Goal: Task Accomplishment & Management: Complete application form

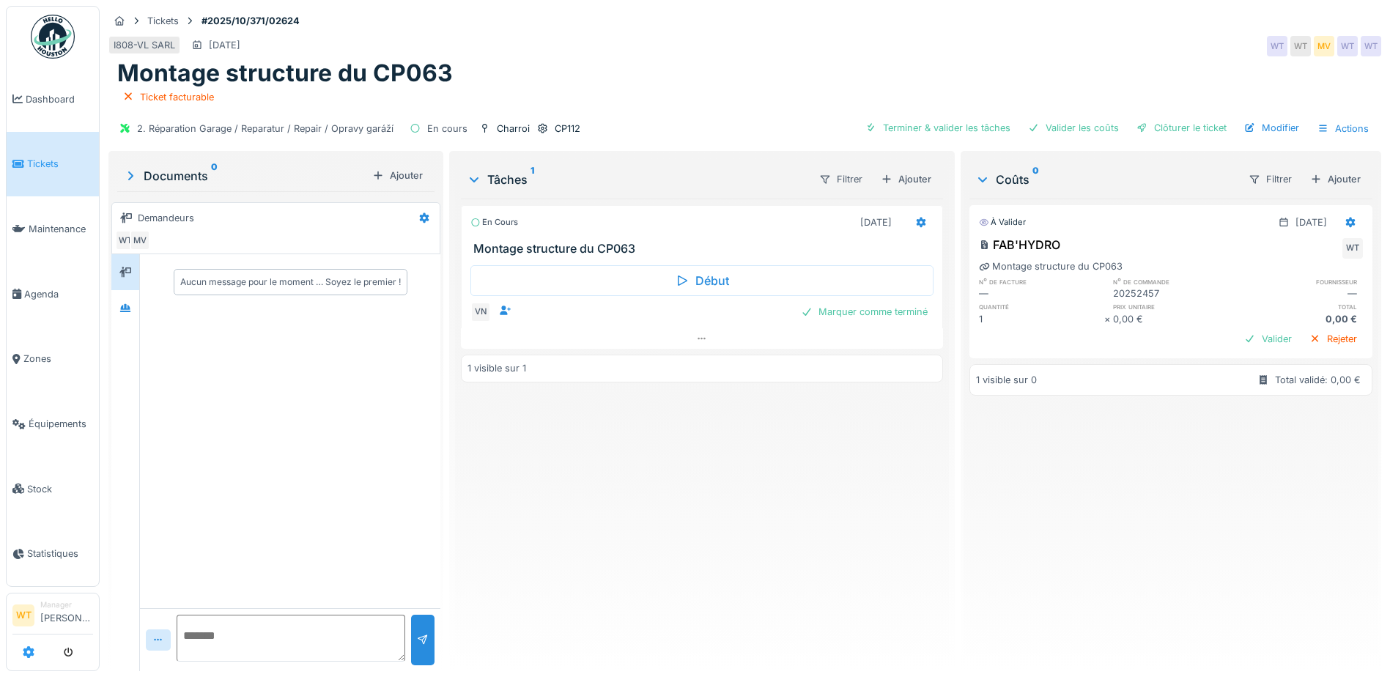
click at [29, 651] on icon at bounding box center [29, 652] width 12 height 12
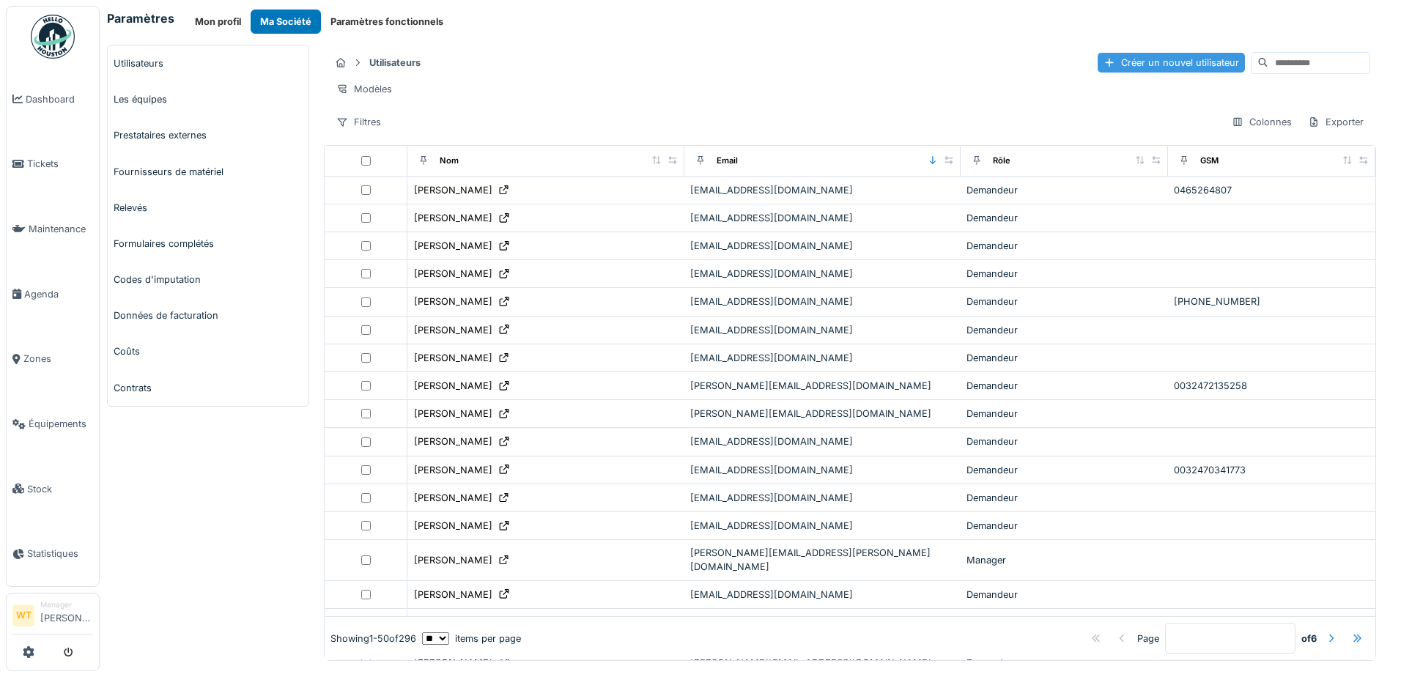
click at [1098, 64] on div "Créer un nouvel utilisateur" at bounding box center [1171, 63] width 147 height 20
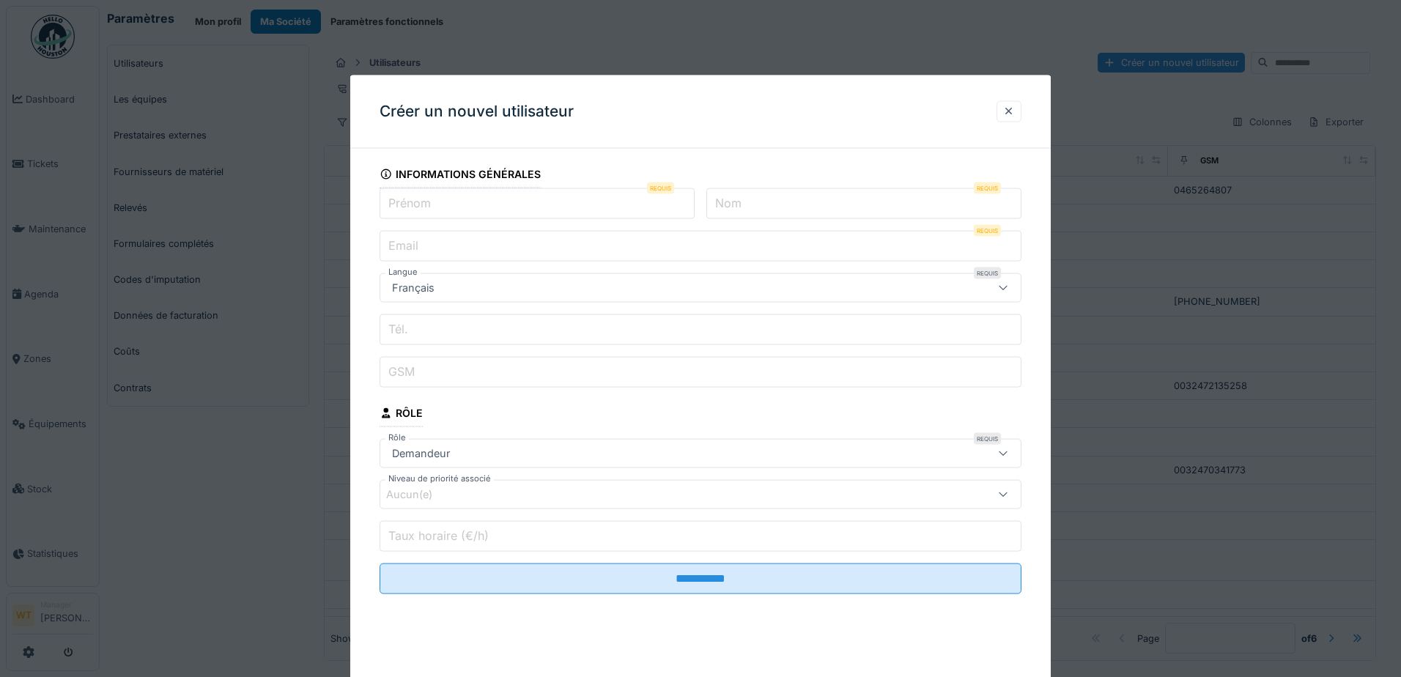
click at [526, 205] on input "Prénom" at bounding box center [537, 203] width 315 height 31
type input "*****"
click at [754, 190] on input "Nom" at bounding box center [864, 203] width 315 height 31
type input "******"
click at [652, 248] on input "Email" at bounding box center [701, 246] width 642 height 31
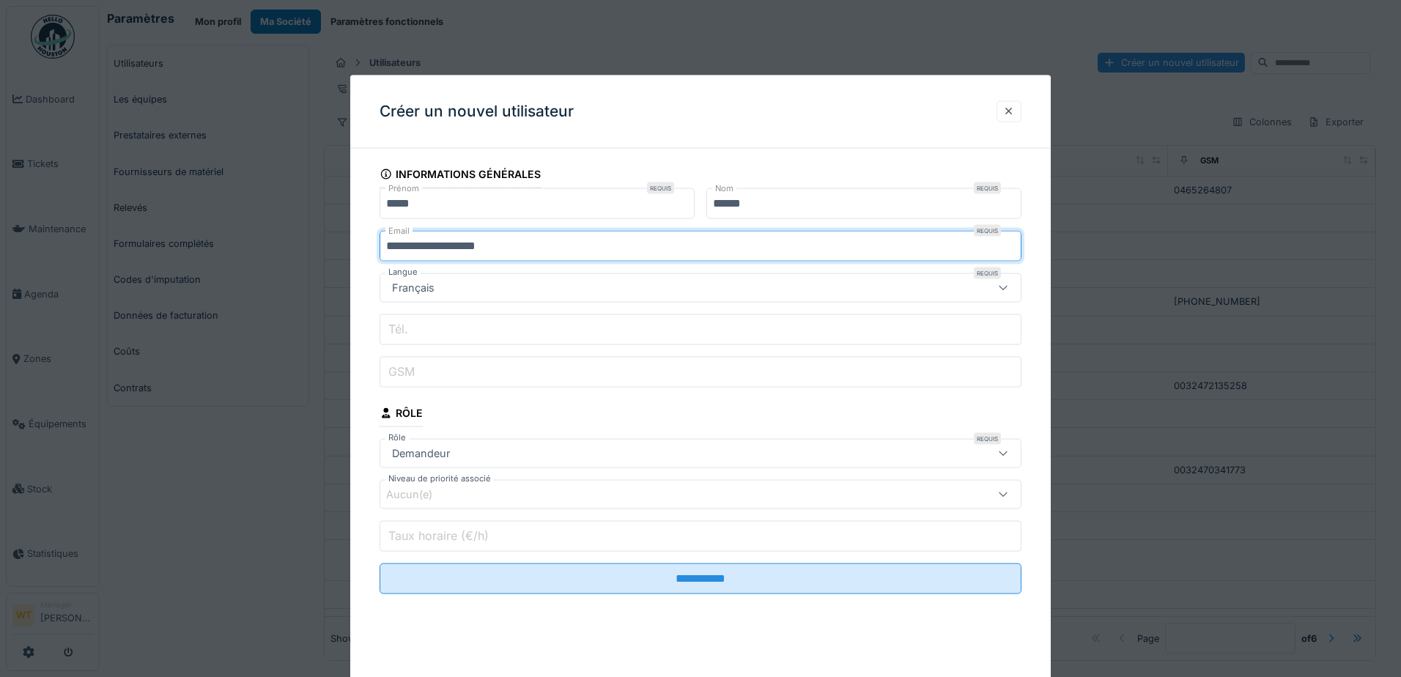
type input "**********"
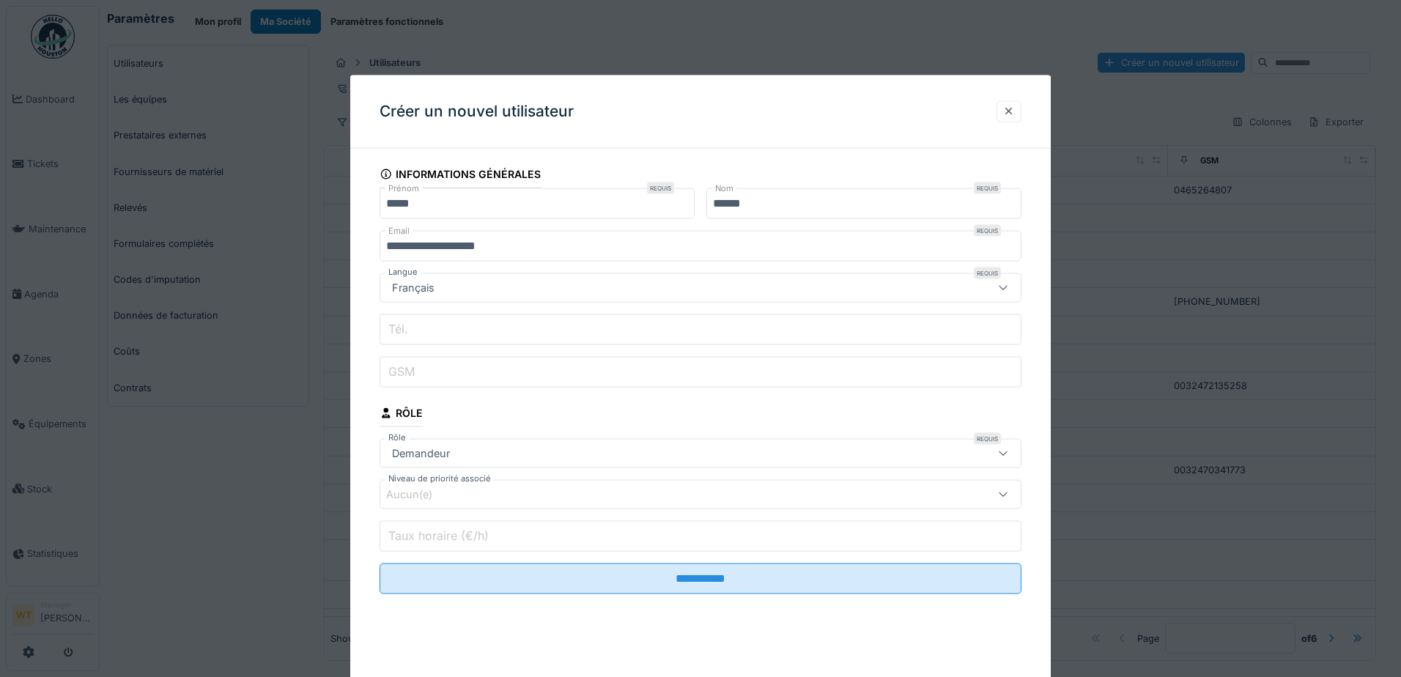
click at [496, 369] on input "GSM" at bounding box center [701, 372] width 642 height 31
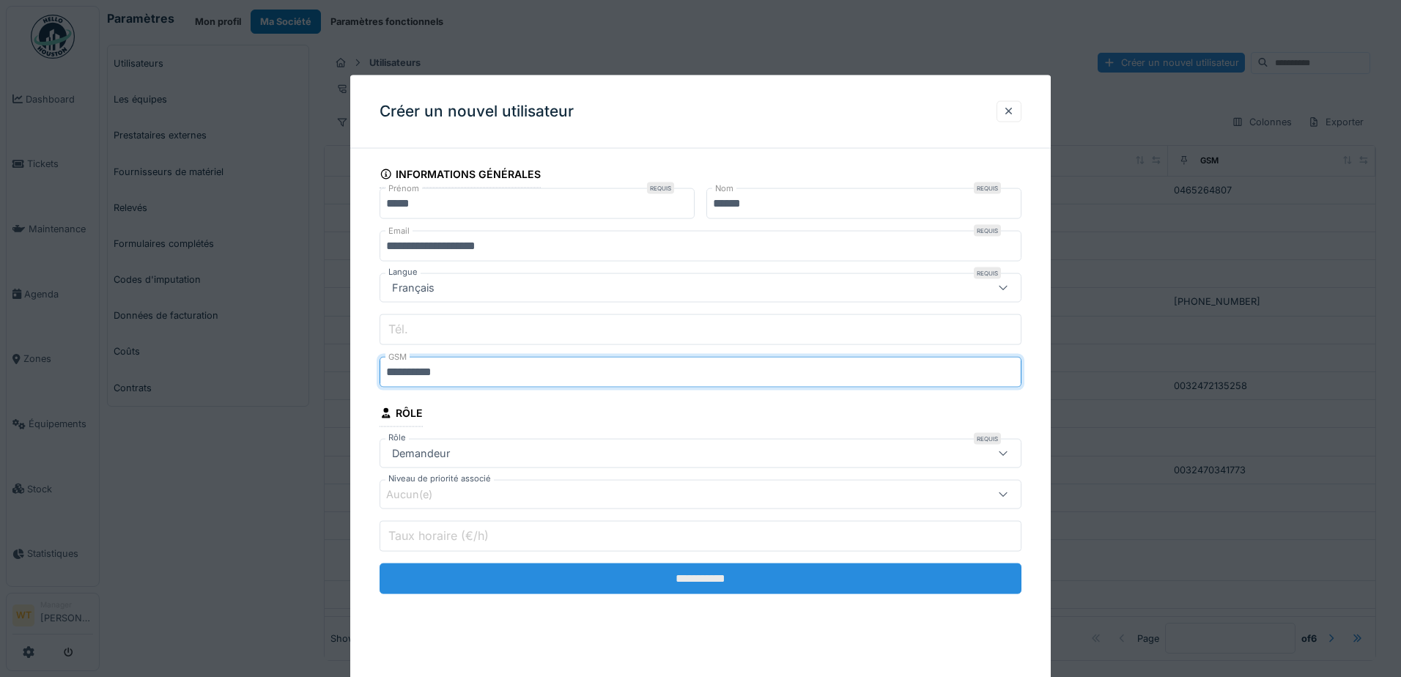
type input "**********"
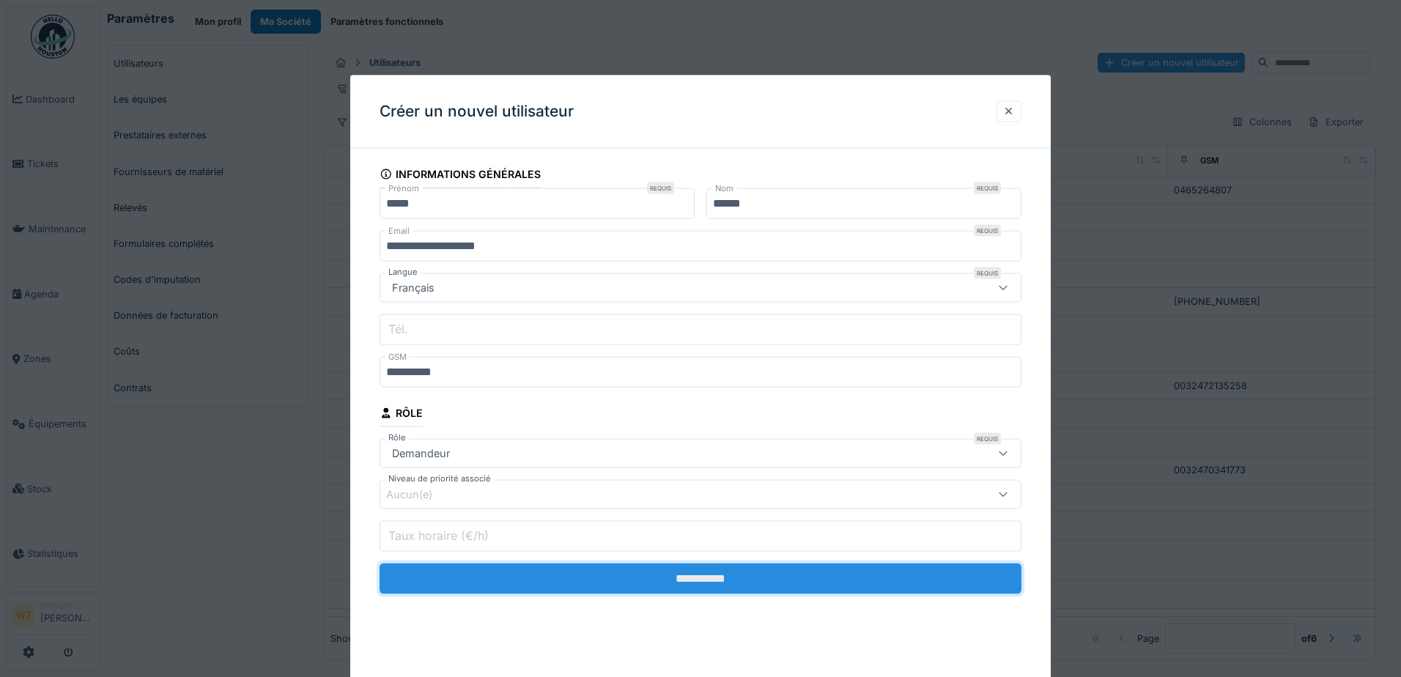
click at [582, 591] on input "**********" at bounding box center [701, 579] width 642 height 31
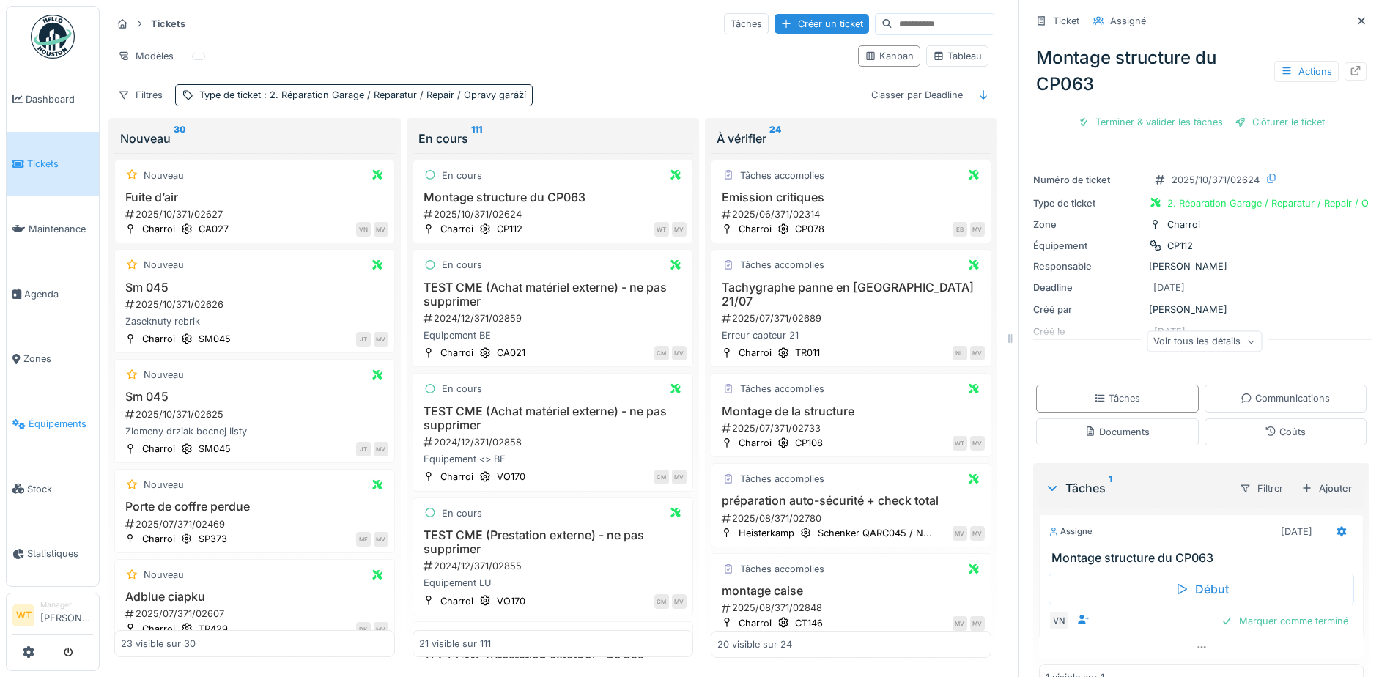
click at [74, 419] on span "Équipements" at bounding box center [61, 424] width 64 height 14
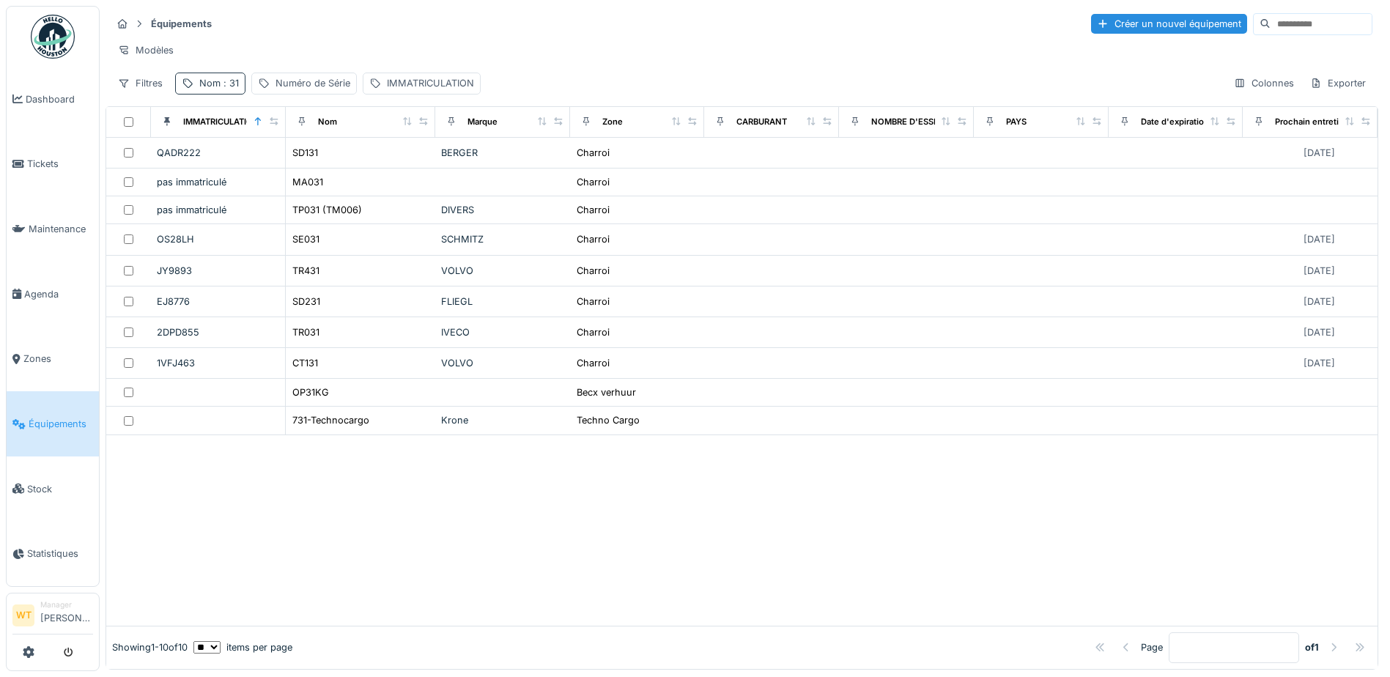
click at [202, 90] on div "Nom : 31" at bounding box center [219, 83] width 40 height 14
click at [316, 164] on icon at bounding box center [310, 165] width 12 height 10
click at [295, 169] on input "Nom" at bounding box center [255, 165] width 146 height 31
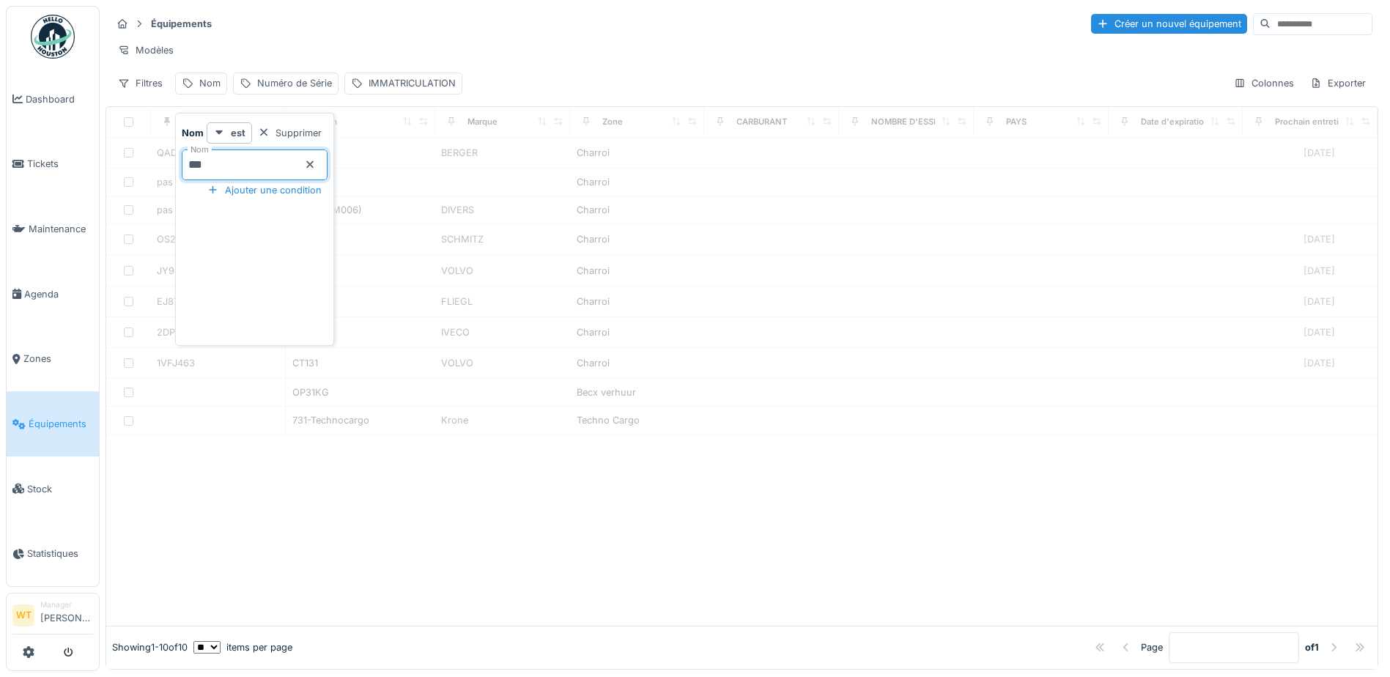
type input "***"
click at [241, 169] on input "Nom" at bounding box center [255, 165] width 146 height 31
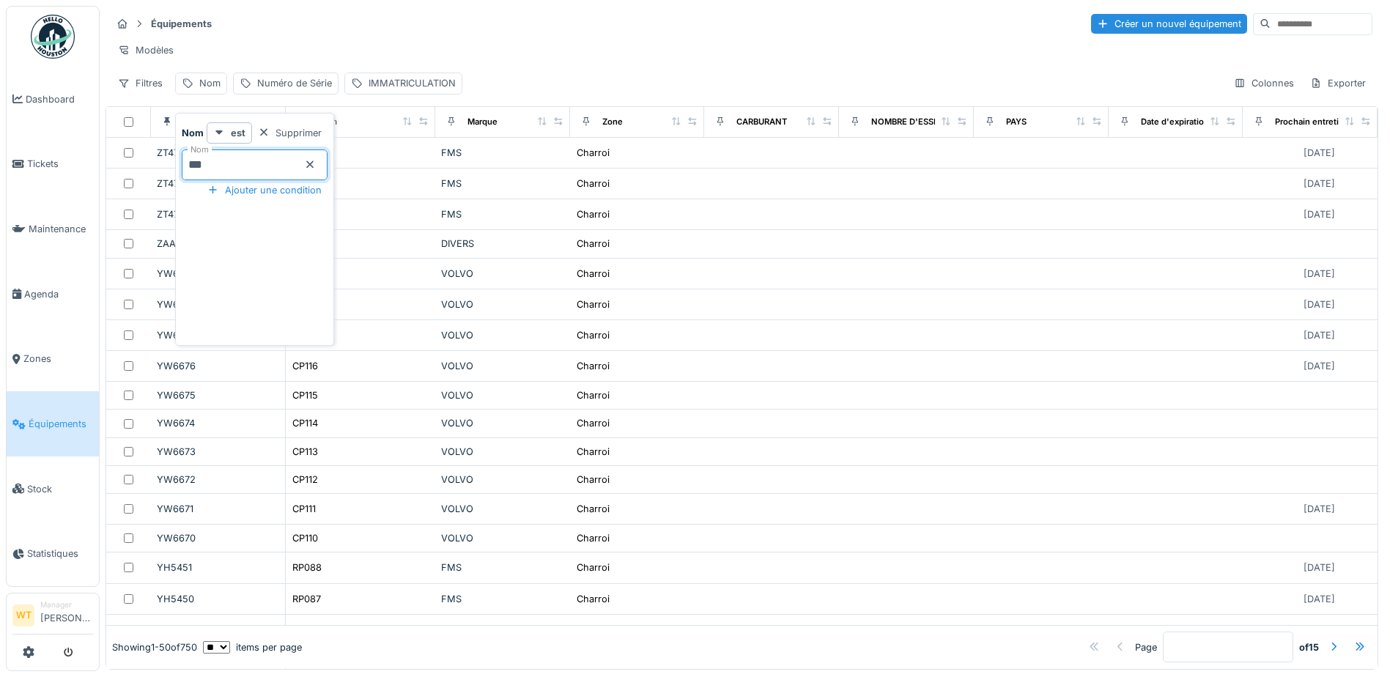
type input "***"
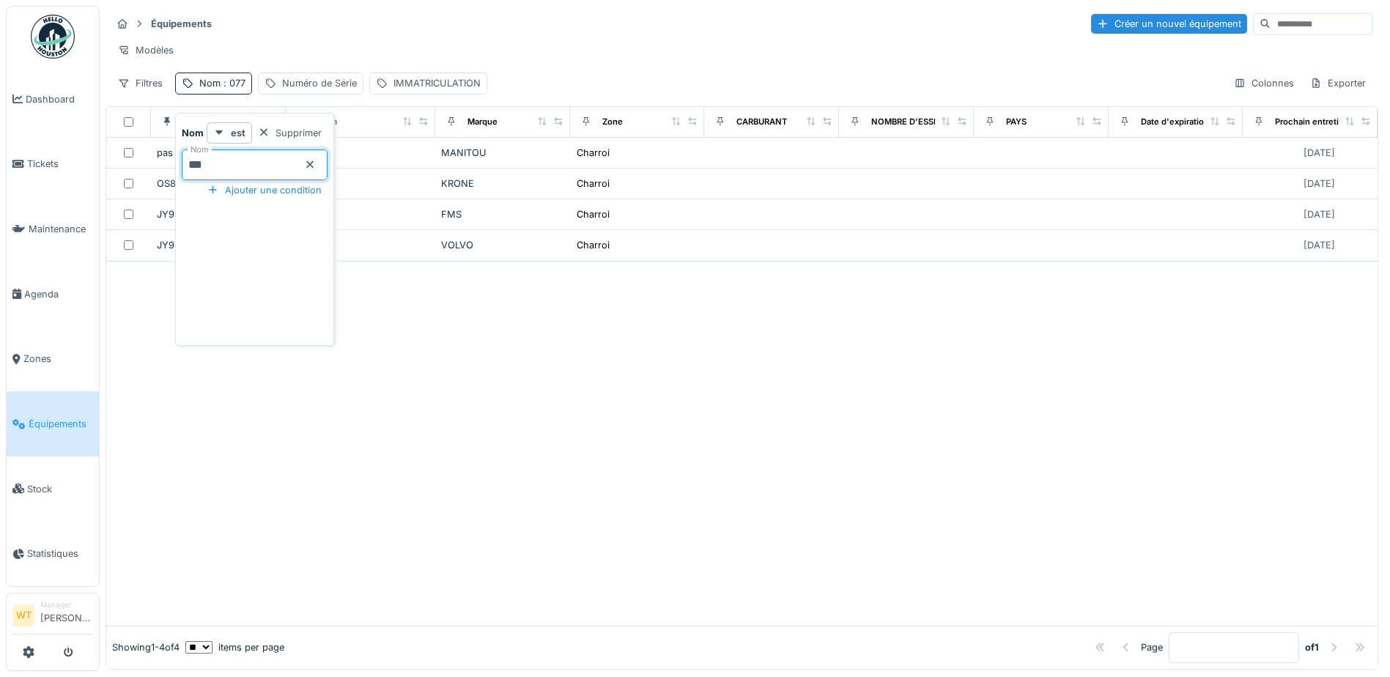
click at [363, 56] on div "Modèles" at bounding box center [741, 50] width 1261 height 21
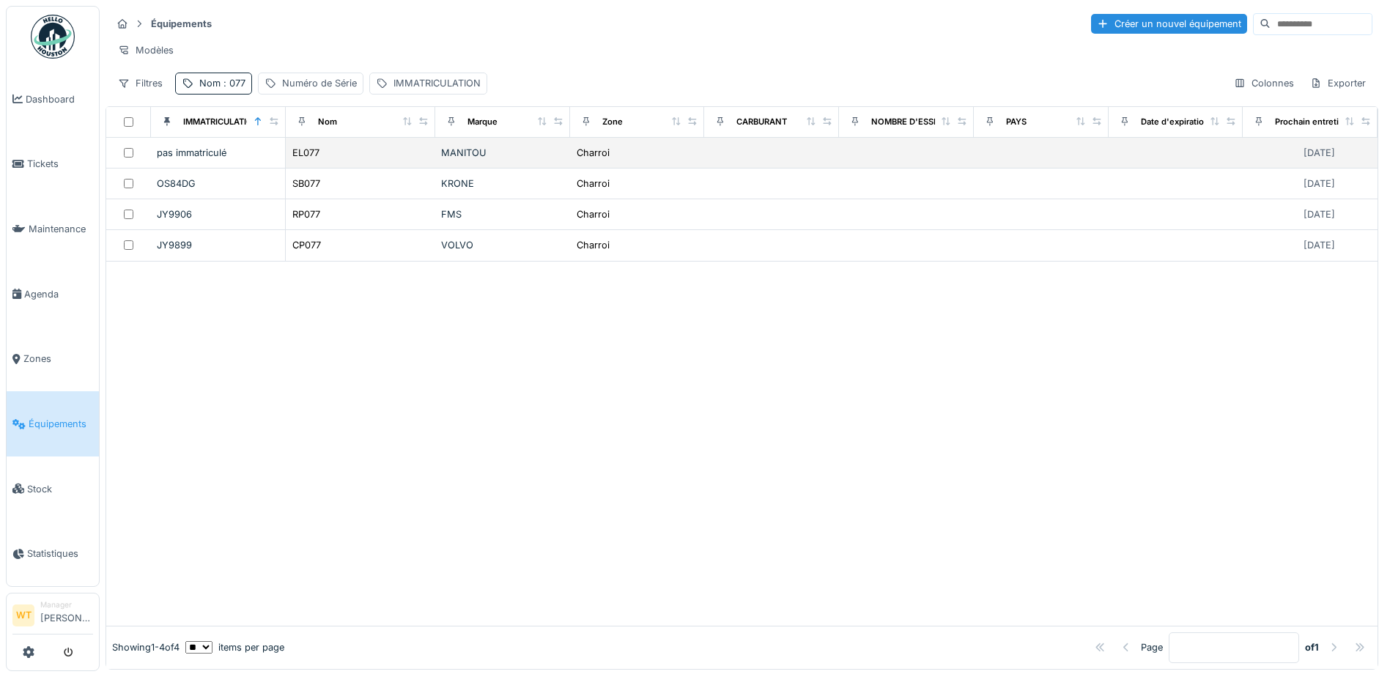
click at [334, 157] on div "EL077" at bounding box center [361, 152] width 138 height 15
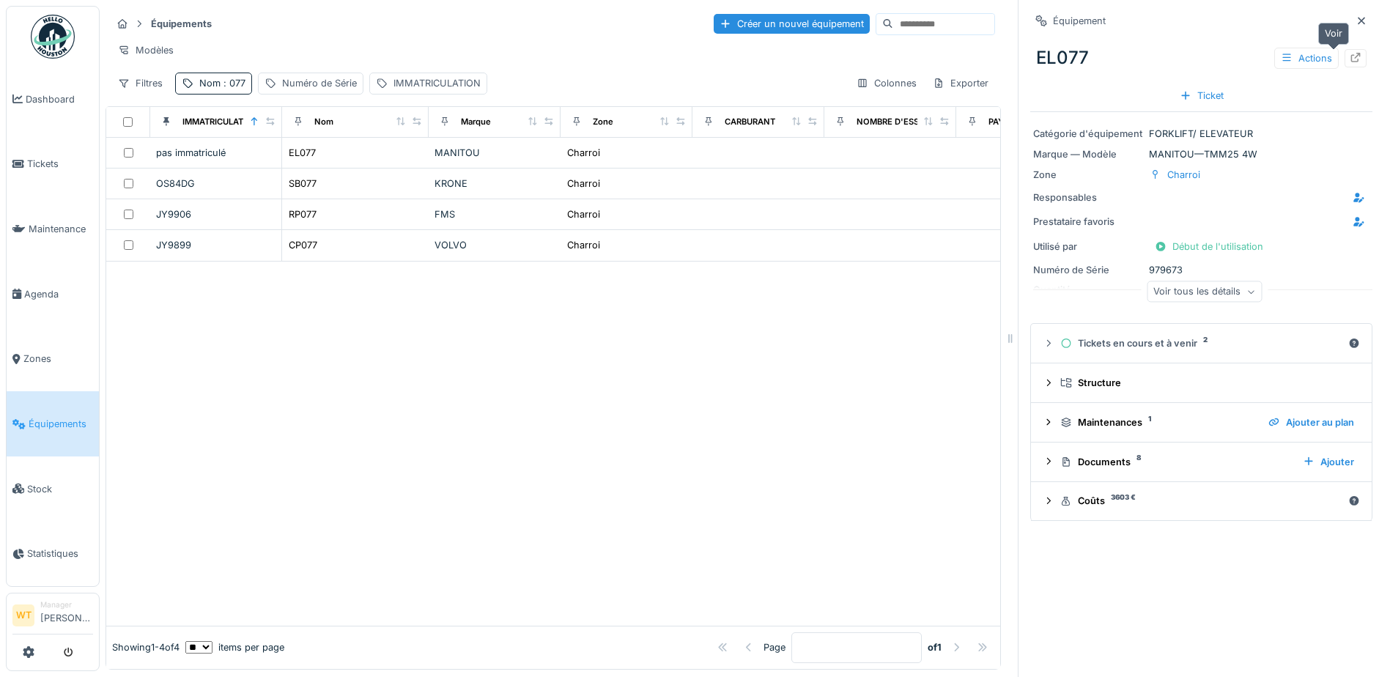
click at [1350, 55] on icon at bounding box center [1356, 58] width 12 height 10
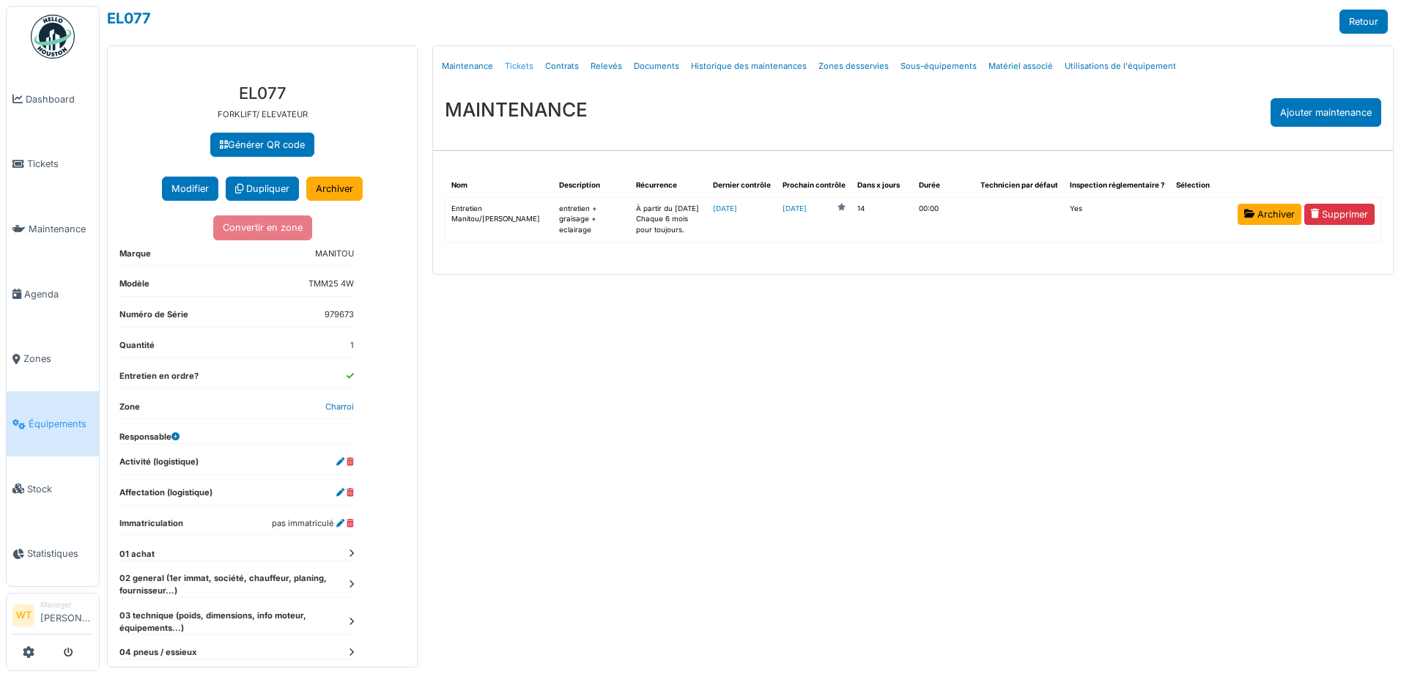
drag, startPoint x: 0, startPoint y: 0, endPoint x: 527, endPoint y: 62, distance: 530.7
click at [527, 62] on link "Tickets" at bounding box center [519, 66] width 40 height 34
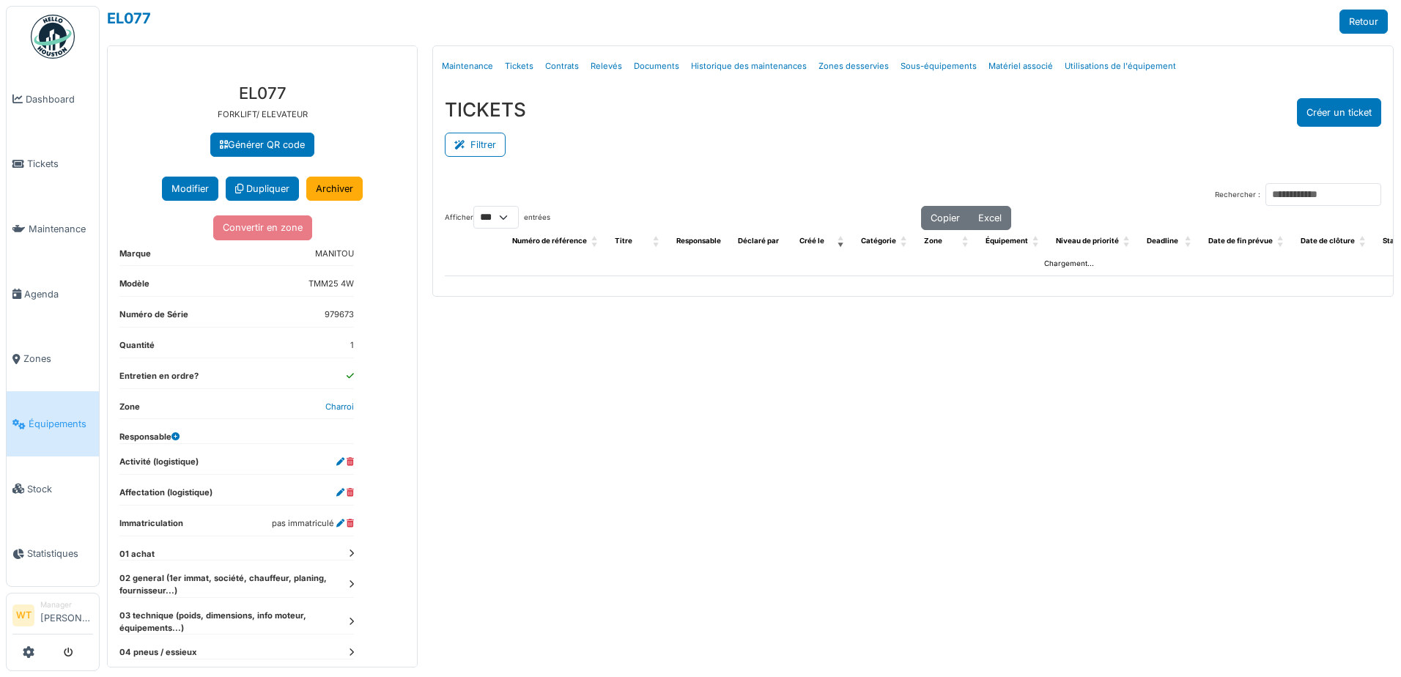
select select "***"
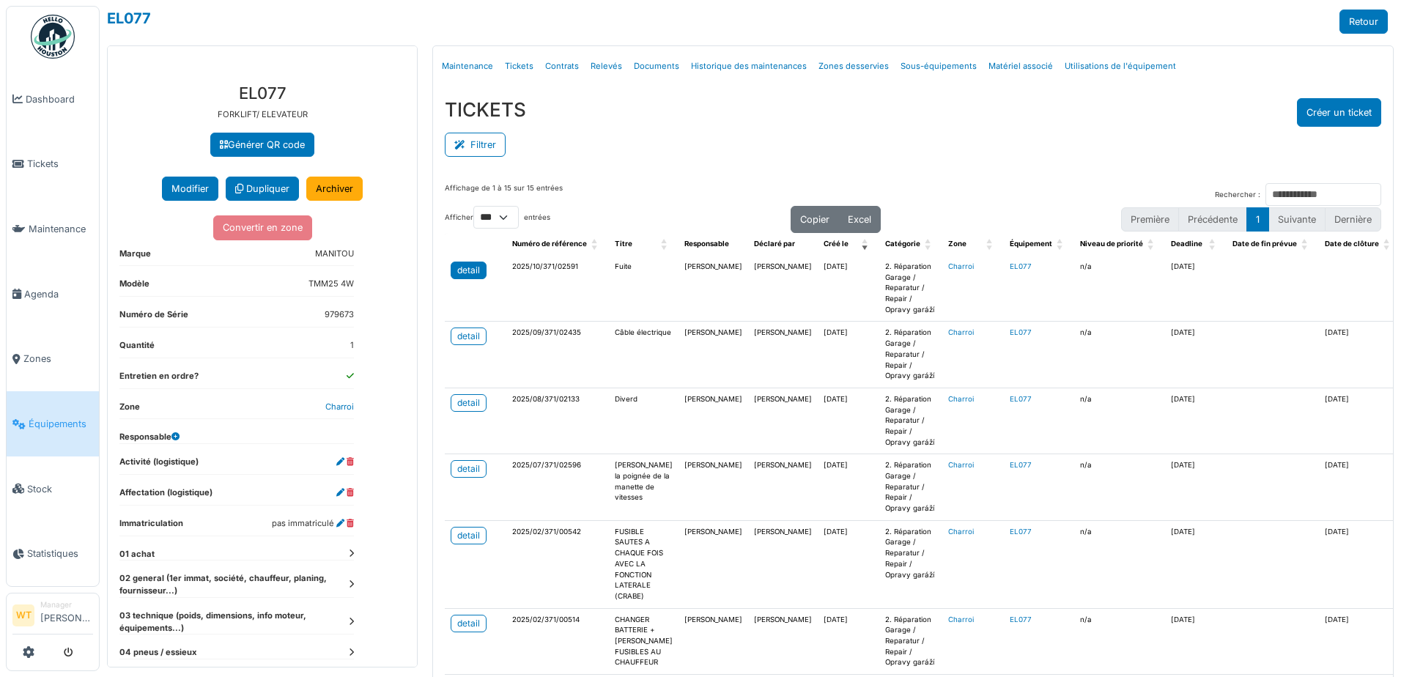
click at [474, 270] on div "detail" at bounding box center [468, 270] width 23 height 13
click at [73, 431] on link "Équipements" at bounding box center [53, 423] width 92 height 65
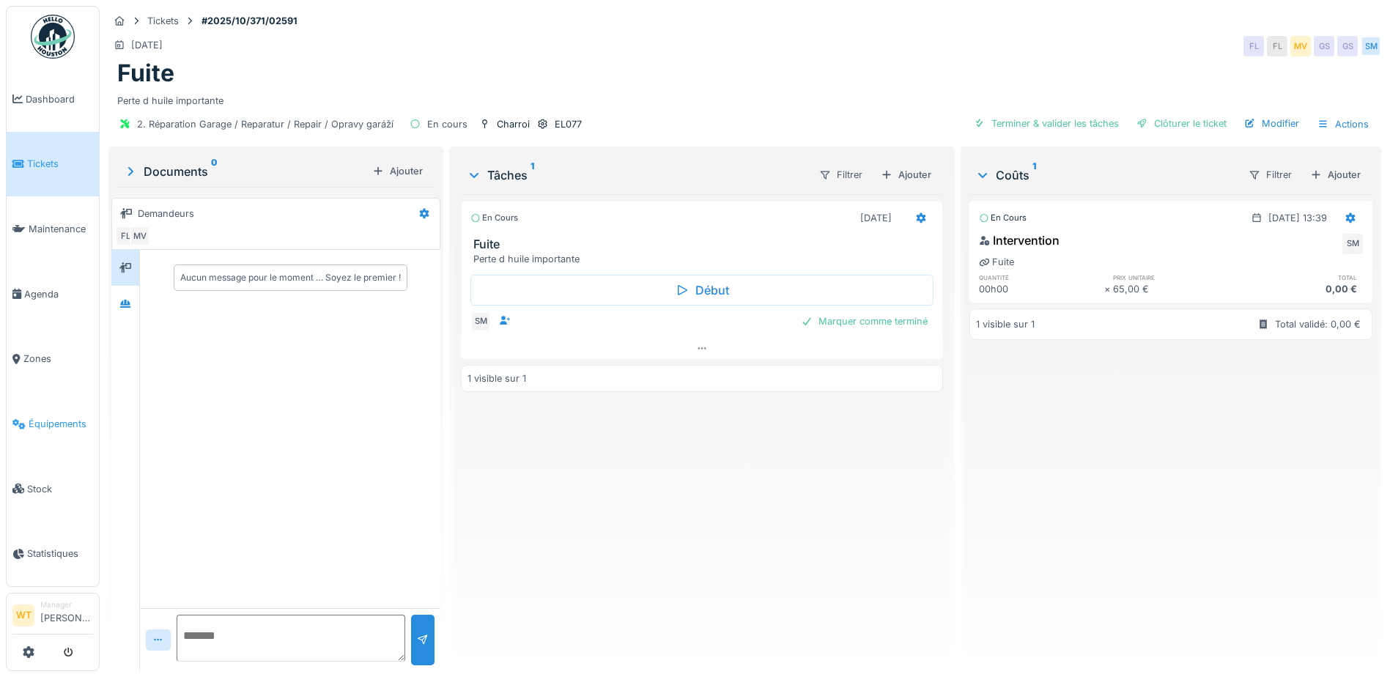
click at [40, 417] on span "Équipements" at bounding box center [61, 424] width 64 height 14
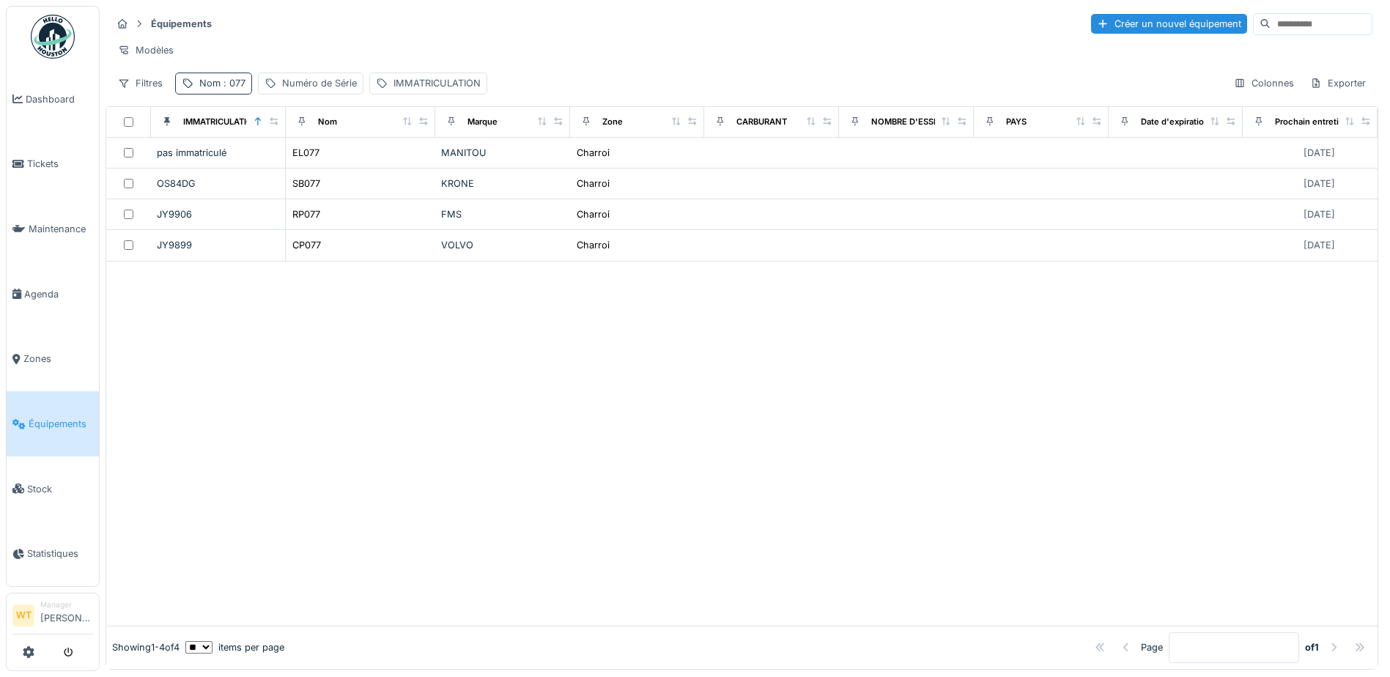
click at [230, 89] on span ": 077" at bounding box center [233, 83] width 25 height 11
click at [316, 164] on icon at bounding box center [310, 165] width 12 height 10
click at [283, 166] on input "Nom" at bounding box center [255, 165] width 146 height 31
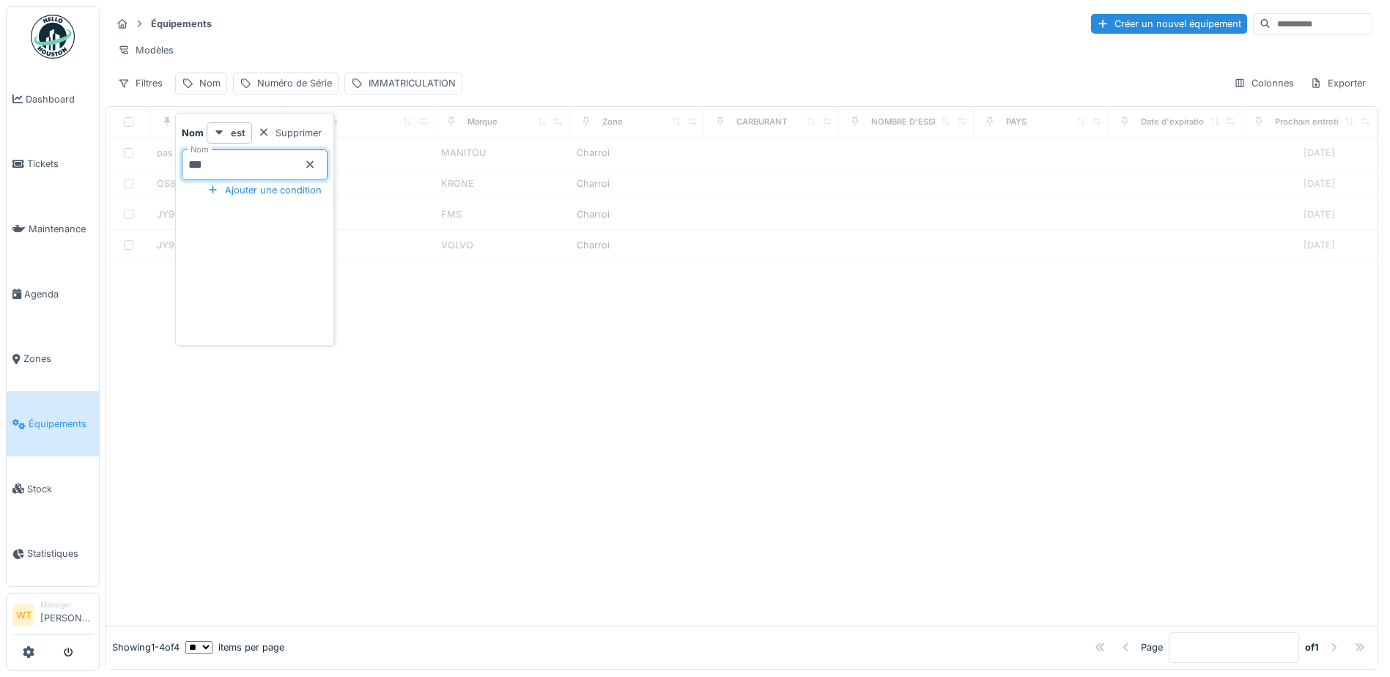
type input "***"
click at [354, 56] on div "Modèles" at bounding box center [741, 50] width 1261 height 21
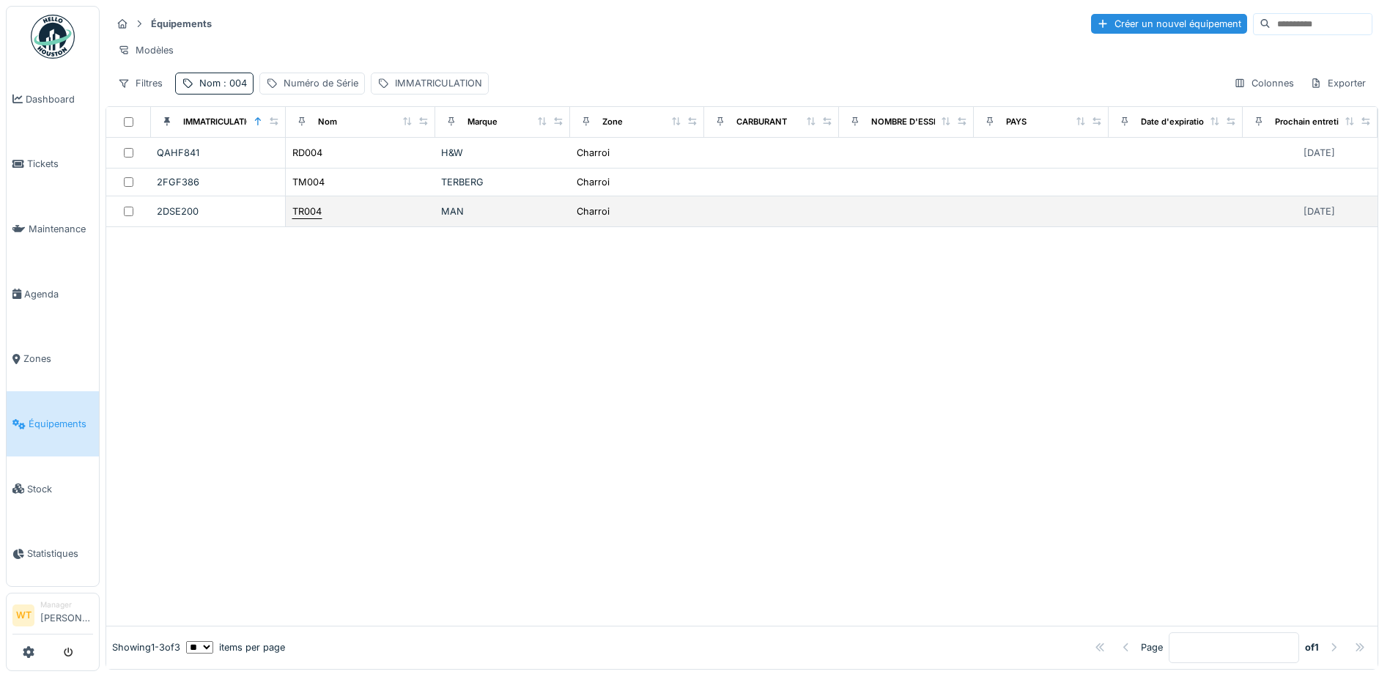
click at [317, 218] on div "TR004" at bounding box center [306, 211] width 29 height 14
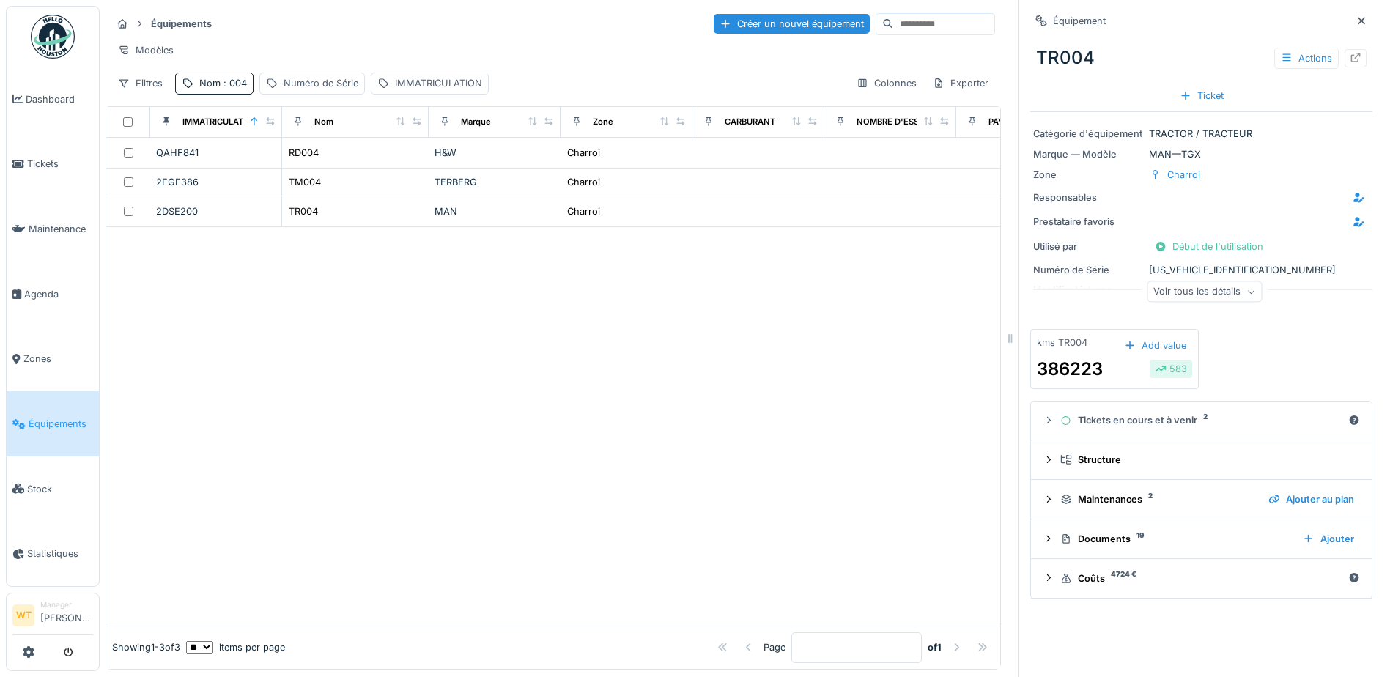
click at [1220, 290] on div "Voir tous les détails" at bounding box center [1204, 291] width 115 height 21
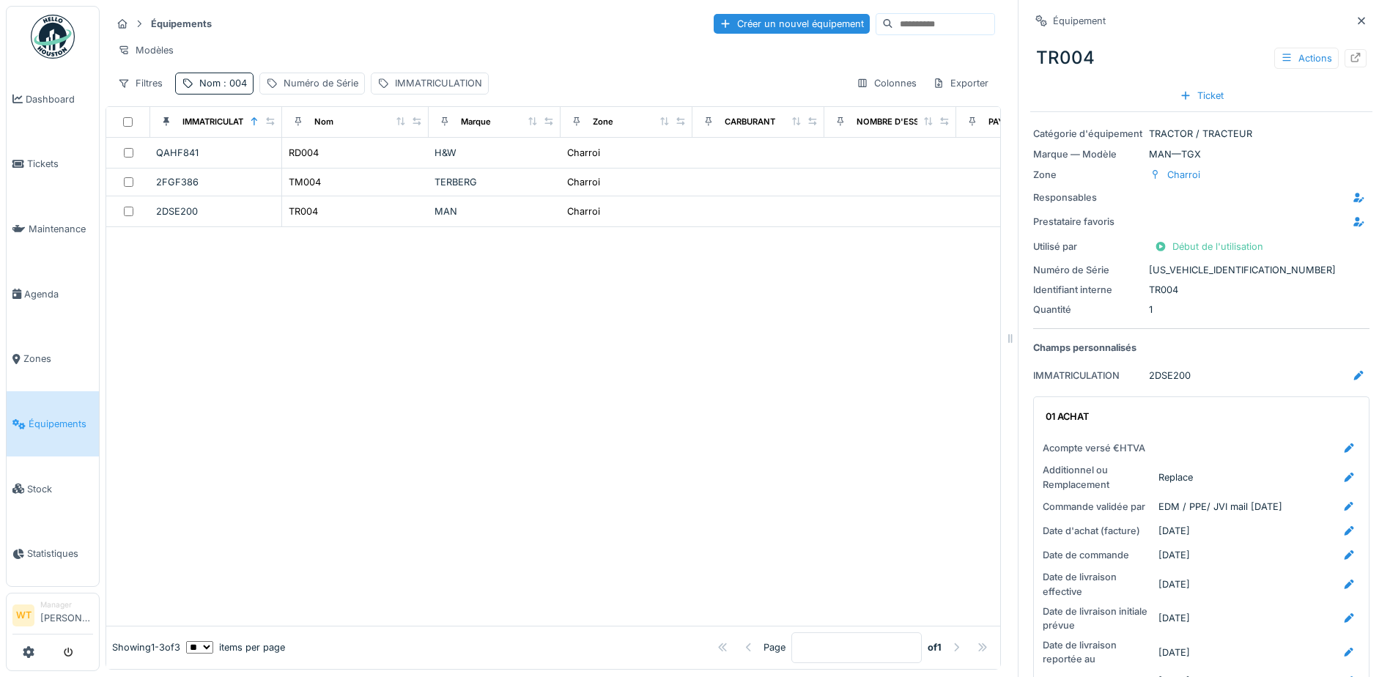
click at [1243, 267] on div "Numéro de Série WMA06KZZ8NP195441" at bounding box center [1201, 270] width 336 height 14
drag, startPoint x: 1140, startPoint y: 268, endPoint x: 1242, endPoint y: 273, distance: 102.7
click at [1242, 273] on div "Numéro de Série WMA06KZZ8NP195441" at bounding box center [1201, 270] width 336 height 14
drag, startPoint x: 1176, startPoint y: 268, endPoint x: 1143, endPoint y: 272, distance: 33.3
click at [1143, 272] on div "Numéro de Série WMA06KZZ8NP195441" at bounding box center [1201, 270] width 336 height 14
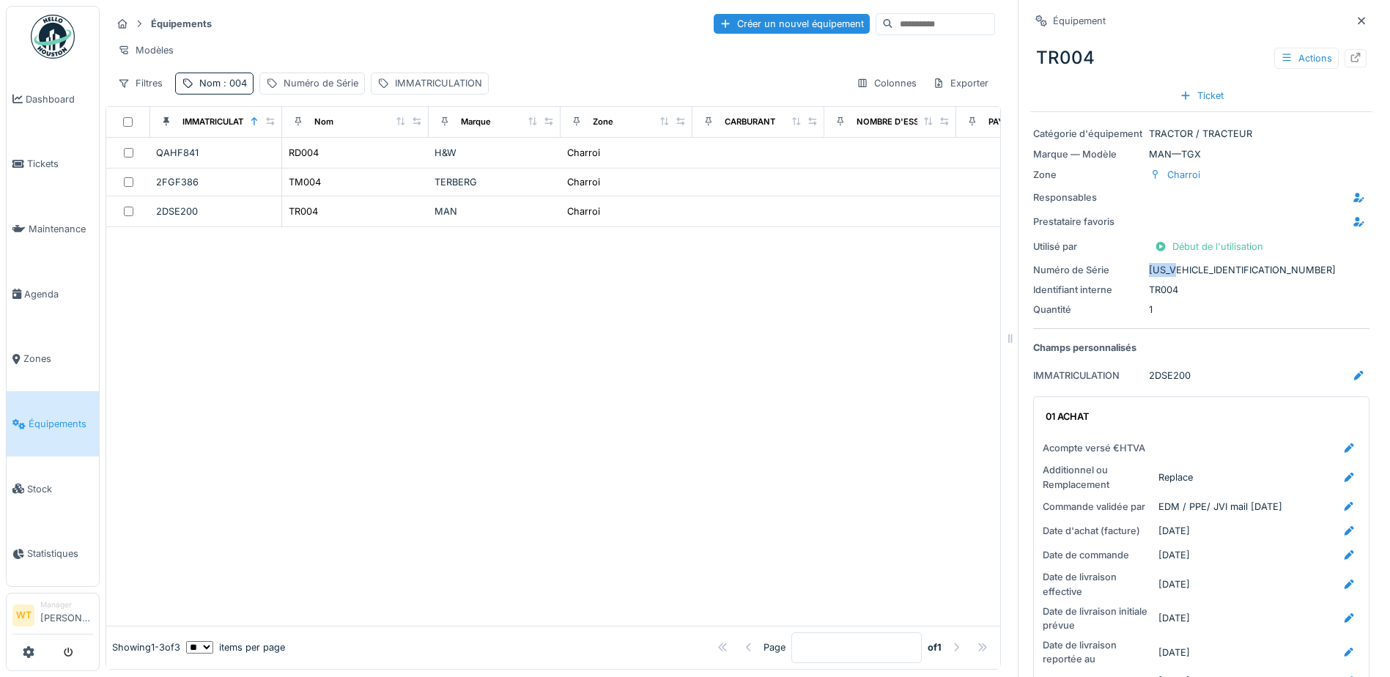
click at [1144, 268] on div "Numéro de Série WMA06KZZ8NP195441" at bounding box center [1201, 270] width 336 height 14
click at [1131, 263] on div "Numéro de Série" at bounding box center [1088, 270] width 110 height 14
click at [1140, 265] on div "Numéro de Série WMA06KZZ8NP195441" at bounding box center [1201, 270] width 336 height 14
click at [1356, 21] on icon at bounding box center [1362, 21] width 12 height 10
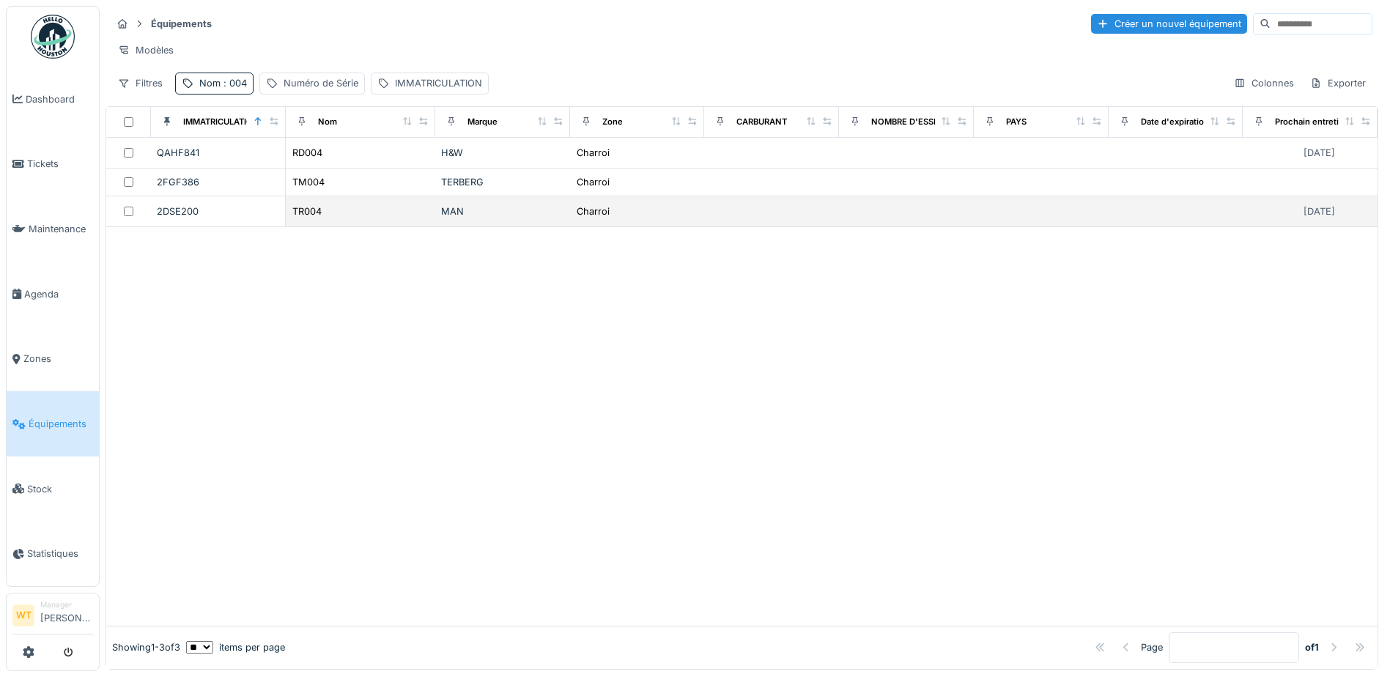
click at [476, 227] on td "MAN" at bounding box center [502, 211] width 135 height 31
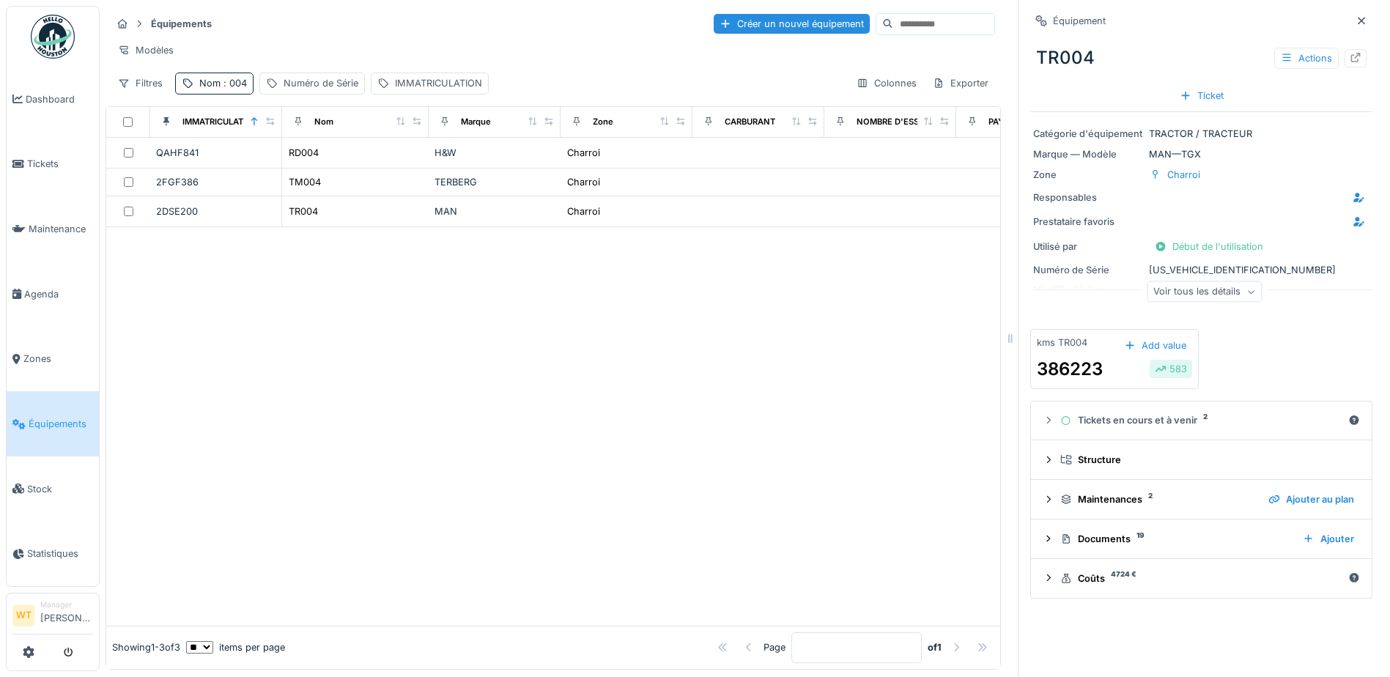
click at [1231, 287] on div "Voir tous les détails" at bounding box center [1204, 291] width 115 height 21
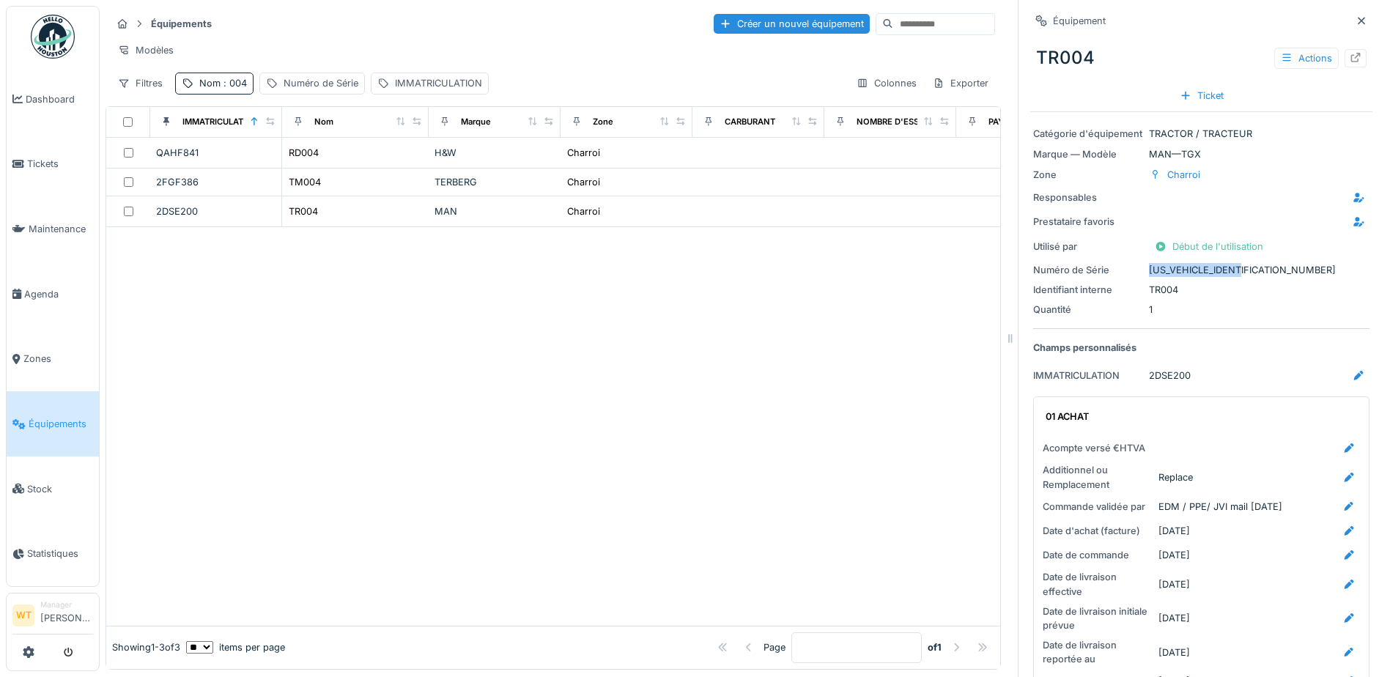
drag, startPoint x: 1138, startPoint y: 270, endPoint x: 1242, endPoint y: 268, distance: 103.4
click at [1242, 268] on div "Numéro de Série WMA06KZZ8NP195441" at bounding box center [1201, 270] width 336 height 14
copy div "WMA06KZZ8NP195441"
click at [55, 169] on link "Tickets" at bounding box center [53, 164] width 92 height 65
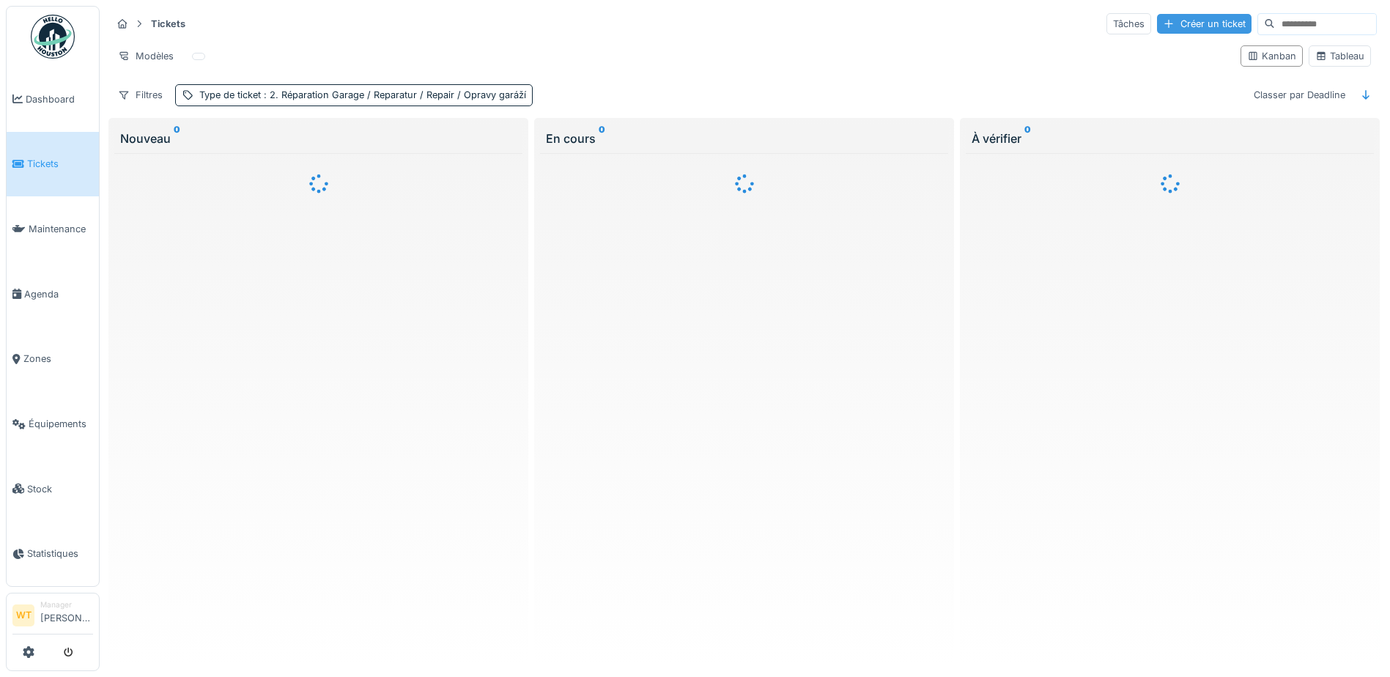
click at [1171, 23] on div "Créer un ticket" at bounding box center [1204, 24] width 95 height 20
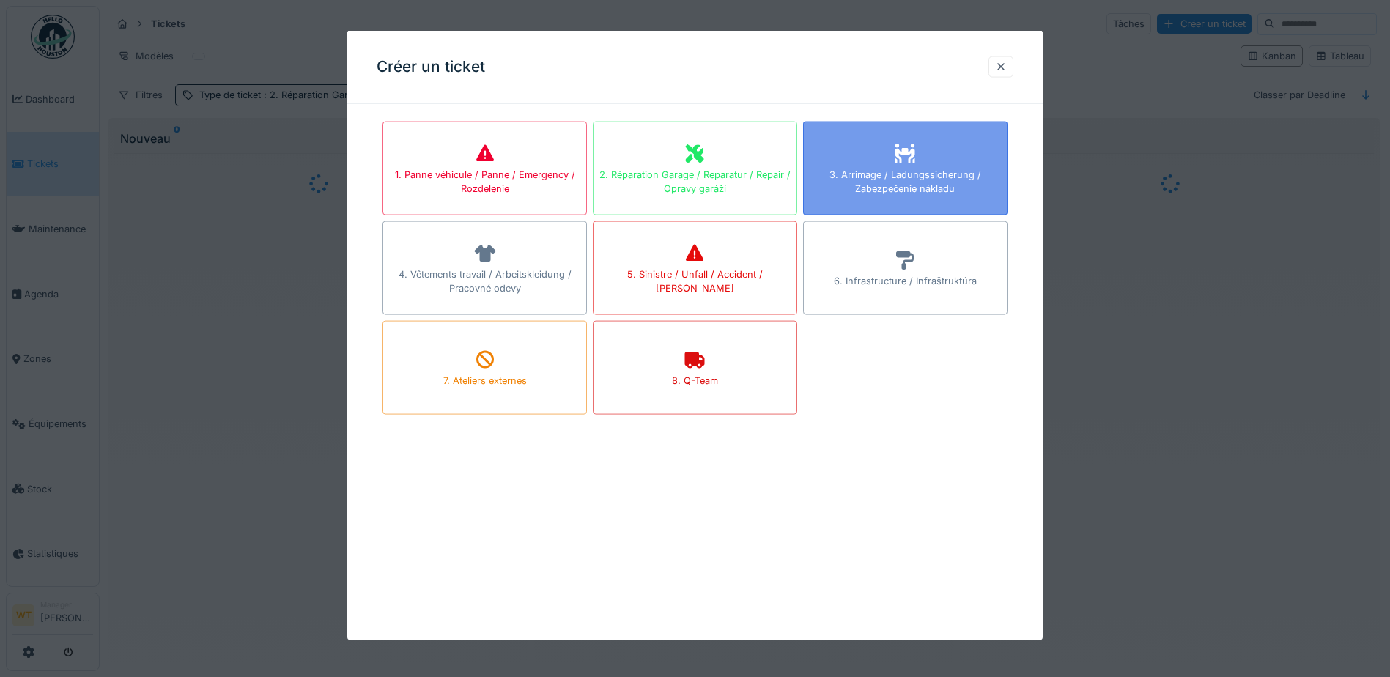
click at [866, 171] on div "3. Arrimage / Ladungssicherung / Zabezpečenie nákladu" at bounding box center [905, 181] width 203 height 28
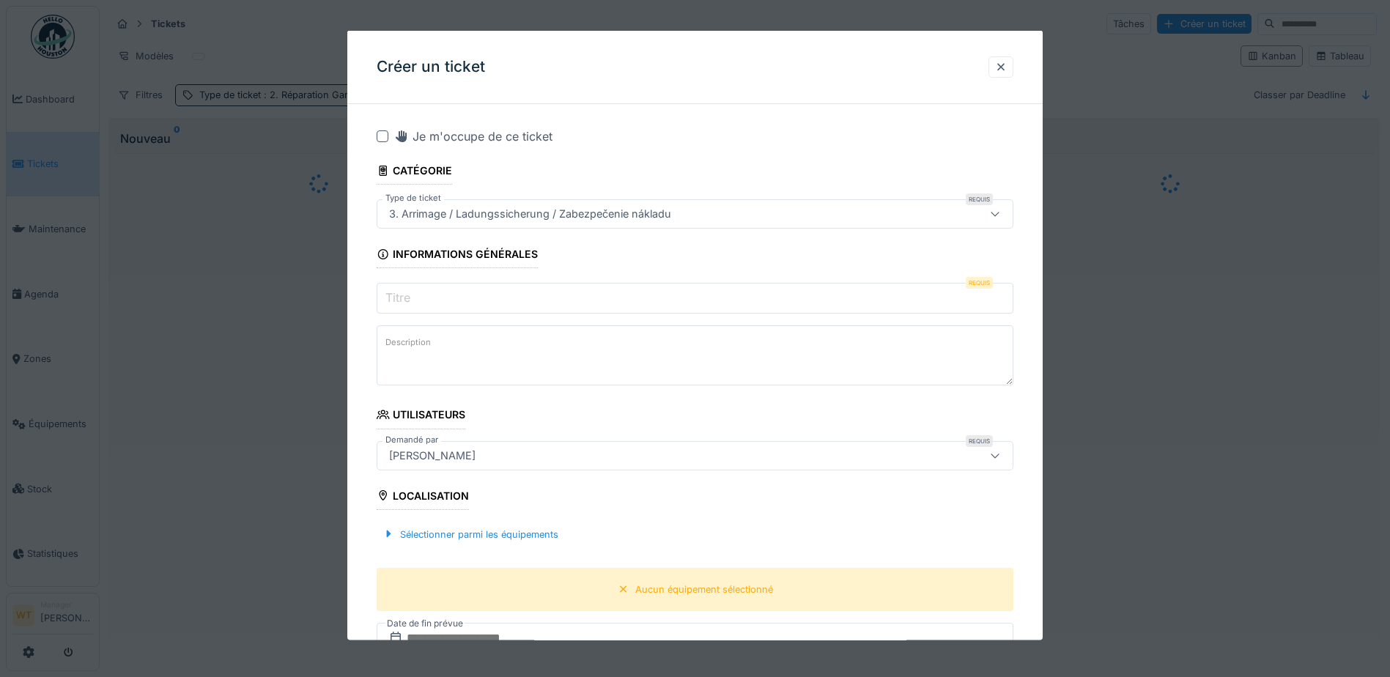
click at [468, 285] on input "Titre" at bounding box center [695, 298] width 637 height 31
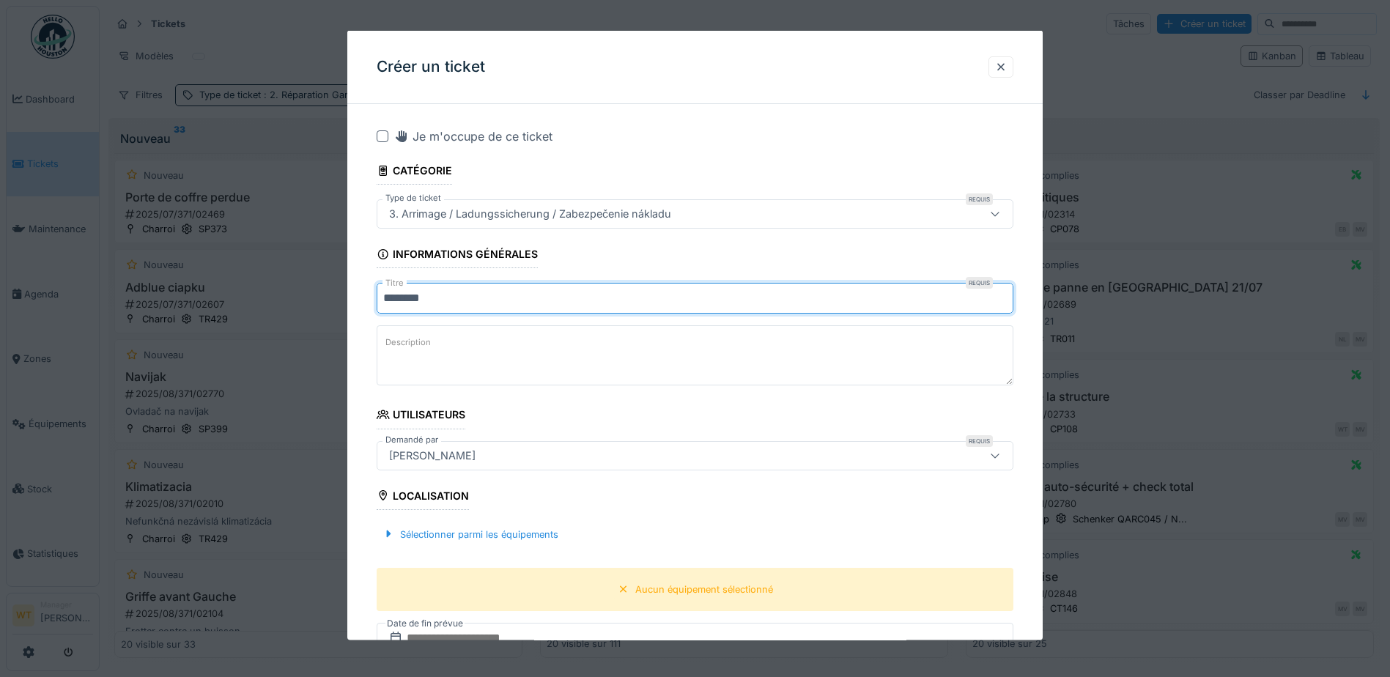
type input "********"
click at [488, 461] on div "[PERSON_NAME]" at bounding box center [657, 455] width 549 height 16
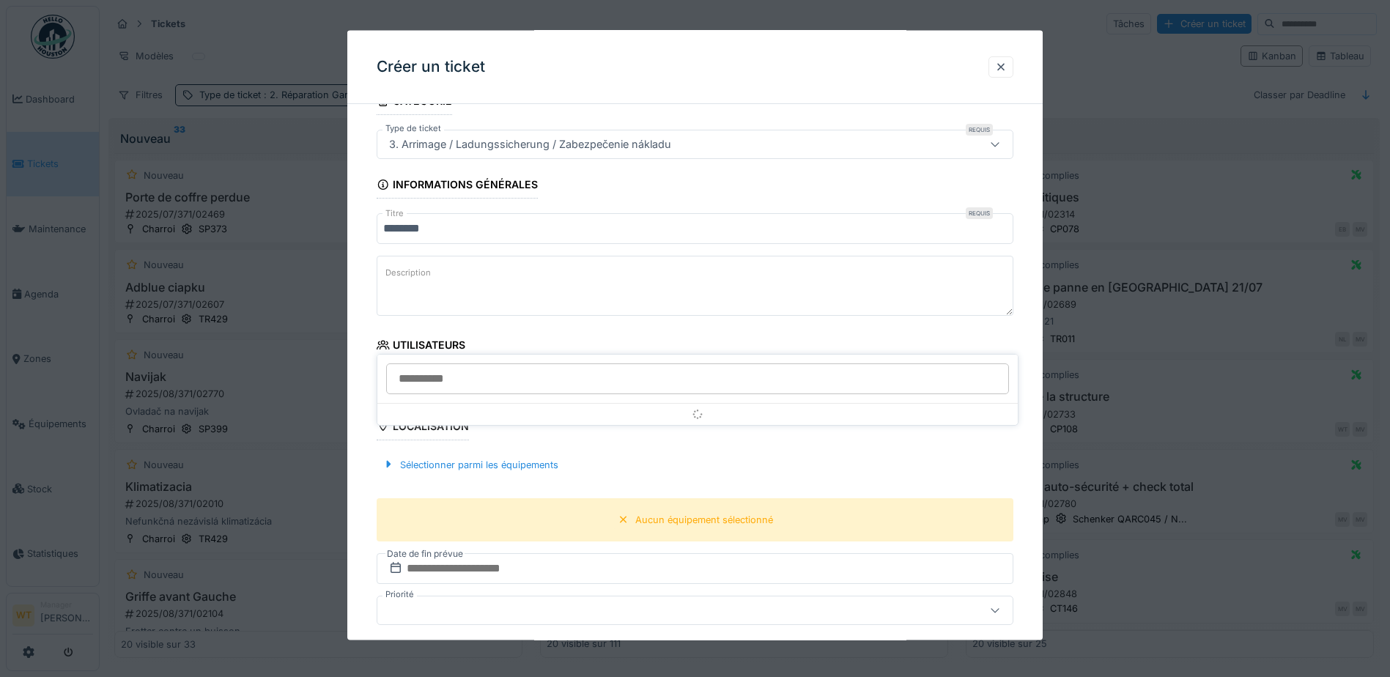
scroll to position [120, 0]
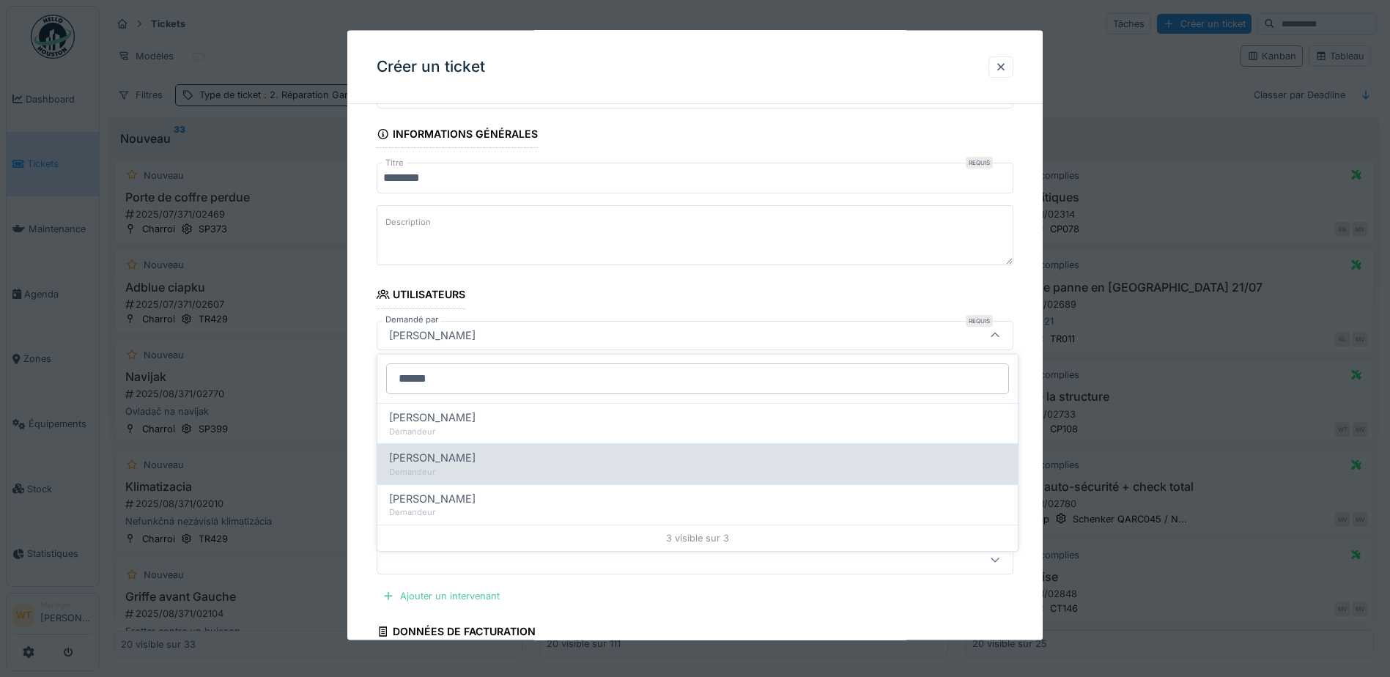
type input "******"
click at [497, 453] on div "Daniel Kohnen" at bounding box center [697, 458] width 617 height 16
type input "*****"
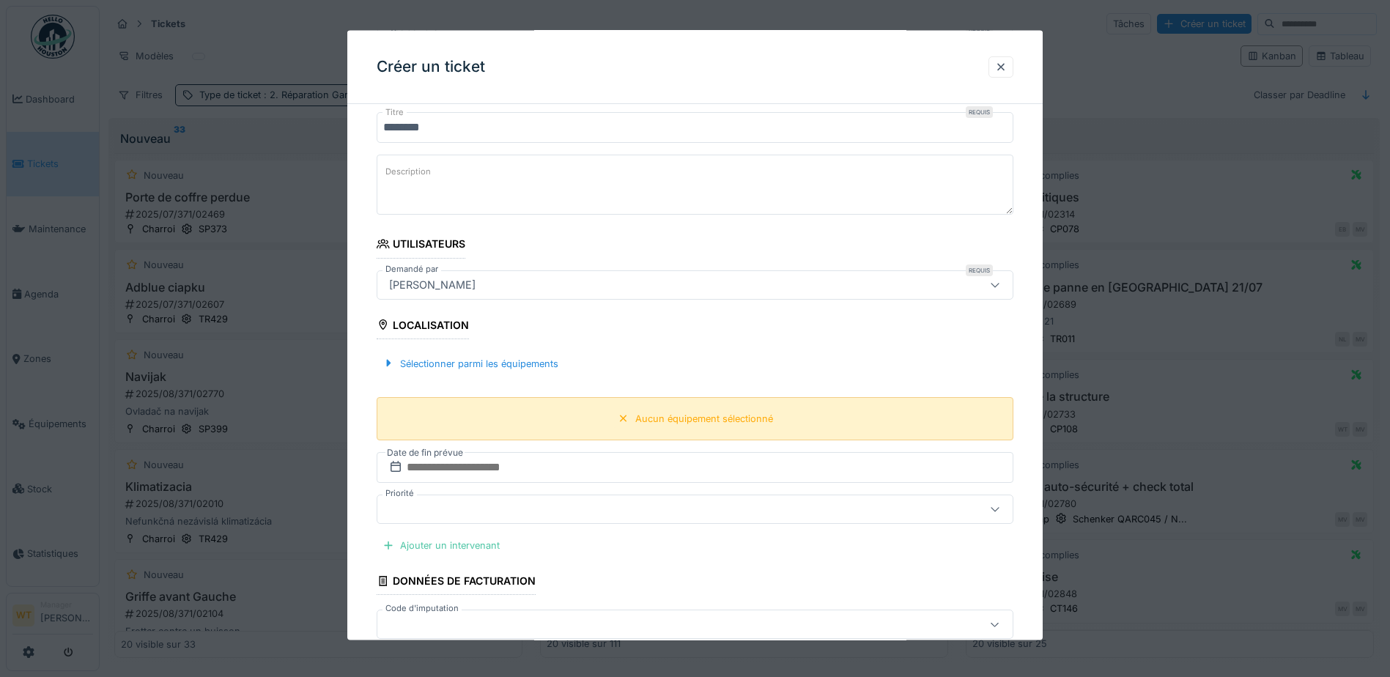
scroll to position [193, 0]
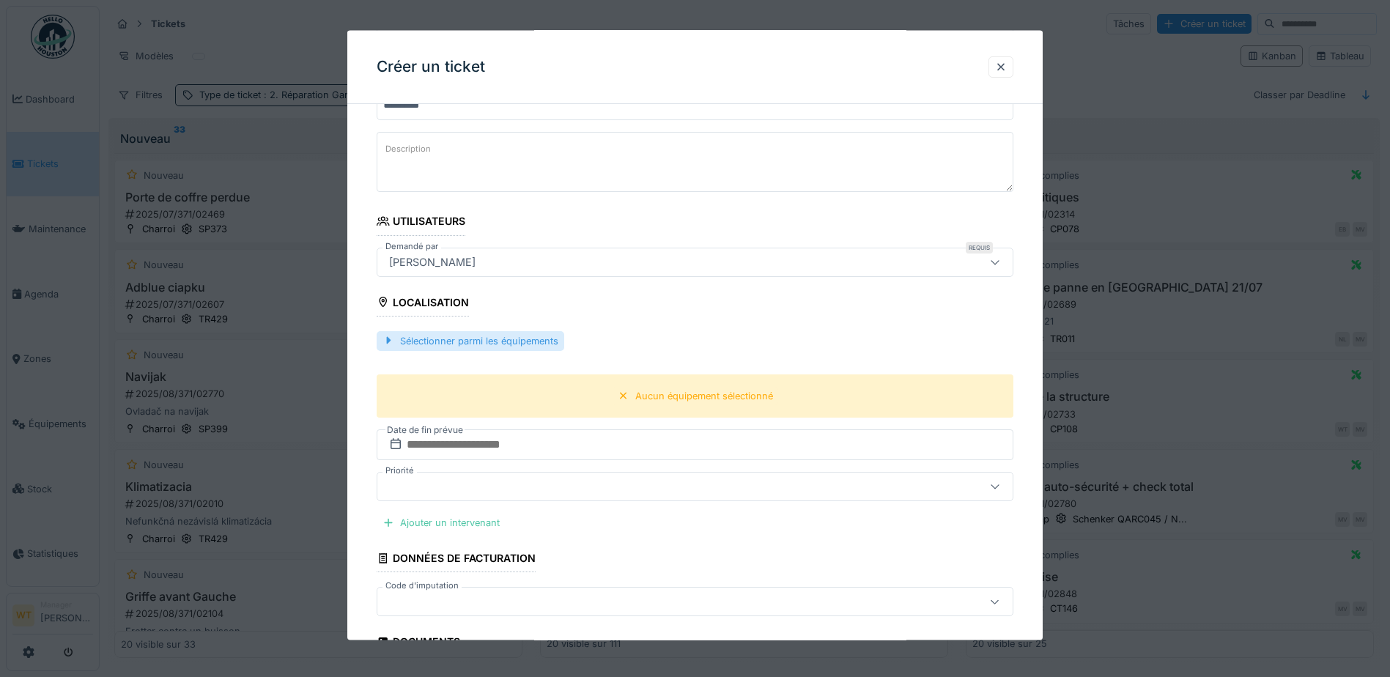
click at [536, 333] on div "Sélectionner parmi les équipements" at bounding box center [471, 341] width 188 height 20
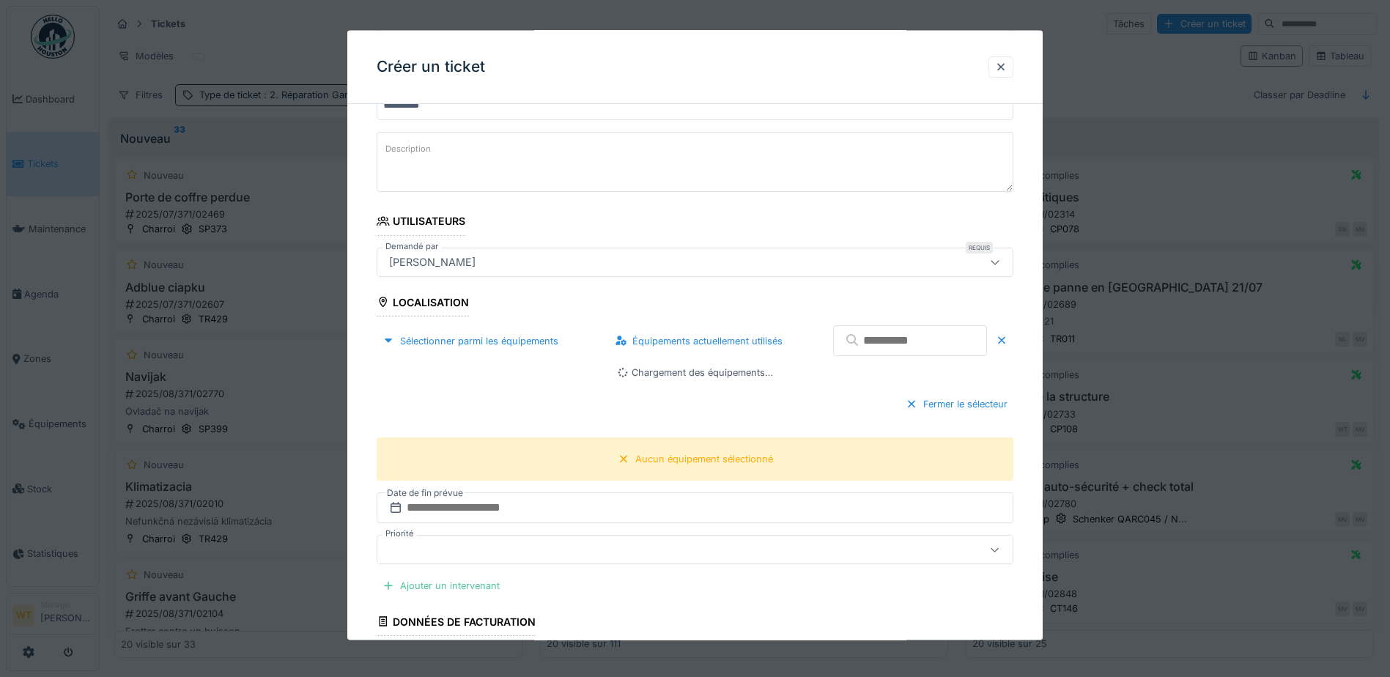
click at [864, 337] on input "text" at bounding box center [910, 340] width 154 height 31
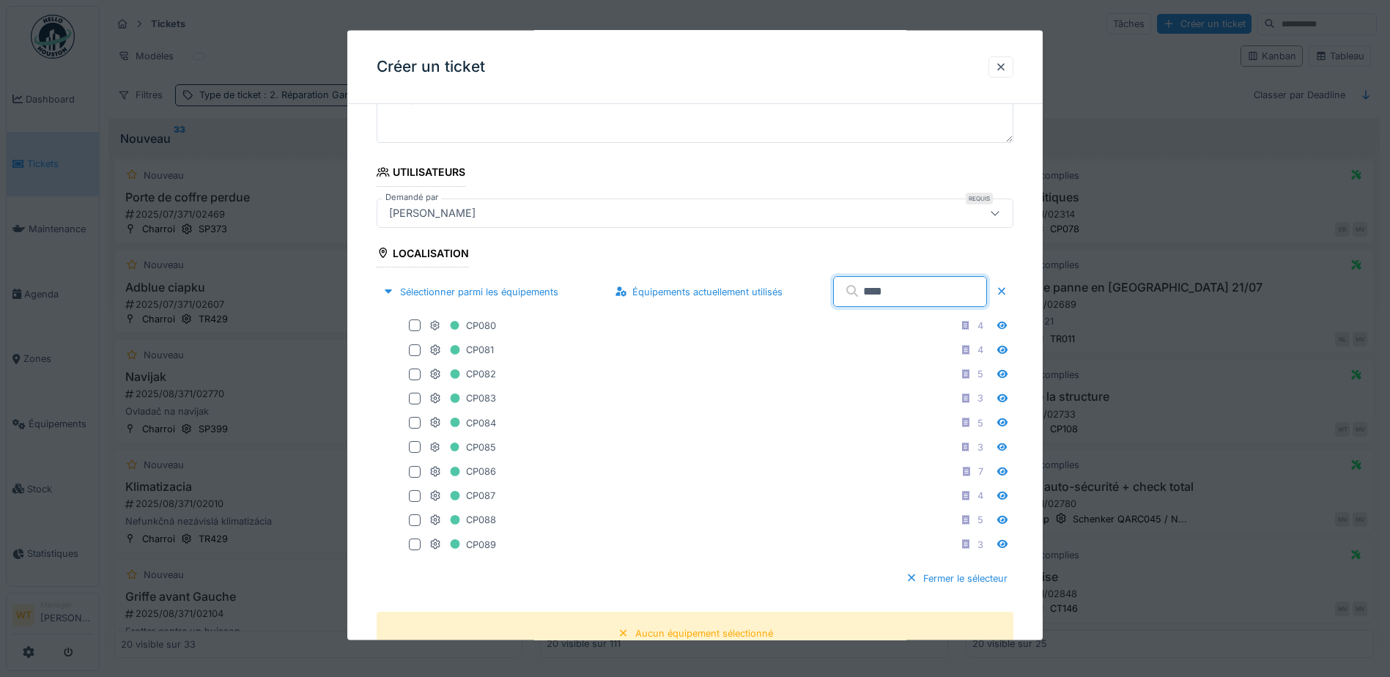
scroll to position [267, 0]
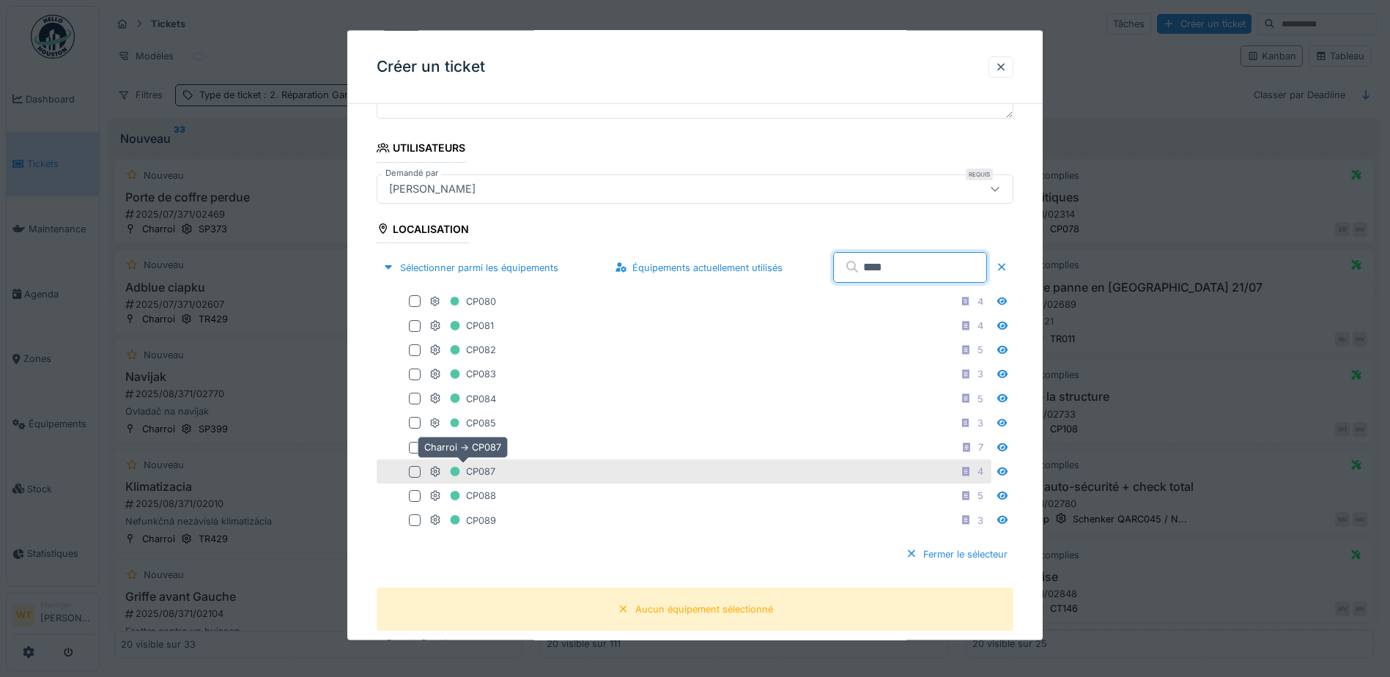
type input "****"
click at [494, 470] on div "CP087" at bounding box center [463, 471] width 66 height 18
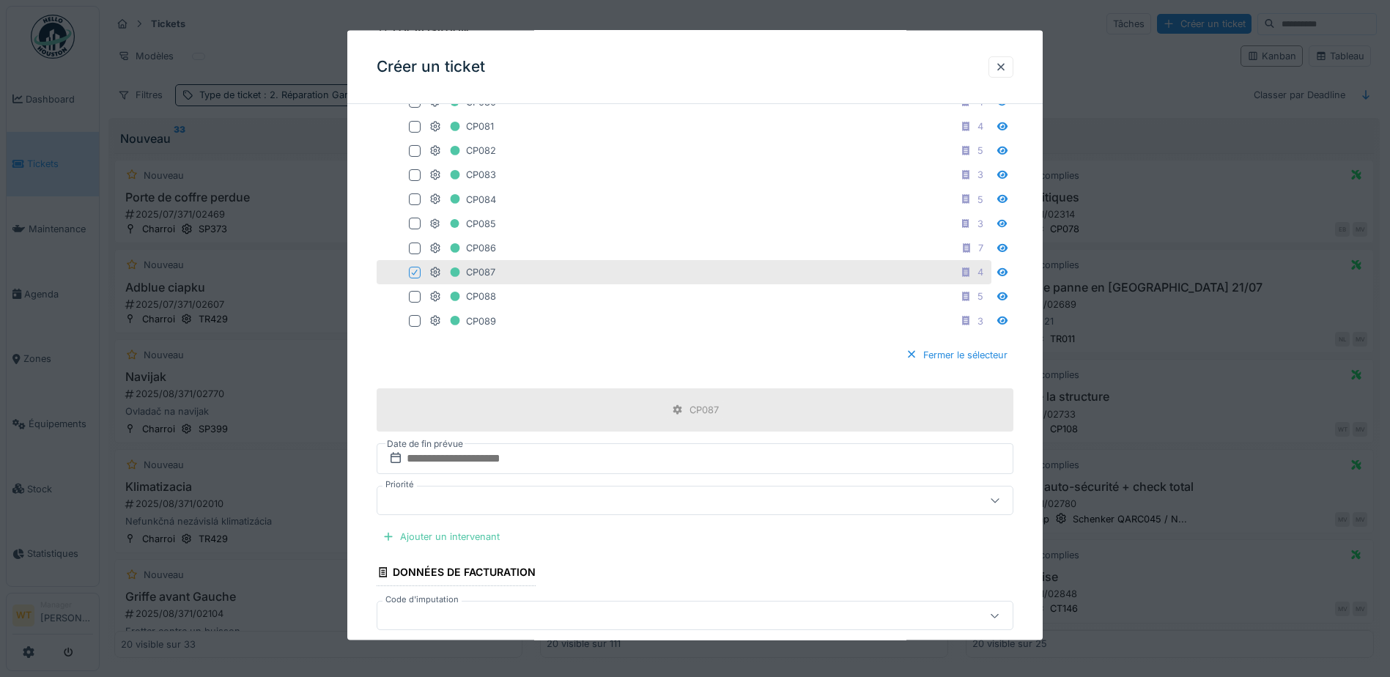
scroll to position [487, 0]
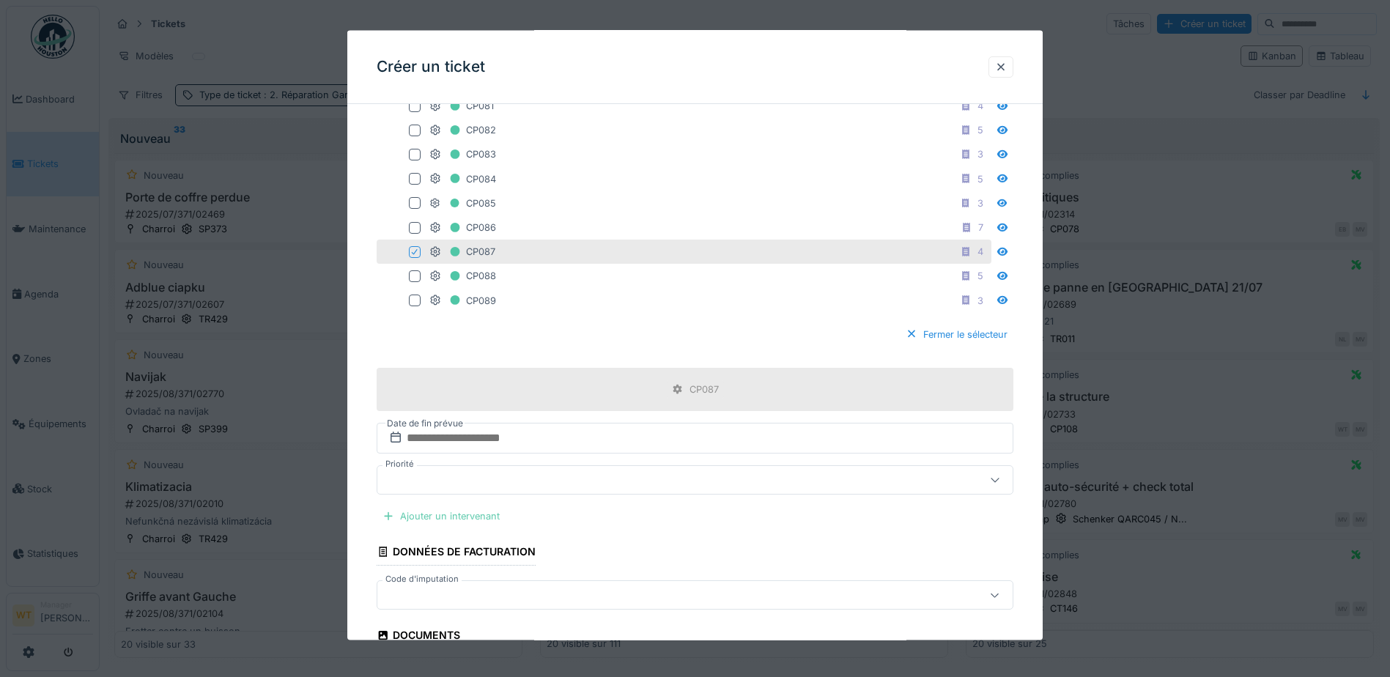
click at [474, 516] on div "Ajouter un intervenant" at bounding box center [441, 516] width 129 height 20
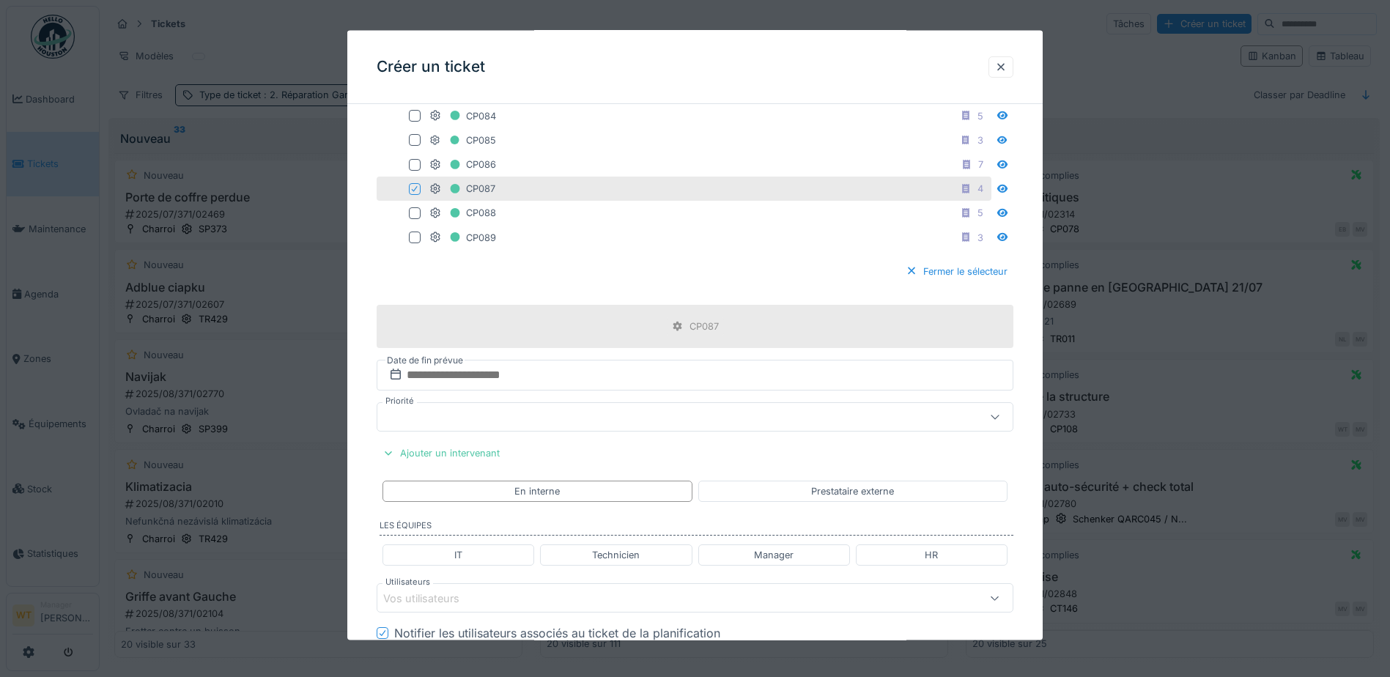
scroll to position [633, 0]
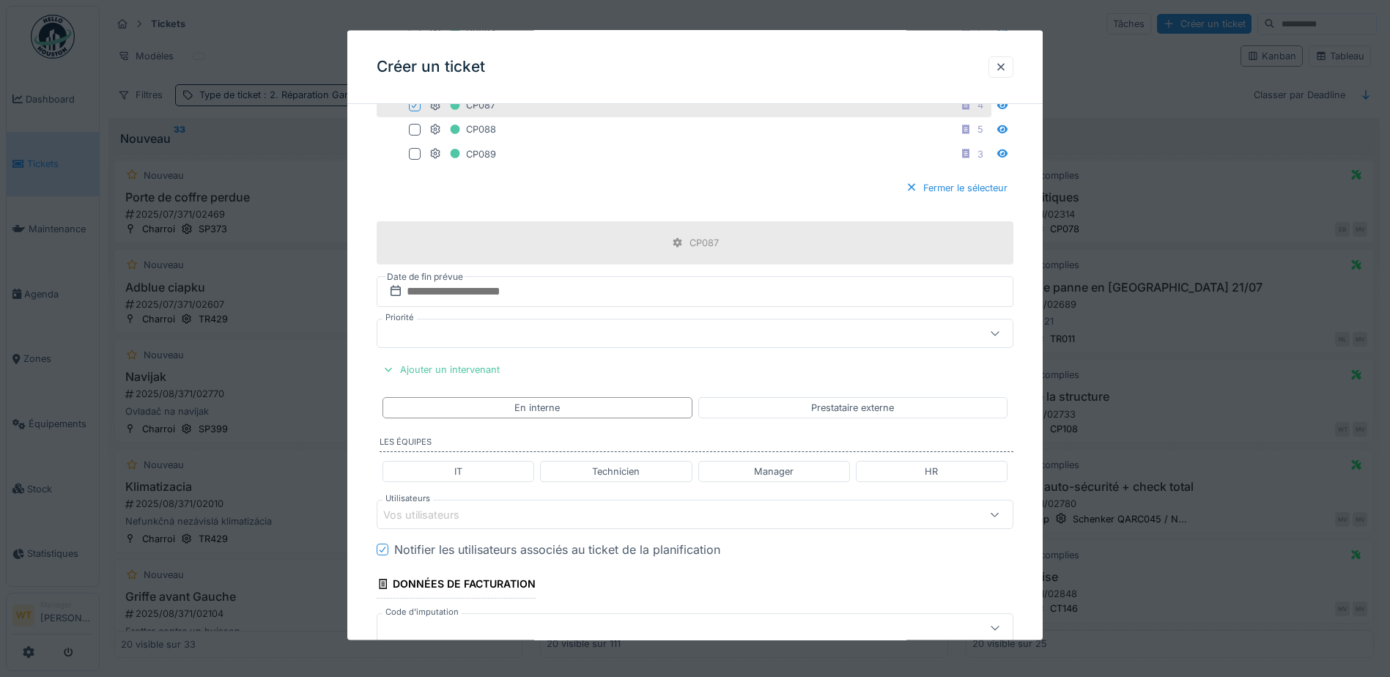
click at [510, 355] on fieldset "**********" at bounding box center [695, 229] width 637 height 1492
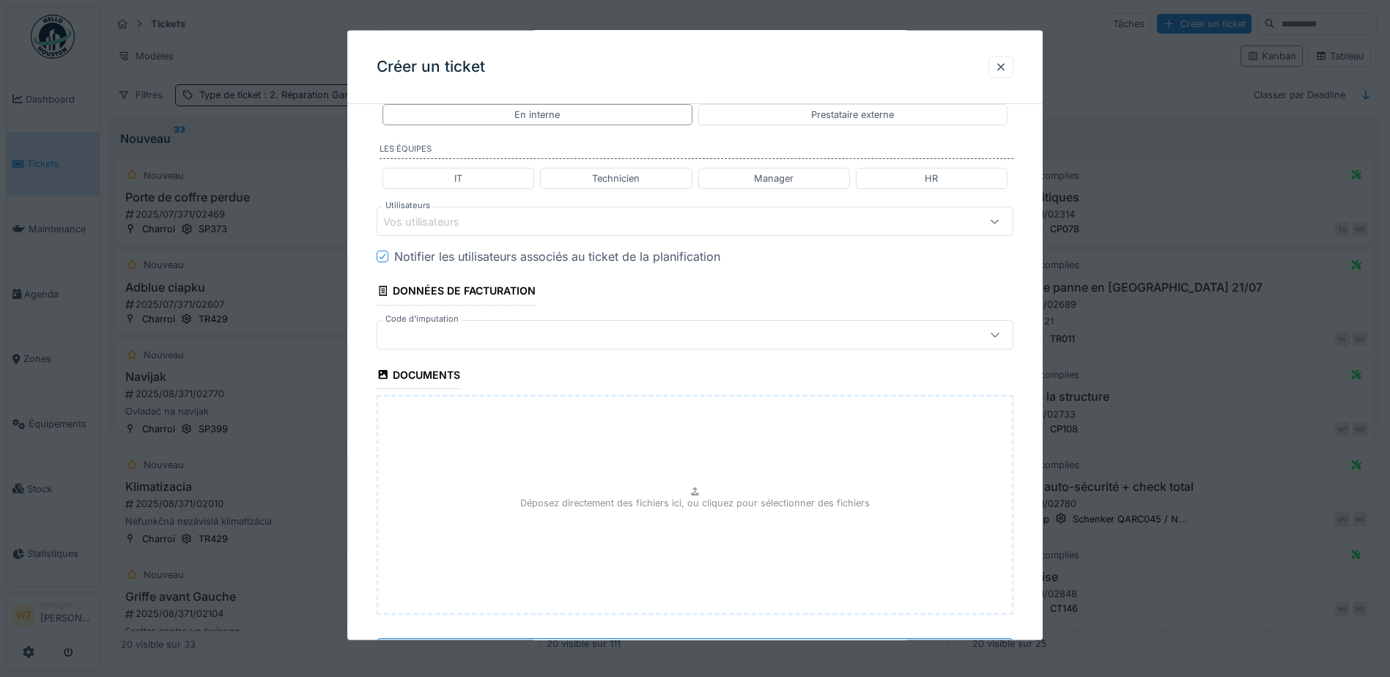
click at [448, 344] on div at bounding box center [695, 334] width 637 height 29
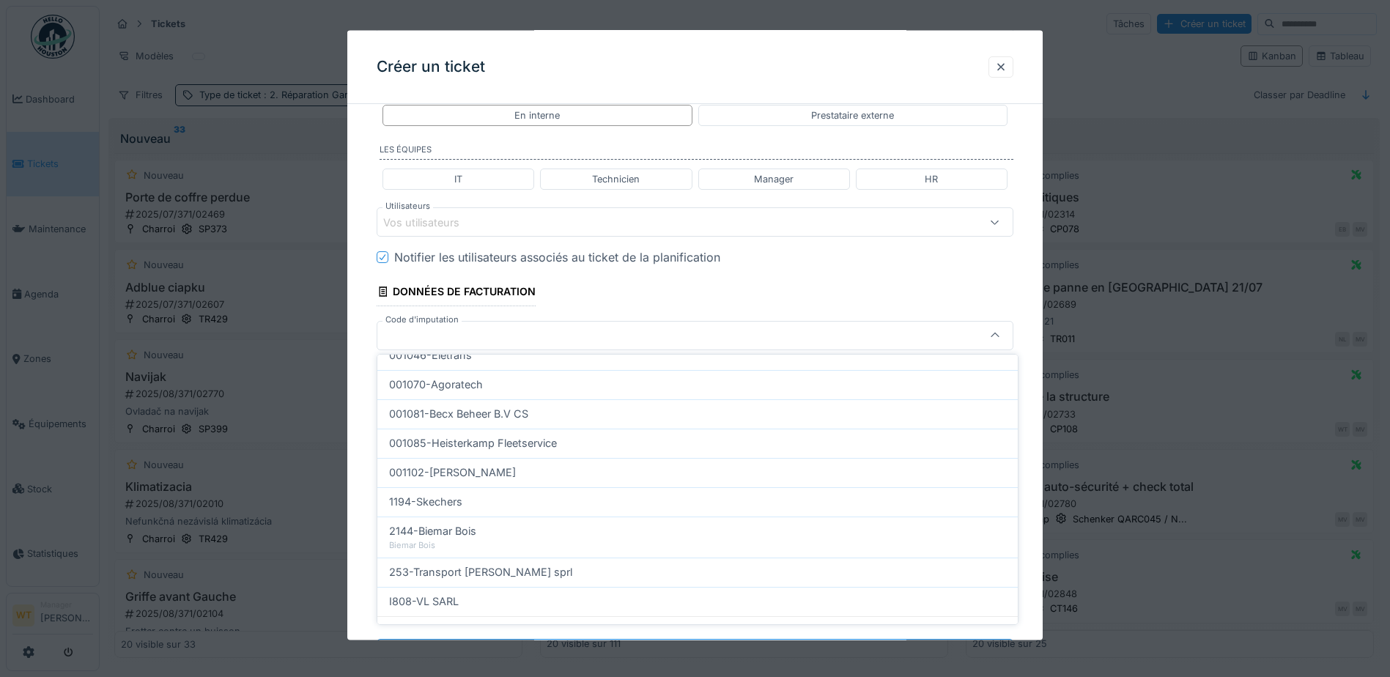
scroll to position [440, 0]
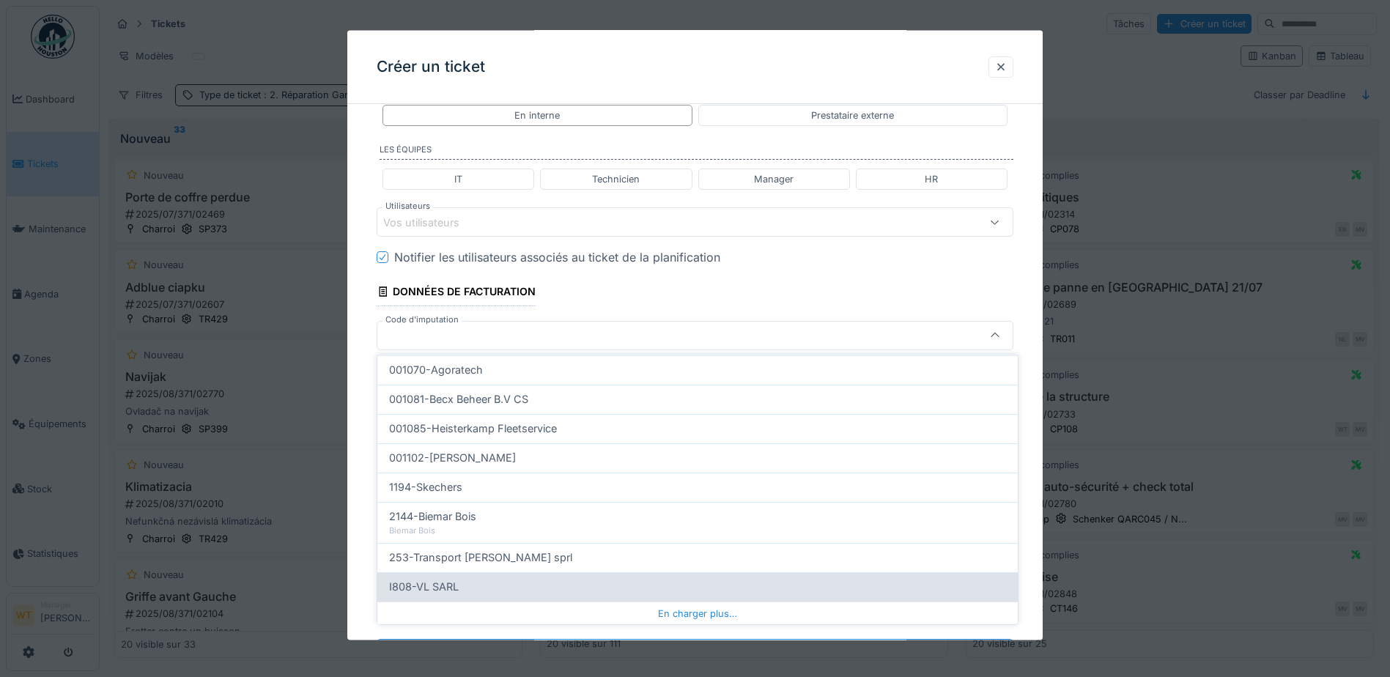
click at [590, 591] on div "I808-VL SARL" at bounding box center [697, 587] width 617 height 16
type input "***"
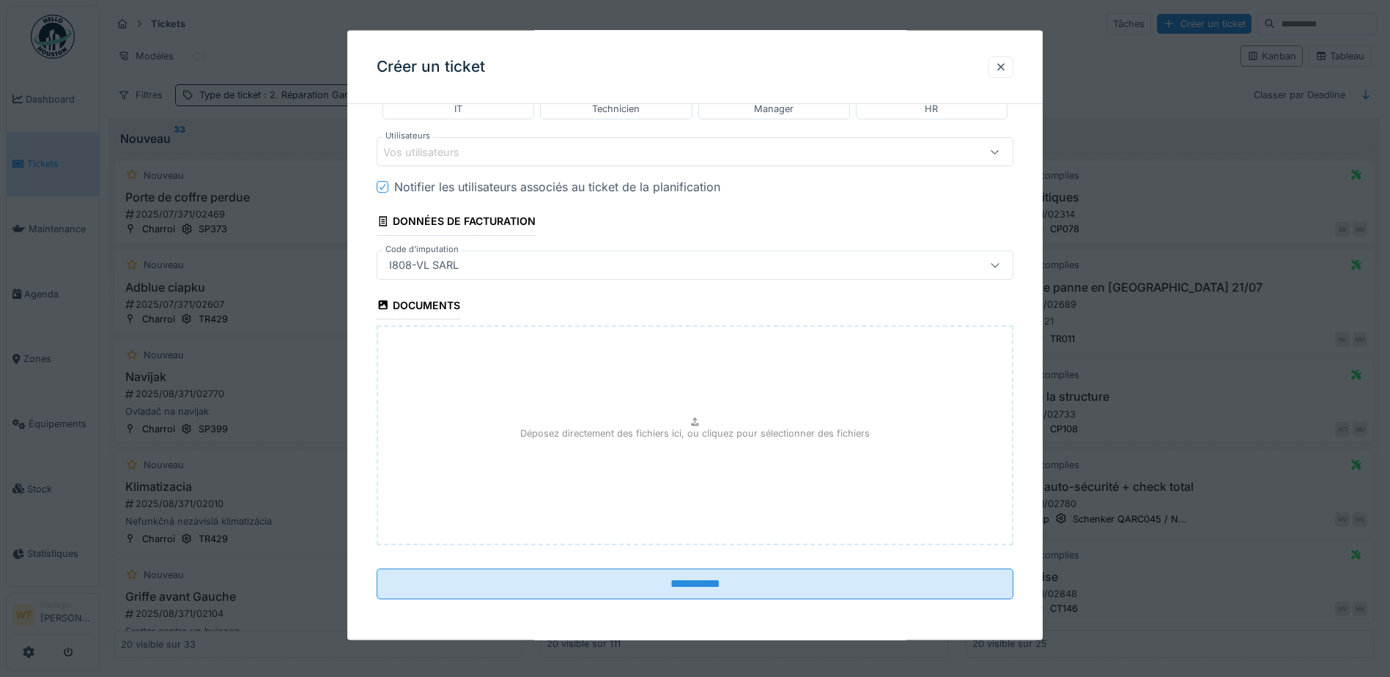
scroll to position [10, 0]
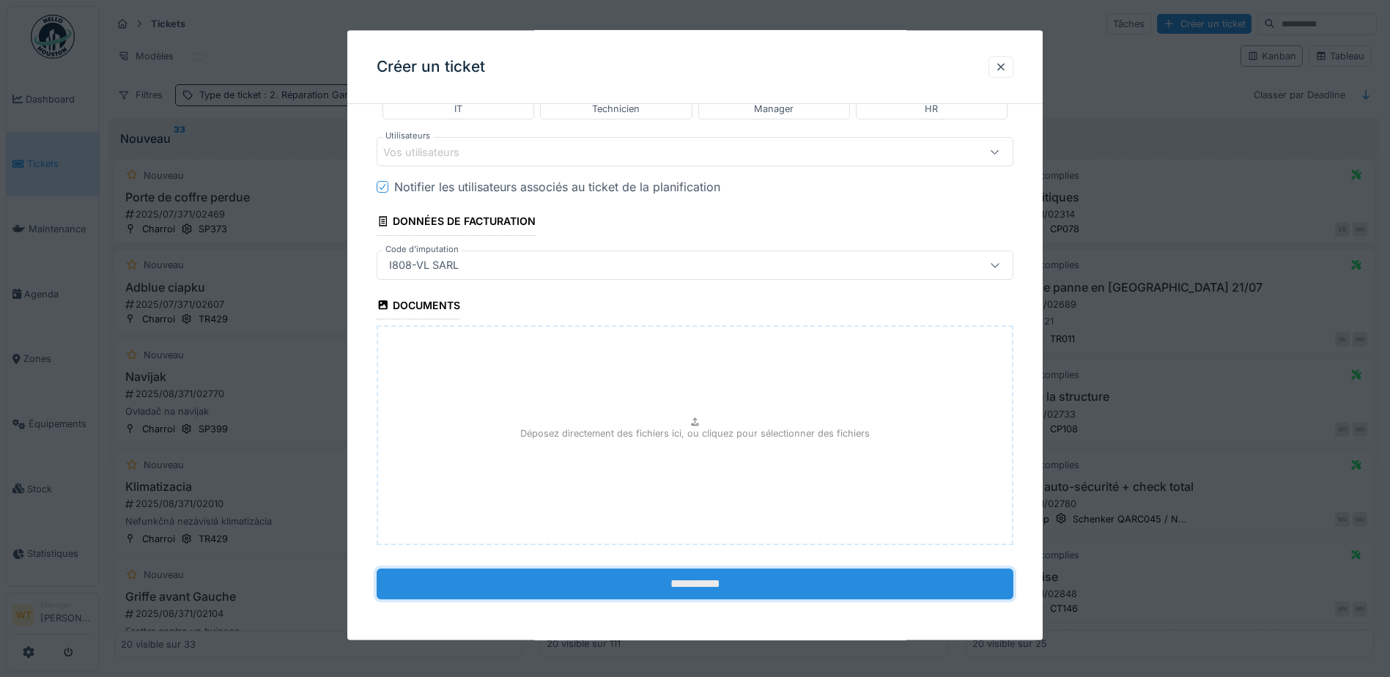
click at [630, 575] on input "**********" at bounding box center [695, 583] width 637 height 31
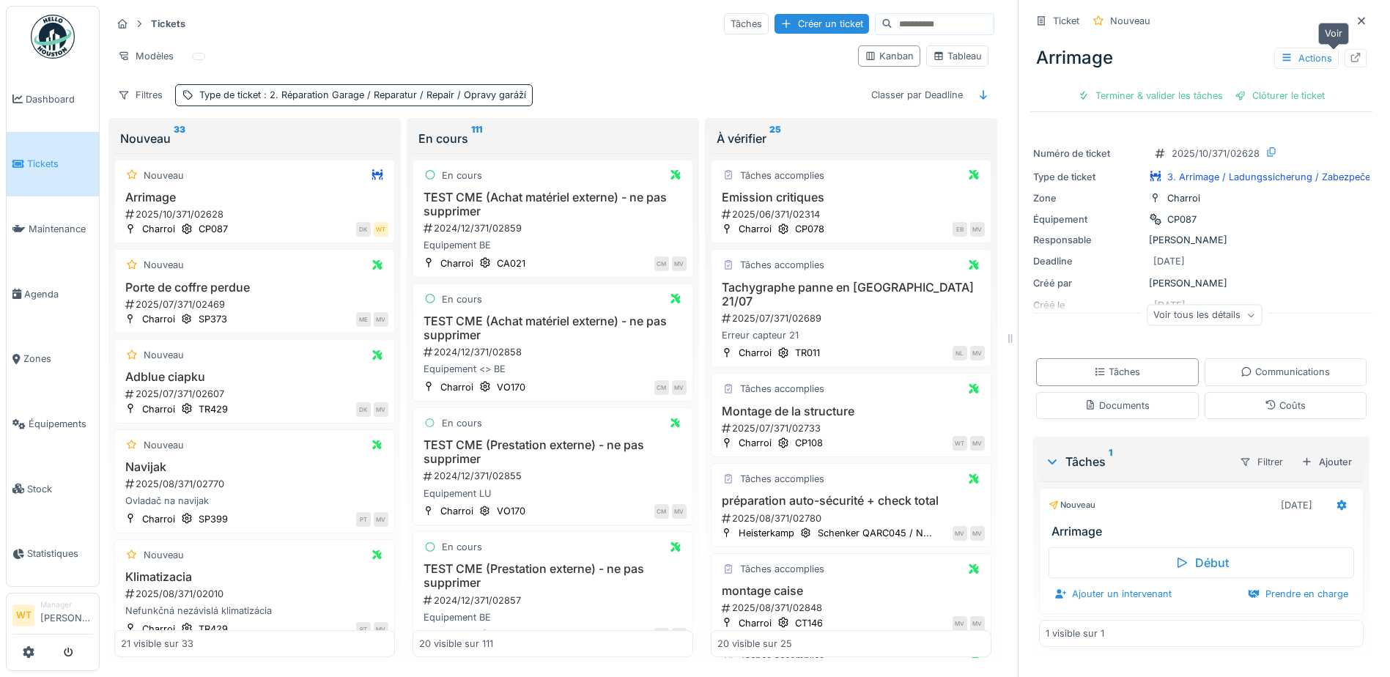
click at [1350, 53] on icon at bounding box center [1356, 58] width 12 height 10
click at [804, 17] on div "Créer un ticket" at bounding box center [822, 24] width 95 height 20
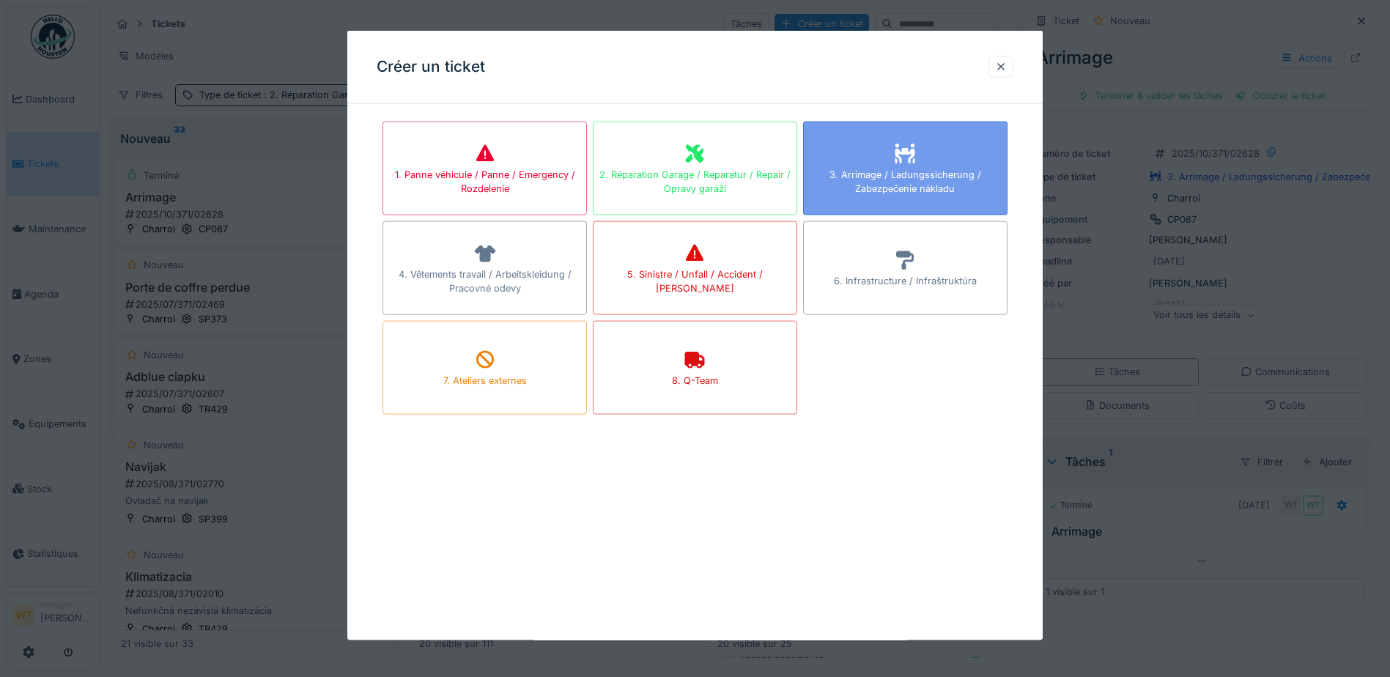
click at [878, 166] on div "3. Arrimage / Ladungssicherung / Zabezpečenie nákladu" at bounding box center [905, 169] width 204 height 94
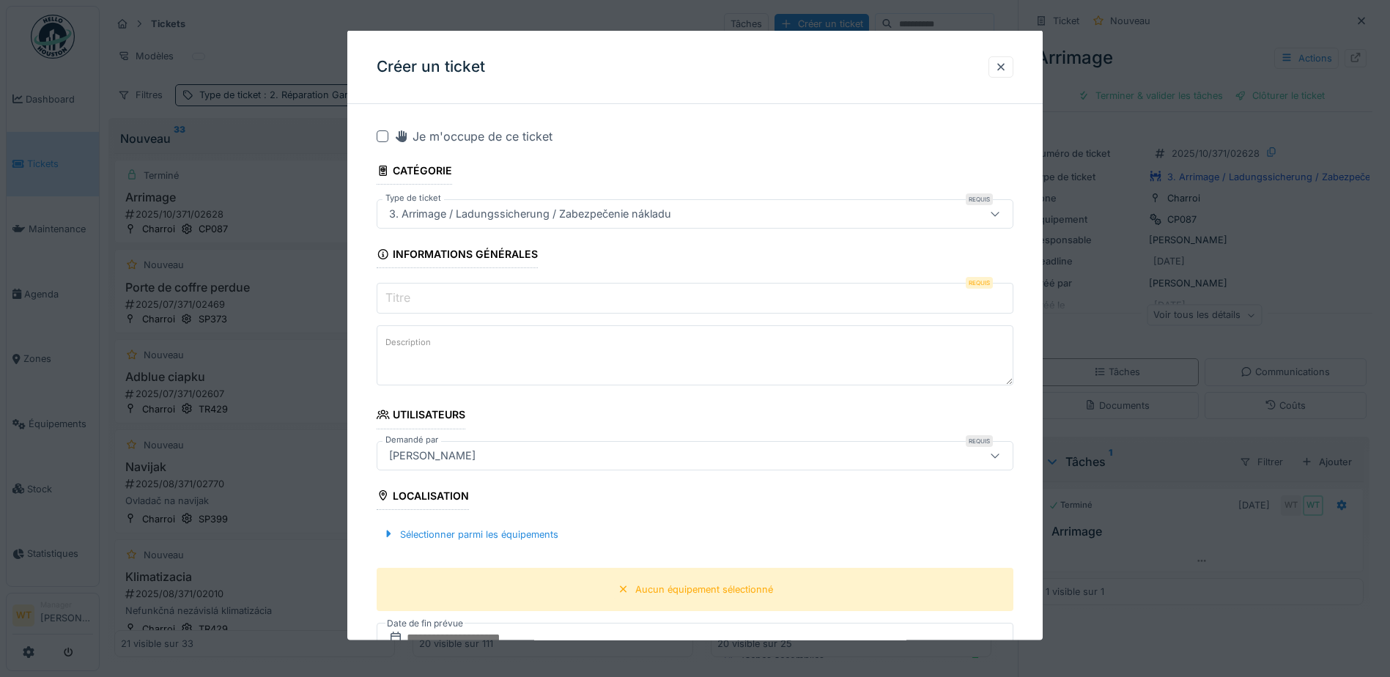
click at [464, 290] on input "Titre" at bounding box center [695, 298] width 637 height 31
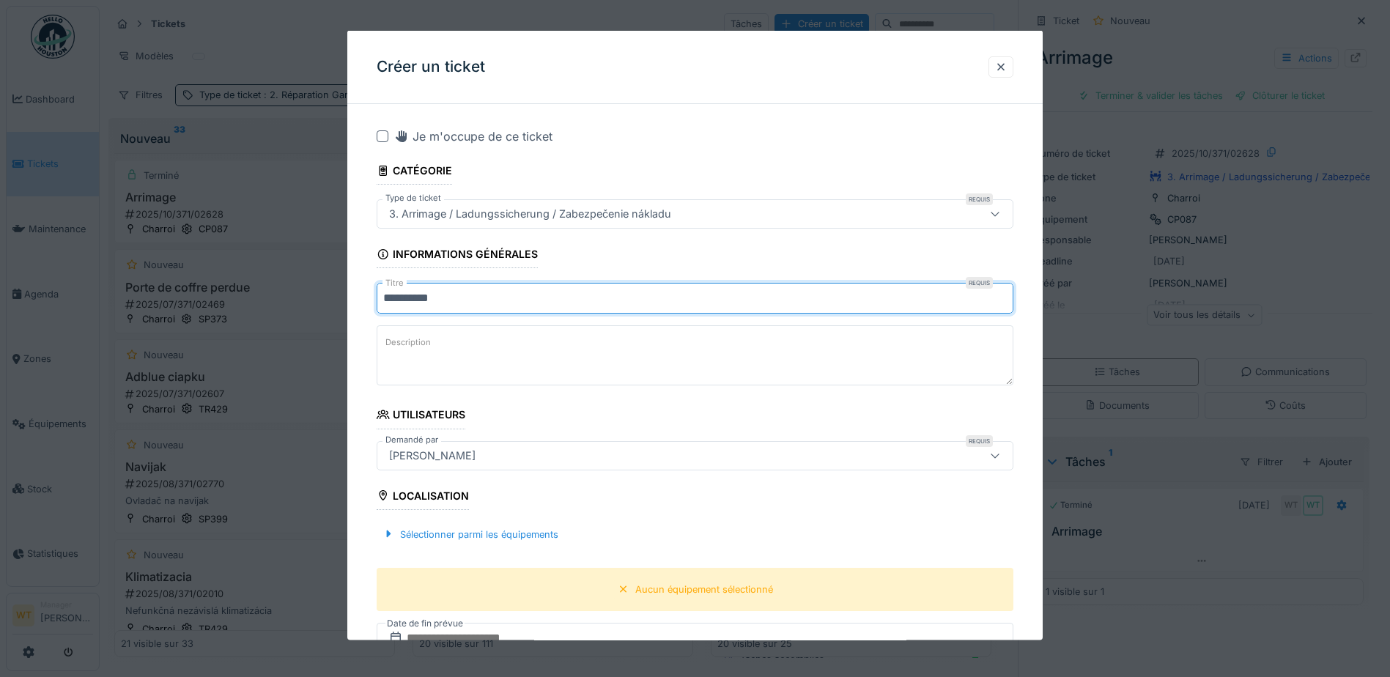
type input "*********"
click at [511, 459] on div "[PERSON_NAME]" at bounding box center [657, 455] width 549 height 16
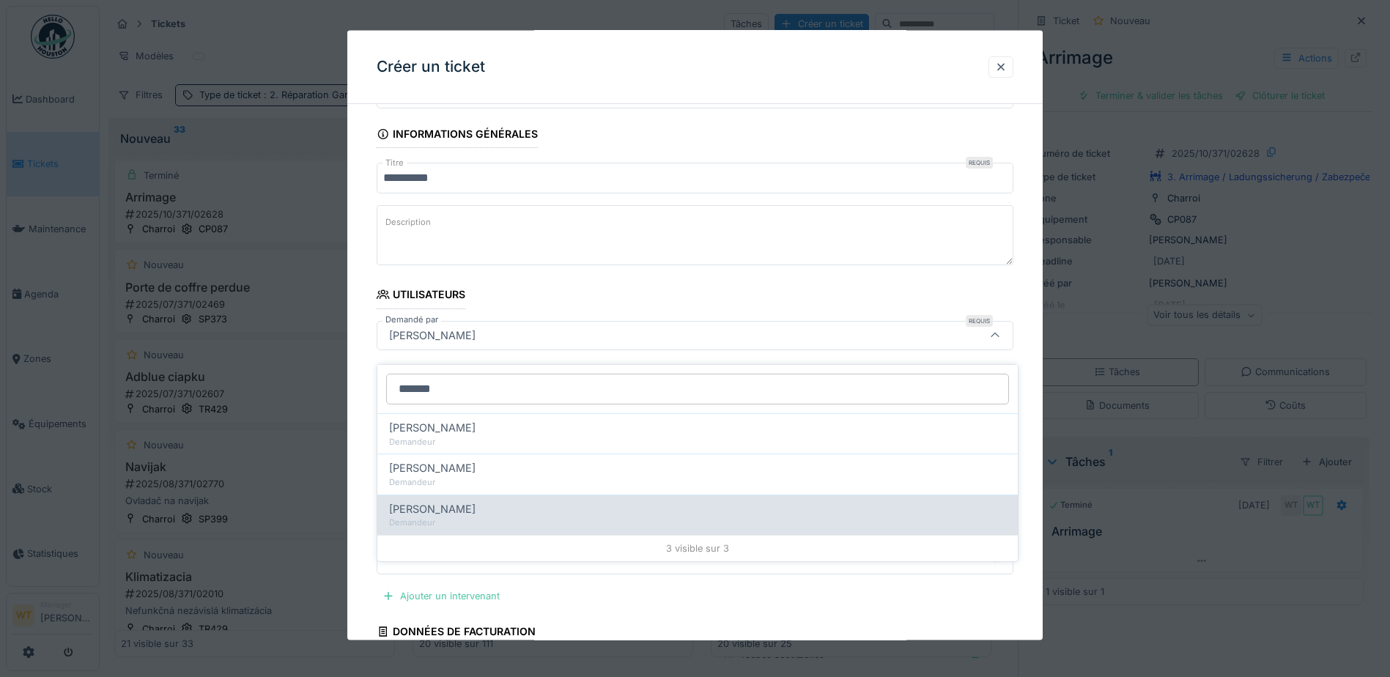
scroll to position [11, 0]
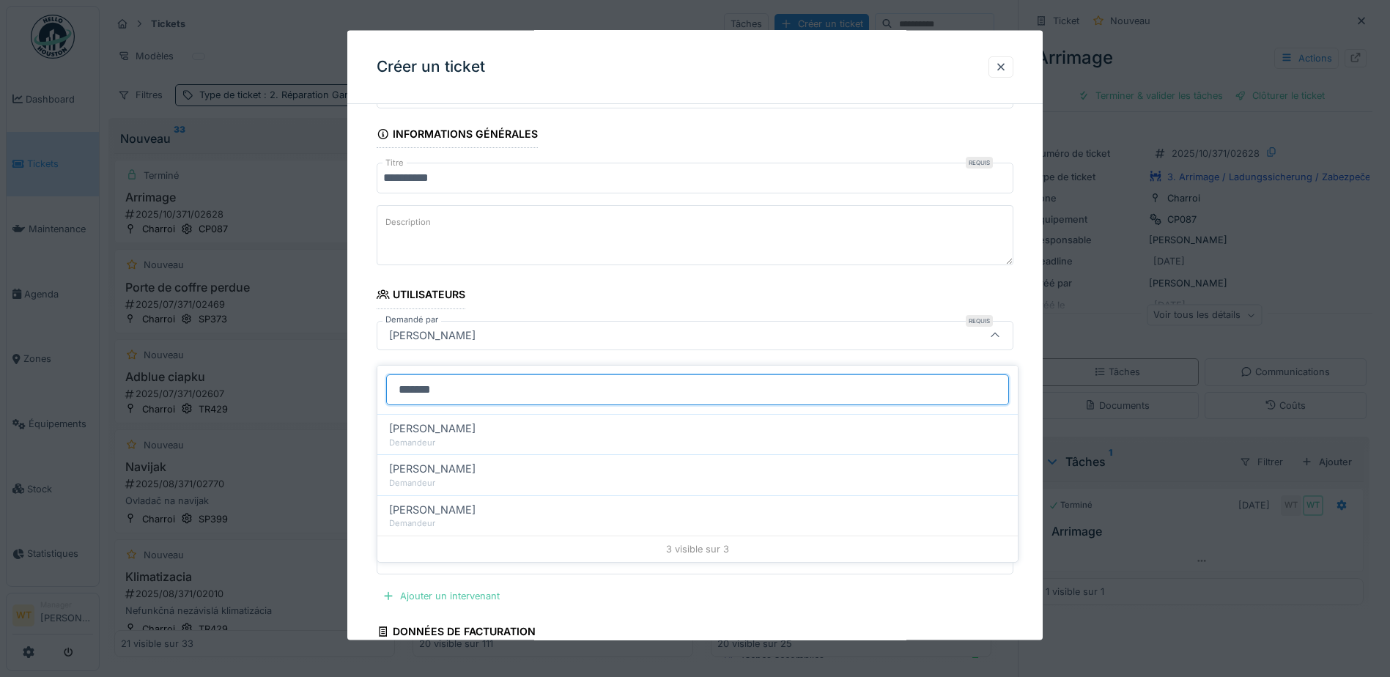
click at [487, 377] on input "*******" at bounding box center [697, 390] width 623 height 31
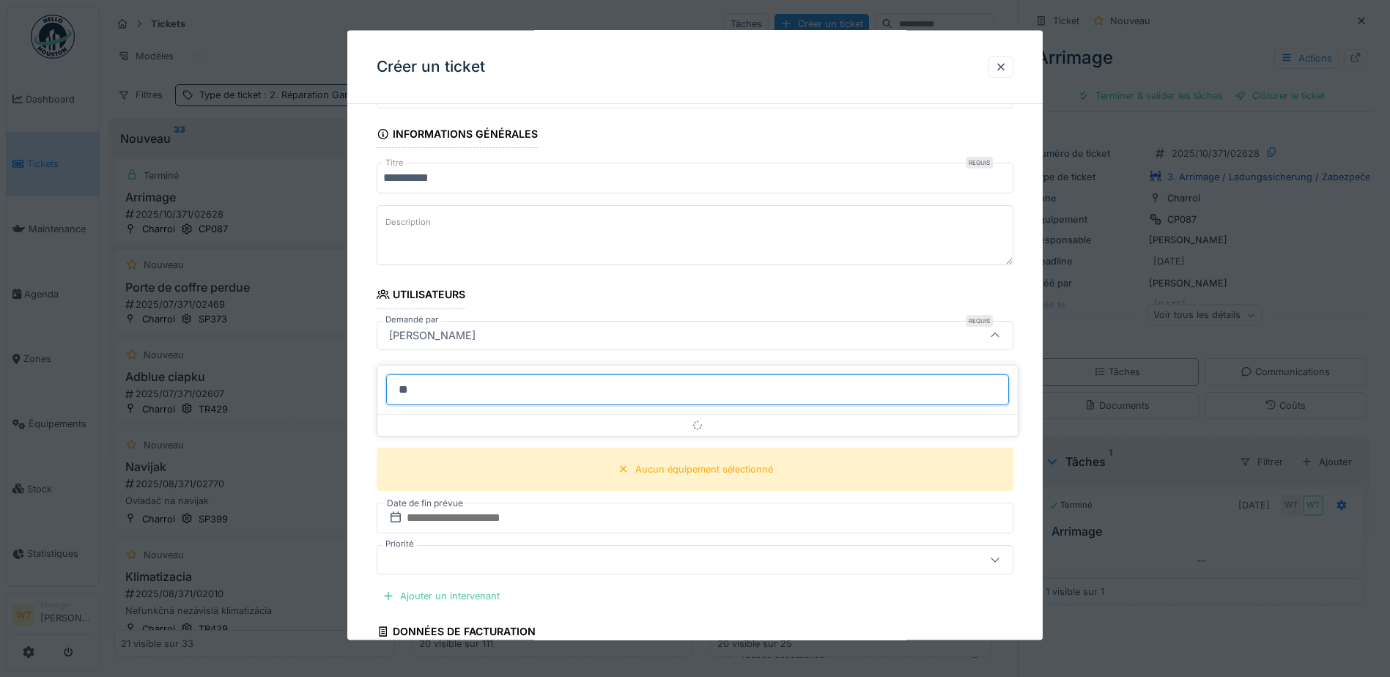
type input "*"
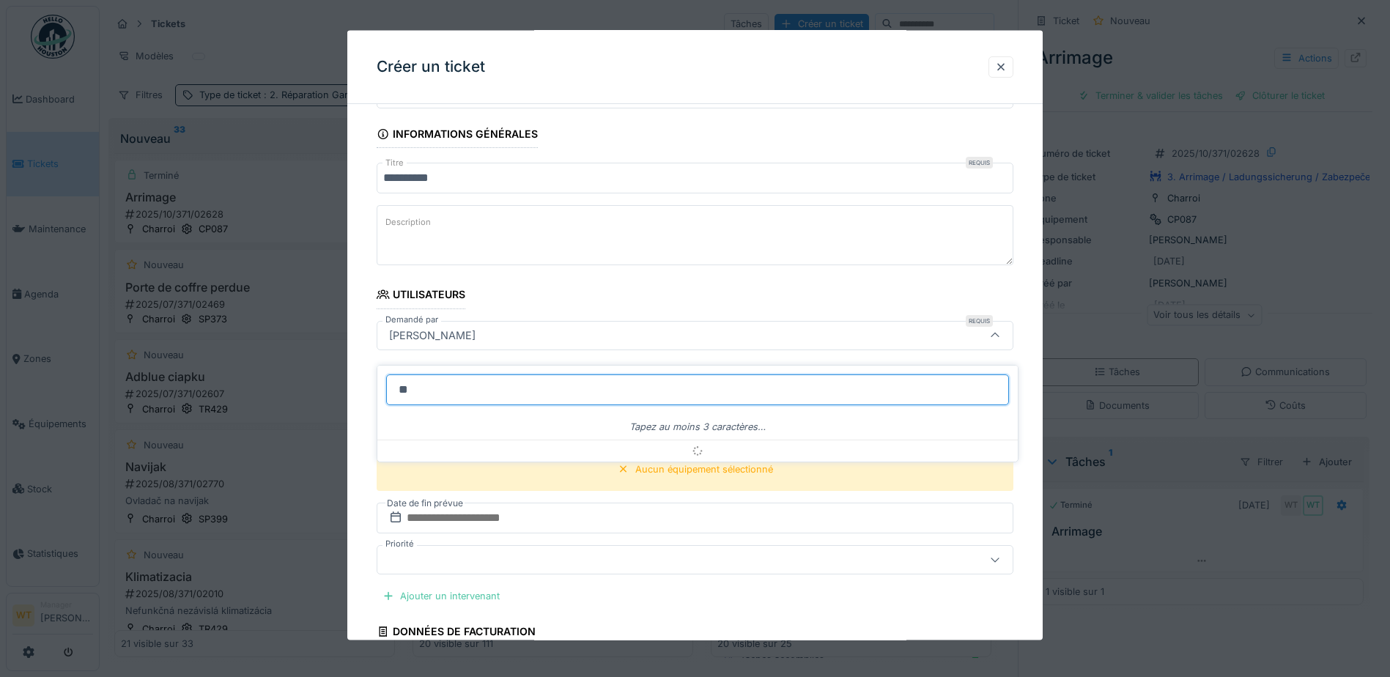
type input "*"
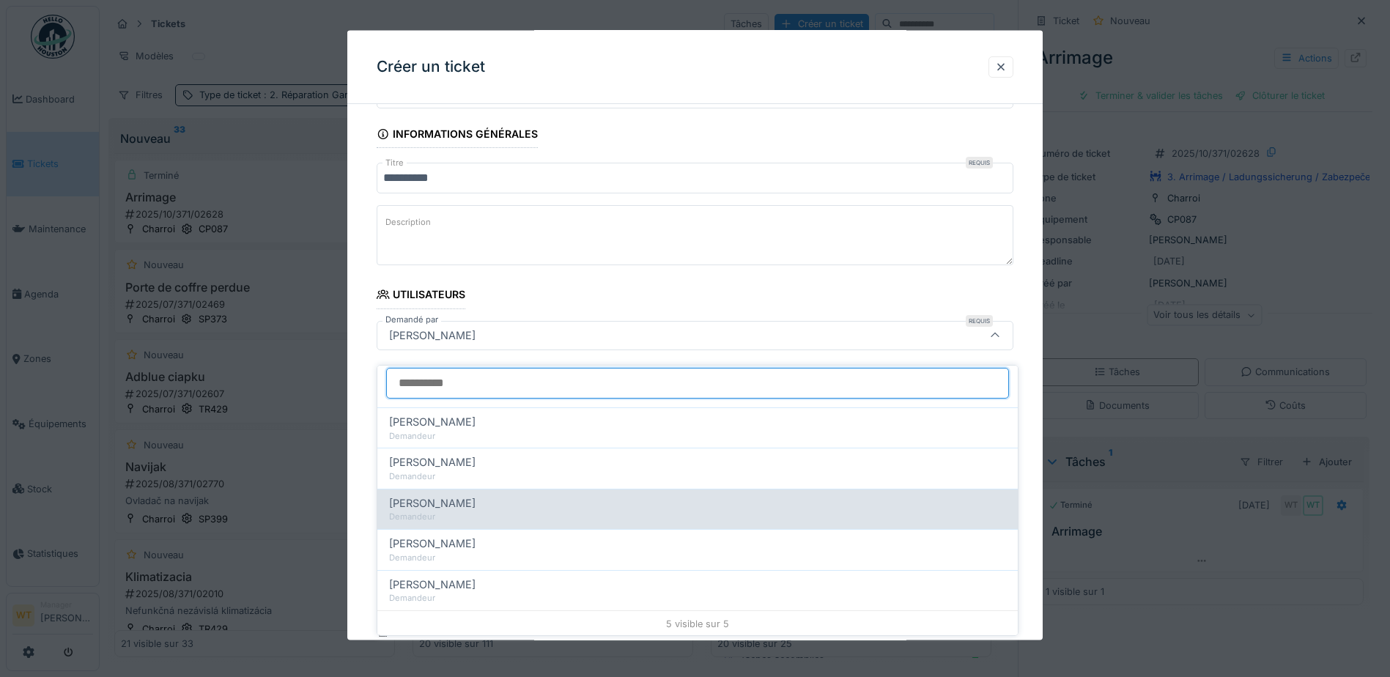
scroll to position [8, 0]
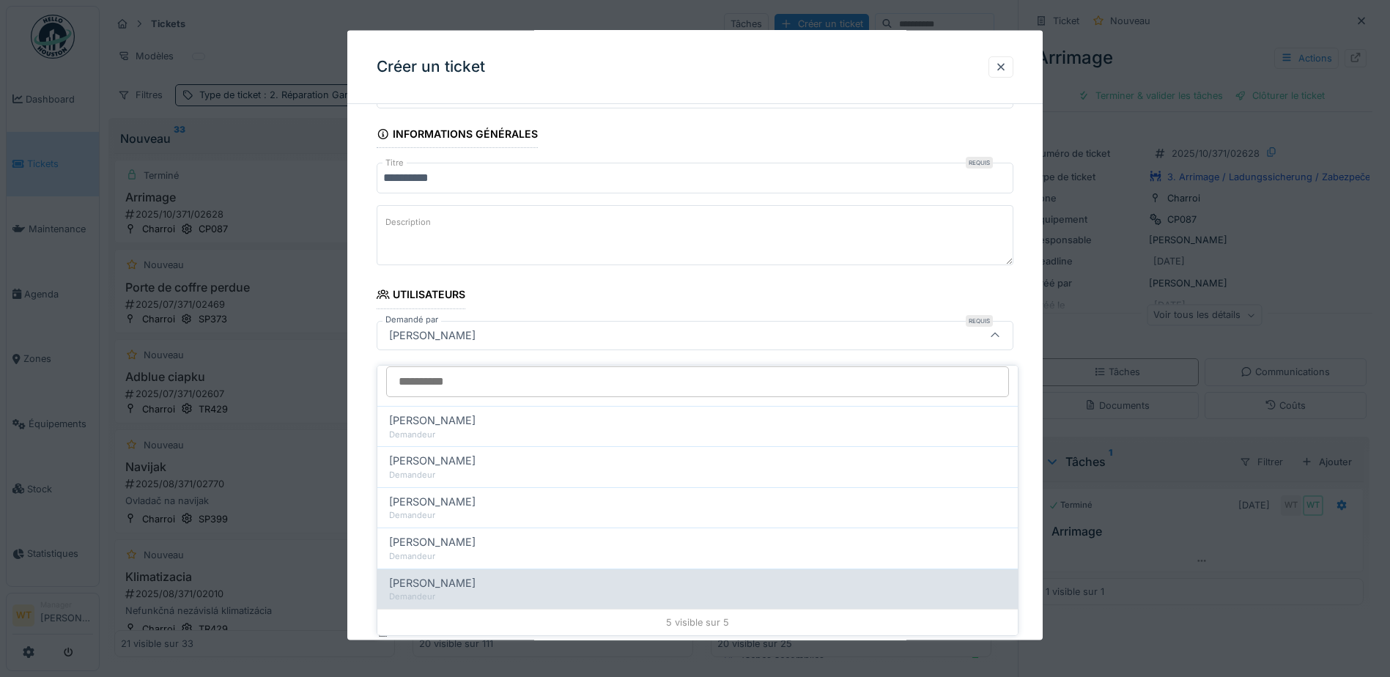
click at [438, 578] on span "Laurent Thomson" at bounding box center [432, 583] width 86 height 16
type input "*****"
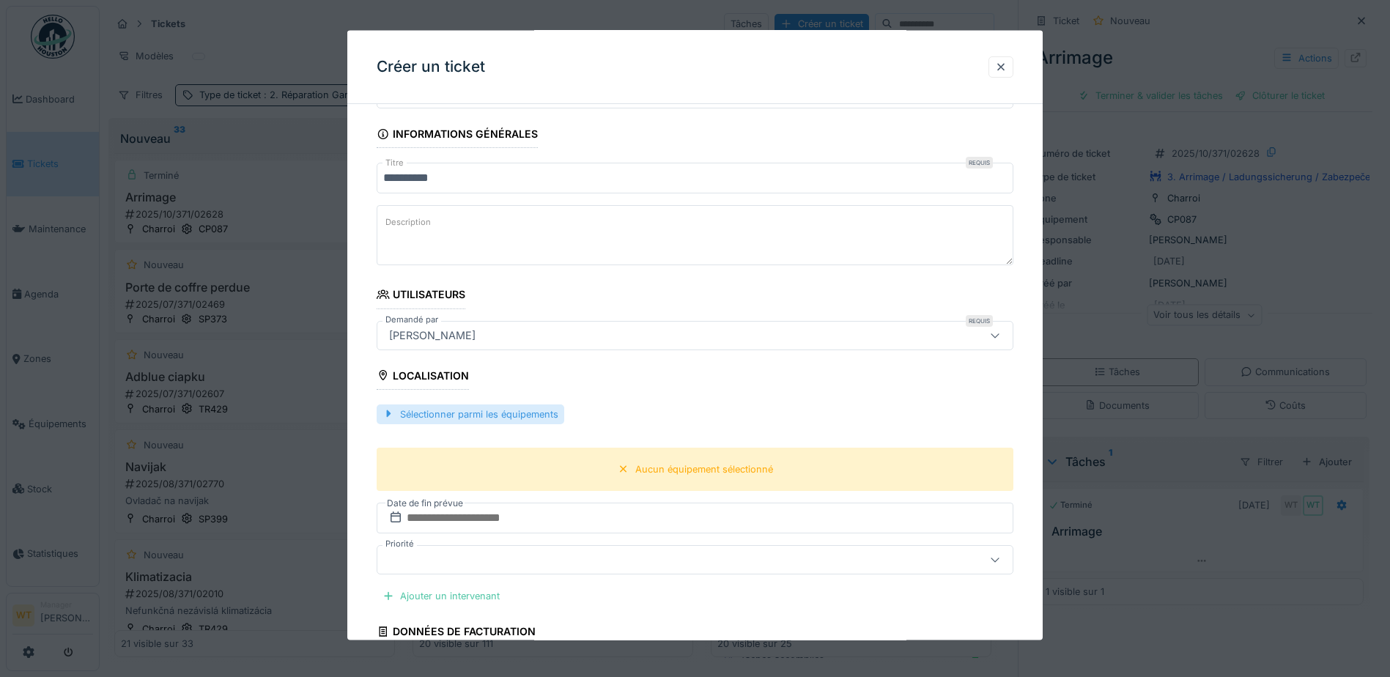
click at [495, 412] on div "Sélectionner parmi les équipements" at bounding box center [471, 414] width 188 height 20
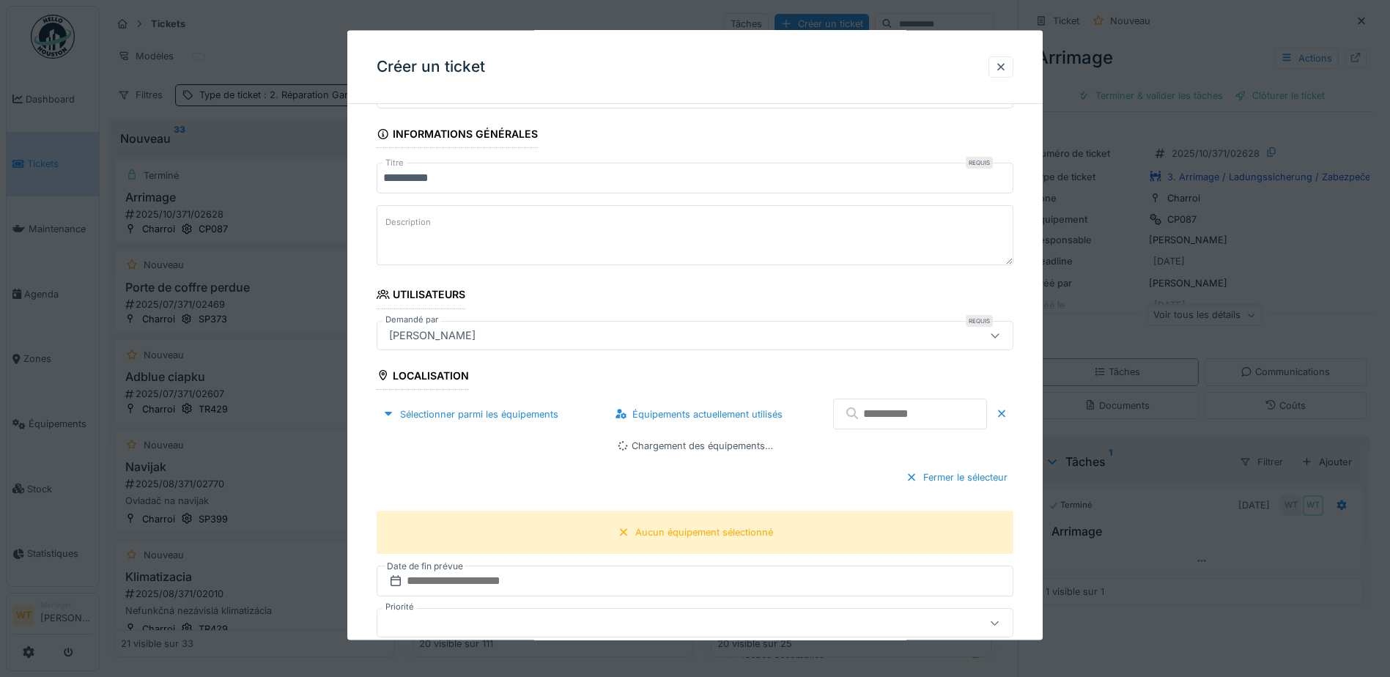
drag, startPoint x: 913, startPoint y: 426, endPoint x: 905, endPoint y: 426, distance: 8.1
click at [905, 426] on input "text" at bounding box center [910, 414] width 154 height 31
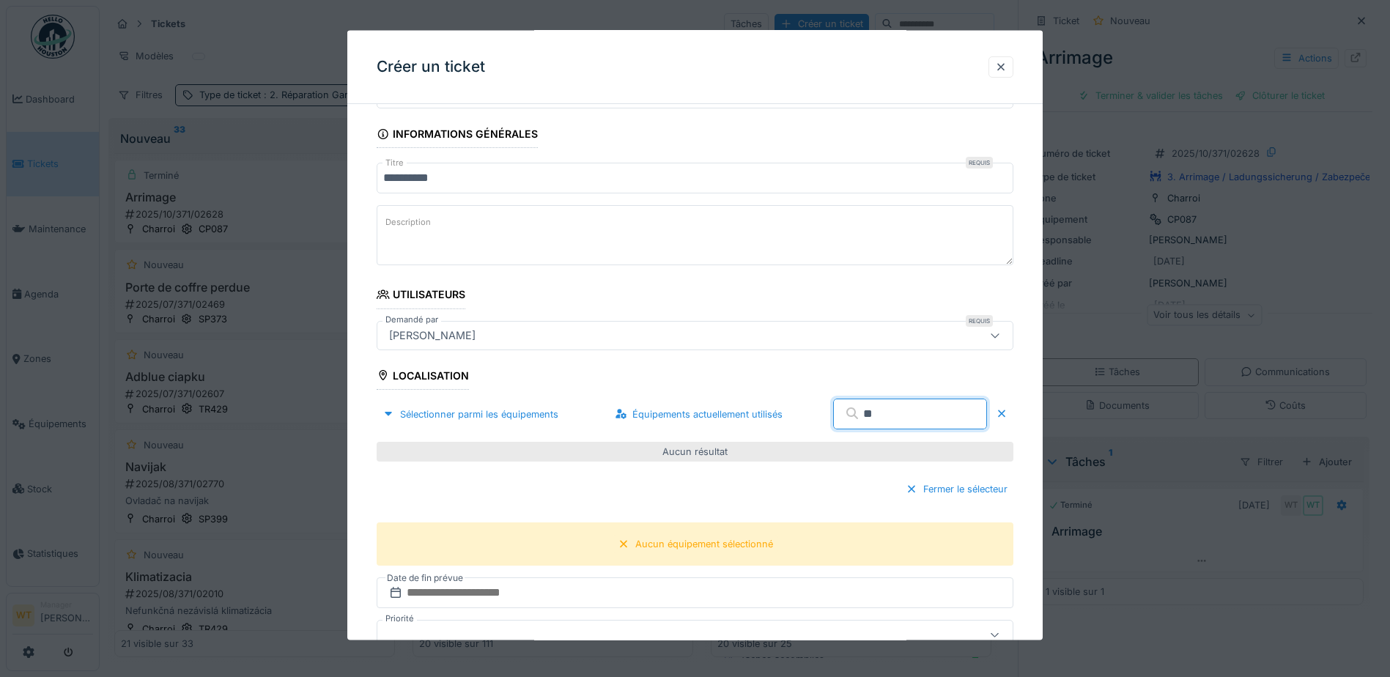
type input "*"
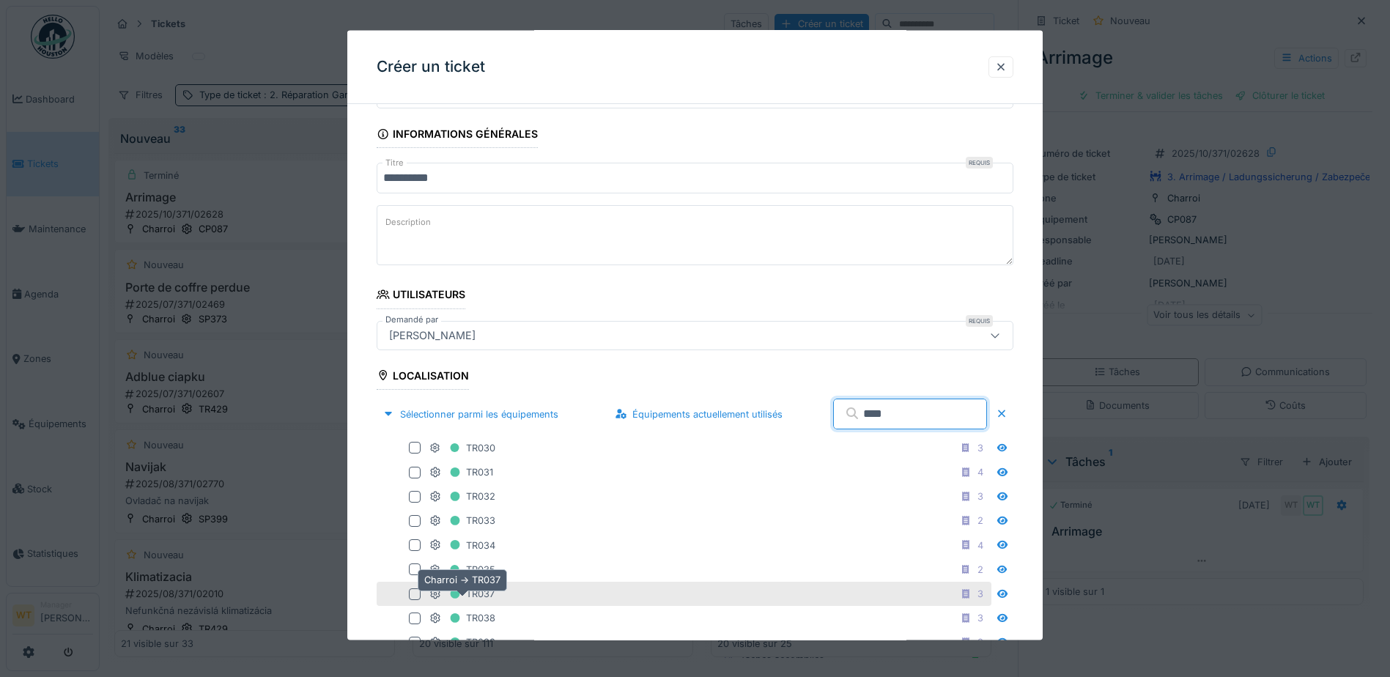
type input "****"
click at [488, 589] on div "TR037" at bounding box center [462, 594] width 65 height 18
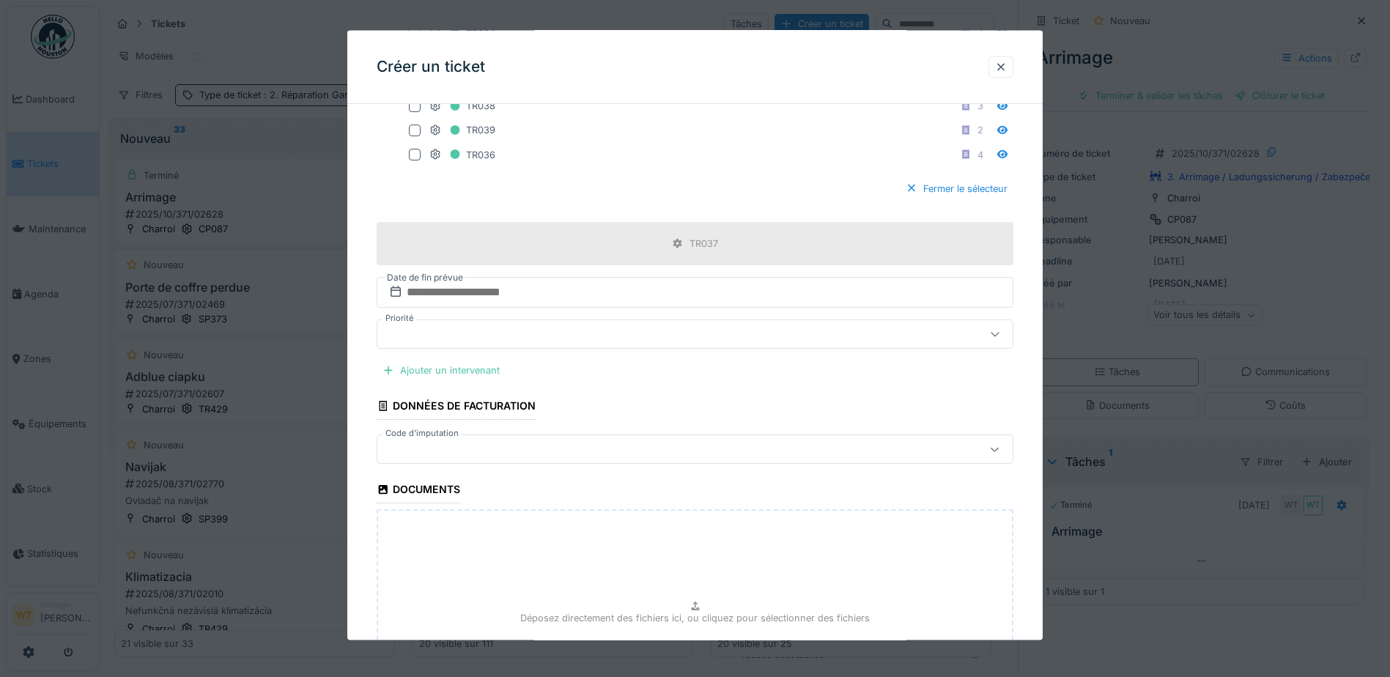
scroll to position [633, 0]
click at [473, 366] on div "Ajouter un intervenant" at bounding box center [441, 370] width 129 height 20
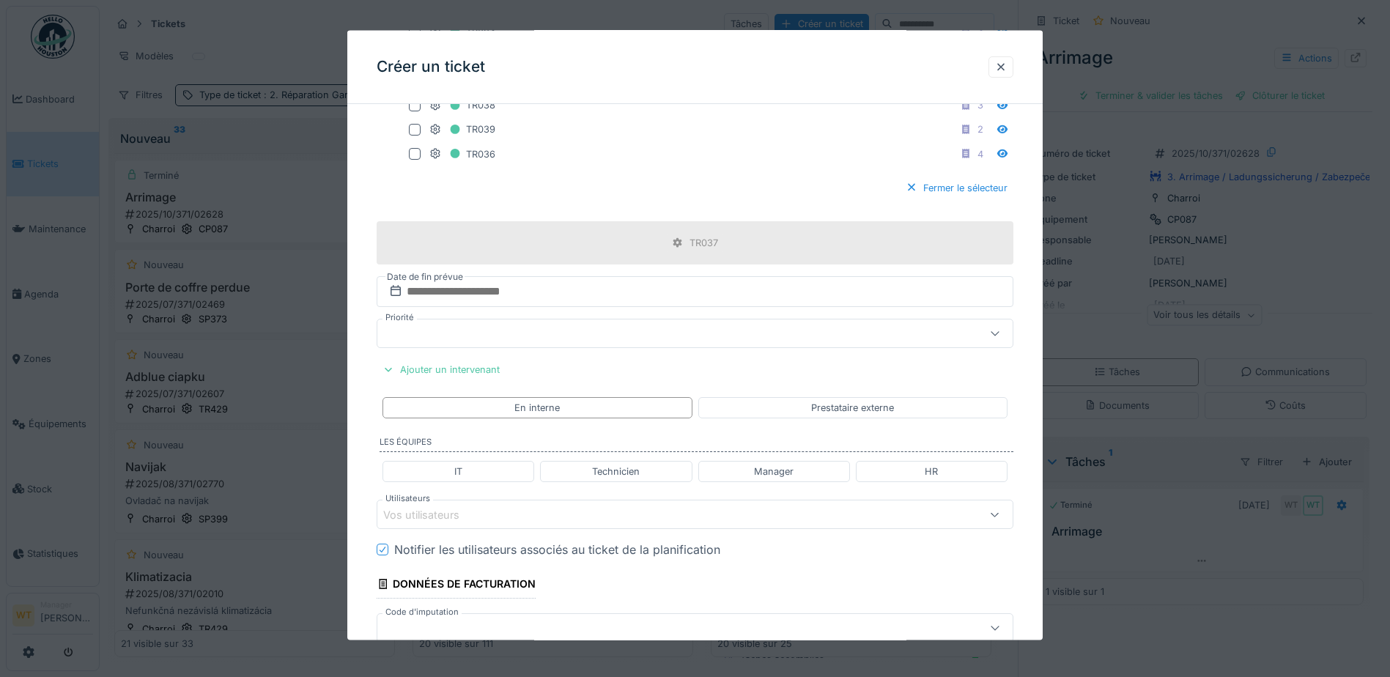
click at [586, 518] on div "Vos utilisateurs" at bounding box center [657, 514] width 549 height 16
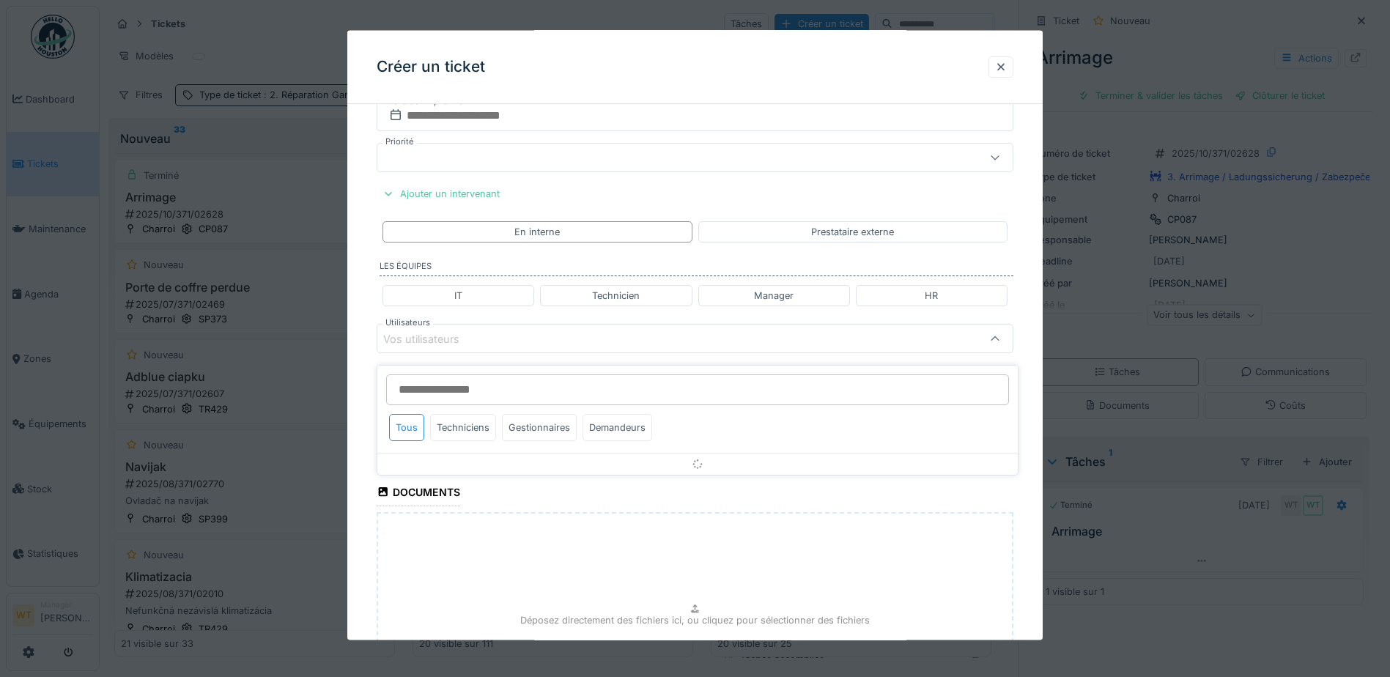
scroll to position [813, 0]
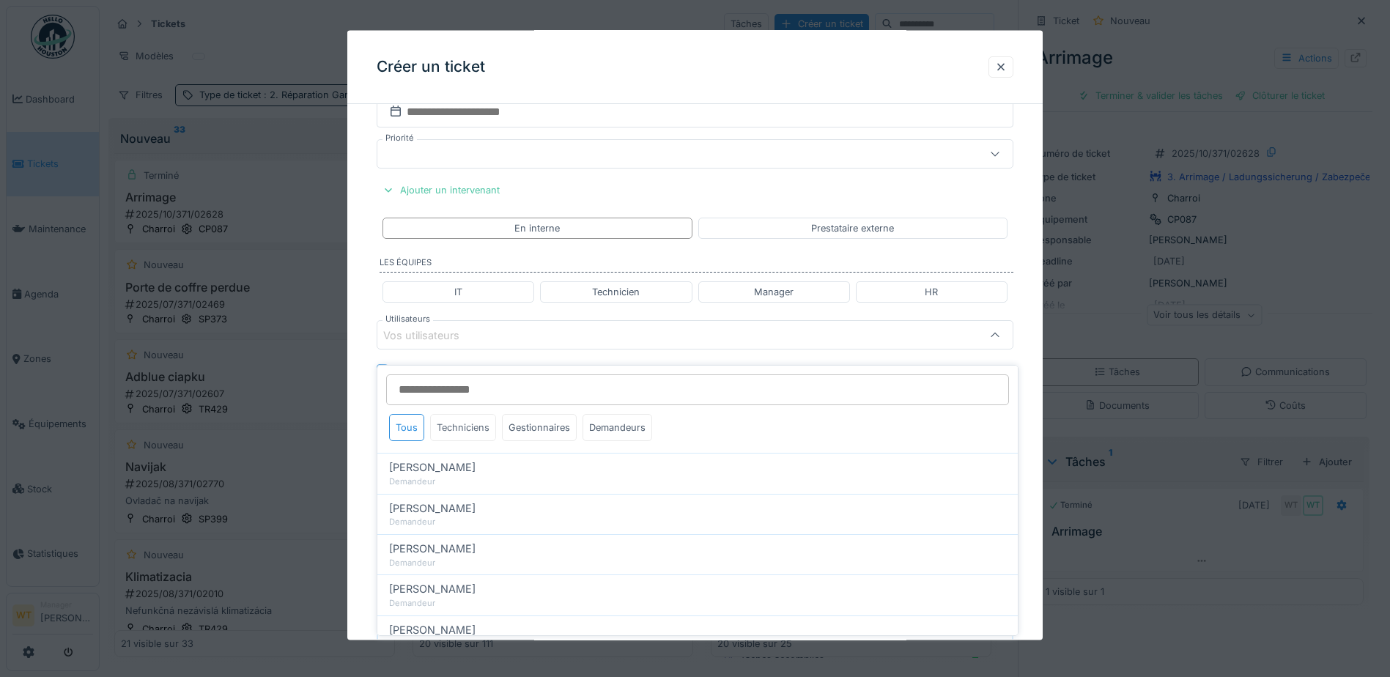
click at [474, 419] on div "Techniciens" at bounding box center [463, 427] width 66 height 27
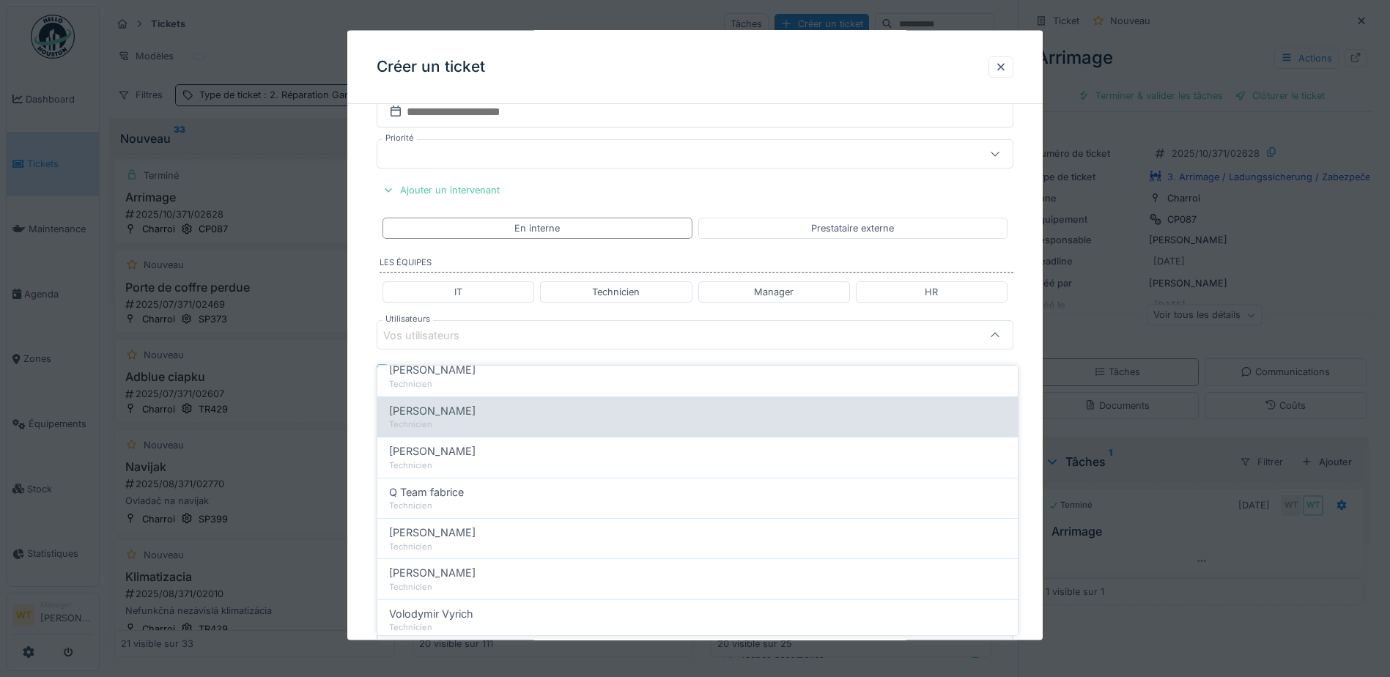
scroll to position [220, 0]
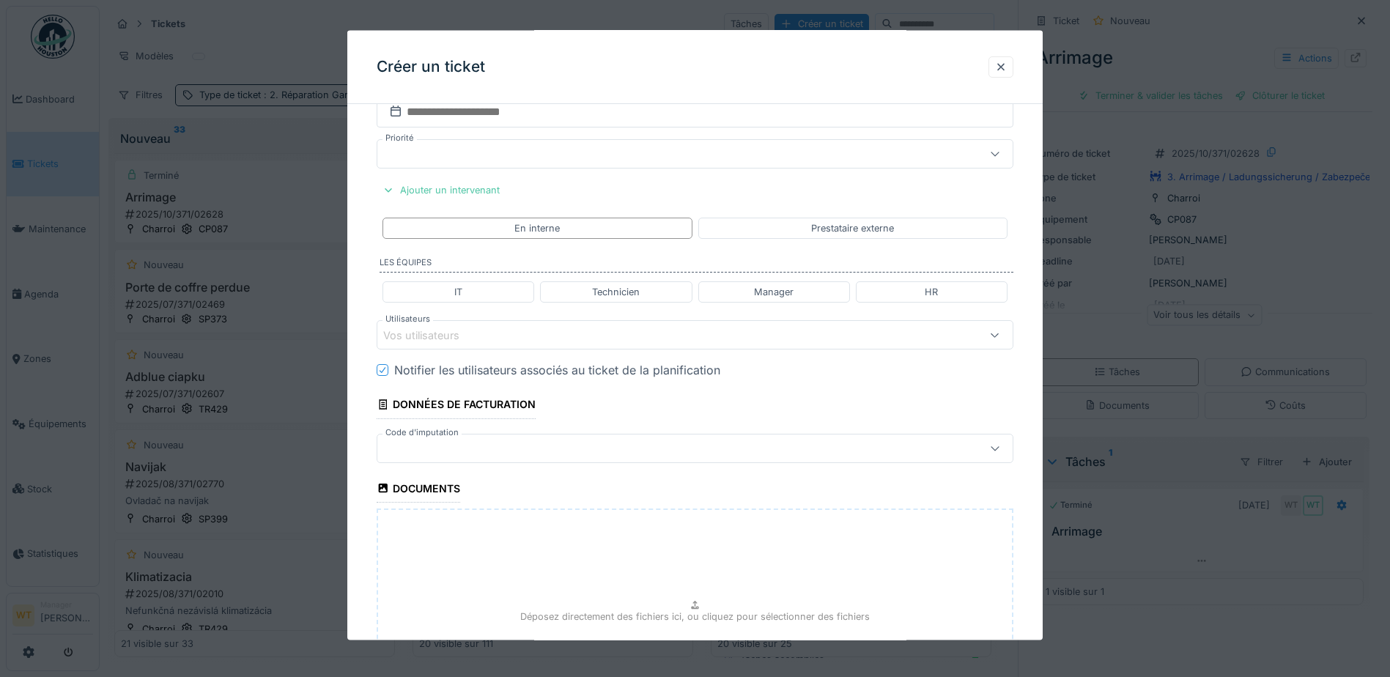
click at [632, 186] on fieldset "**********" at bounding box center [695, 49] width 637 height 1492
click at [545, 449] on div at bounding box center [657, 448] width 549 height 16
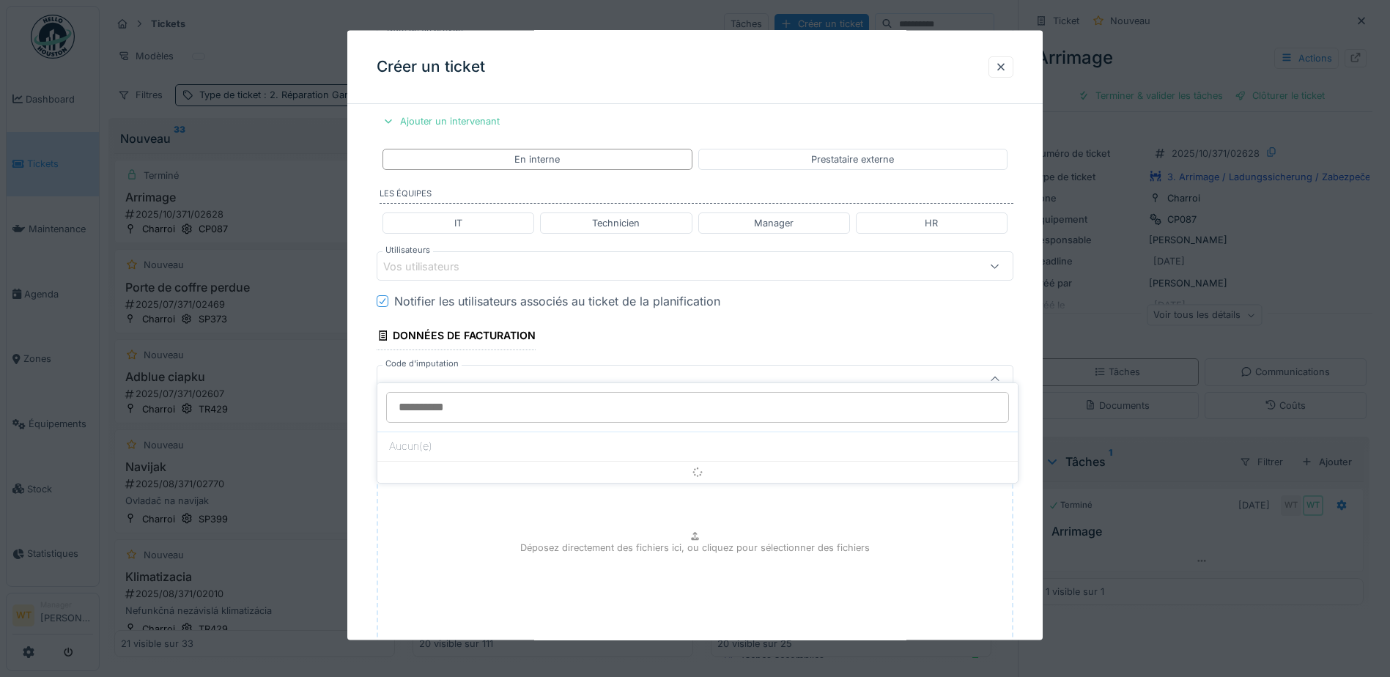
scroll to position [926, 0]
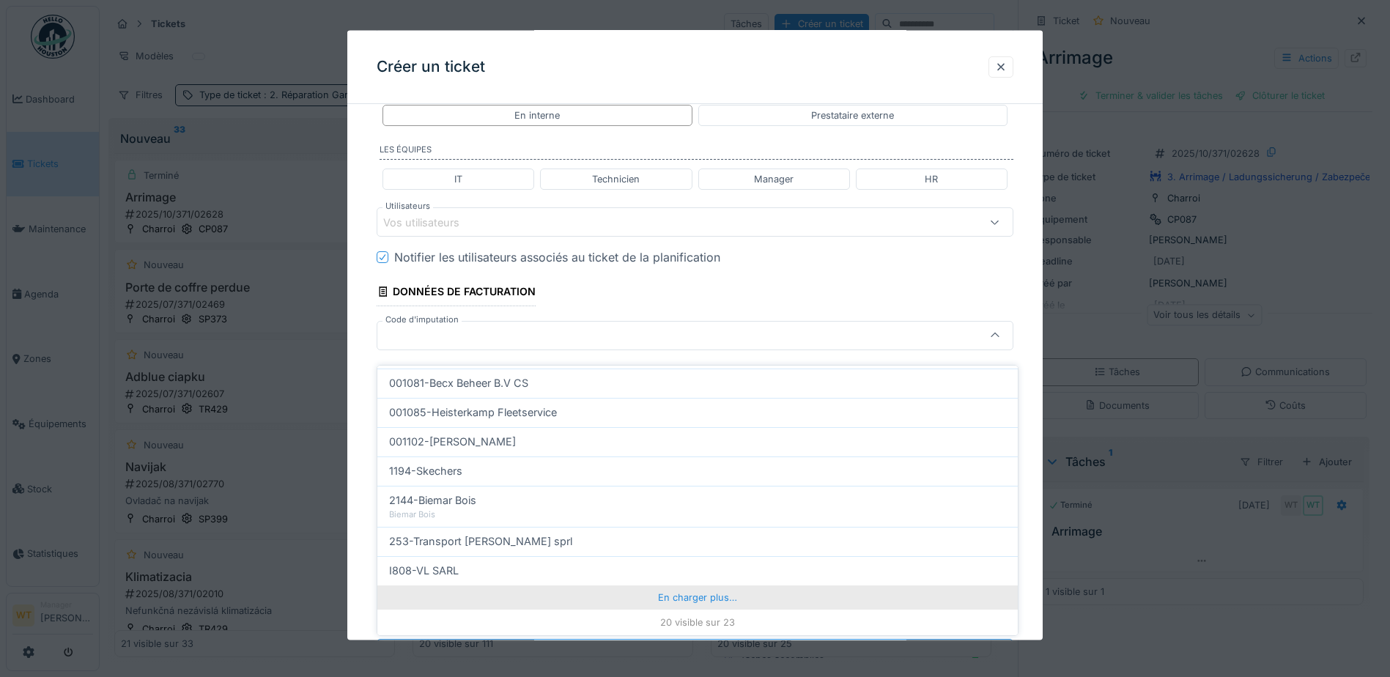
click at [626, 586] on div "En charger plus…" at bounding box center [697, 597] width 641 height 23
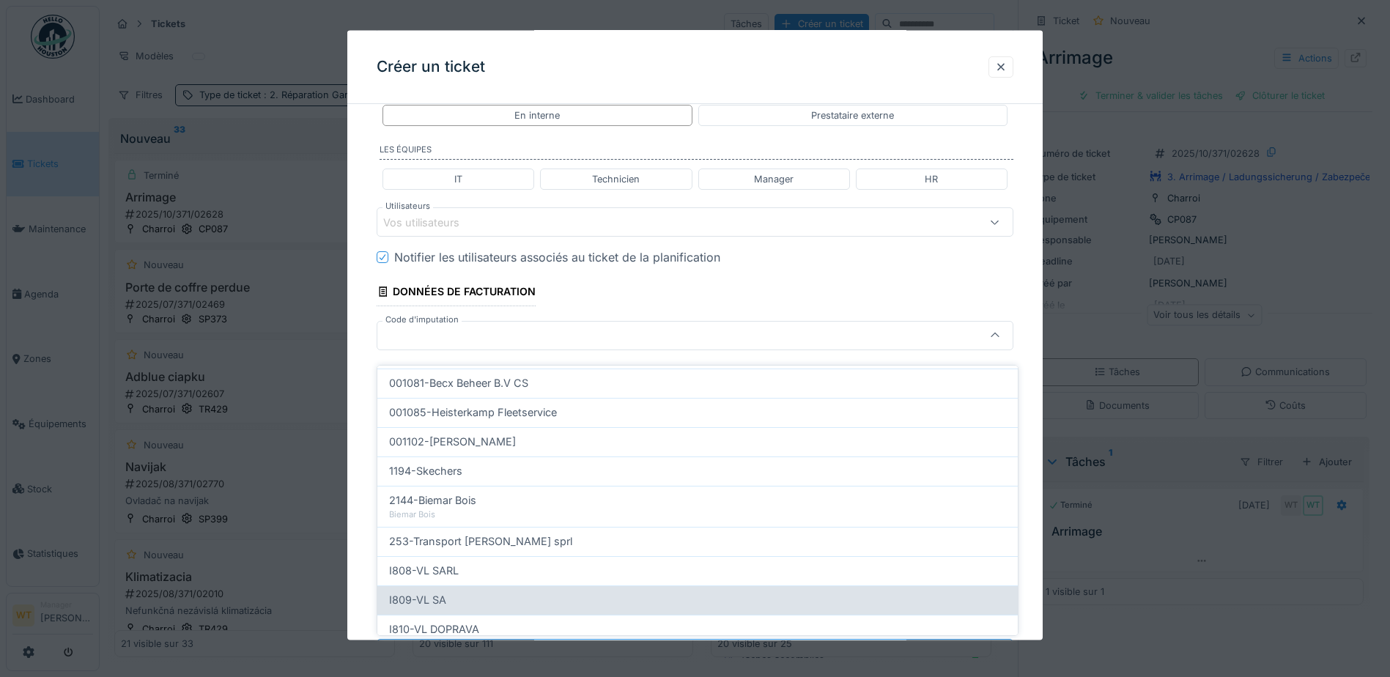
scroll to position [531, 0]
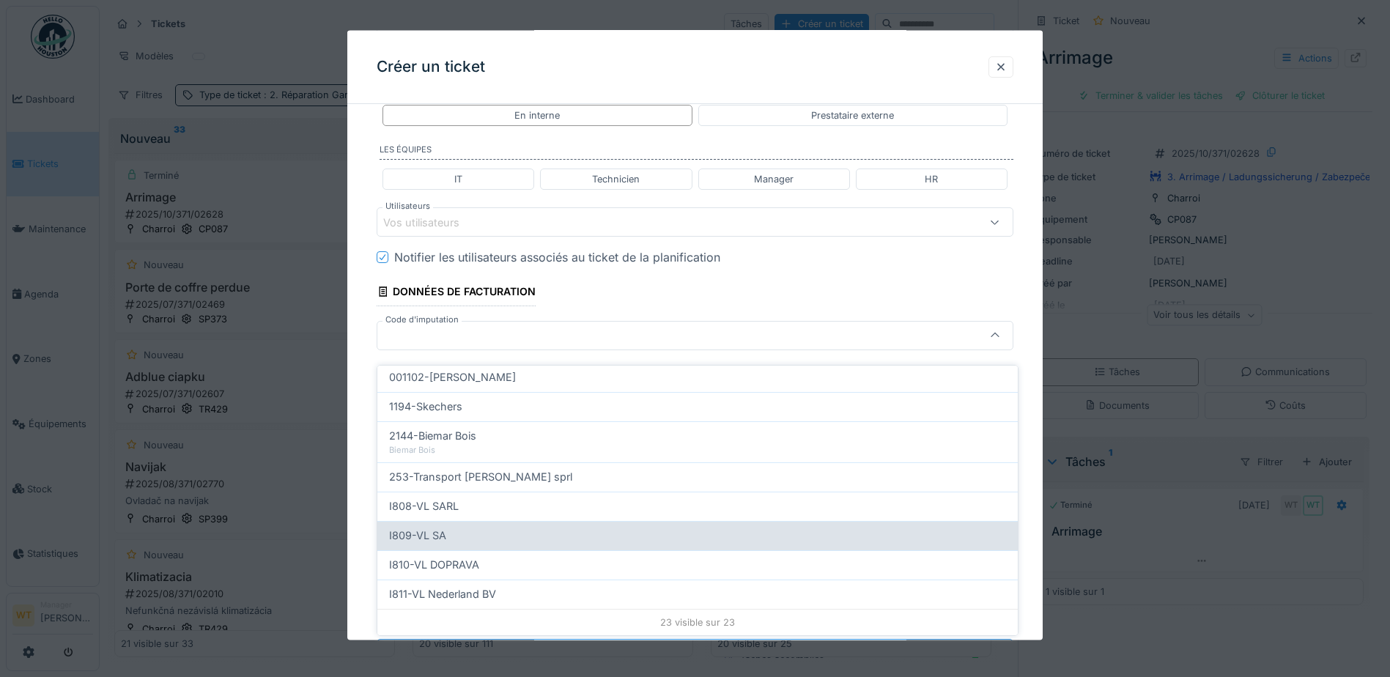
click at [451, 528] on div "I809-VL SA" at bounding box center [697, 536] width 617 height 16
type input "***"
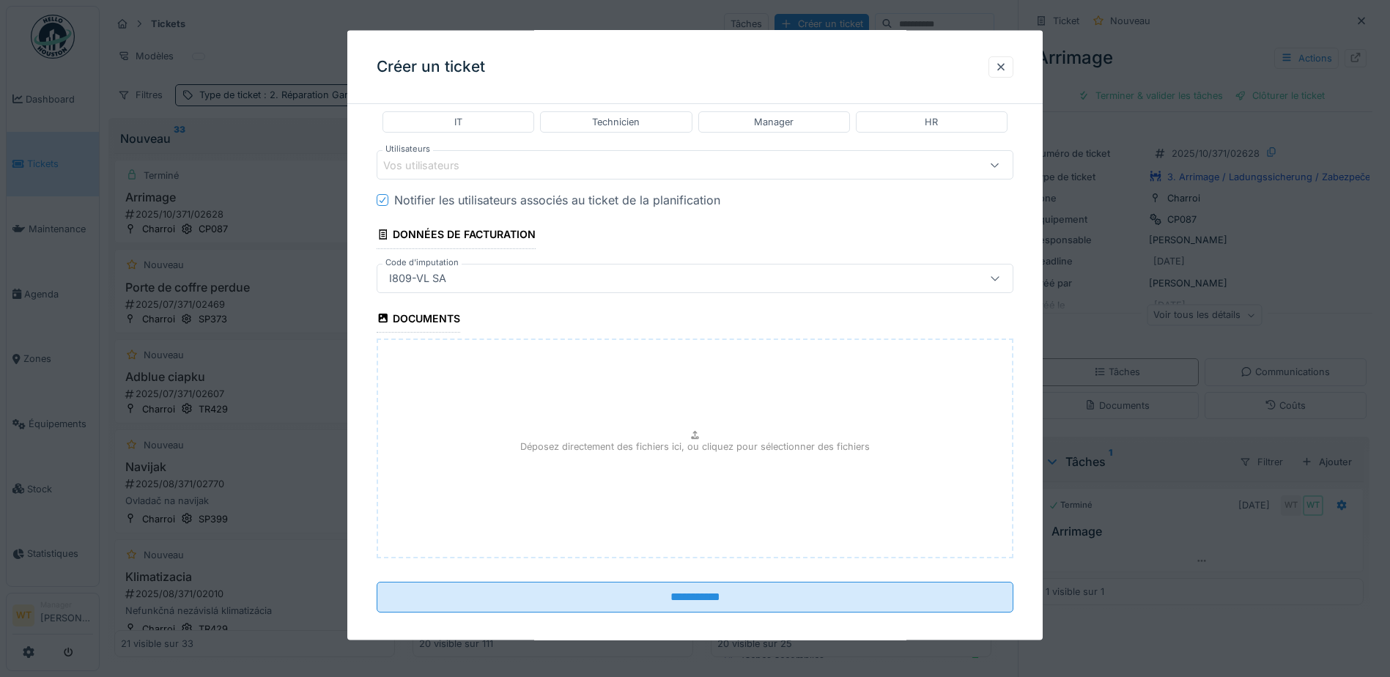
scroll to position [996, 0]
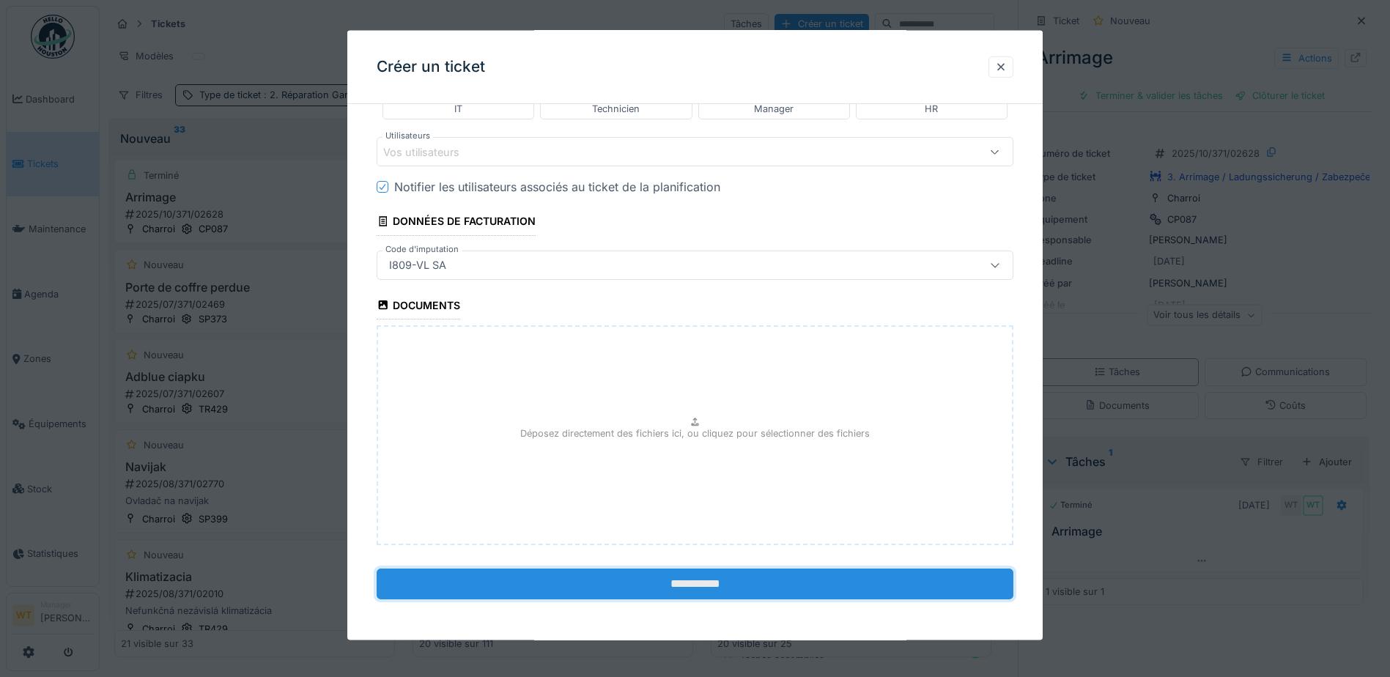
click at [626, 590] on input "**********" at bounding box center [695, 583] width 637 height 31
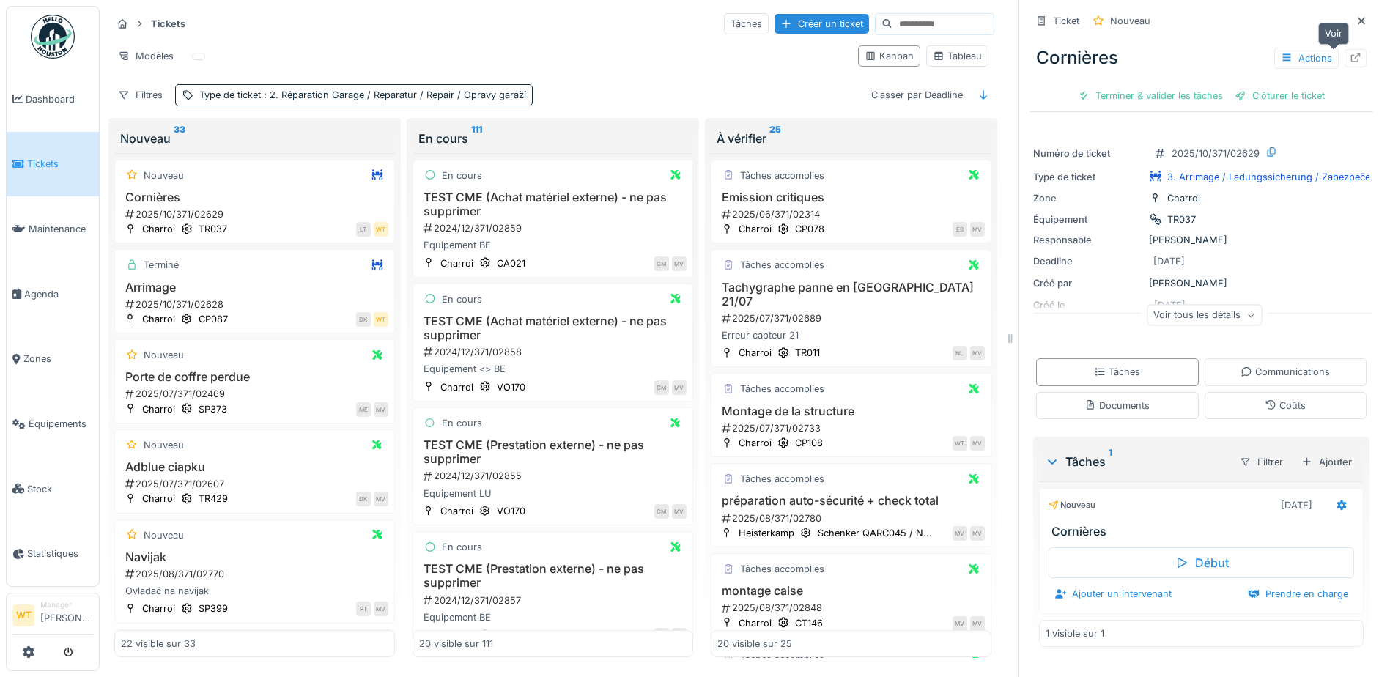
click at [1352, 53] on icon at bounding box center [1357, 58] width 10 height 10
click at [61, 287] on span "Agenda" at bounding box center [58, 294] width 69 height 14
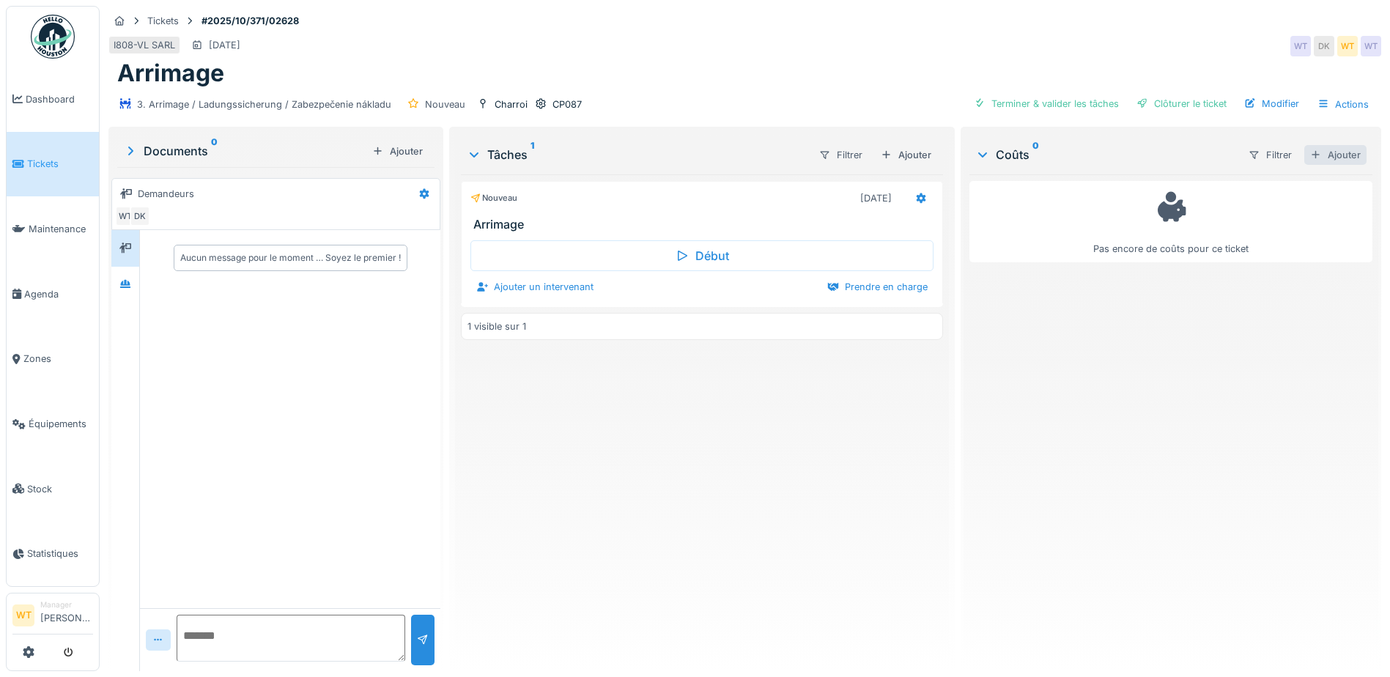
click at [1307, 156] on div "Ajouter" at bounding box center [1336, 155] width 62 height 20
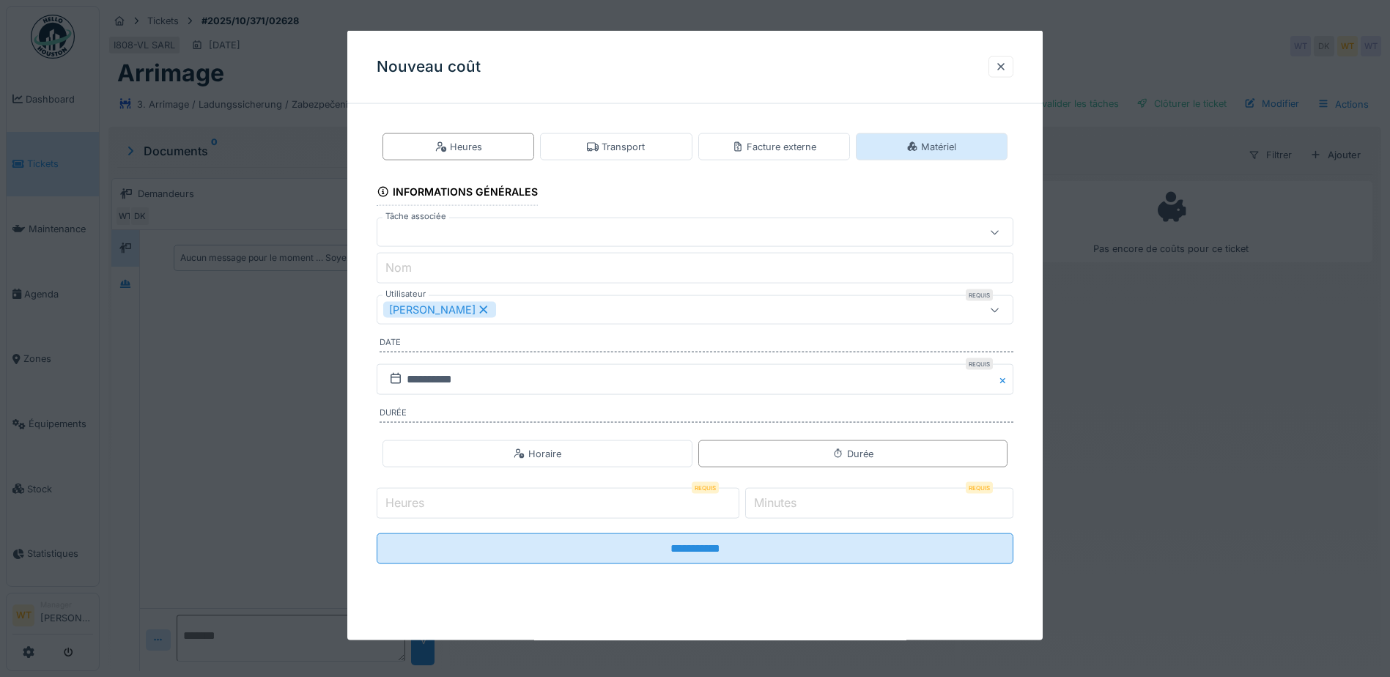
click at [918, 144] on icon at bounding box center [913, 146] width 12 height 10
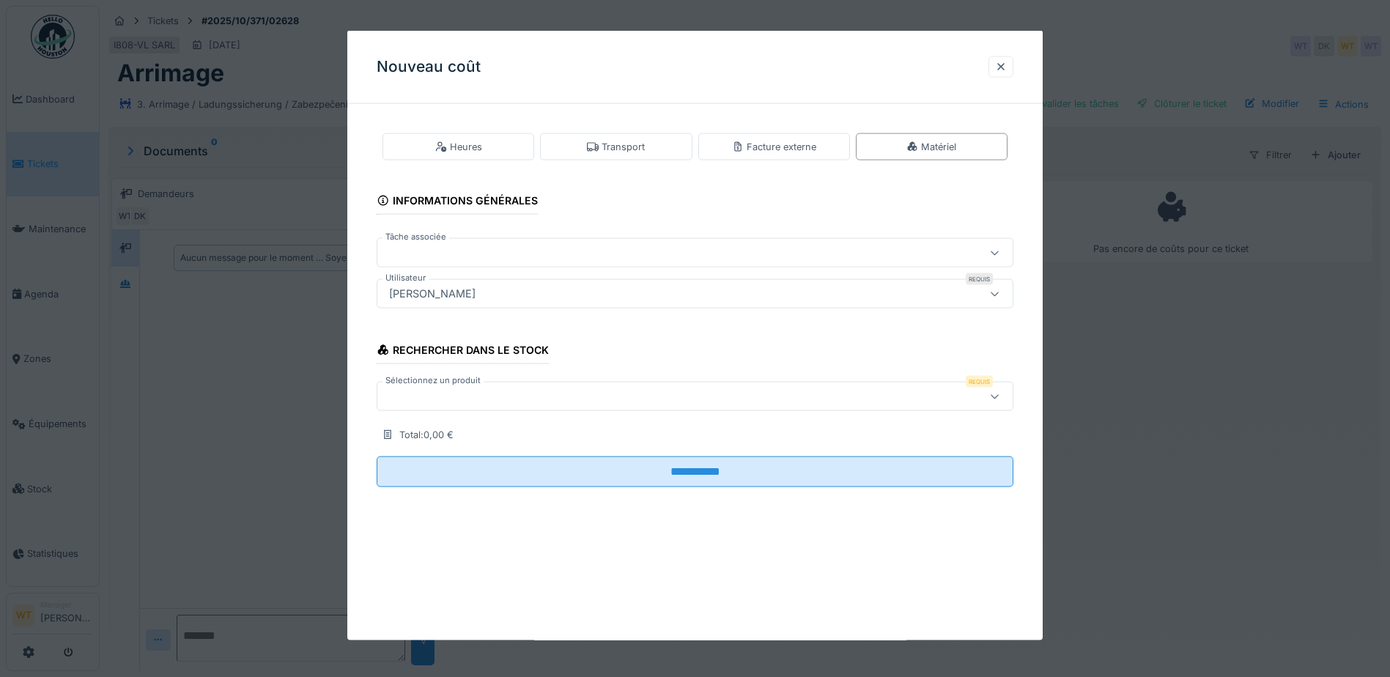
click at [489, 408] on div at bounding box center [695, 396] width 637 height 29
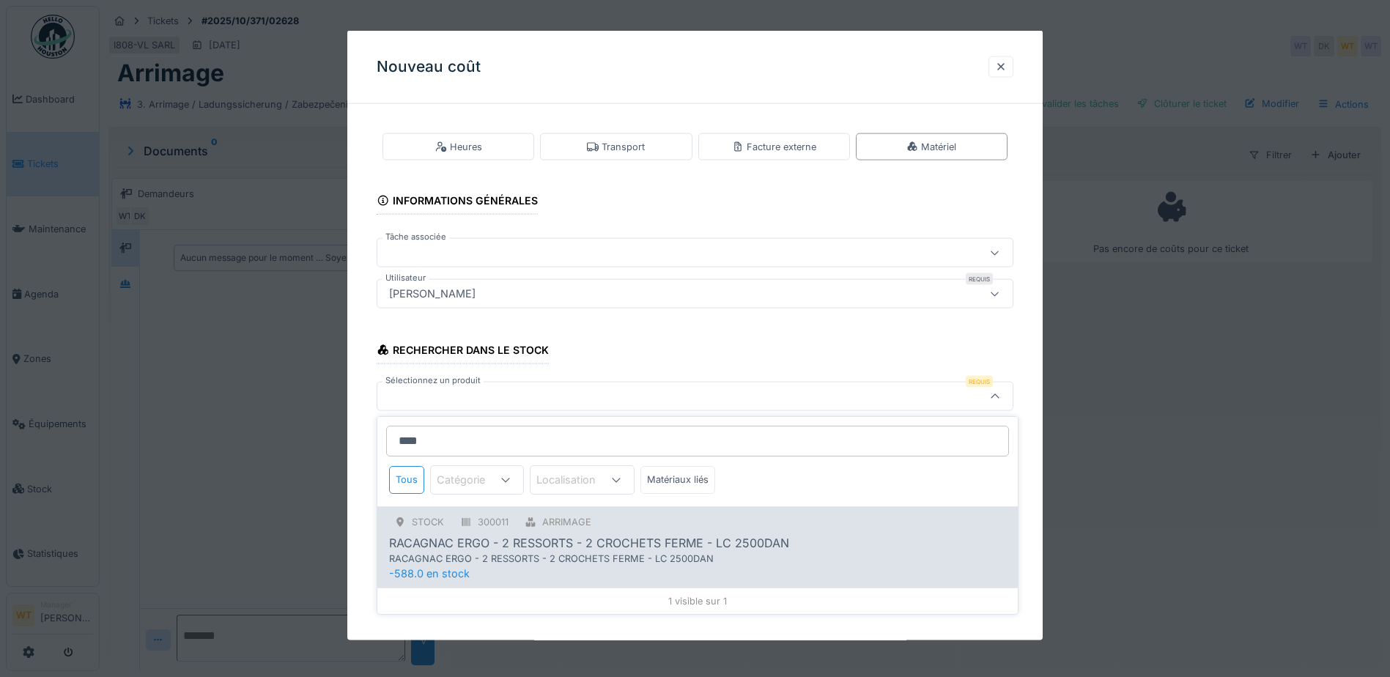
scroll to position [11, 0]
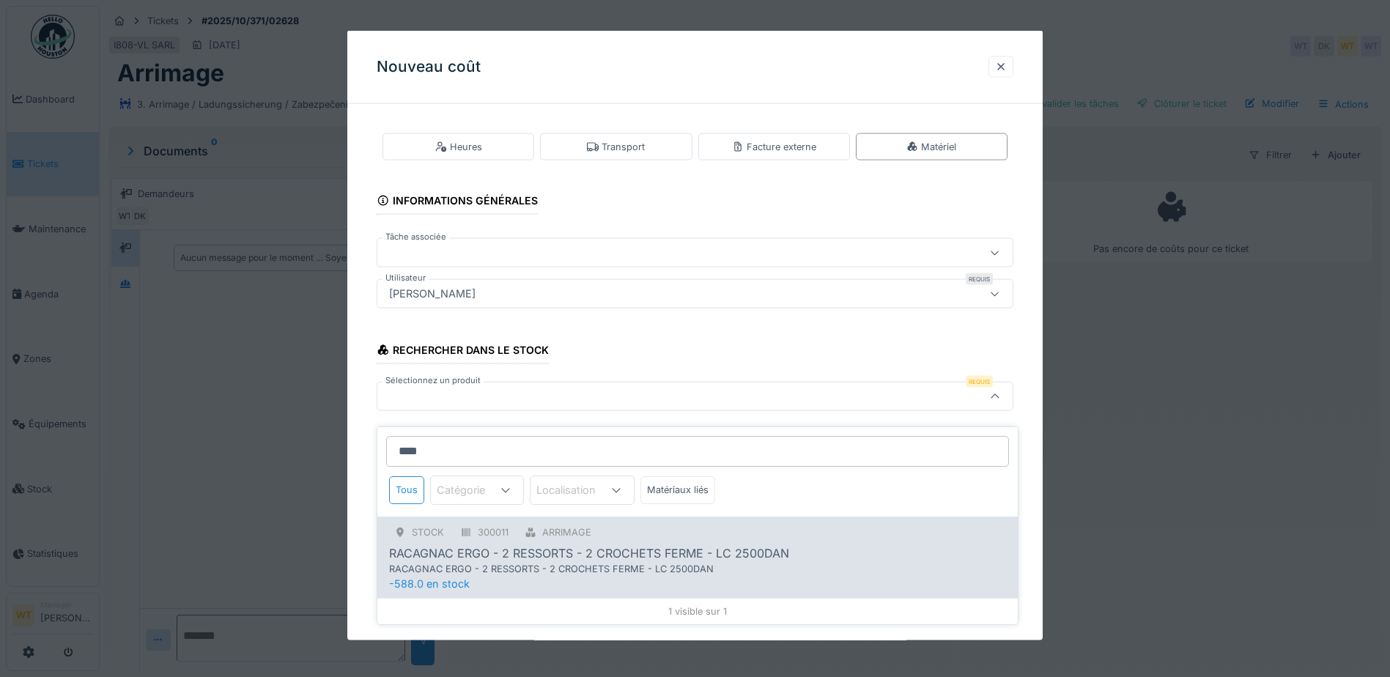
type input "****"
click at [570, 562] on div "RACAGNAC ERGO - 2 RESSORTS - 2 CROCHETS FERME - LC 2500DAN" at bounding box center [667, 569] width 556 height 14
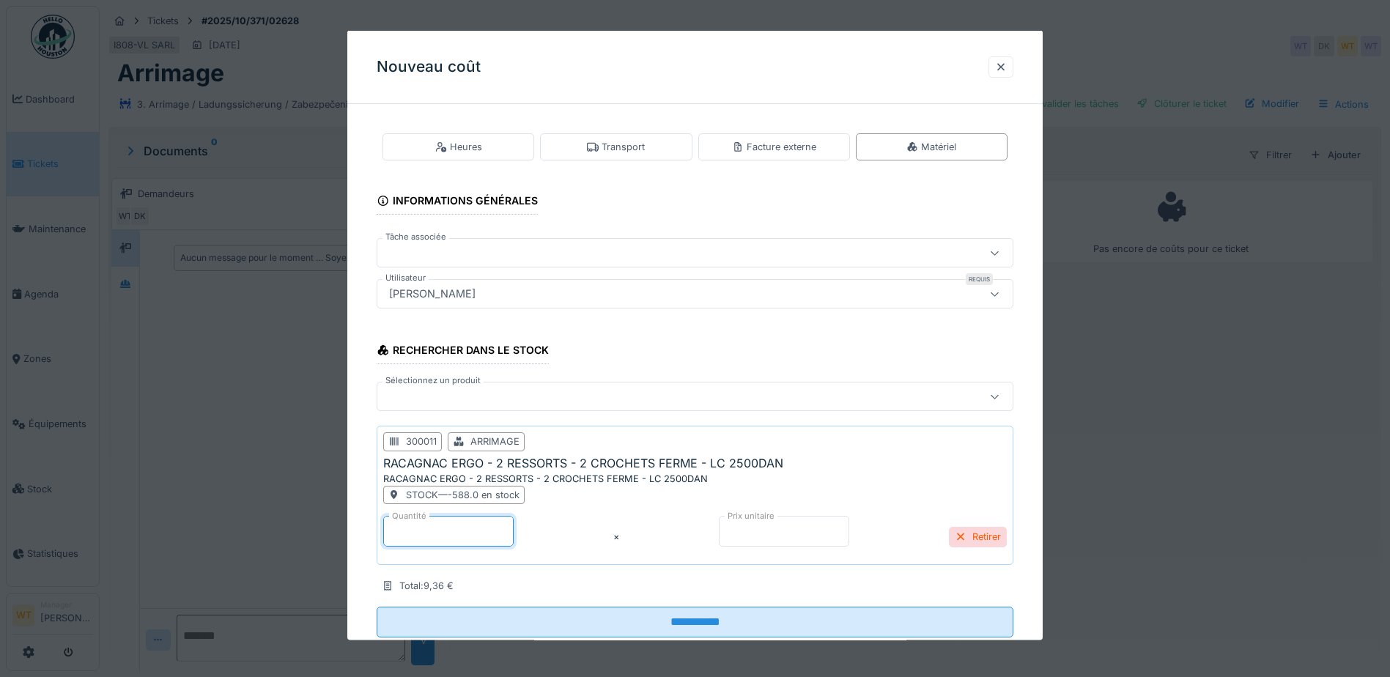
click at [486, 528] on input "*" at bounding box center [448, 531] width 130 height 31
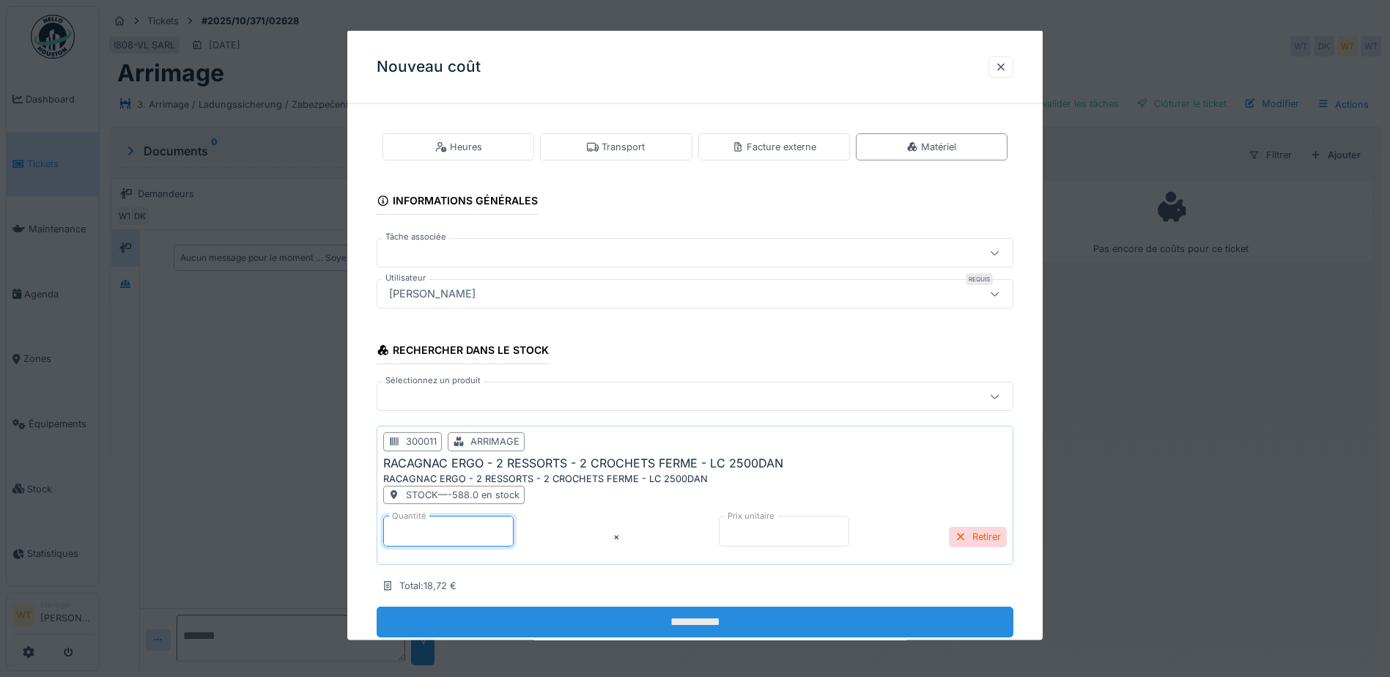
type input "*"
click at [558, 624] on input "**********" at bounding box center [695, 622] width 637 height 31
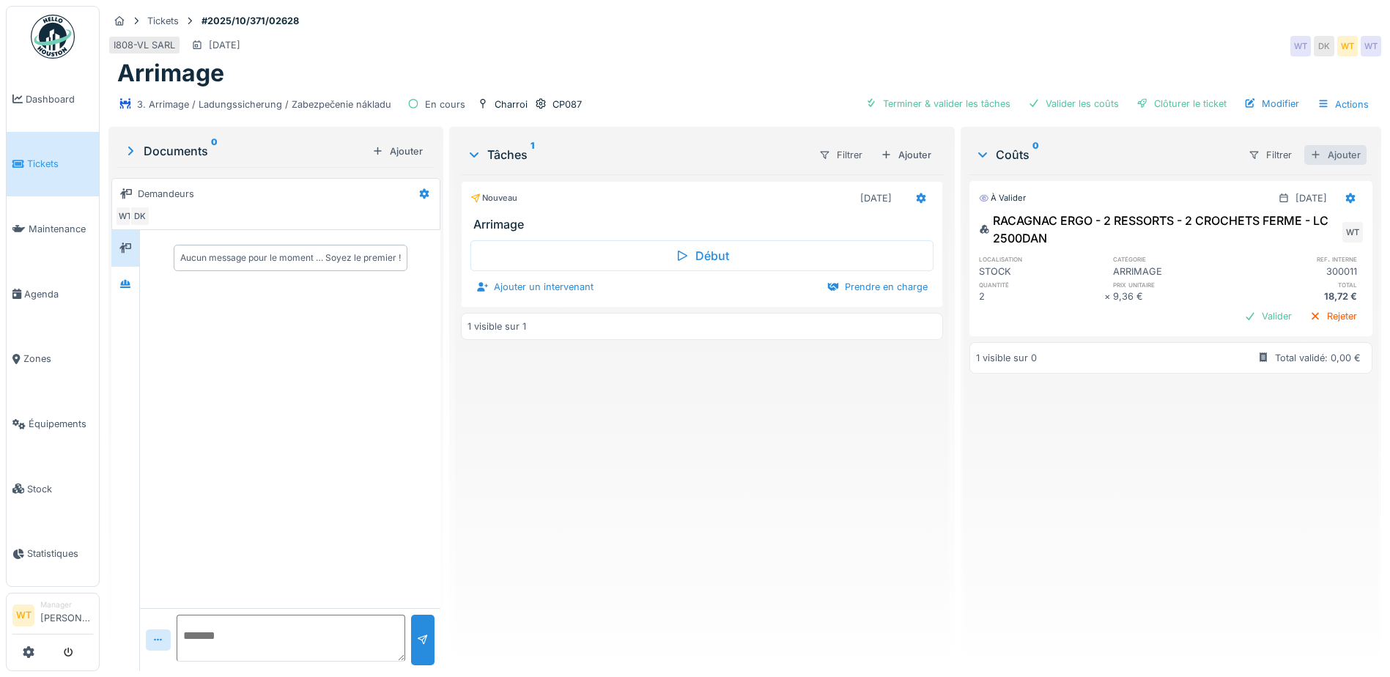
click at [1324, 153] on div "Filtrer Ajouter" at bounding box center [1301, 154] width 130 height 27
click at [1313, 148] on div "Ajouter" at bounding box center [1336, 155] width 62 height 20
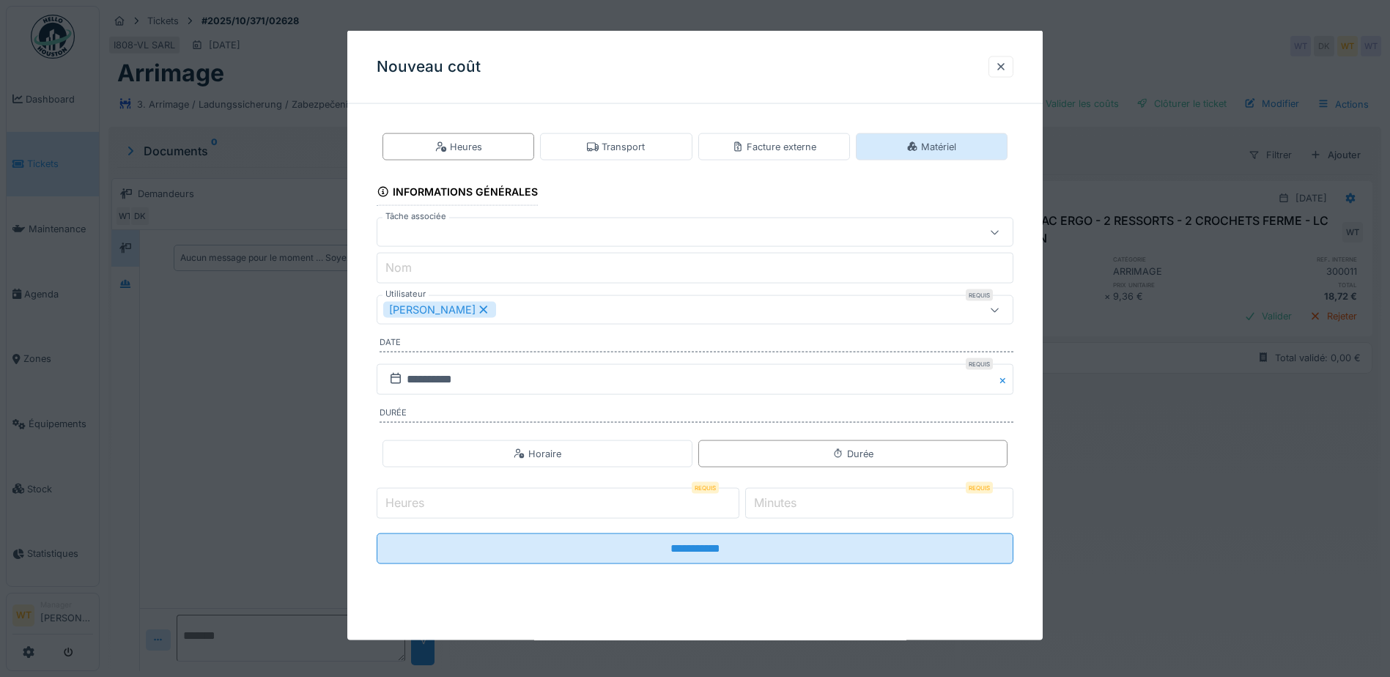
click at [918, 145] on icon at bounding box center [913, 146] width 12 height 10
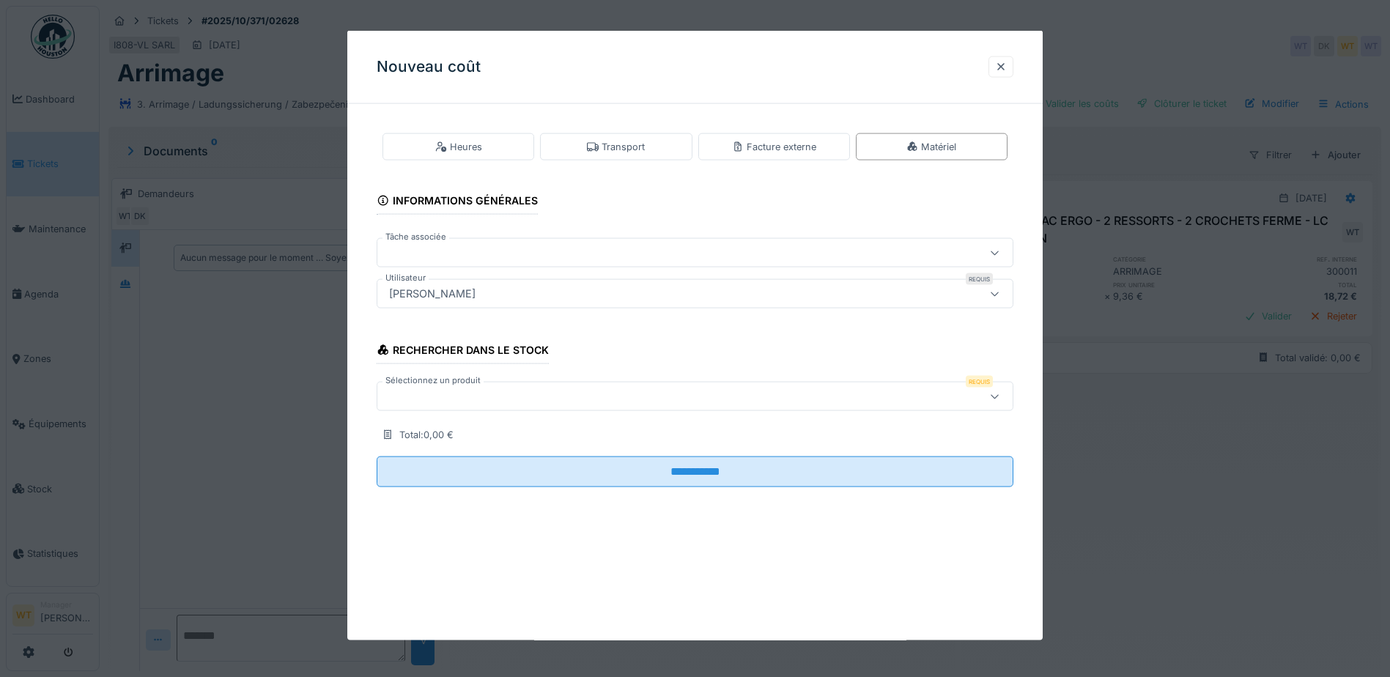
click at [473, 399] on div at bounding box center [657, 396] width 549 height 16
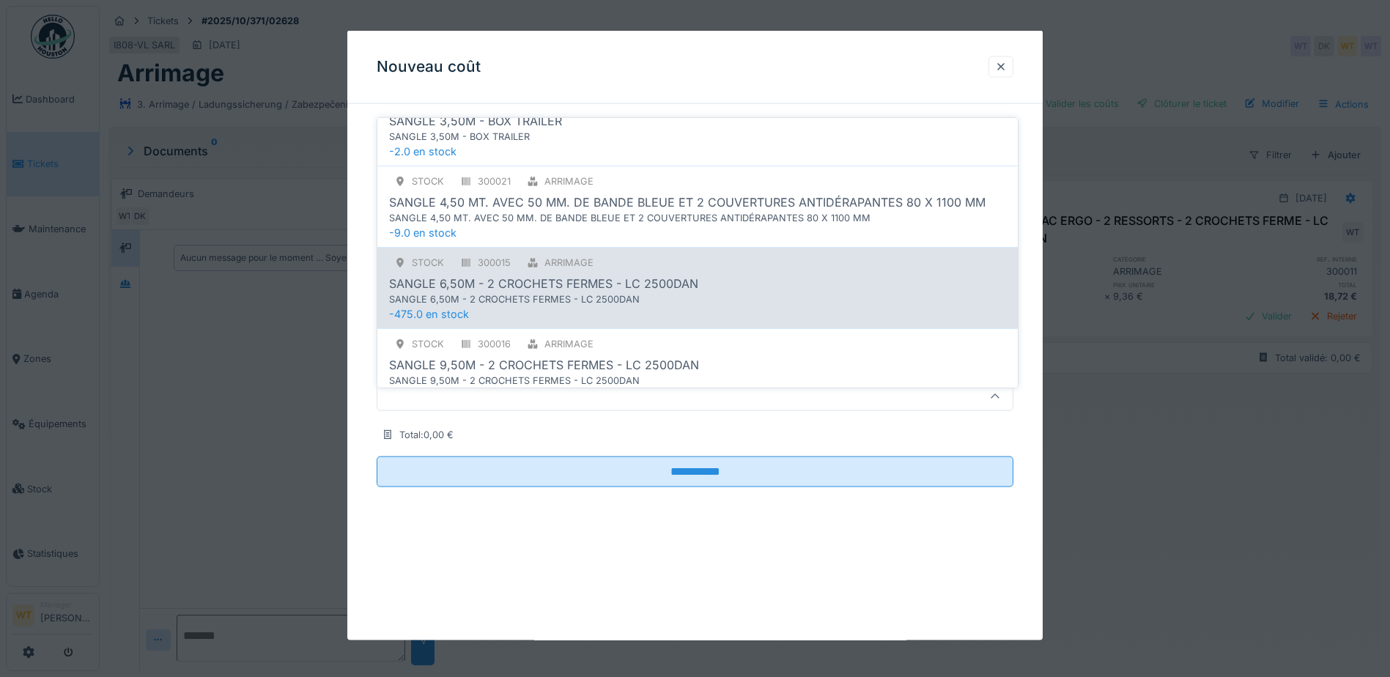
scroll to position [366, 0]
type input "******"
click at [520, 281] on div "SANGLE 6,50M - 2 CROCHETS FERMES - LC 2500DAN" at bounding box center [543, 285] width 309 height 18
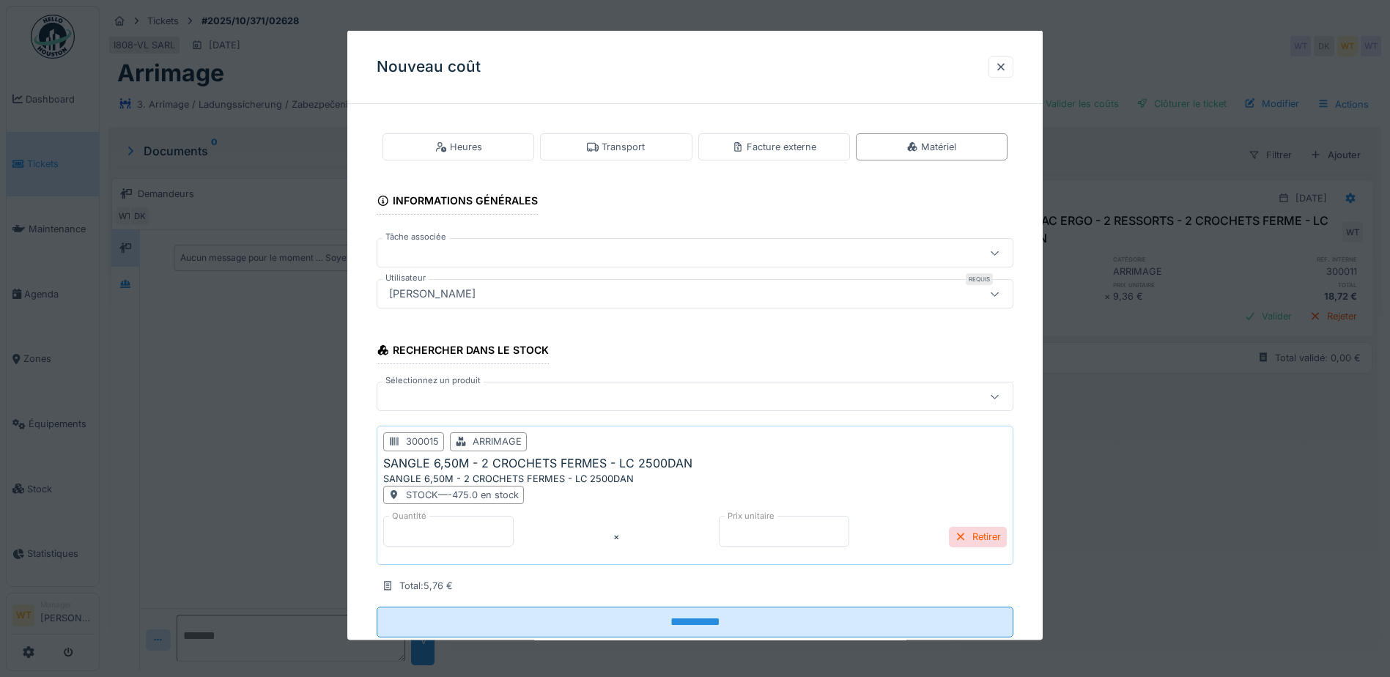
click at [448, 544] on input "*" at bounding box center [448, 531] width 130 height 31
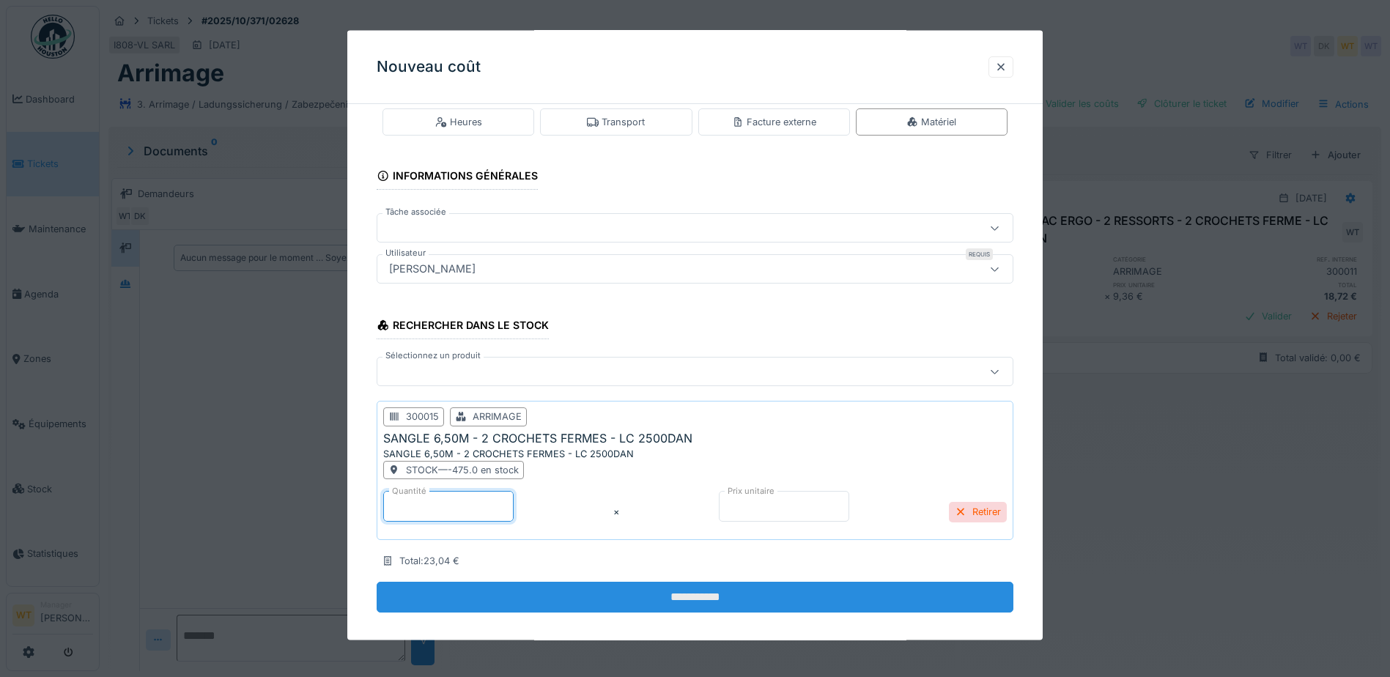
scroll to position [38, 0]
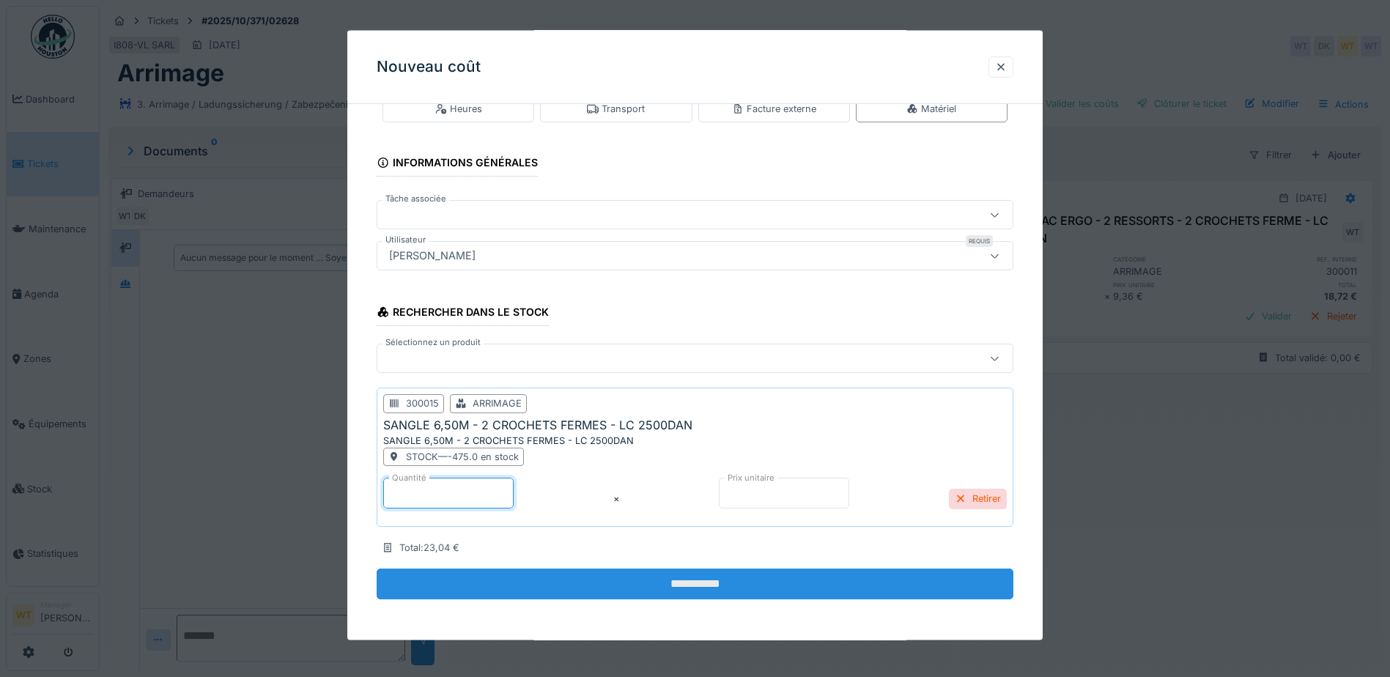
type input "*"
click at [526, 583] on input "**********" at bounding box center [695, 584] width 637 height 31
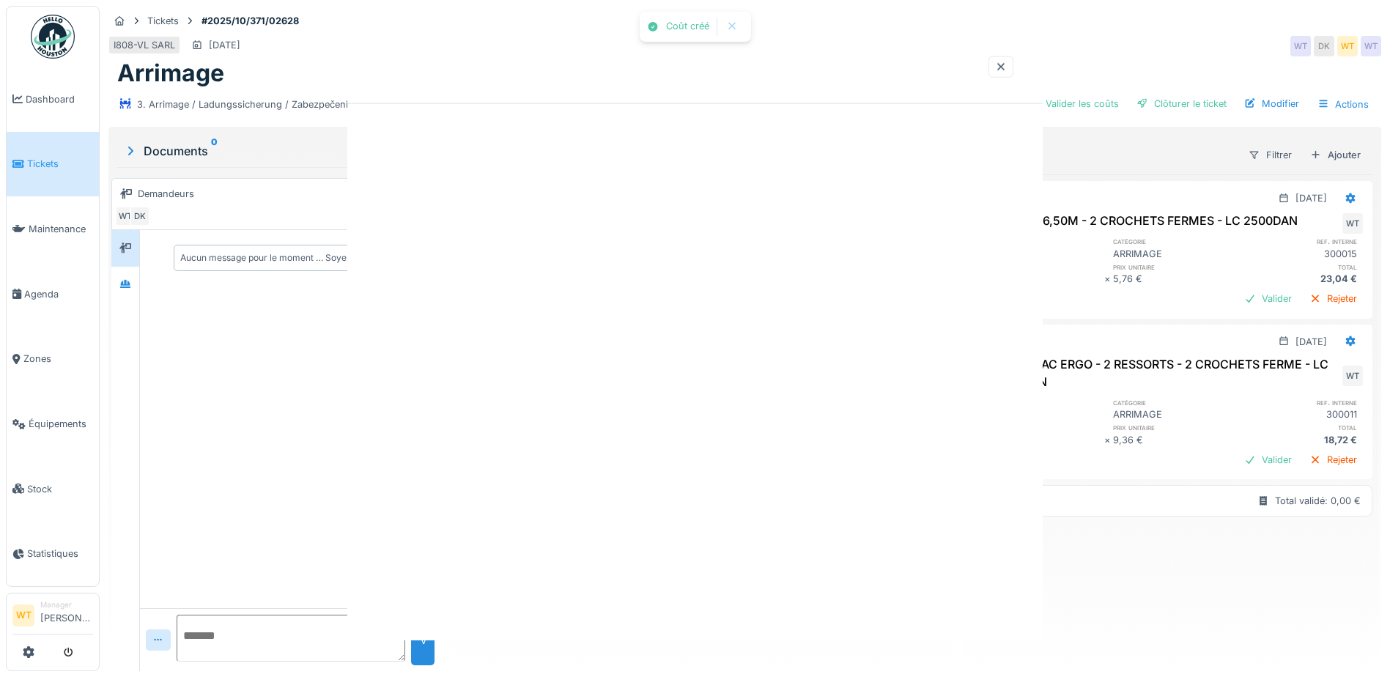
scroll to position [0, 0]
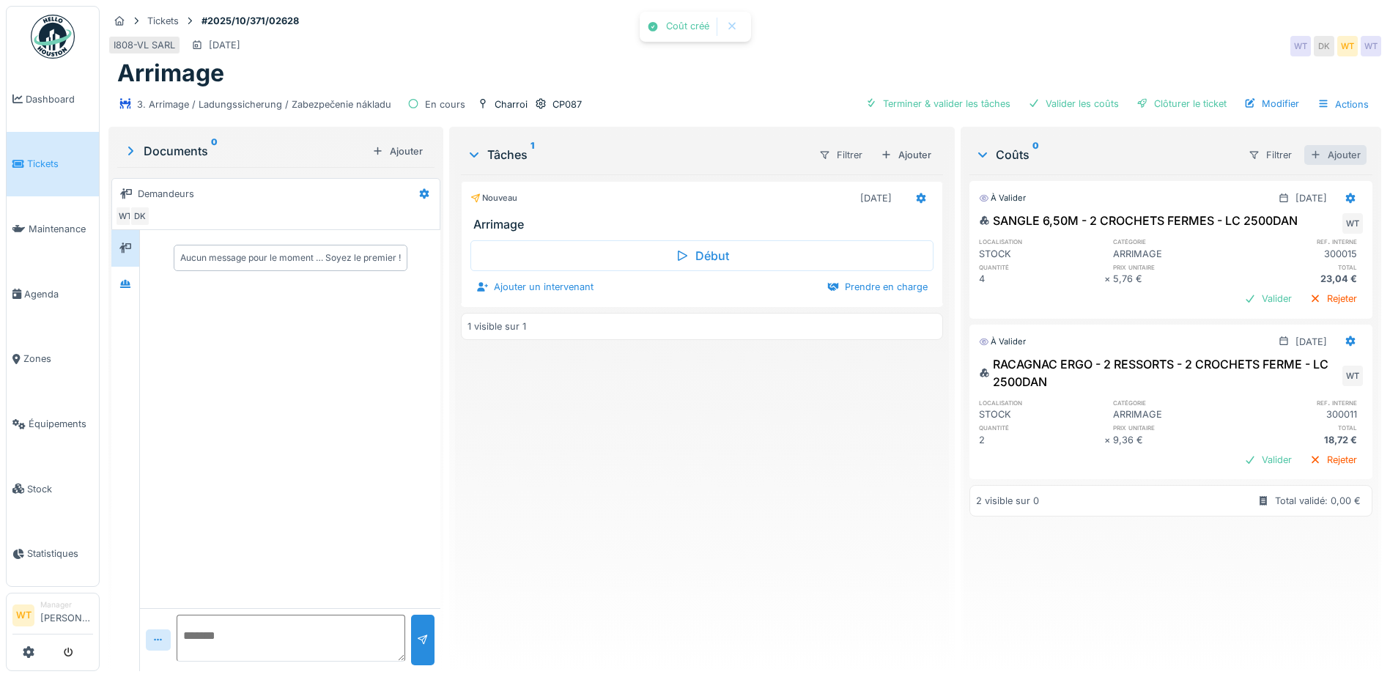
click at [1327, 145] on div "Ajouter" at bounding box center [1336, 155] width 62 height 20
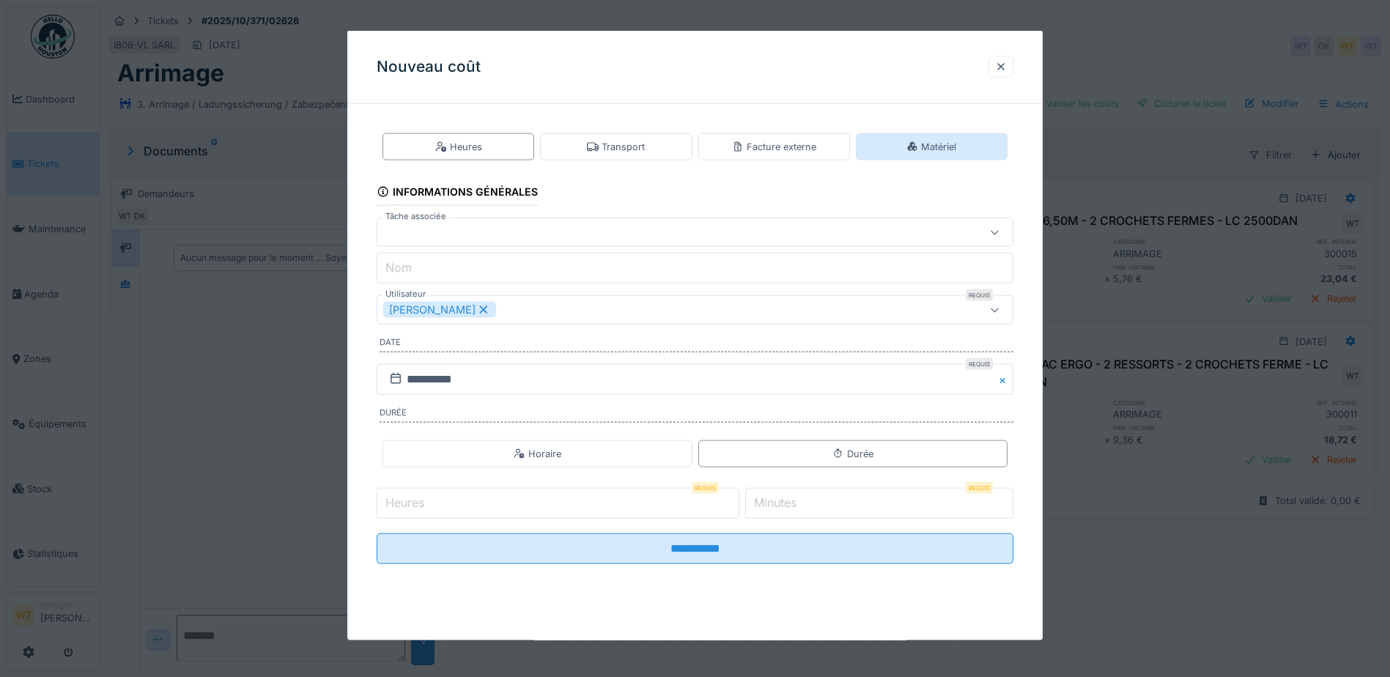
click at [936, 152] on div "Matériel" at bounding box center [932, 147] width 50 height 14
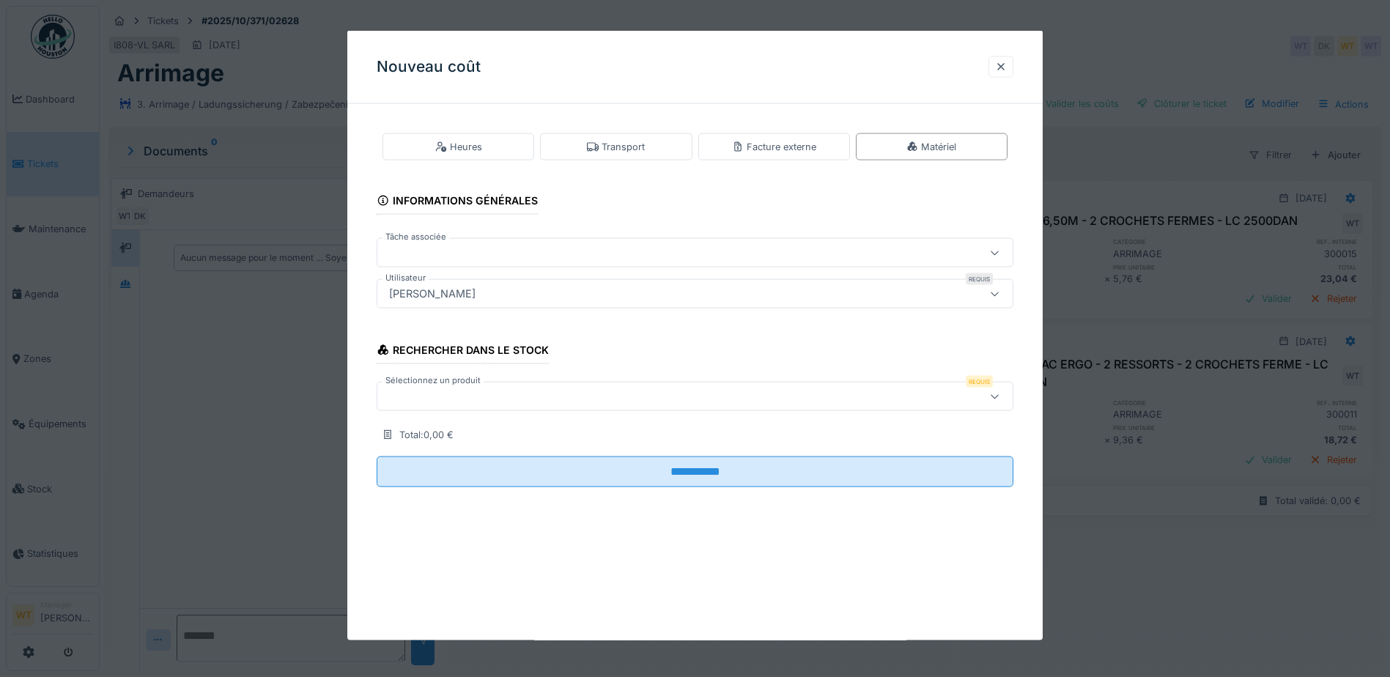
click at [435, 407] on div at bounding box center [695, 396] width 637 height 29
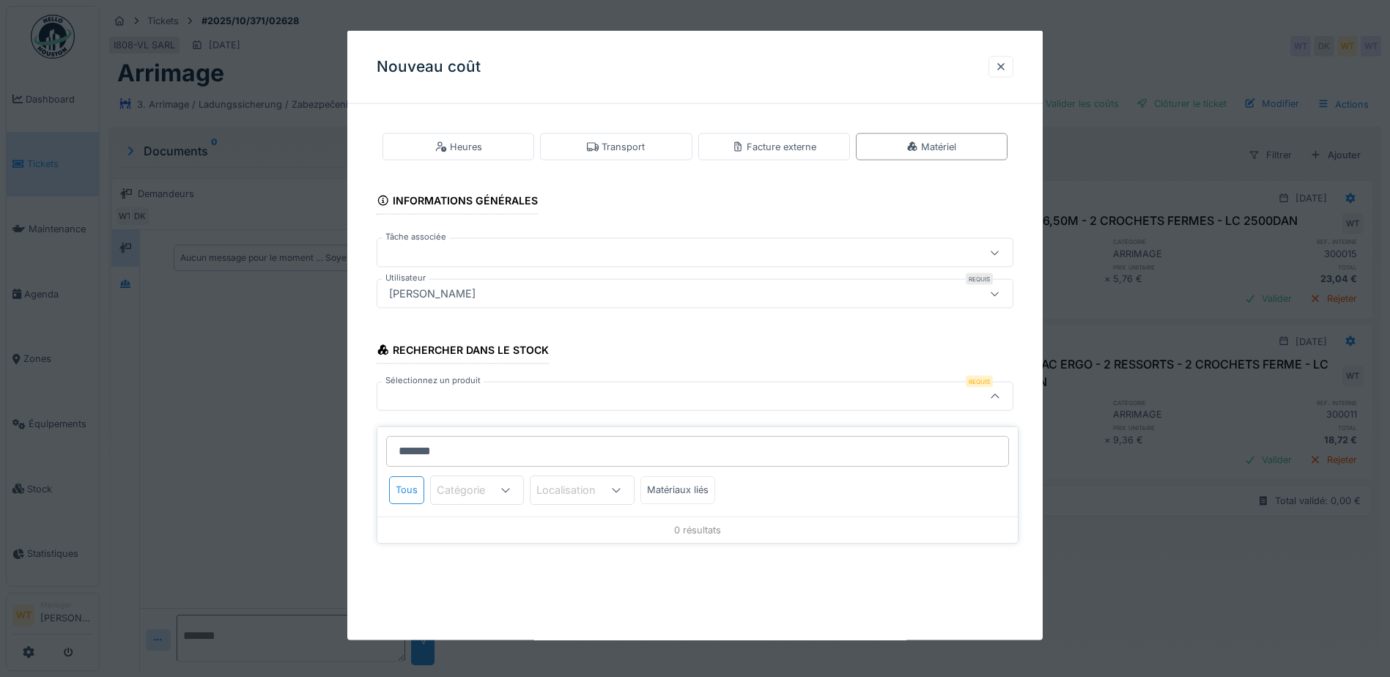
click at [431, 445] on input "*******" at bounding box center [697, 451] width 623 height 31
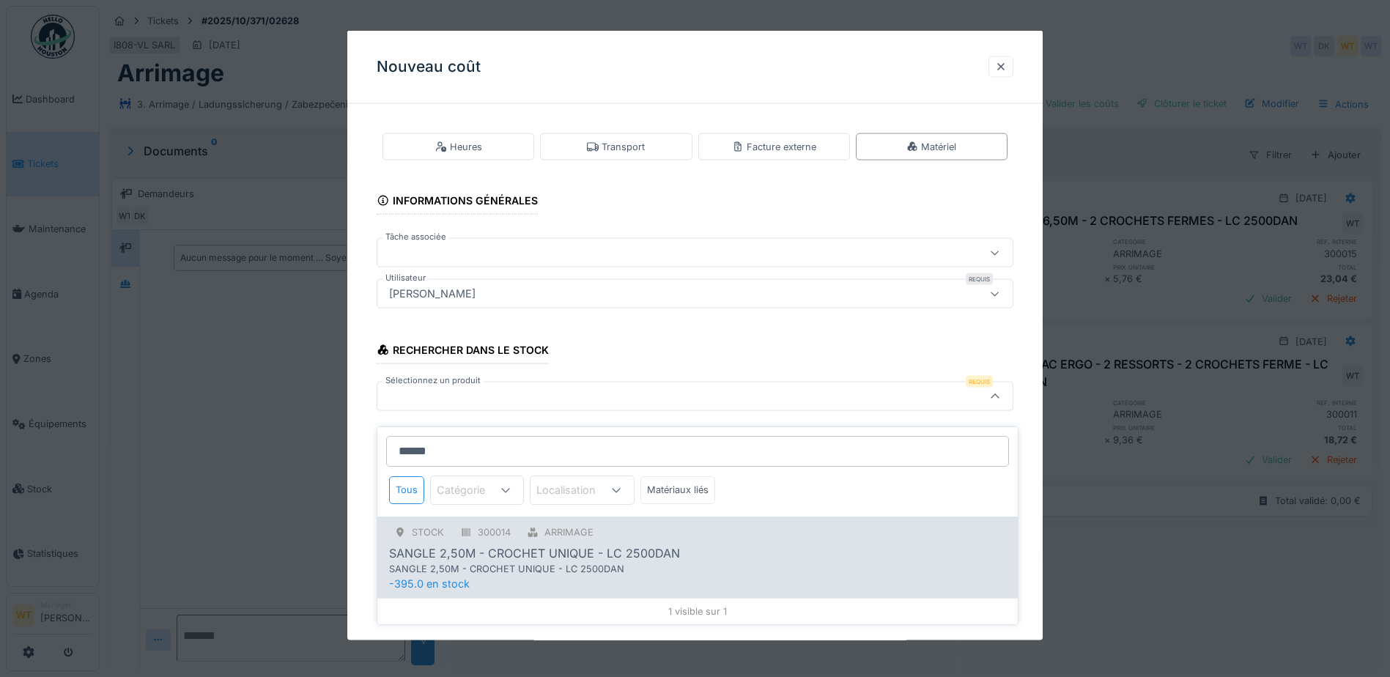
type input "******"
click at [476, 529] on div "300014" at bounding box center [485, 532] width 61 height 18
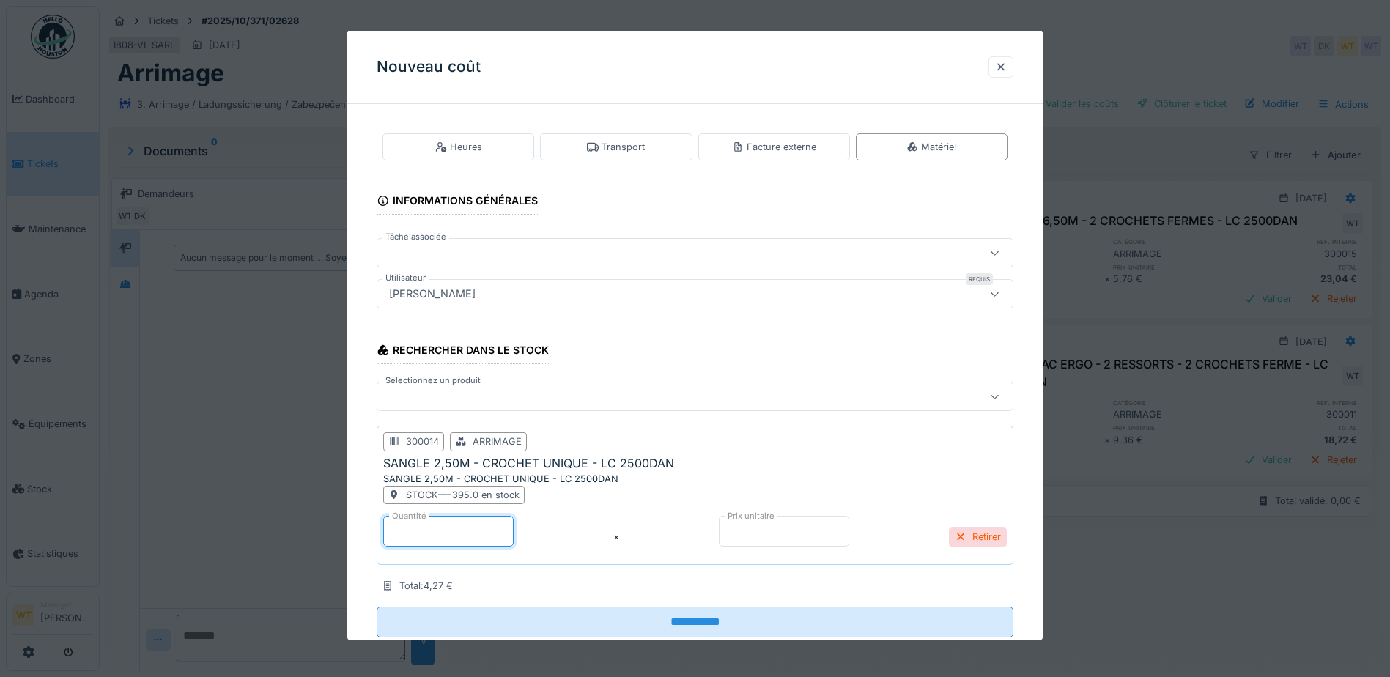
click at [457, 531] on input "*" at bounding box center [448, 531] width 130 height 31
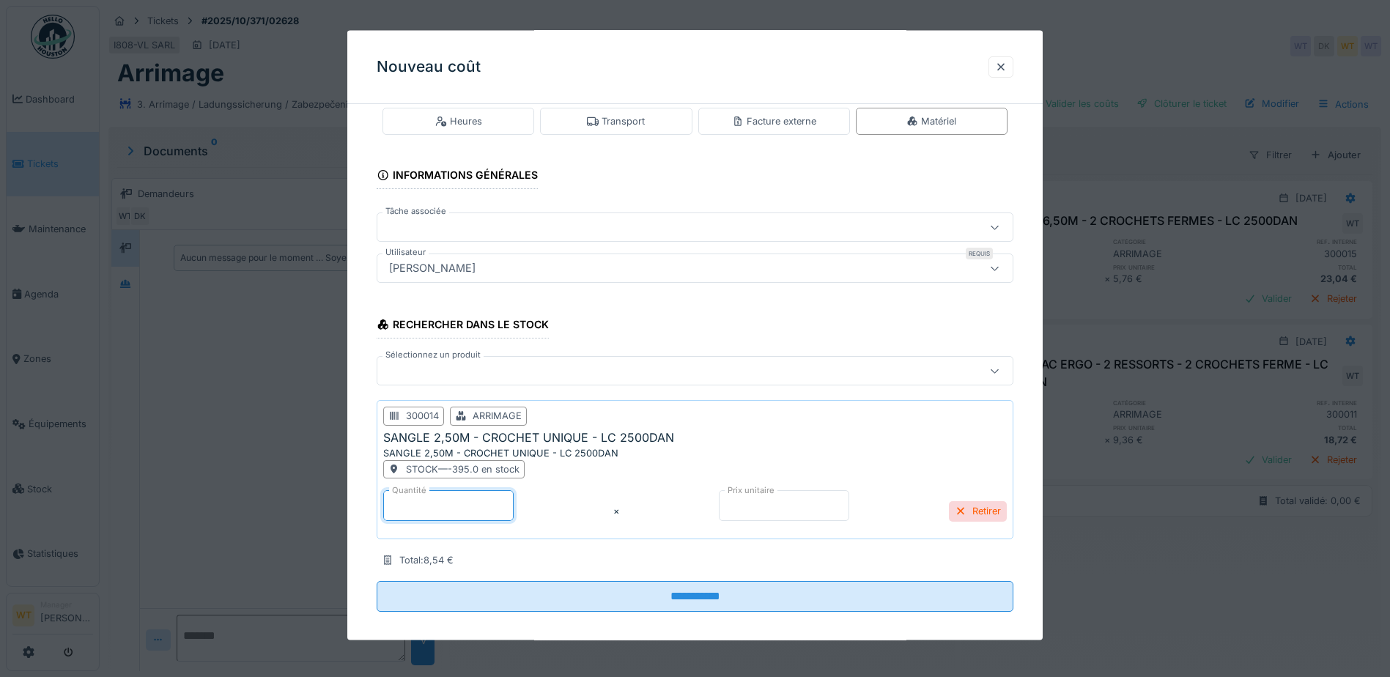
scroll to position [38, 0]
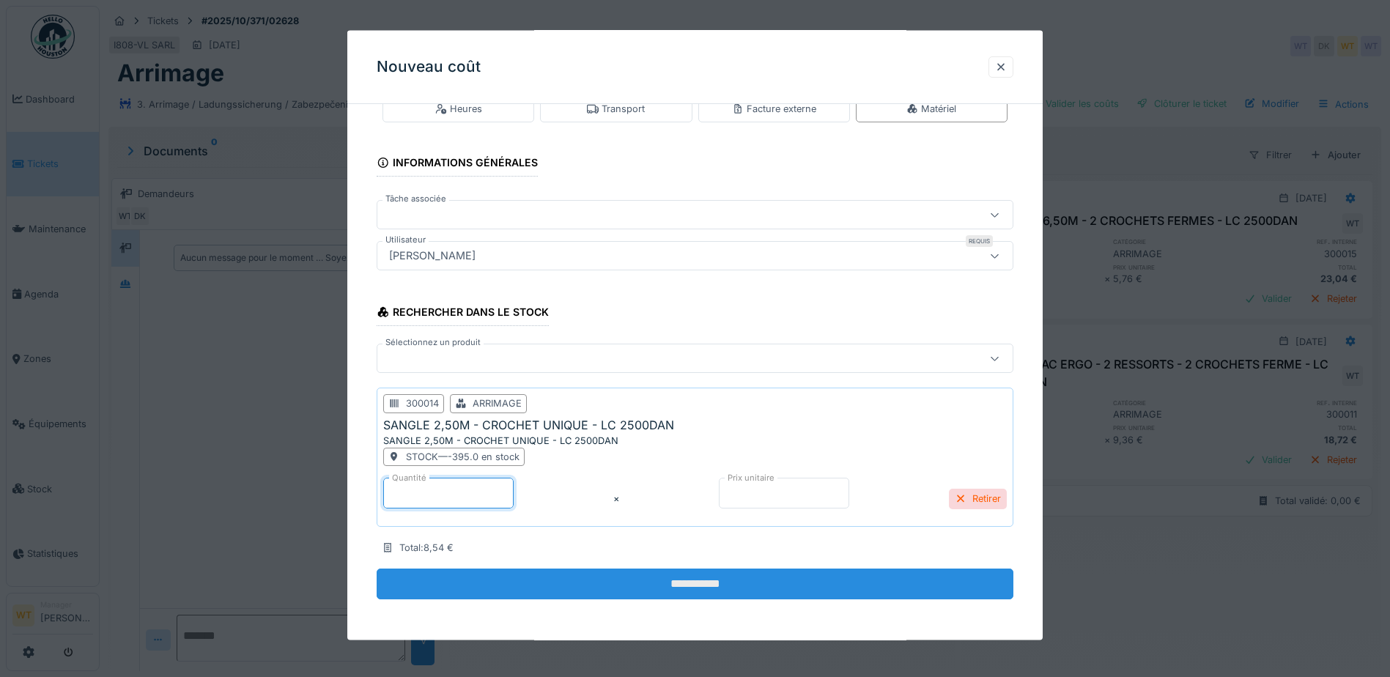
type input "*"
click at [592, 594] on input "**********" at bounding box center [695, 584] width 637 height 31
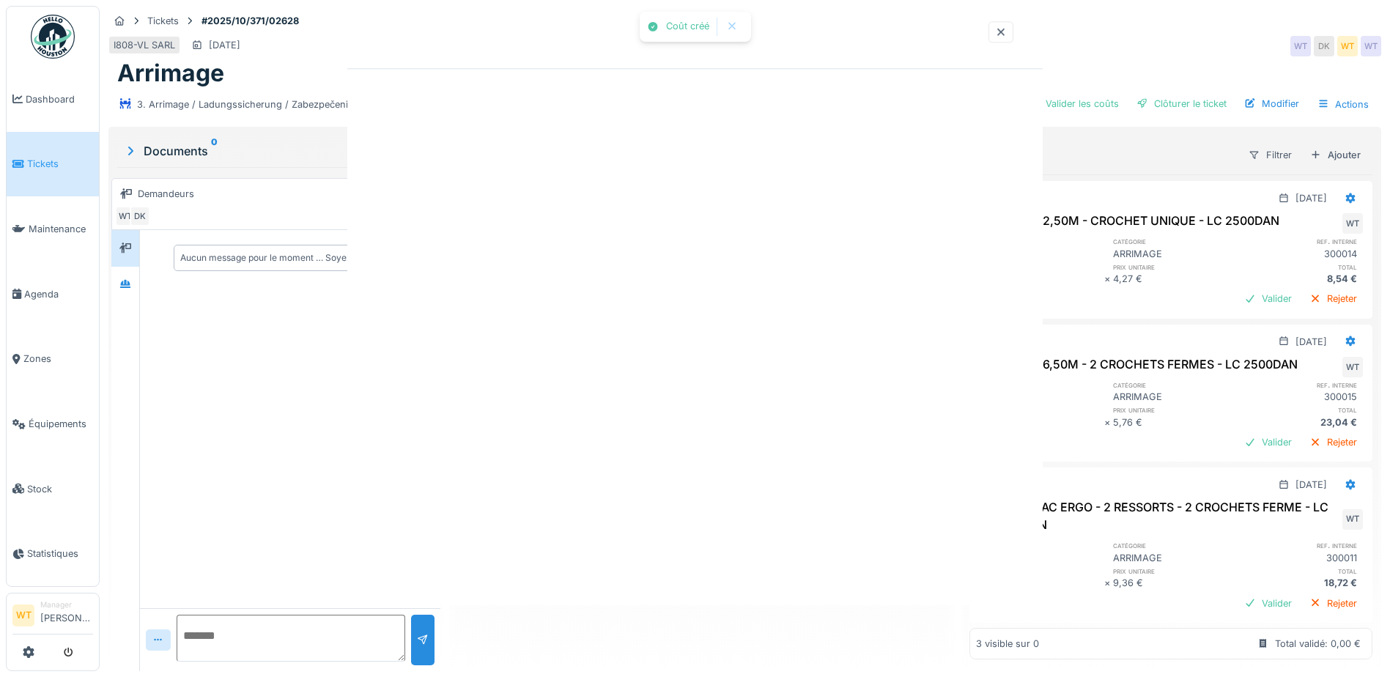
scroll to position [0, 0]
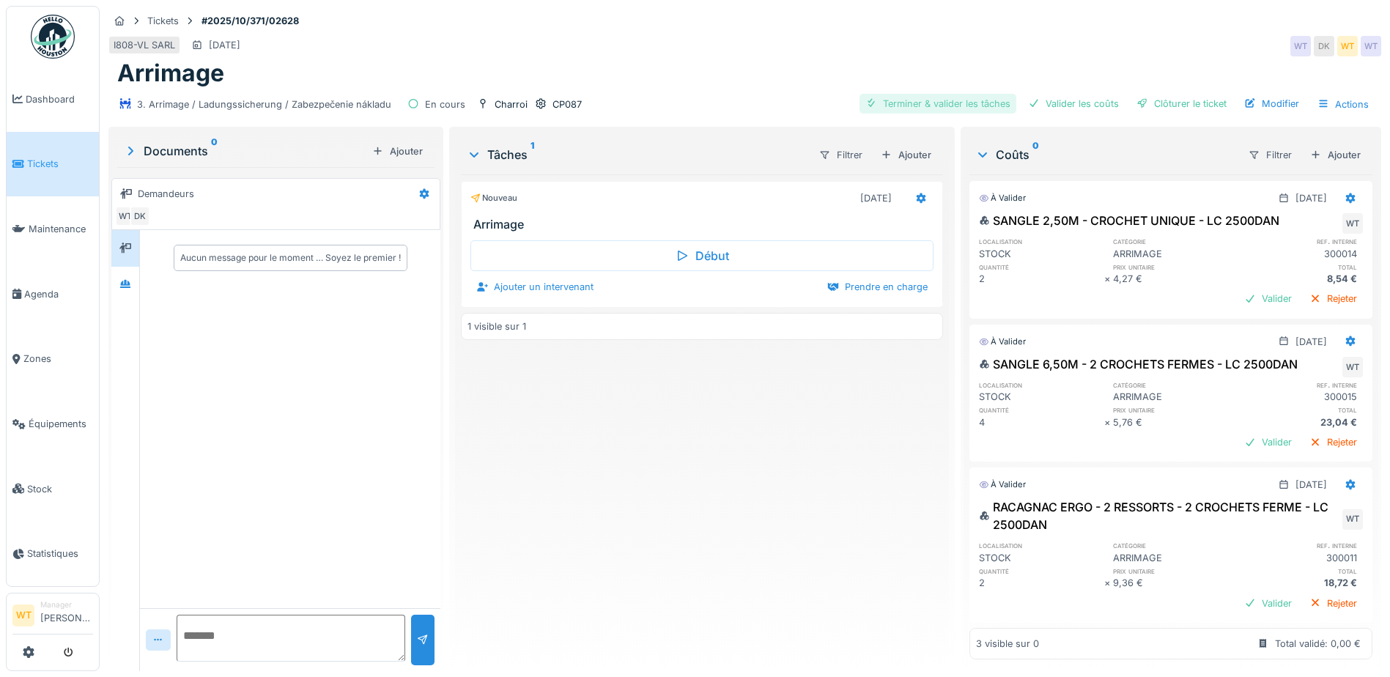
click at [967, 94] on div "Terminer & valider les tâches" at bounding box center [938, 104] width 157 height 20
click at [1061, 94] on div "Valider les coûts" at bounding box center [1073, 104] width 103 height 20
click at [1137, 97] on div at bounding box center [1143, 104] width 12 height 14
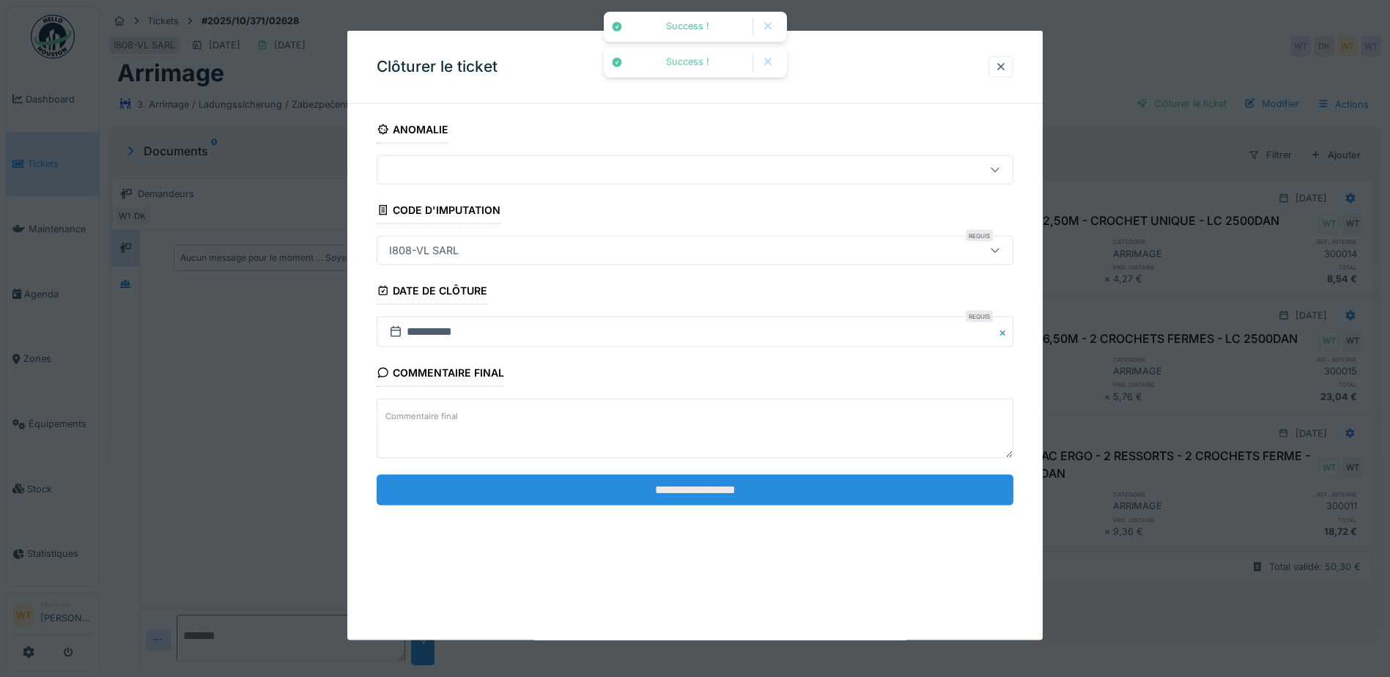
click at [522, 492] on input "**********" at bounding box center [695, 489] width 637 height 31
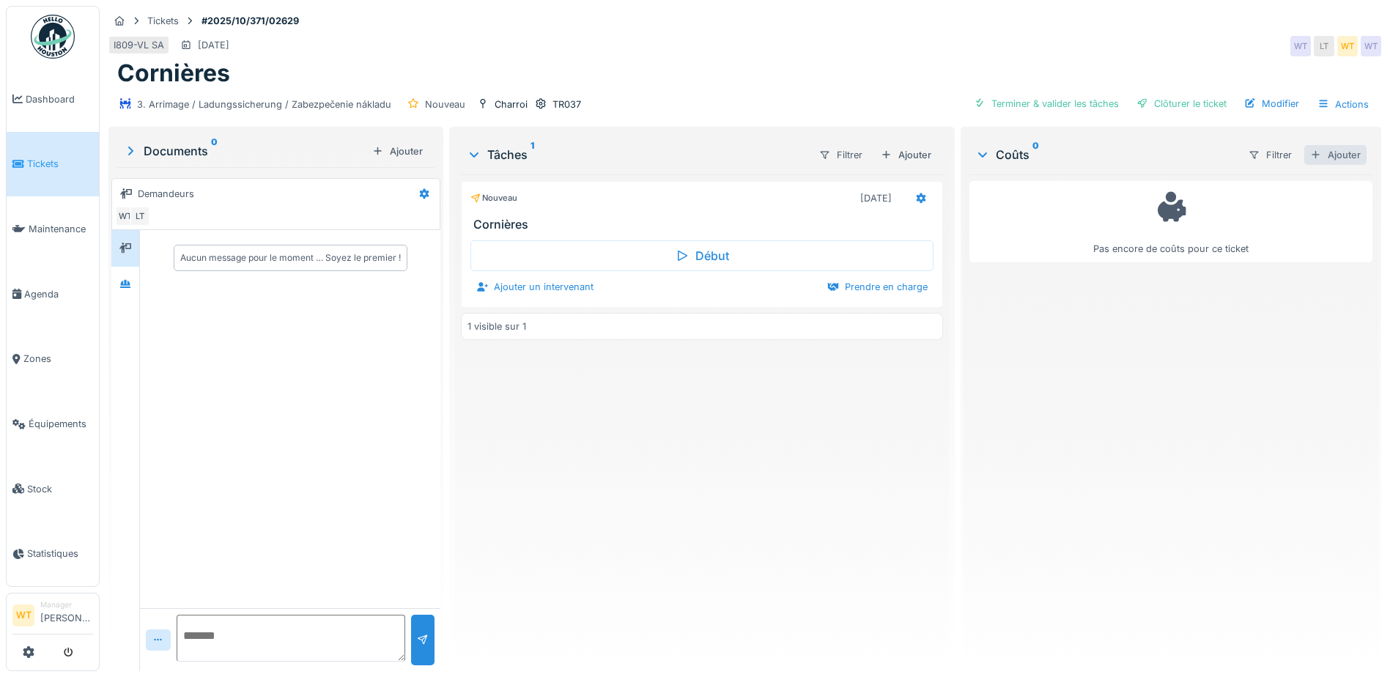
click at [1323, 158] on div "Ajouter" at bounding box center [1336, 155] width 62 height 20
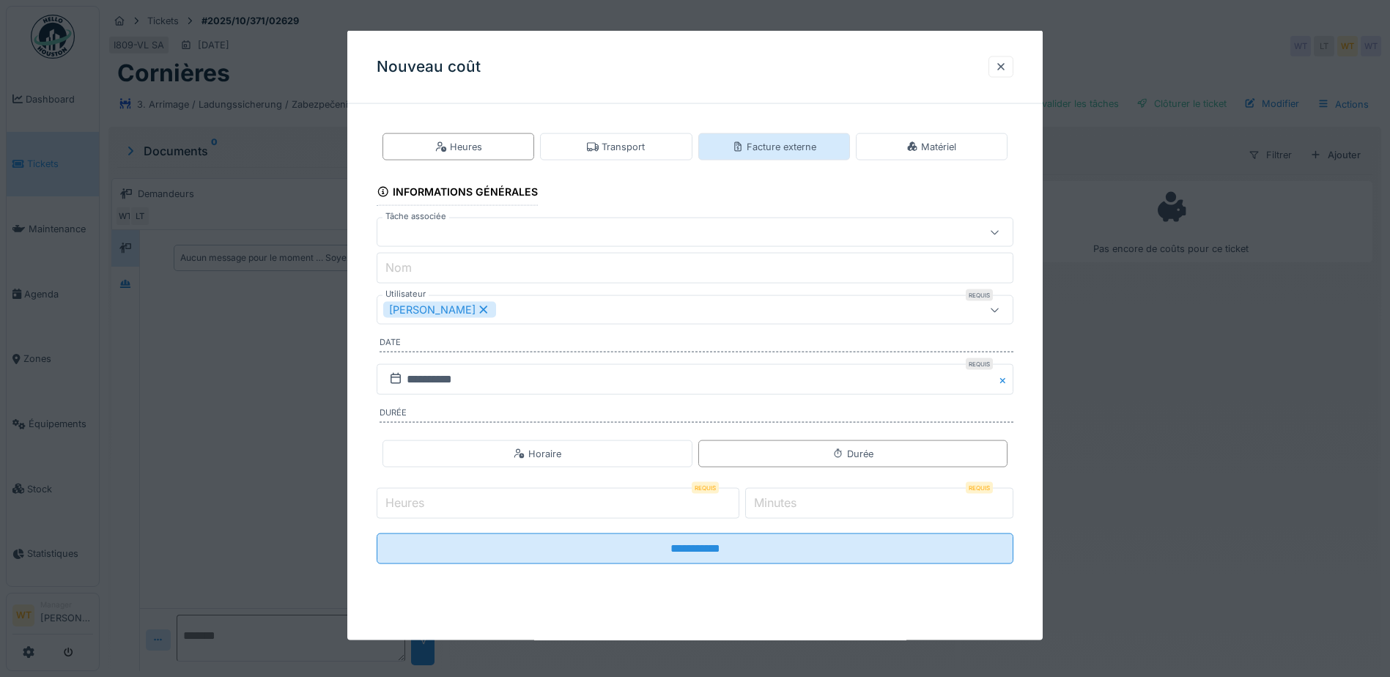
click at [781, 152] on div "Facture externe" at bounding box center [774, 147] width 84 height 14
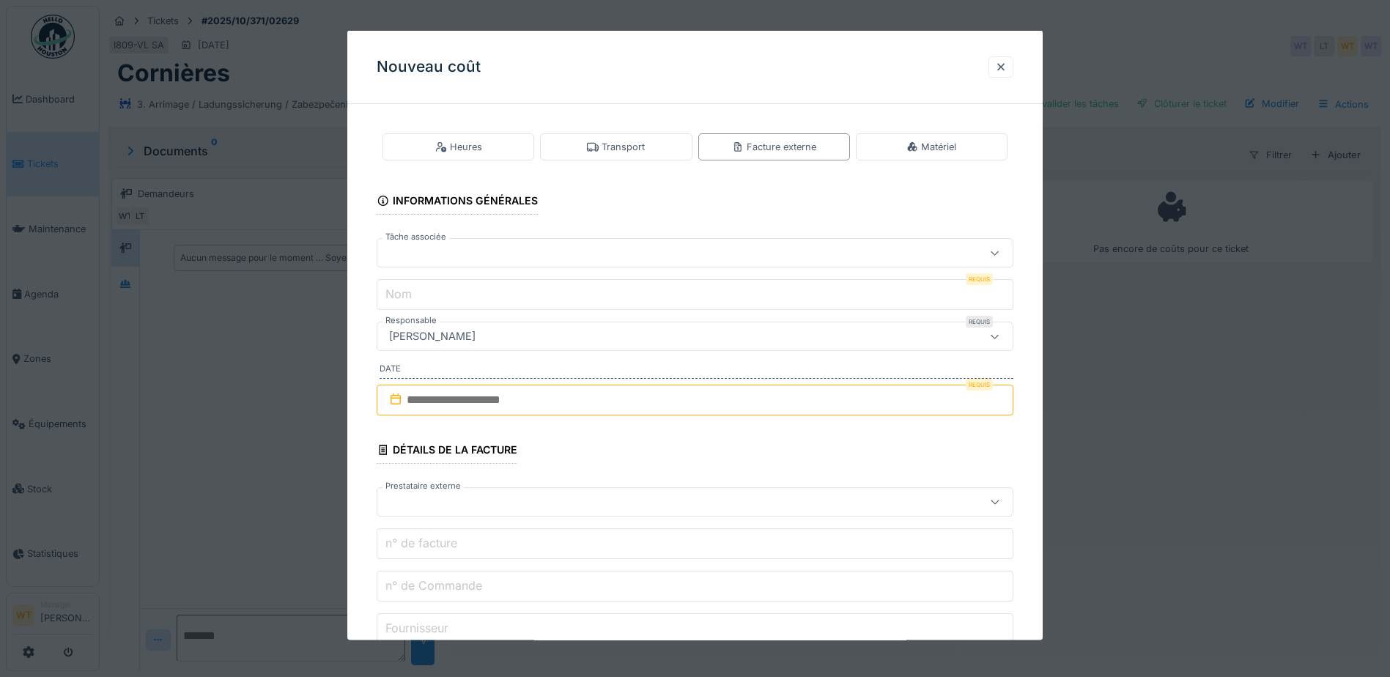
click at [1033, 141] on div "**********" at bounding box center [695, 568] width 696 height 904
click at [986, 147] on div "Matériel" at bounding box center [932, 146] width 152 height 27
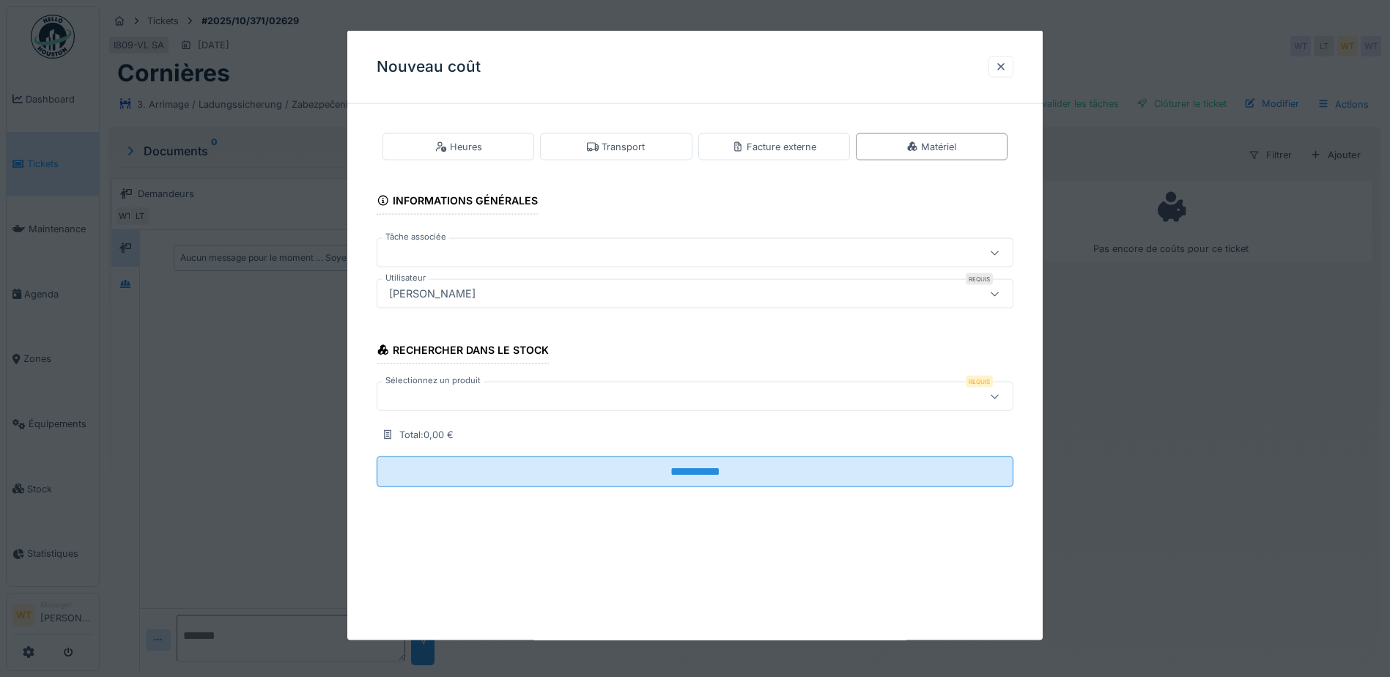
click at [525, 397] on div at bounding box center [657, 396] width 549 height 16
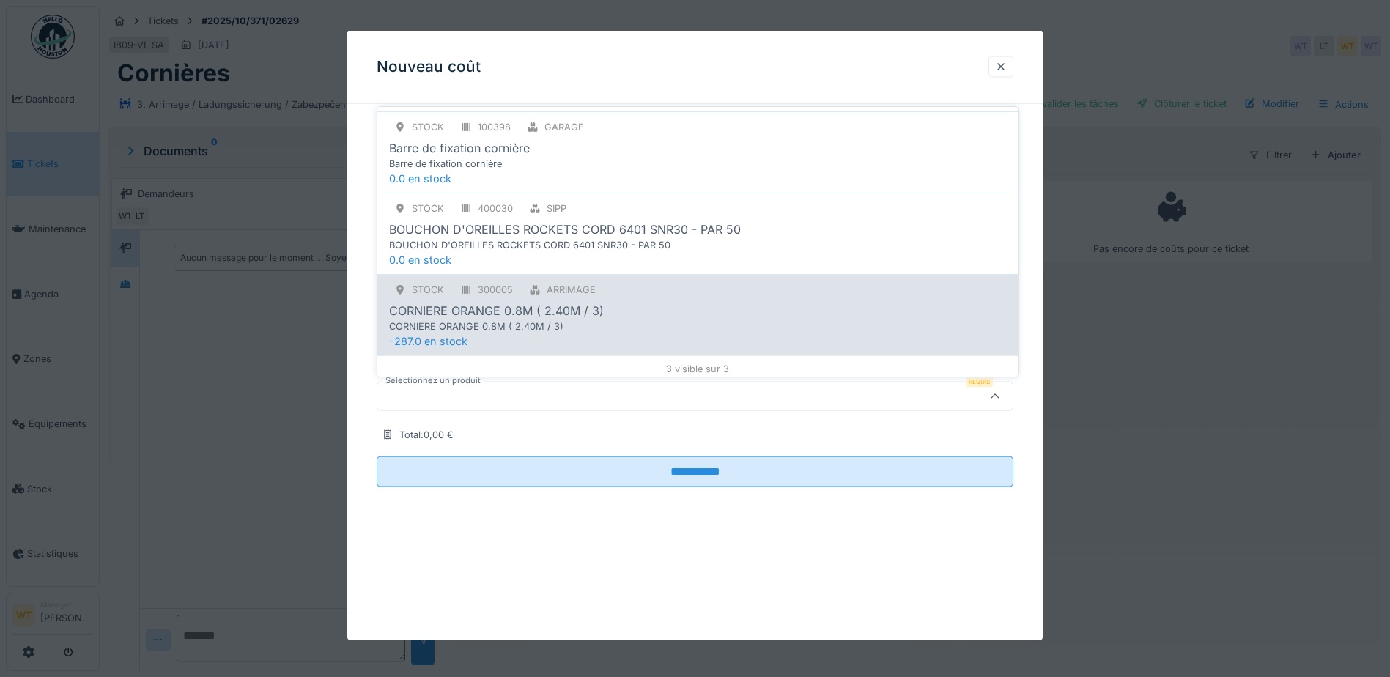
scroll to position [90, 0]
type input "****"
click at [552, 321] on div "CORNIERE ORANGE 0.8M ( 2.40M / 3)" at bounding box center [667, 321] width 556 height 14
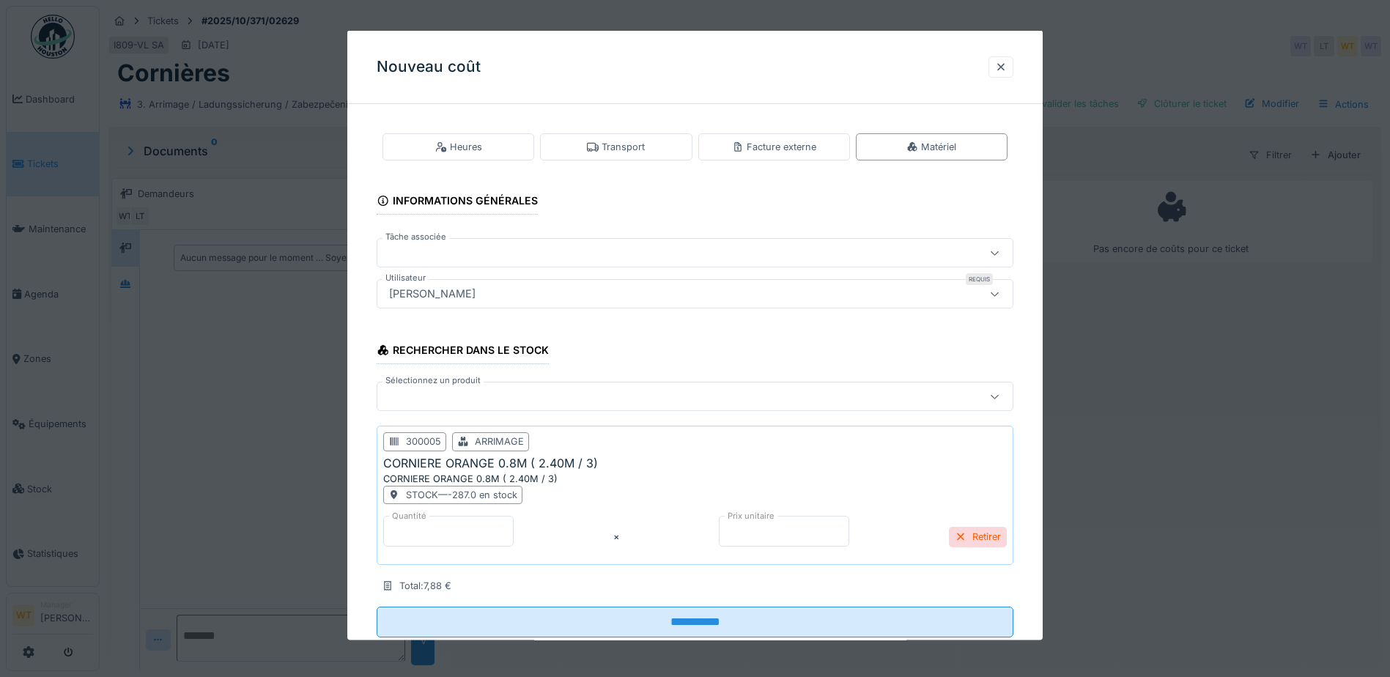
click at [453, 537] on input "*" at bounding box center [448, 531] width 130 height 31
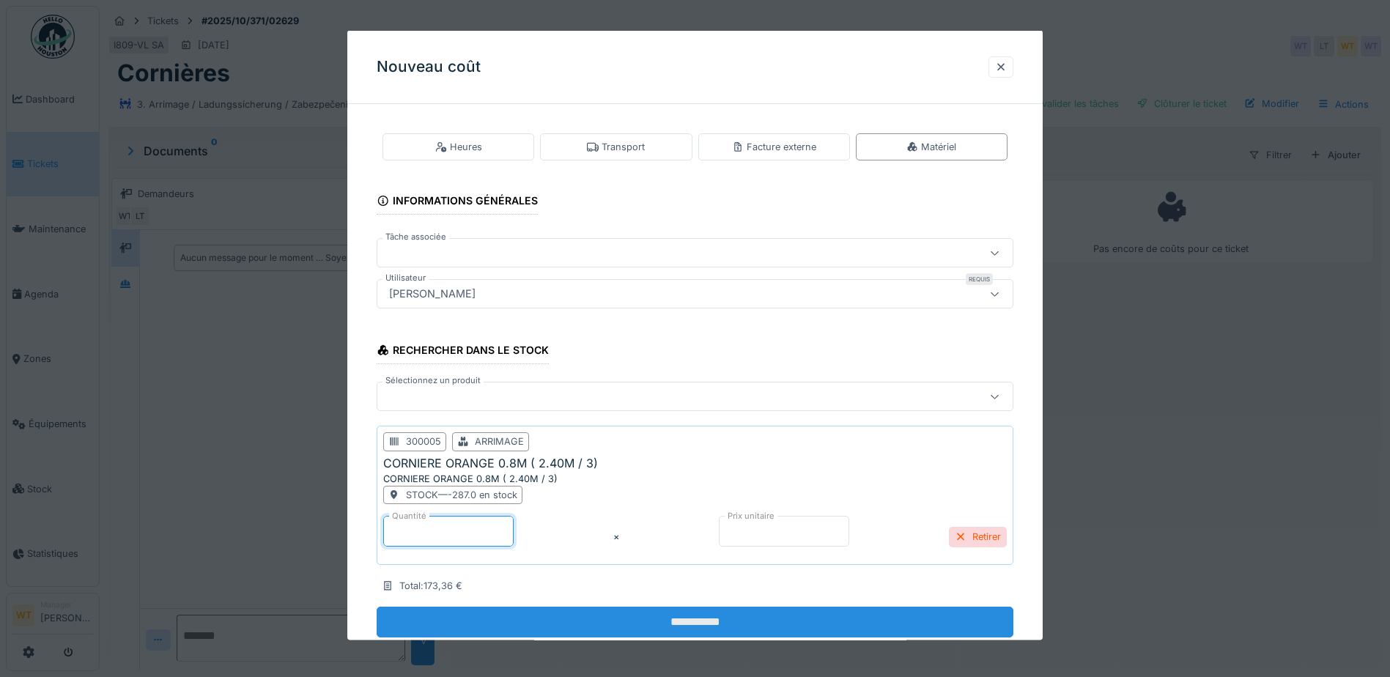
type input "**"
click at [755, 631] on input "**********" at bounding box center [695, 622] width 637 height 31
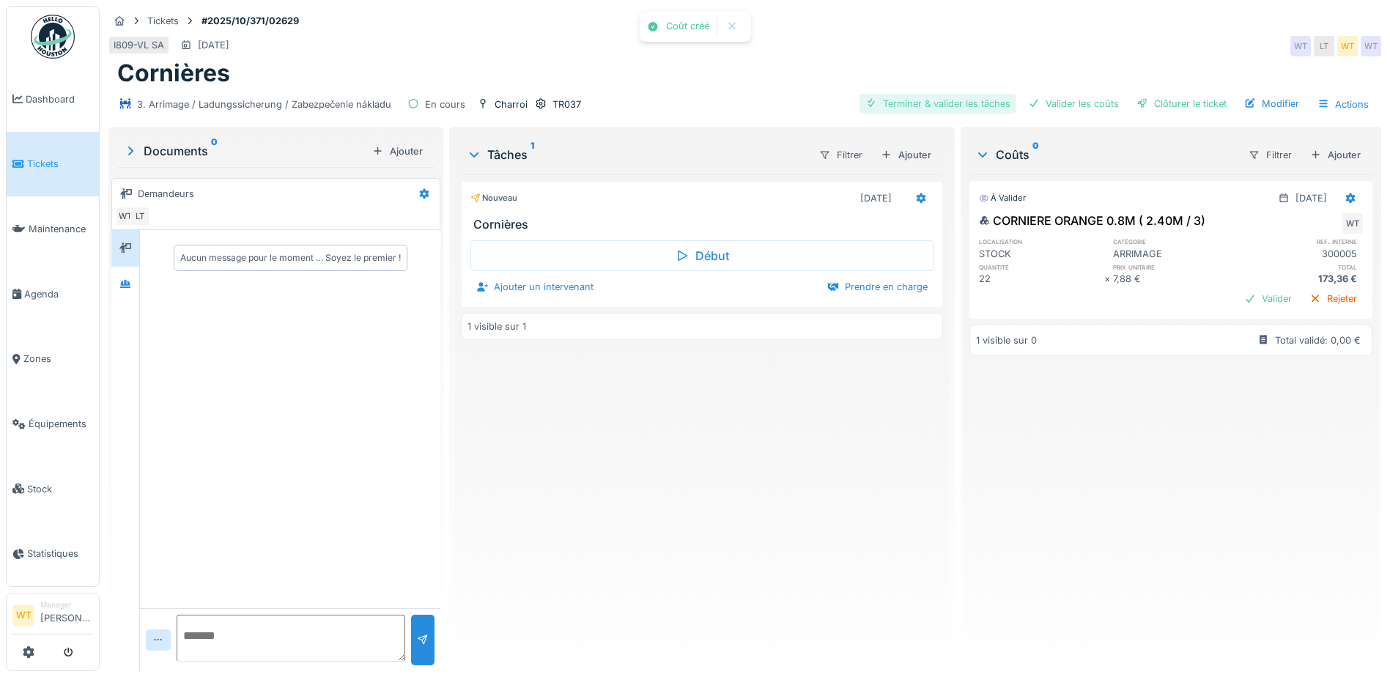
click at [967, 94] on div "Terminer & valider les tâches" at bounding box center [938, 104] width 157 height 20
click at [1055, 94] on div "Valider les coûts" at bounding box center [1073, 104] width 103 height 20
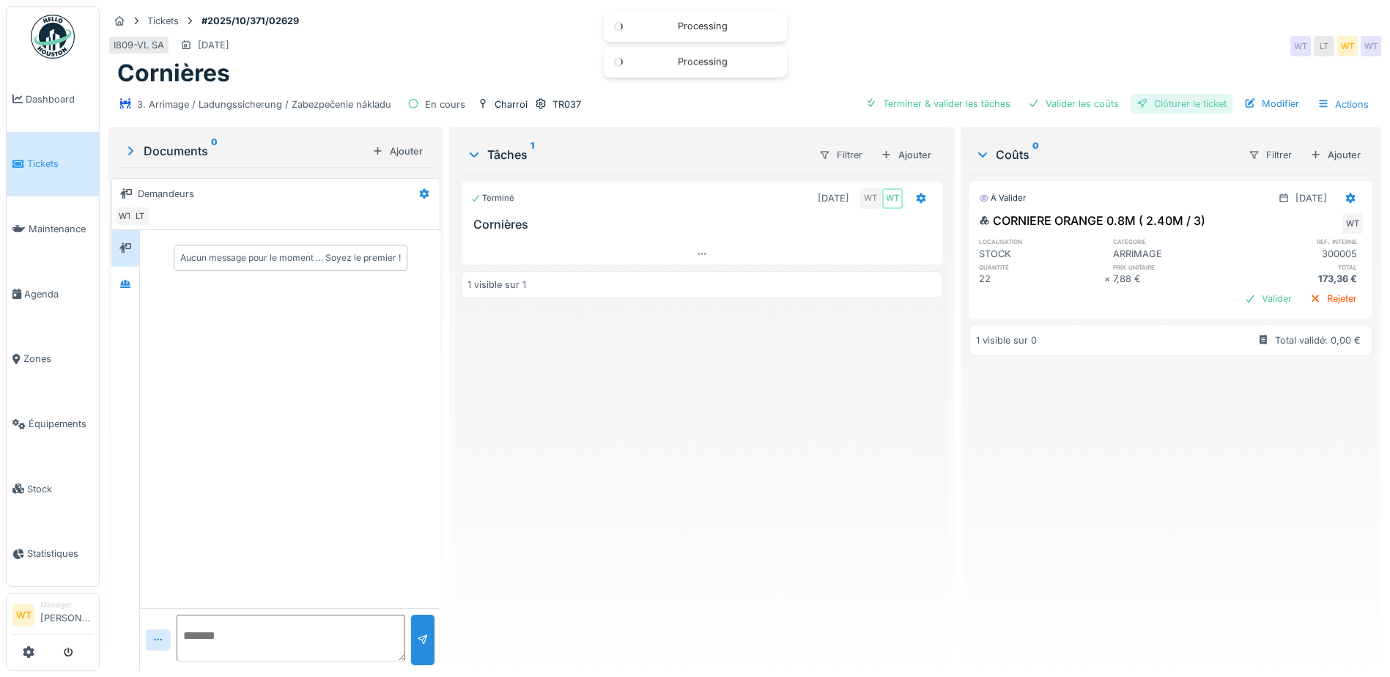
click at [1147, 95] on div "Clôturer le ticket" at bounding box center [1182, 104] width 102 height 20
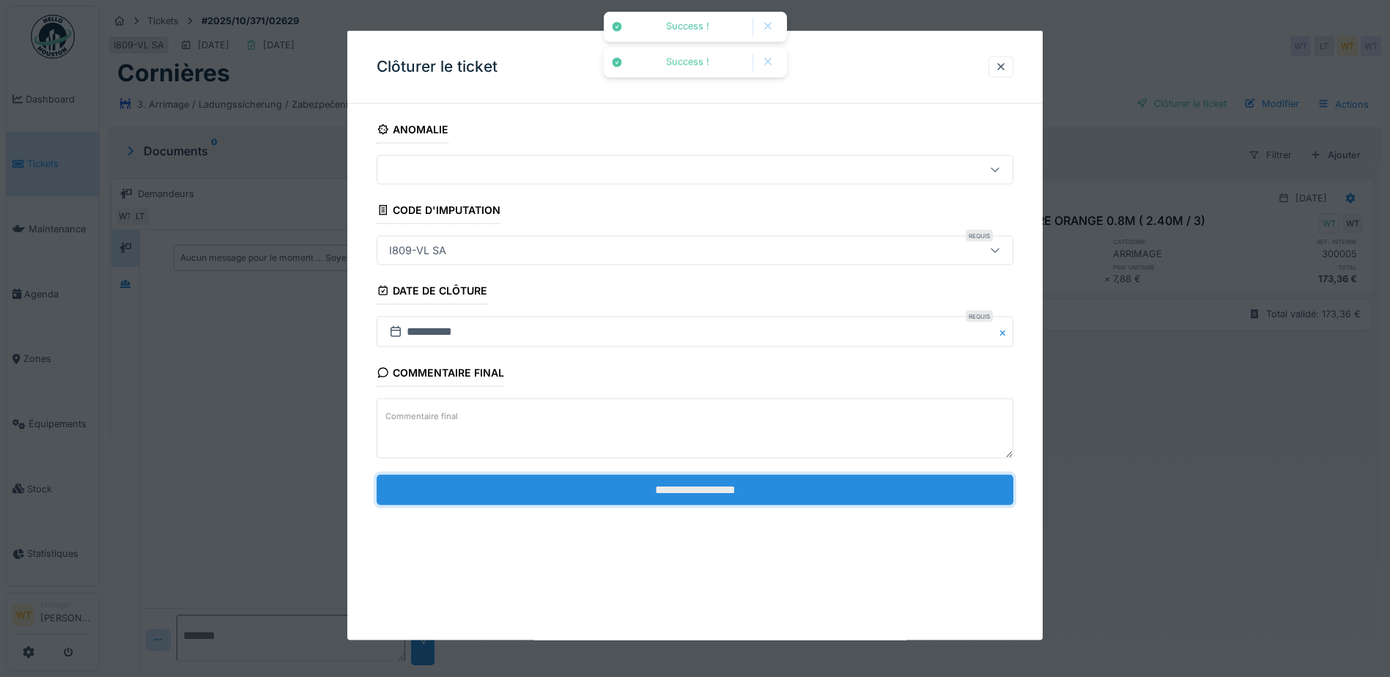
click at [582, 501] on input "**********" at bounding box center [695, 489] width 637 height 31
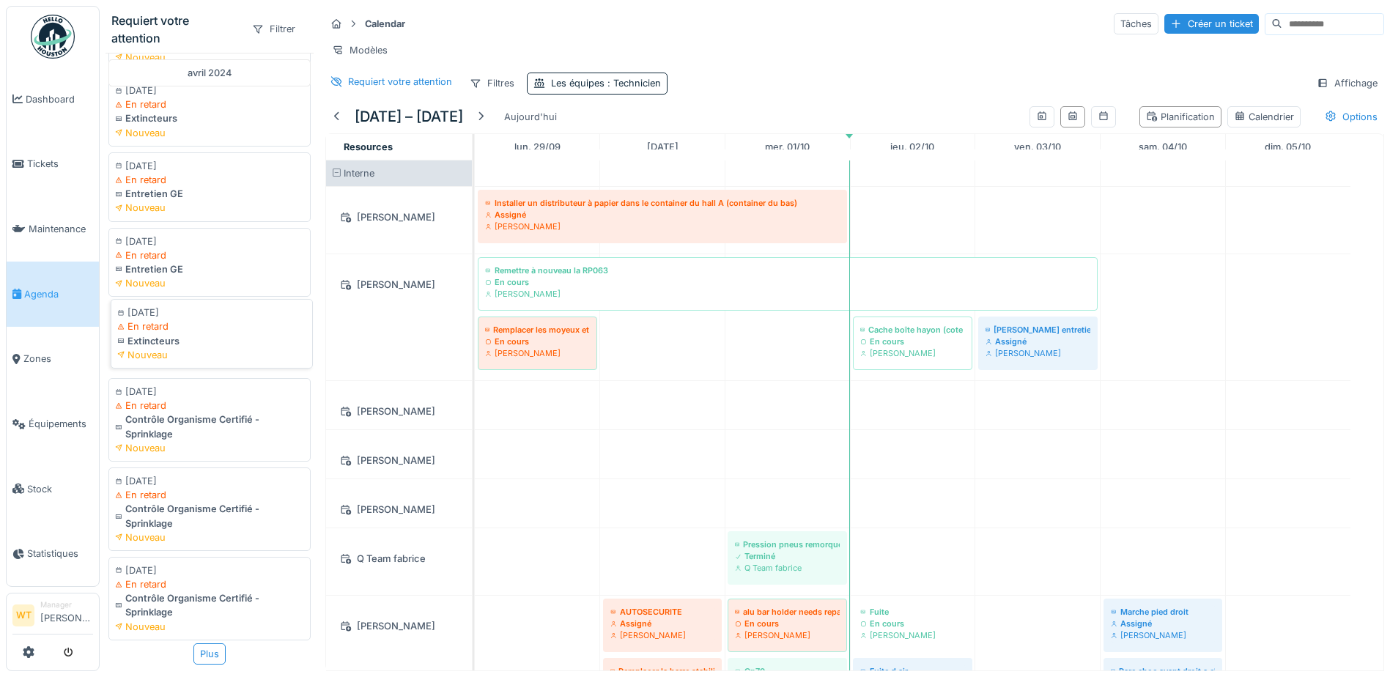
scroll to position [11, 0]
click at [193, 644] on div "Plus" at bounding box center [209, 654] width 32 height 21
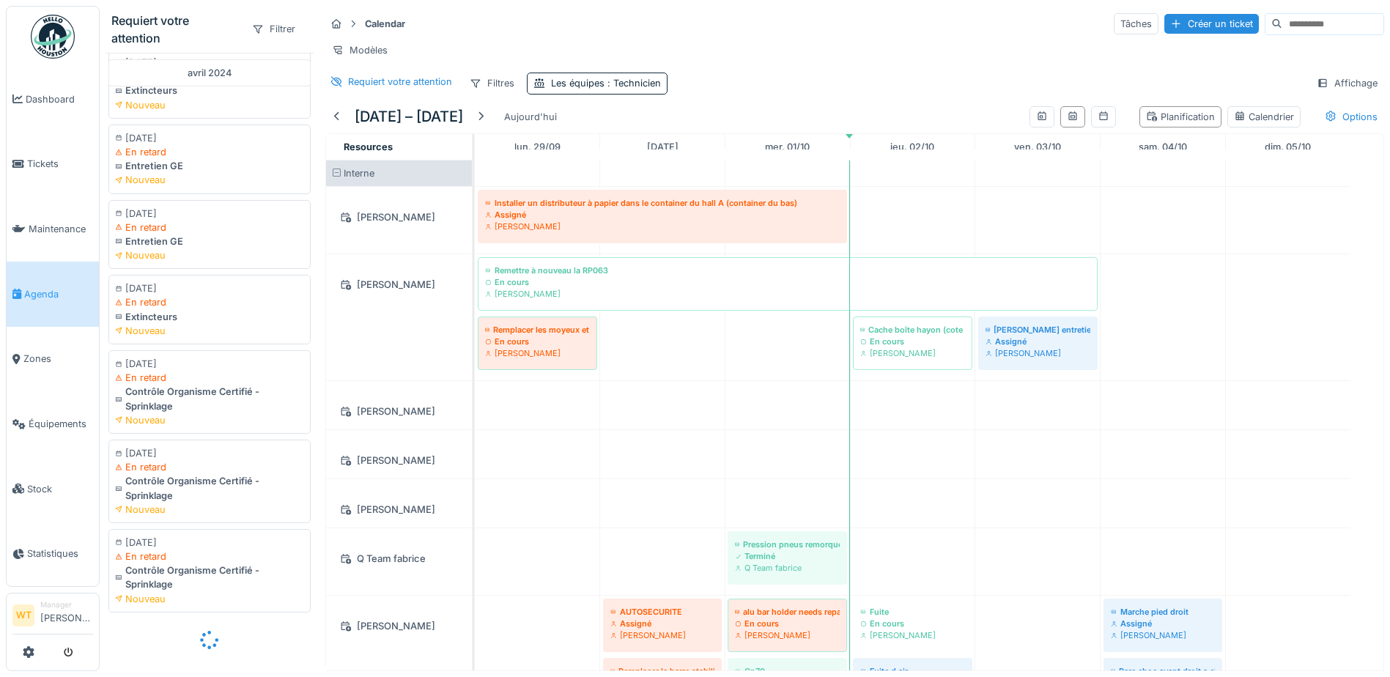
scroll to position [1322, 0]
click at [280, 622] on div at bounding box center [210, 640] width 208 height 37
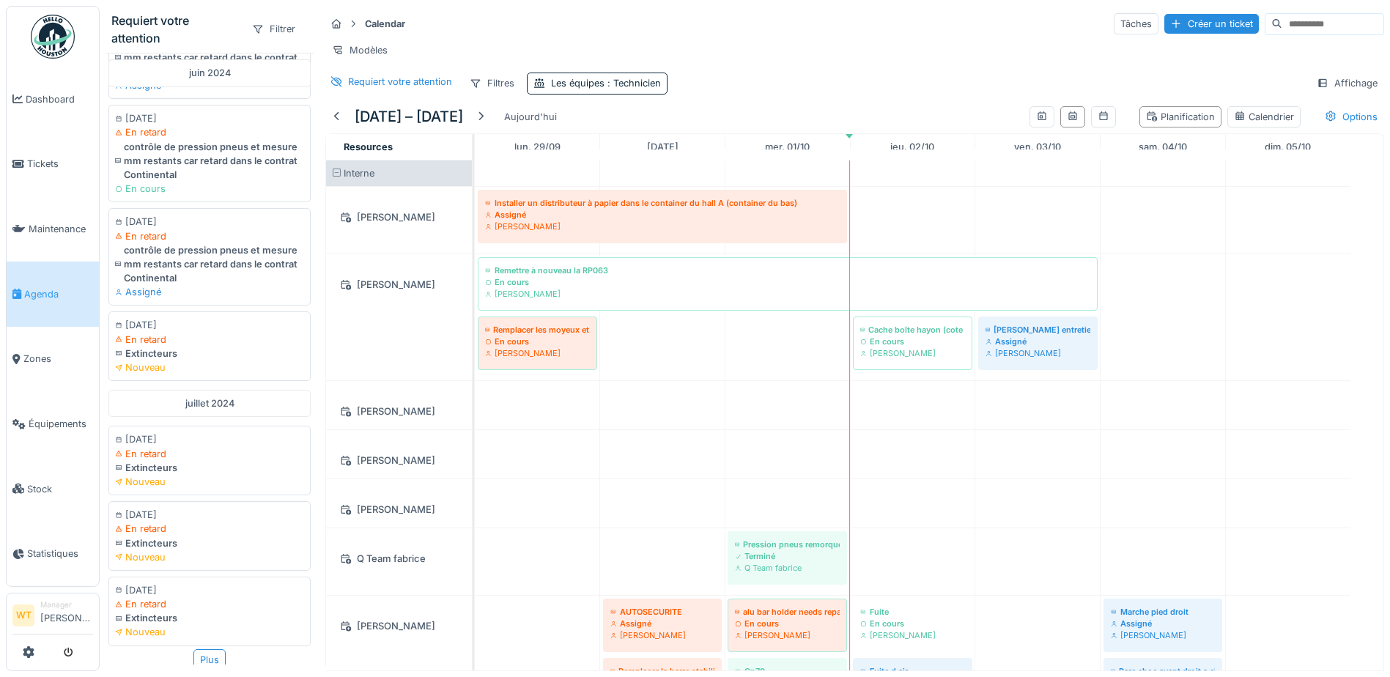
scroll to position [3086, 0]
click at [204, 644] on div "Plus" at bounding box center [209, 654] width 32 height 21
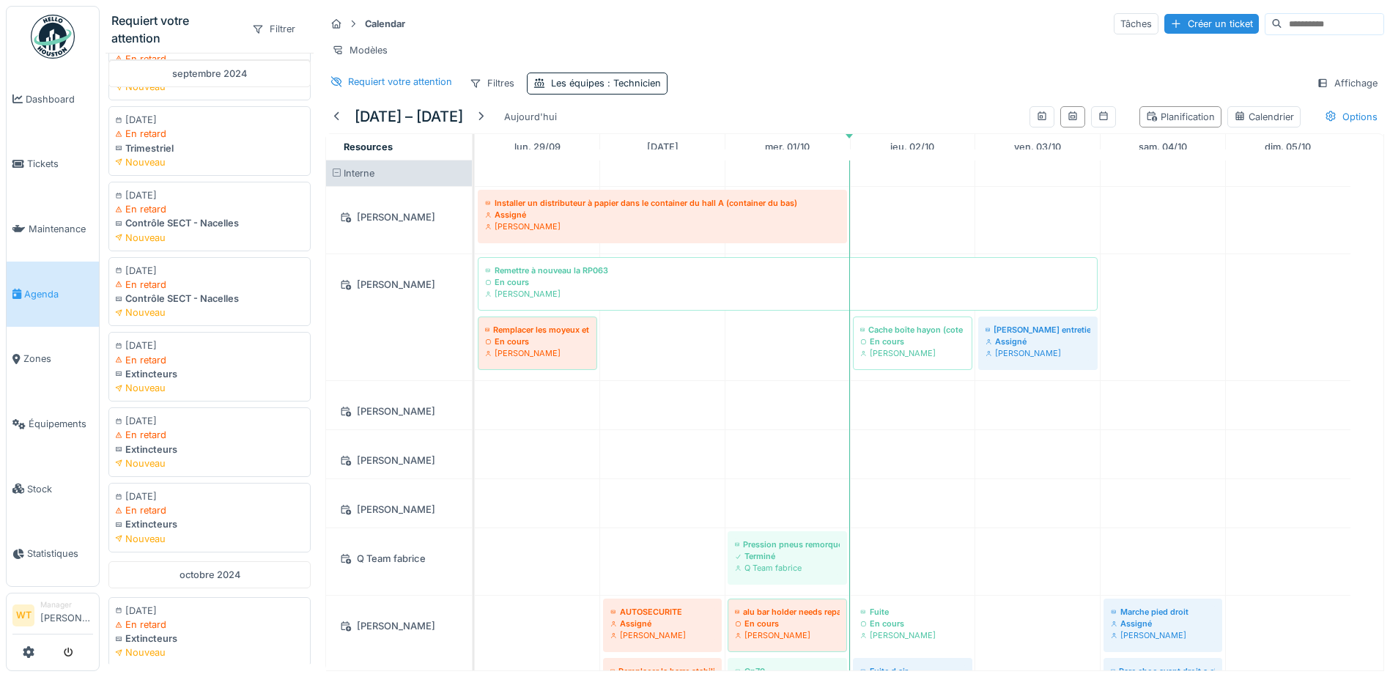
scroll to position [4723, 0]
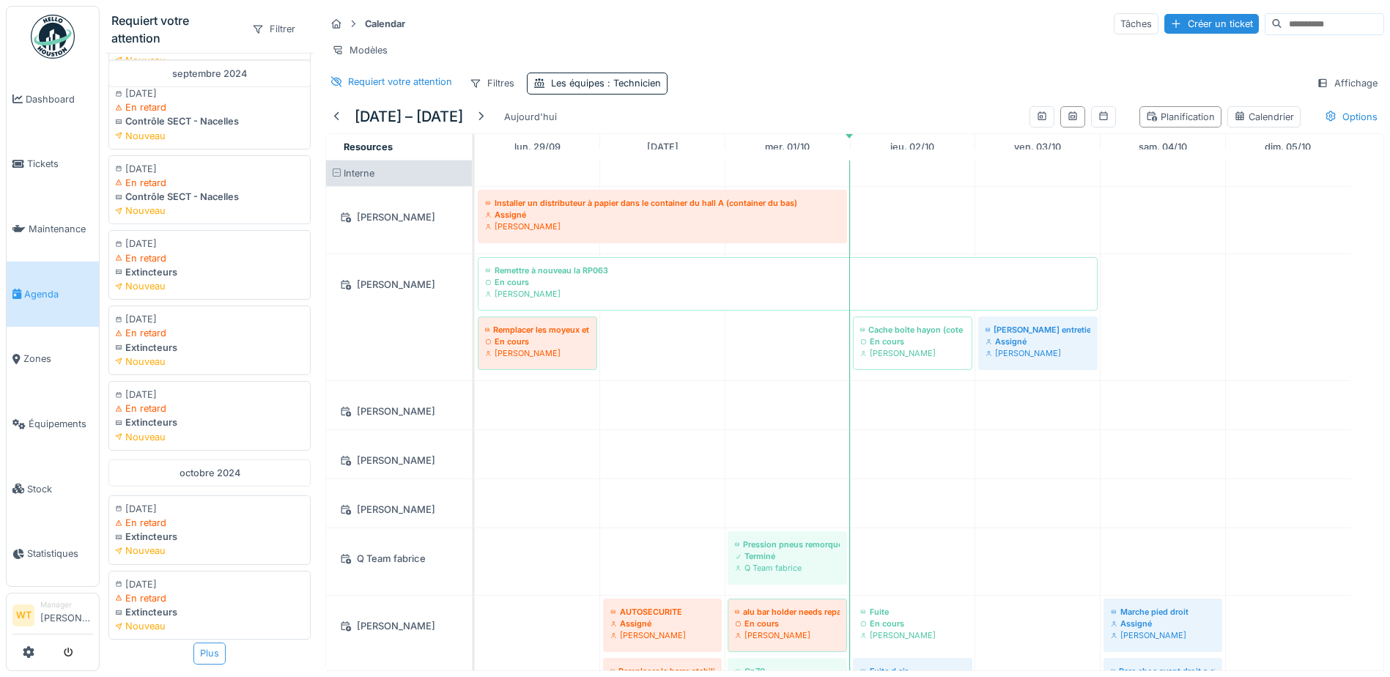
click at [204, 643] on div "Plus" at bounding box center [209, 653] width 32 height 21
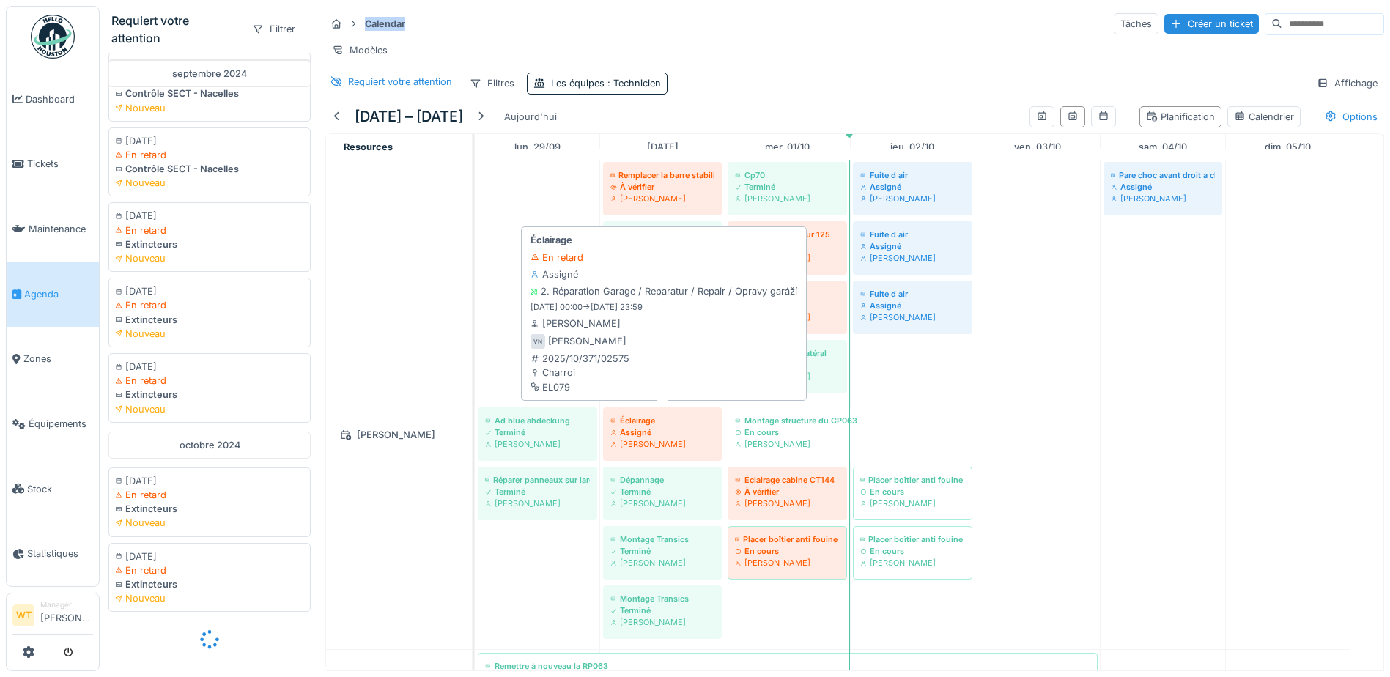
scroll to position [0, 0]
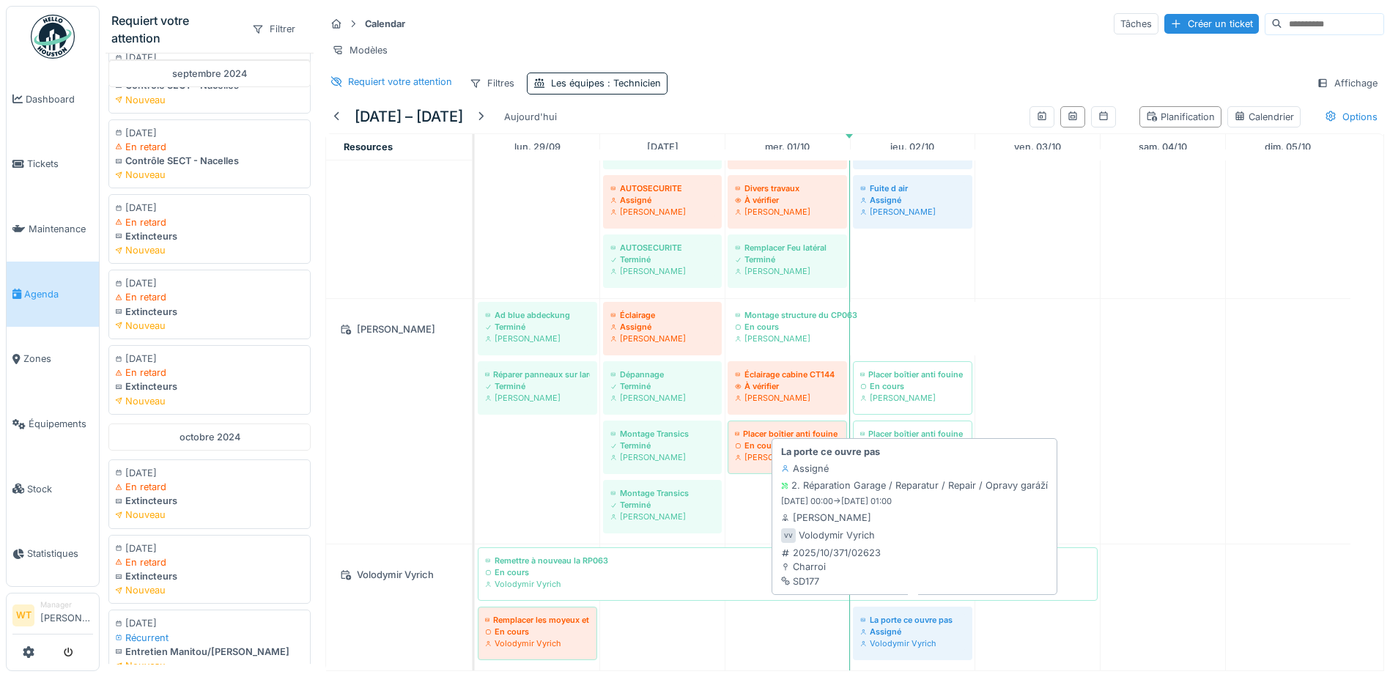
click at [893, 638] on div "Volodymir Vyrich" at bounding box center [912, 644] width 105 height 12
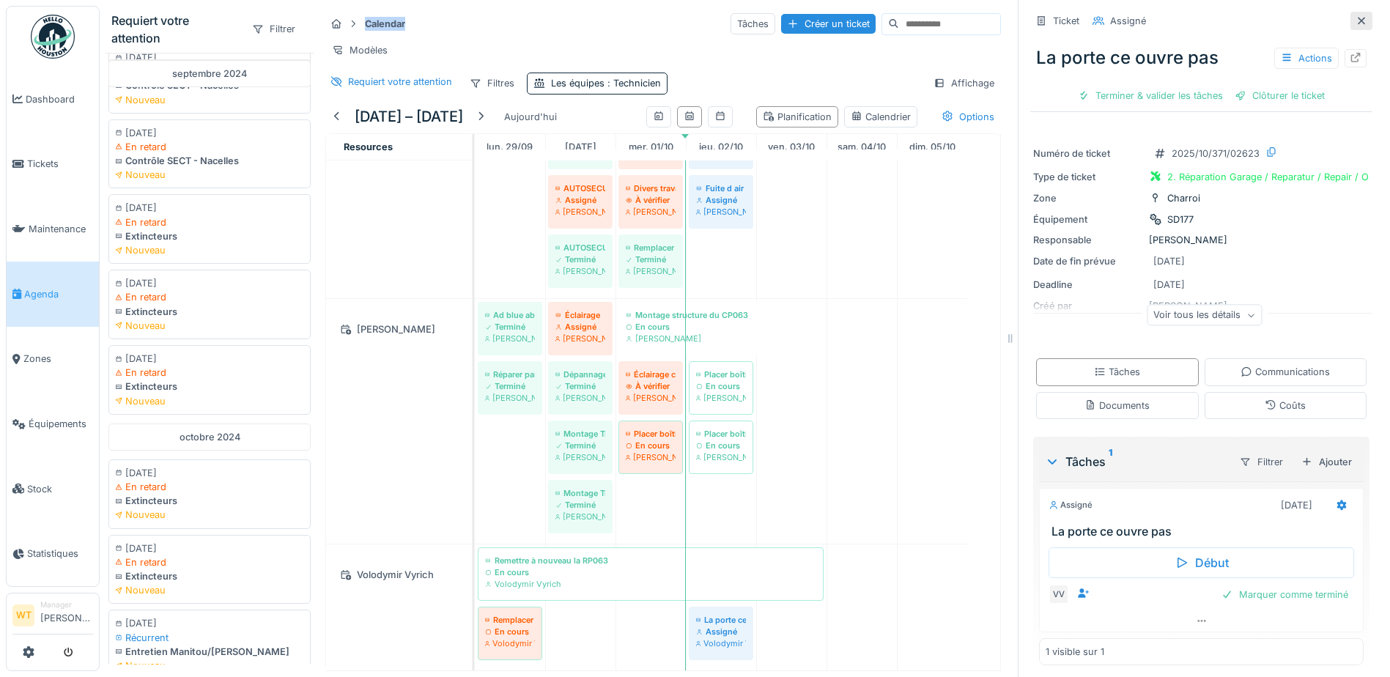
click at [1358, 17] on icon at bounding box center [1361, 20] width 7 height 7
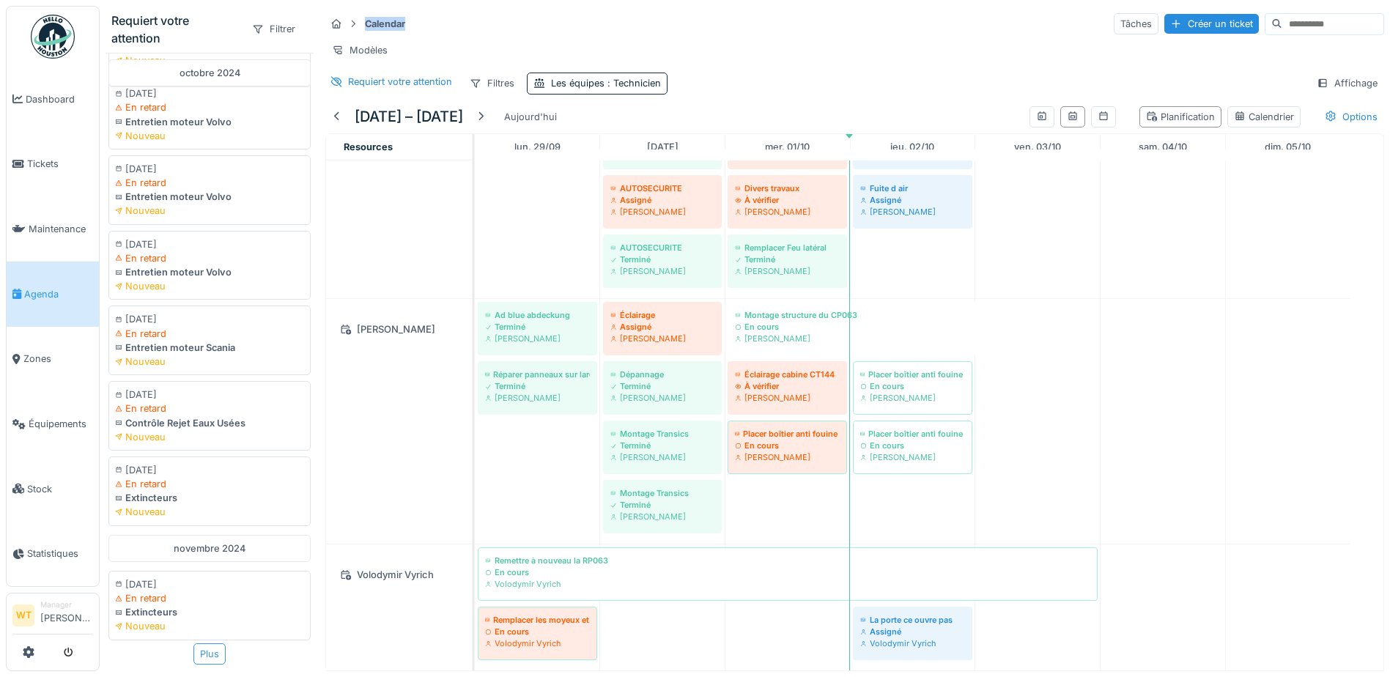
click at [193, 644] on div "Plus" at bounding box center [209, 654] width 32 height 21
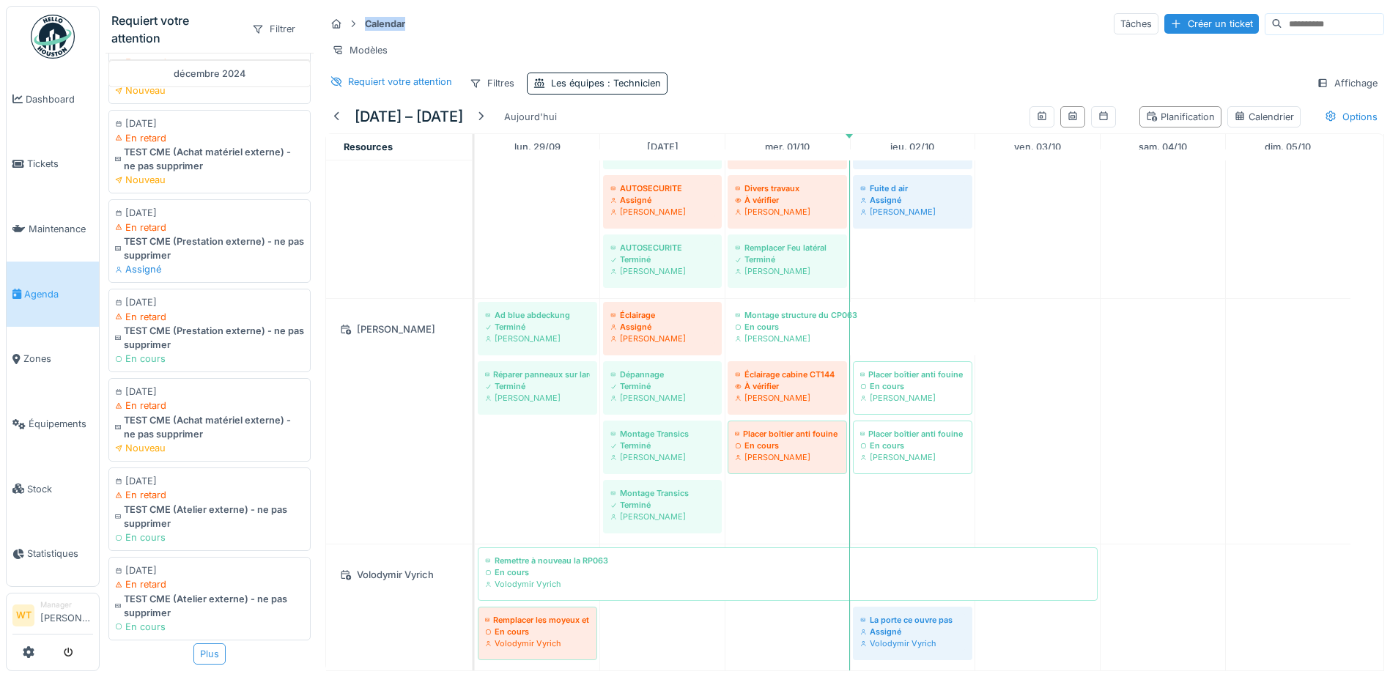
click at [199, 644] on div "Plus" at bounding box center [209, 654] width 32 height 21
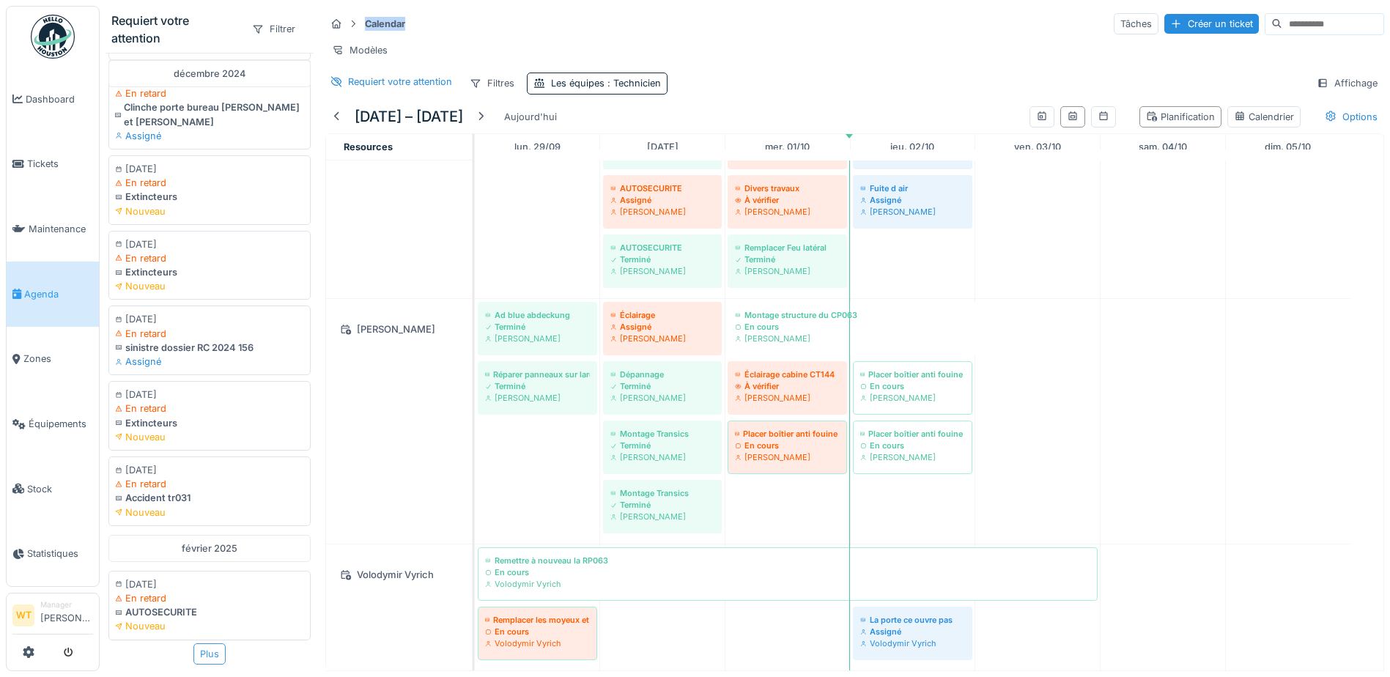
click at [212, 644] on div "Plus" at bounding box center [209, 654] width 32 height 21
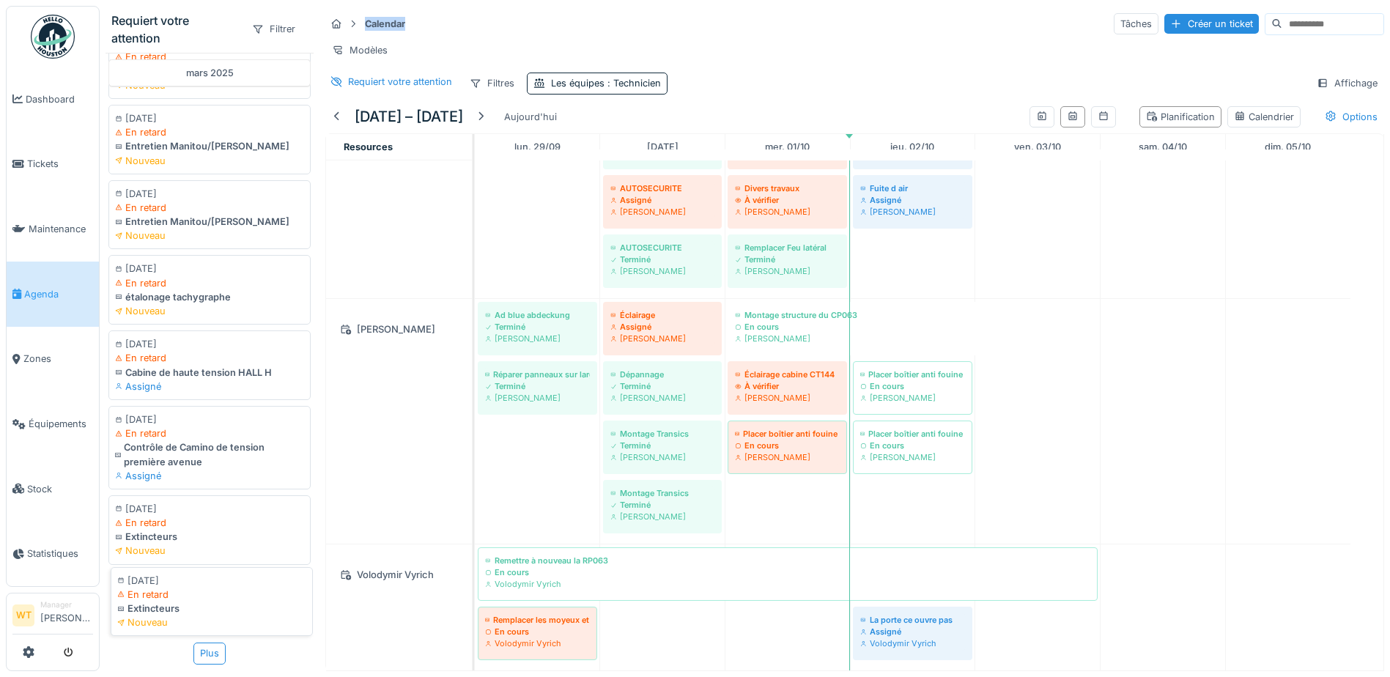
scroll to position [11073, 0]
click at [204, 643] on div "Plus" at bounding box center [209, 653] width 32 height 21
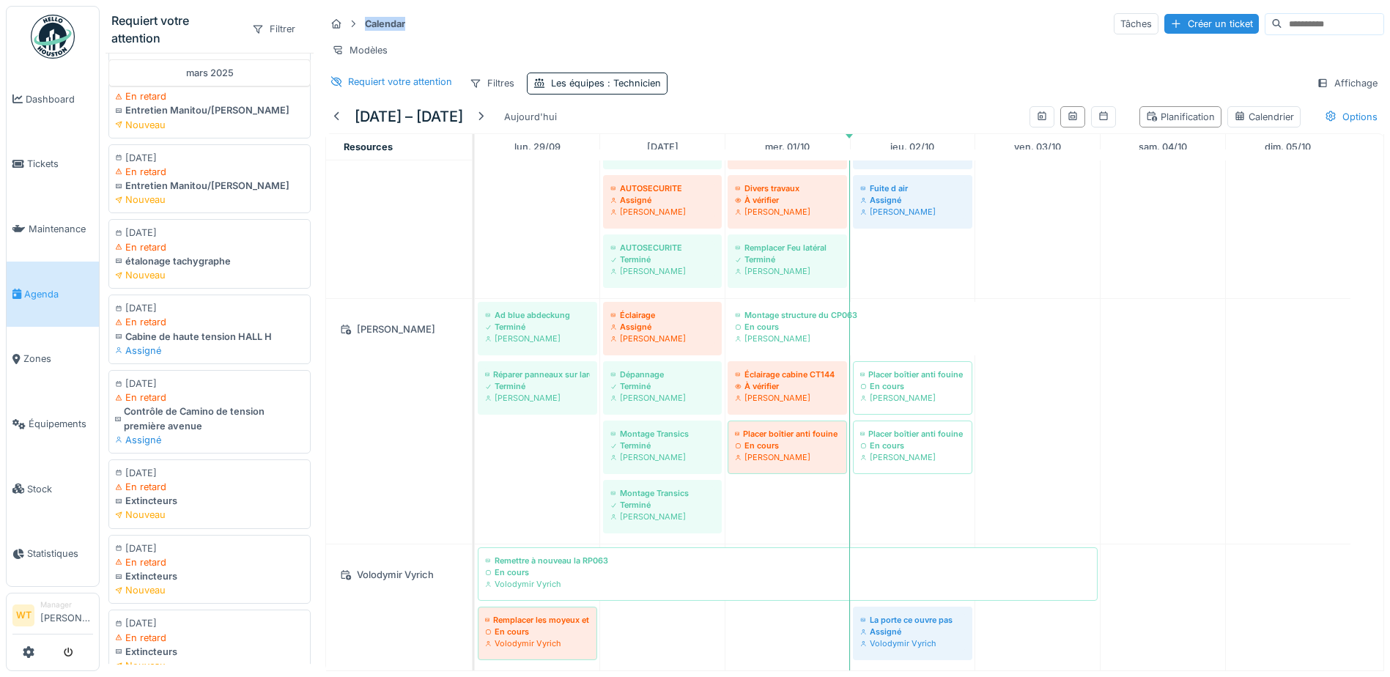
scroll to position [12632, 0]
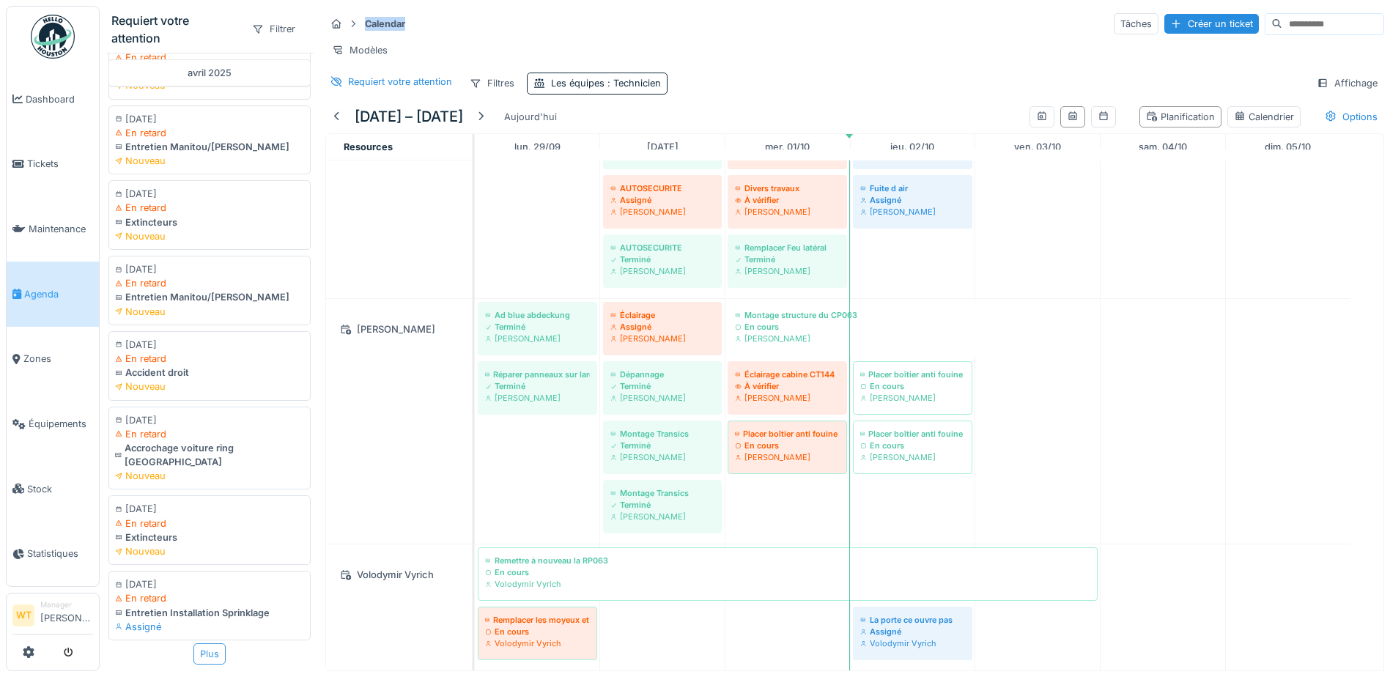
click at [201, 644] on div "Plus" at bounding box center [209, 654] width 32 height 21
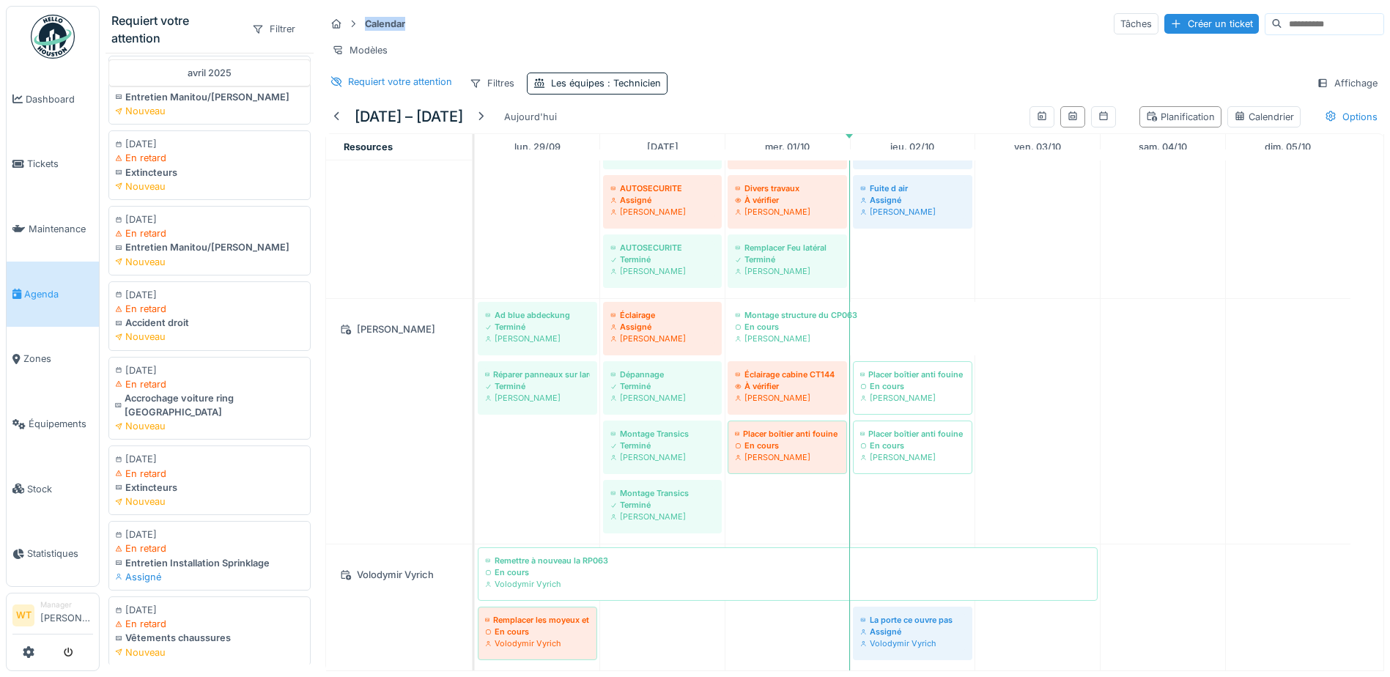
scroll to position [14177, 0]
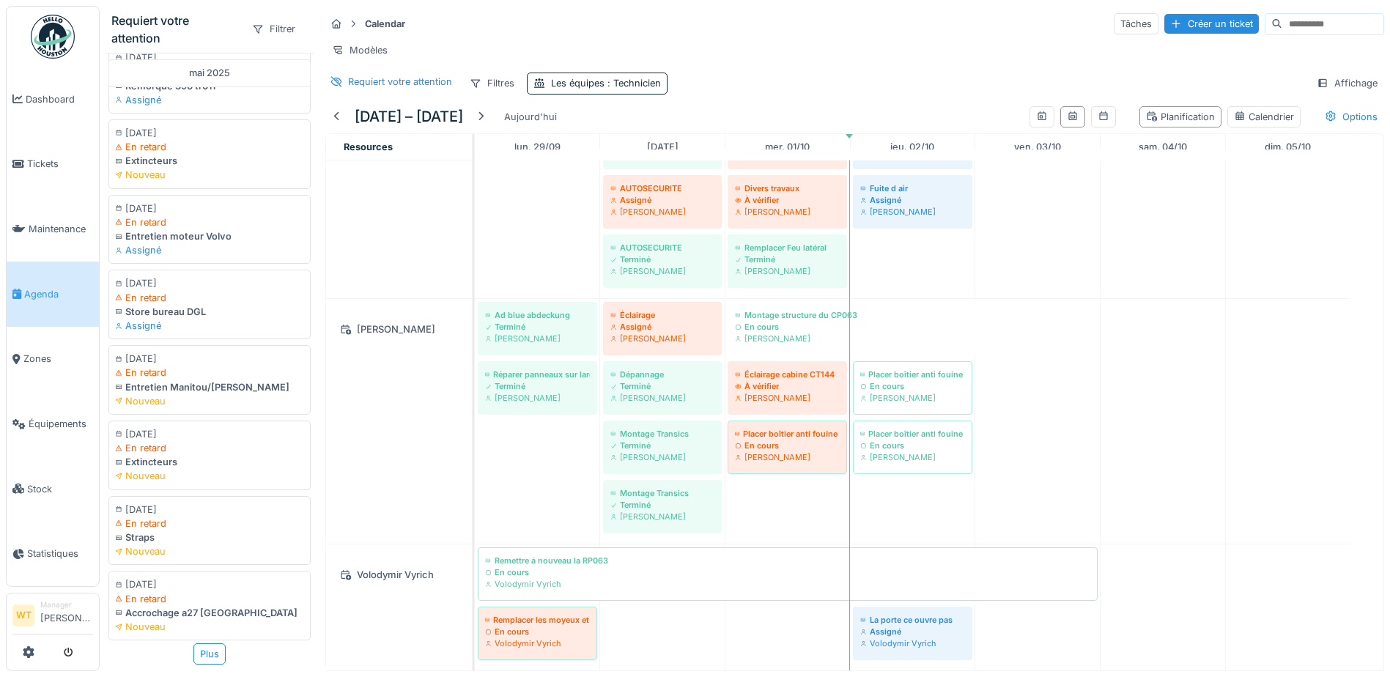
click at [327, 490] on div "Vladimir Nahalka" at bounding box center [399, 421] width 146 height 245
click at [203, 644] on div "Plus" at bounding box center [209, 654] width 32 height 21
click at [203, 643] on div "Plus" at bounding box center [209, 653] width 32 height 21
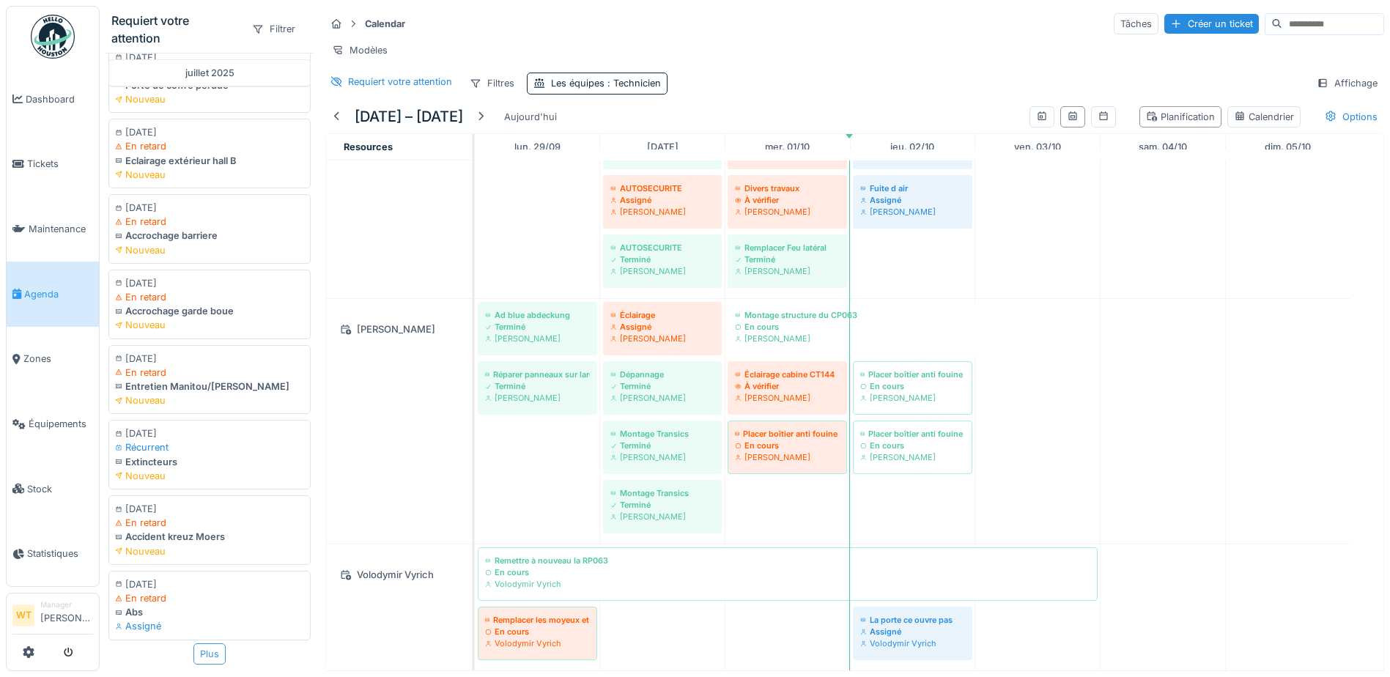
click at [193, 644] on div "Plus" at bounding box center [209, 654] width 32 height 21
click at [199, 644] on div "Plus" at bounding box center [209, 654] width 32 height 21
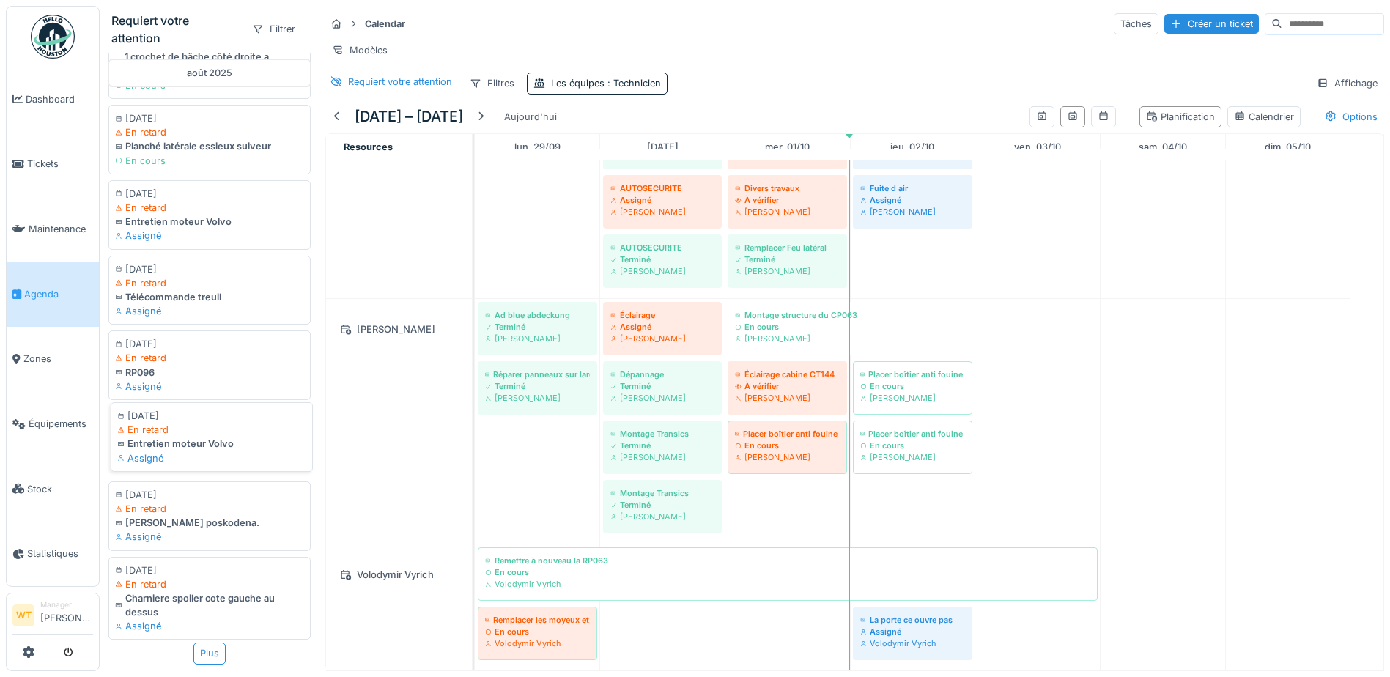
scroll to position [20417, 0]
click at [200, 643] on div "Plus" at bounding box center [209, 653] width 32 height 21
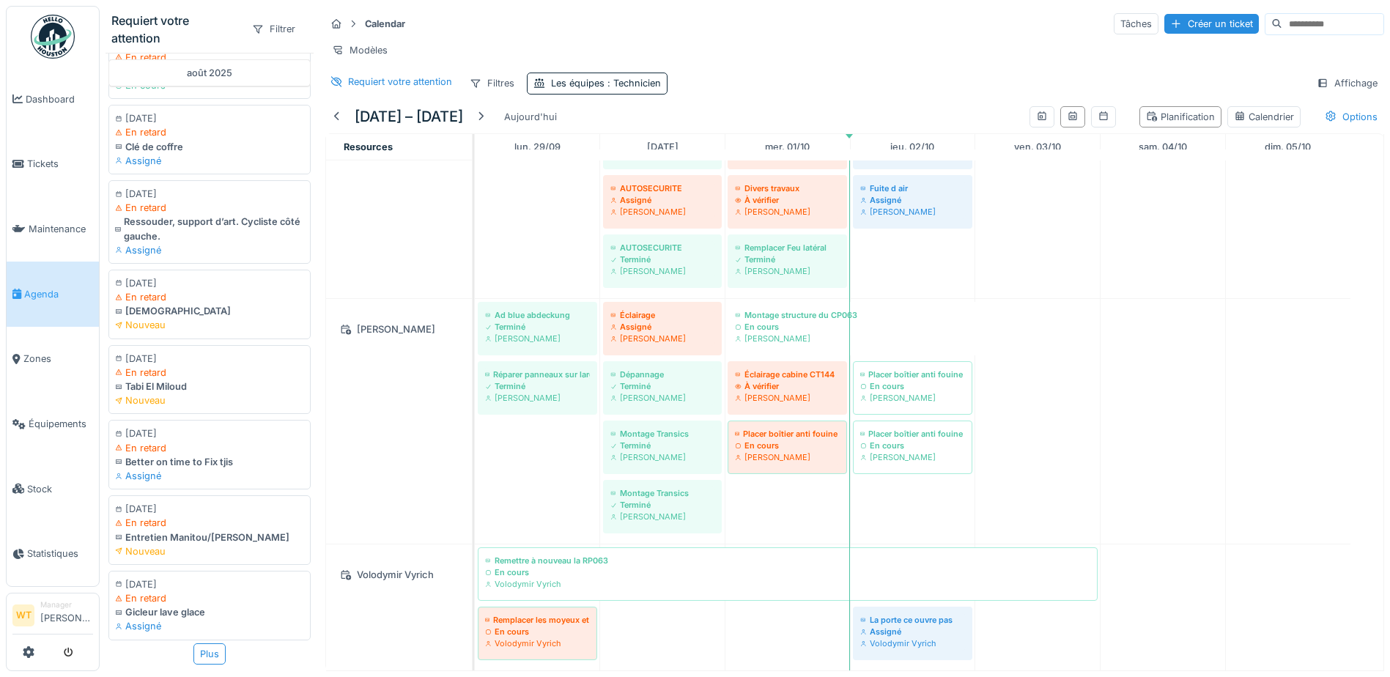
scroll to position [21937, 0]
drag, startPoint x: 194, startPoint y: 616, endPoint x: 25, endPoint y: 575, distance: 174.2
click at [194, 644] on div "Plus" at bounding box center [209, 654] width 32 height 21
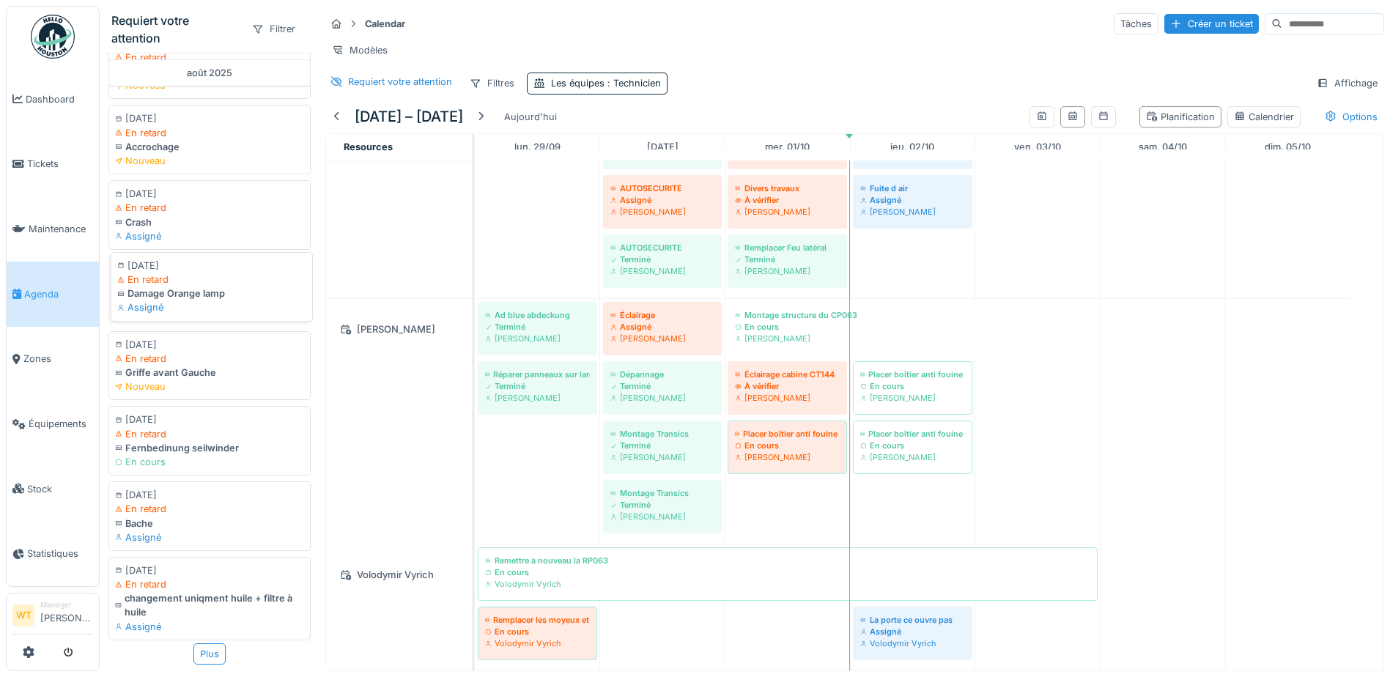
scroll to position [23458, 0]
click at [200, 644] on div "Plus" at bounding box center [209, 654] width 32 height 21
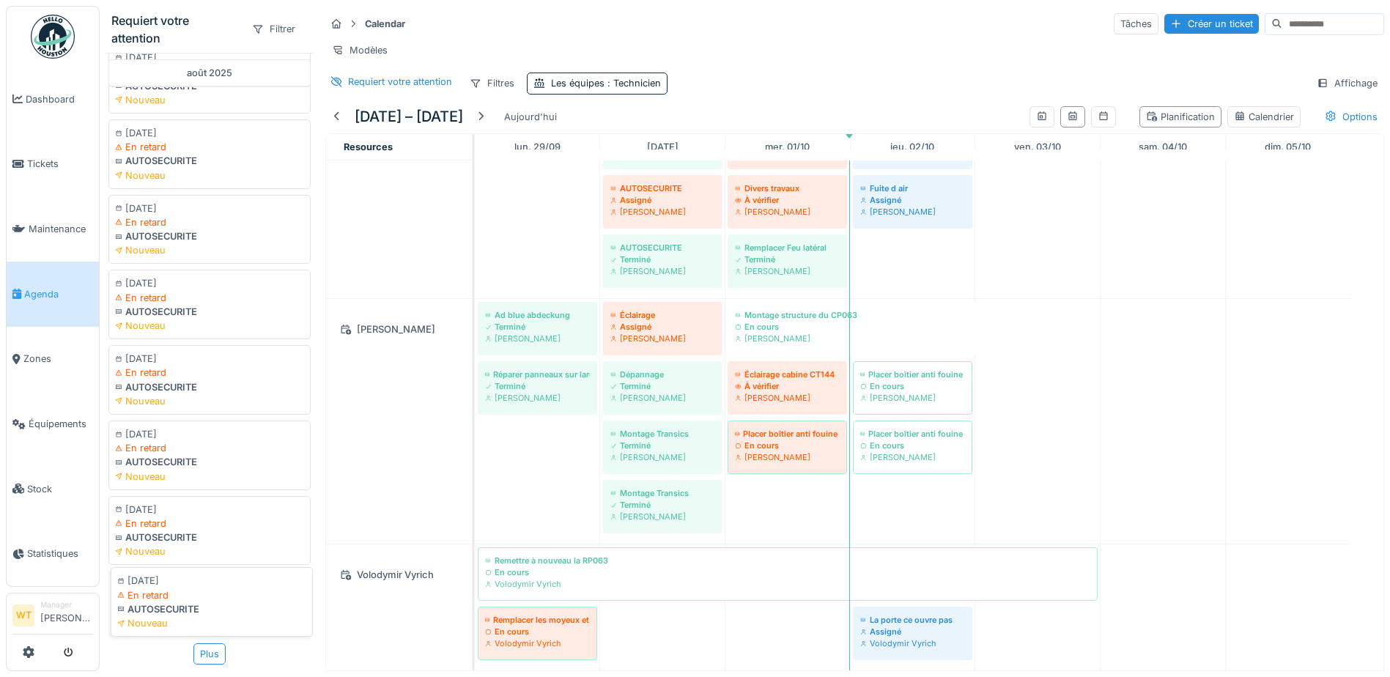
scroll to position [24992, 0]
click at [209, 644] on div "Plus" at bounding box center [209, 654] width 32 height 21
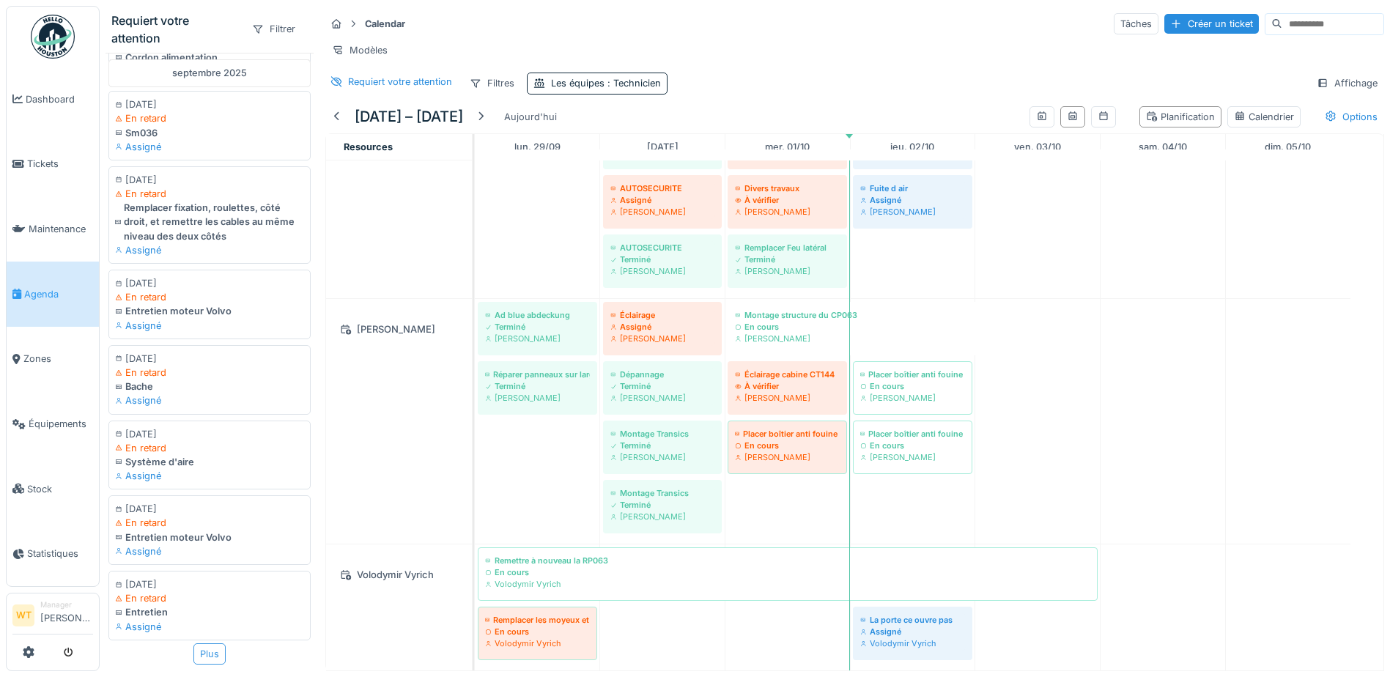
scroll to position [26580, 0]
click at [202, 644] on div "Plus" at bounding box center [209, 654] width 32 height 21
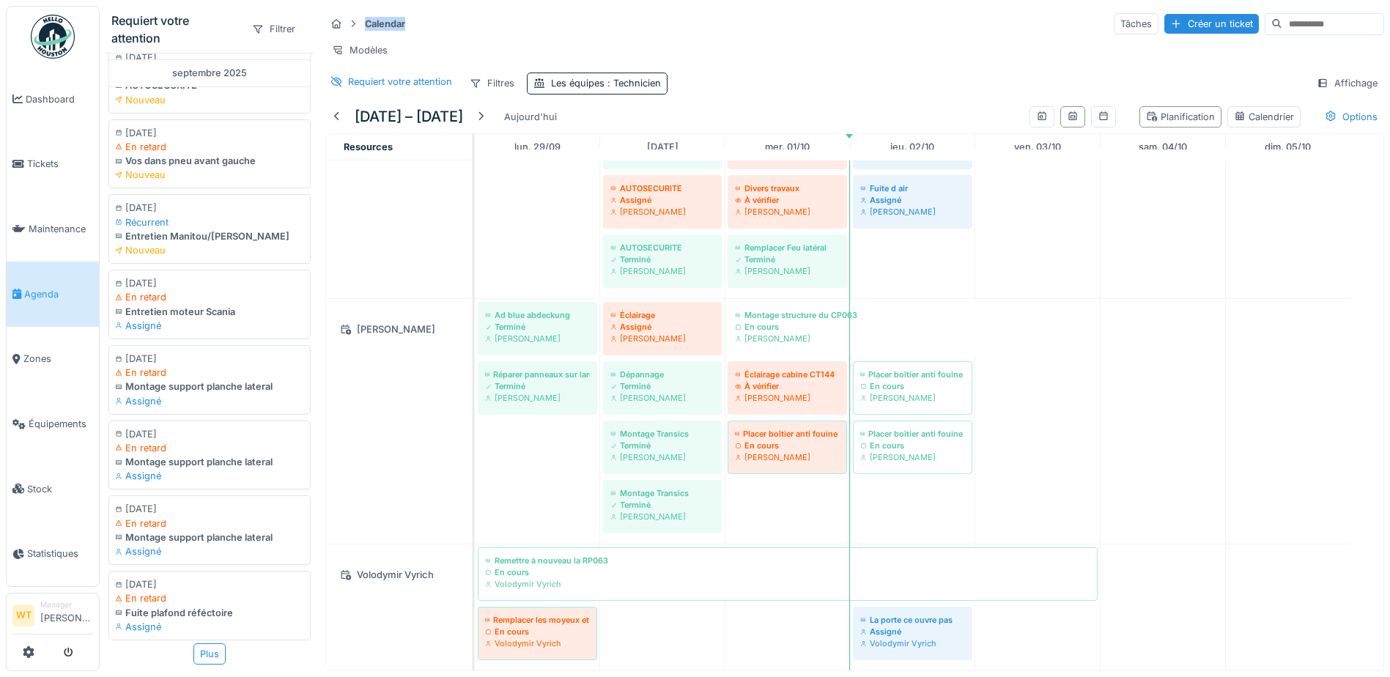
scroll to position [28100, 0]
click at [198, 644] on div "Plus" at bounding box center [209, 654] width 32 height 21
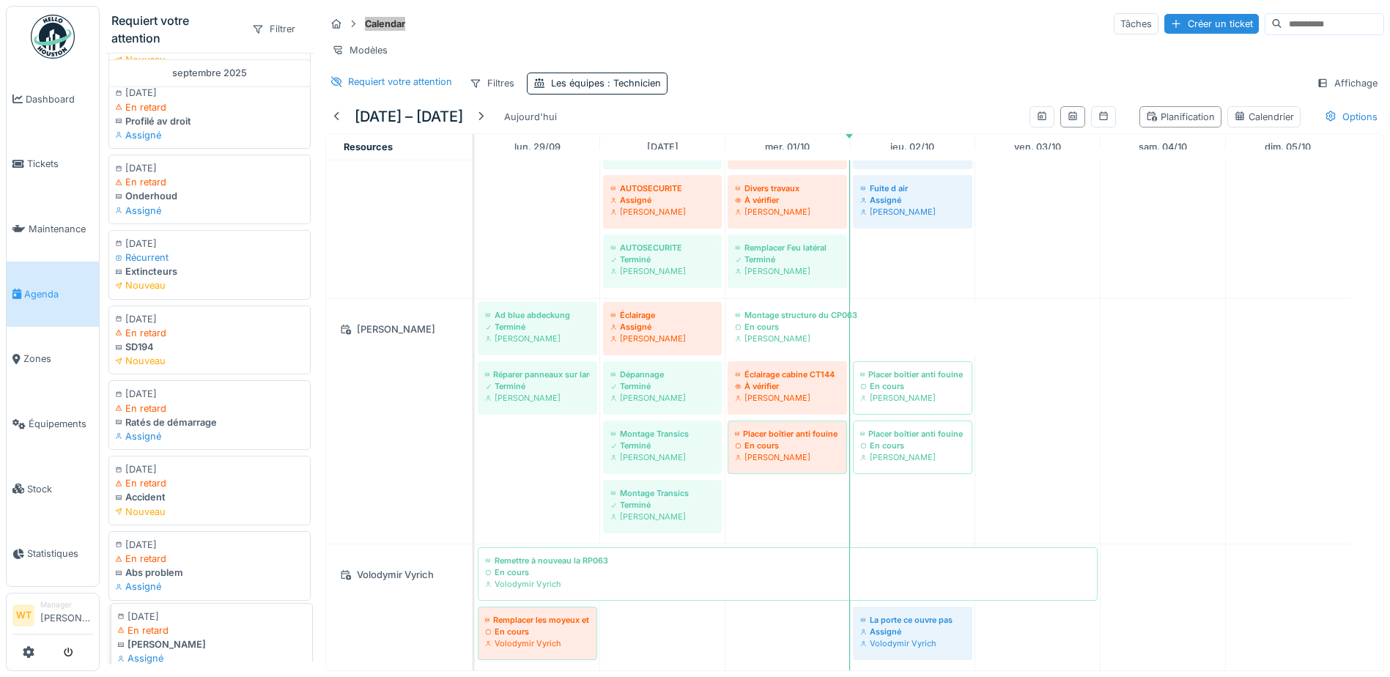
scroll to position [29648, 0]
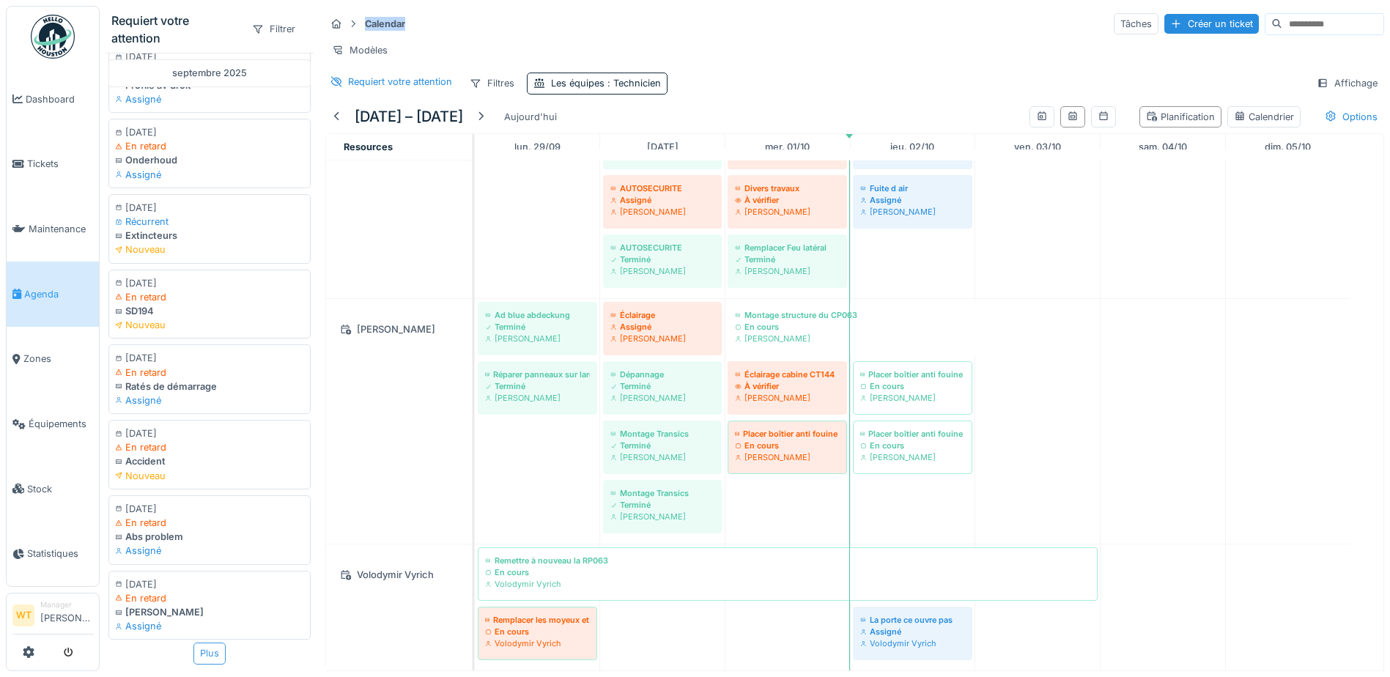
click at [199, 643] on div "Plus" at bounding box center [209, 653] width 32 height 21
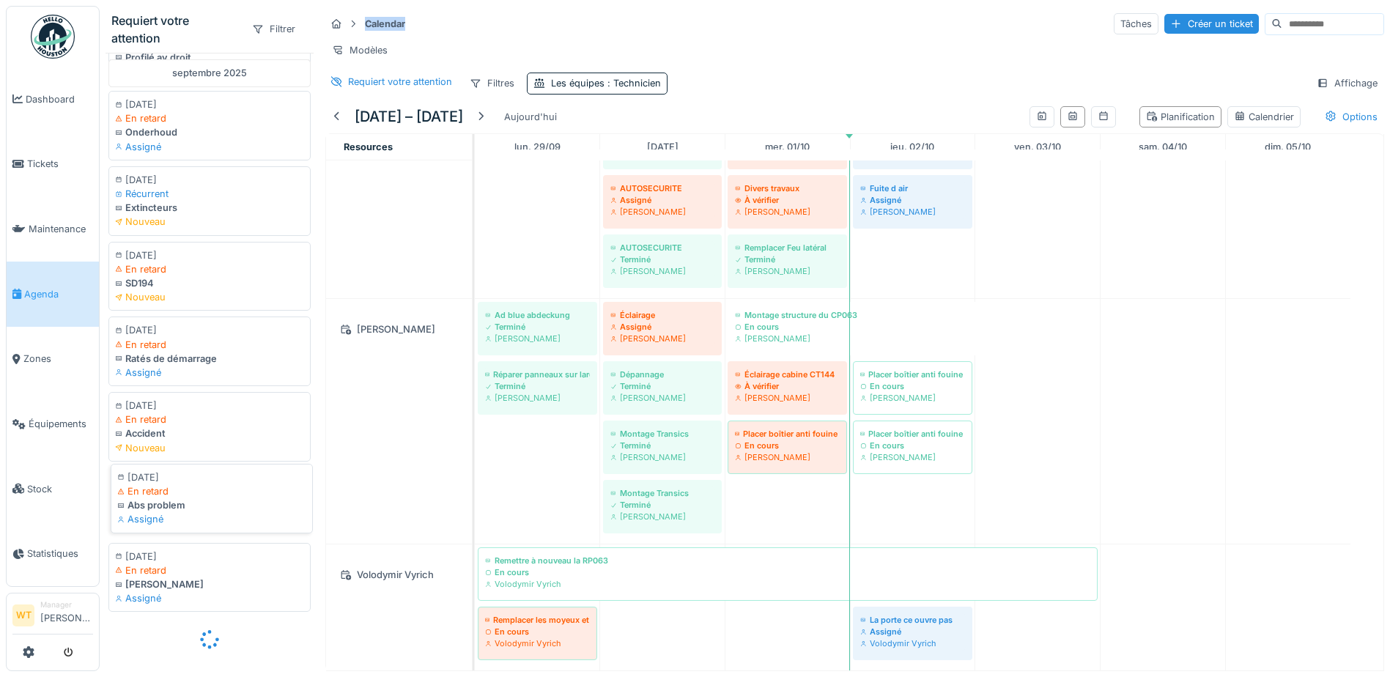
scroll to position [29675, 0]
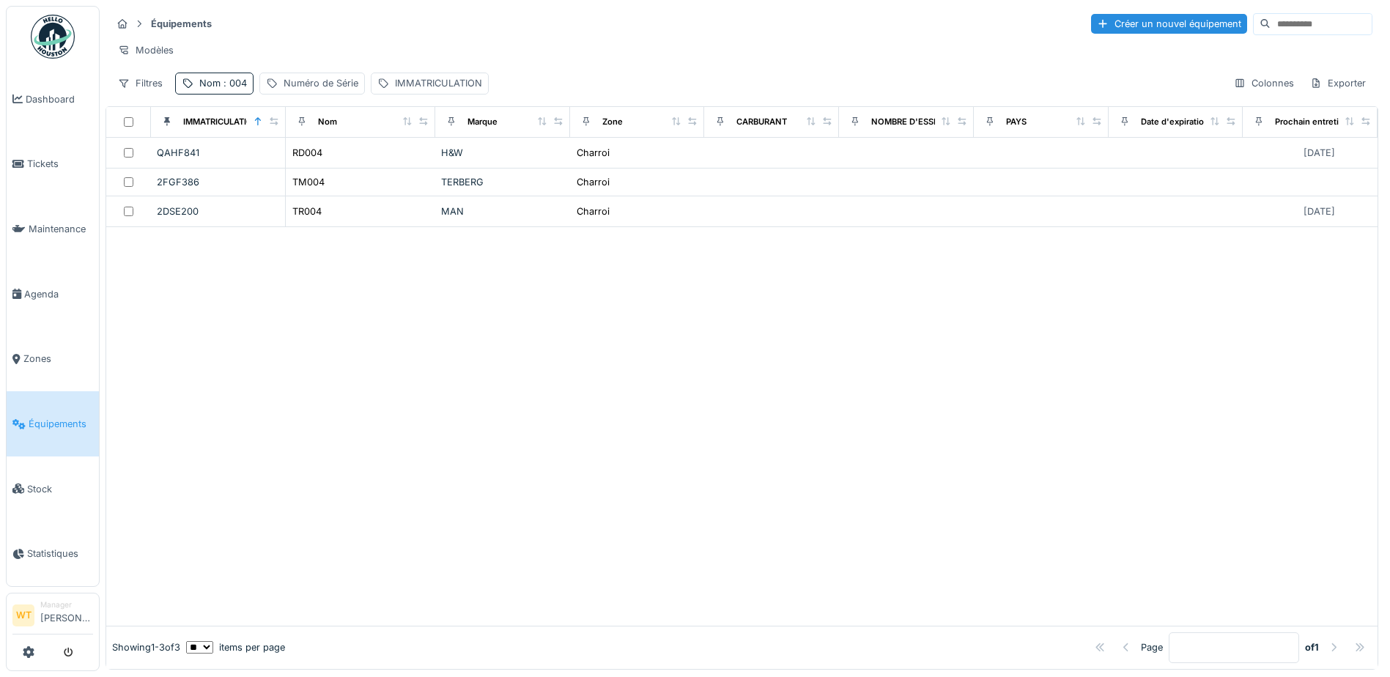
click at [231, 89] on span ": 004" at bounding box center [234, 83] width 26 height 11
click at [316, 167] on icon at bounding box center [310, 165] width 12 height 10
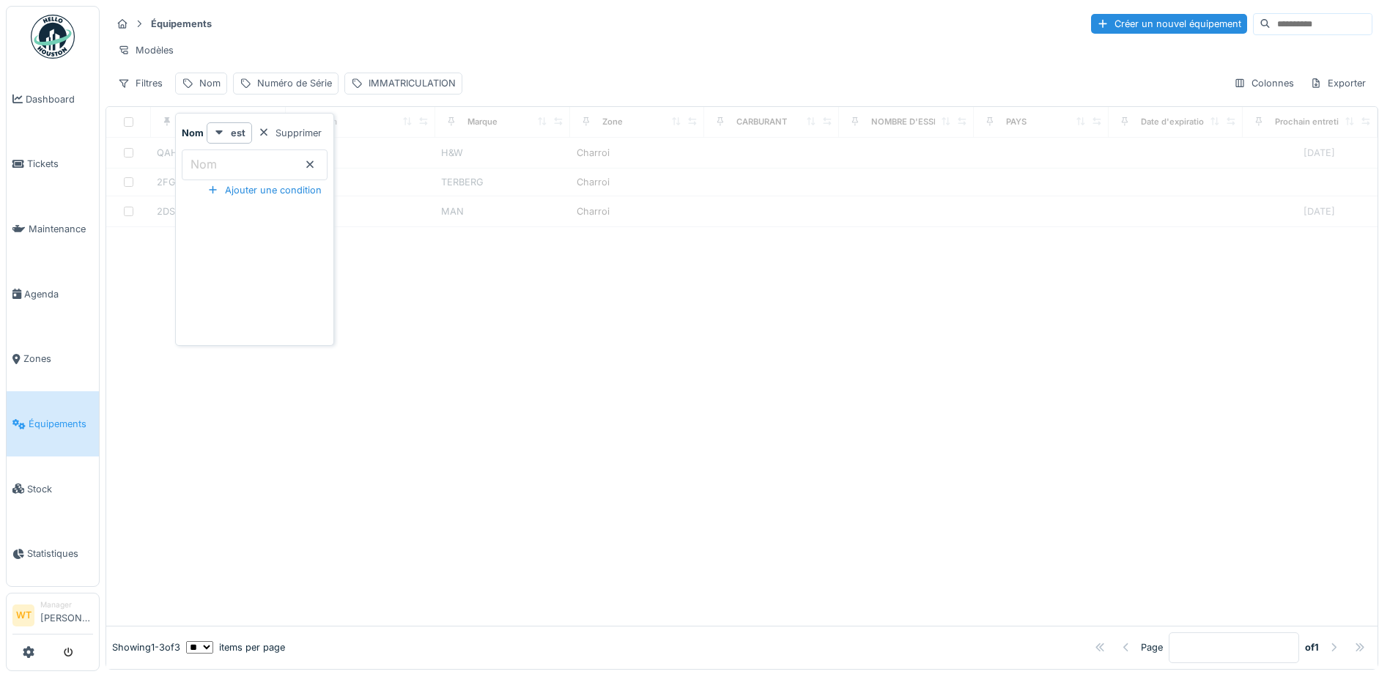
click at [287, 168] on input "Nom" at bounding box center [255, 165] width 146 height 31
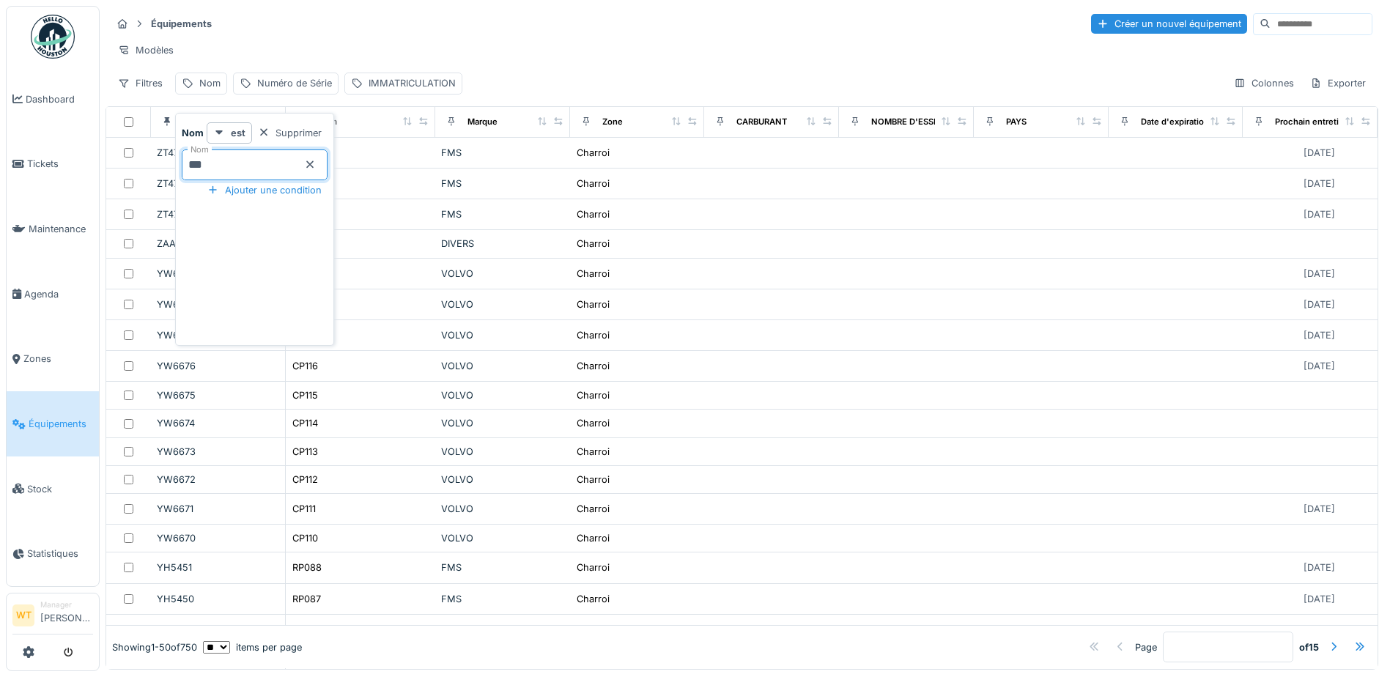
type input "***"
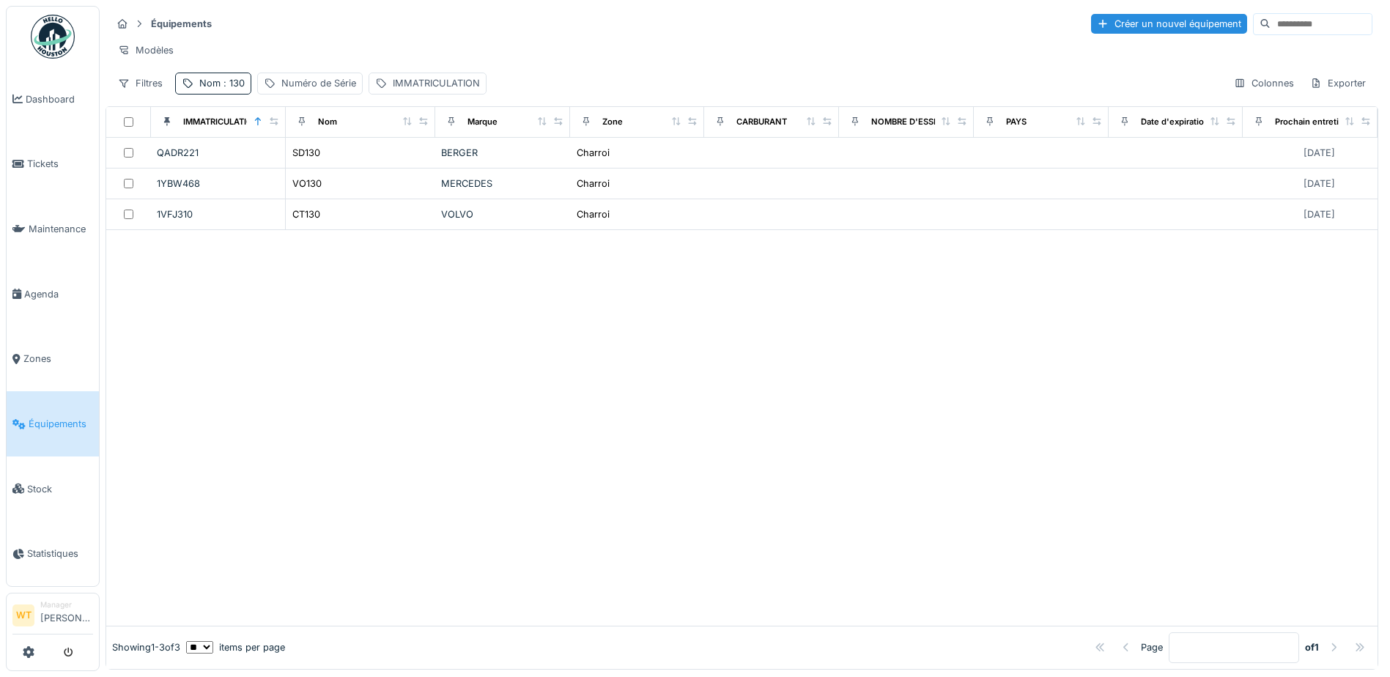
click at [397, 60] on div "Modèles" at bounding box center [741, 50] width 1261 height 21
click at [56, 405] on link "Équipements" at bounding box center [53, 423] width 92 height 65
click at [212, 90] on div "Nom : 130" at bounding box center [221, 83] width 45 height 14
click at [451, 330] on div at bounding box center [742, 427] width 1272 height 395
click at [316, 55] on div "Modèles" at bounding box center [741, 50] width 1261 height 21
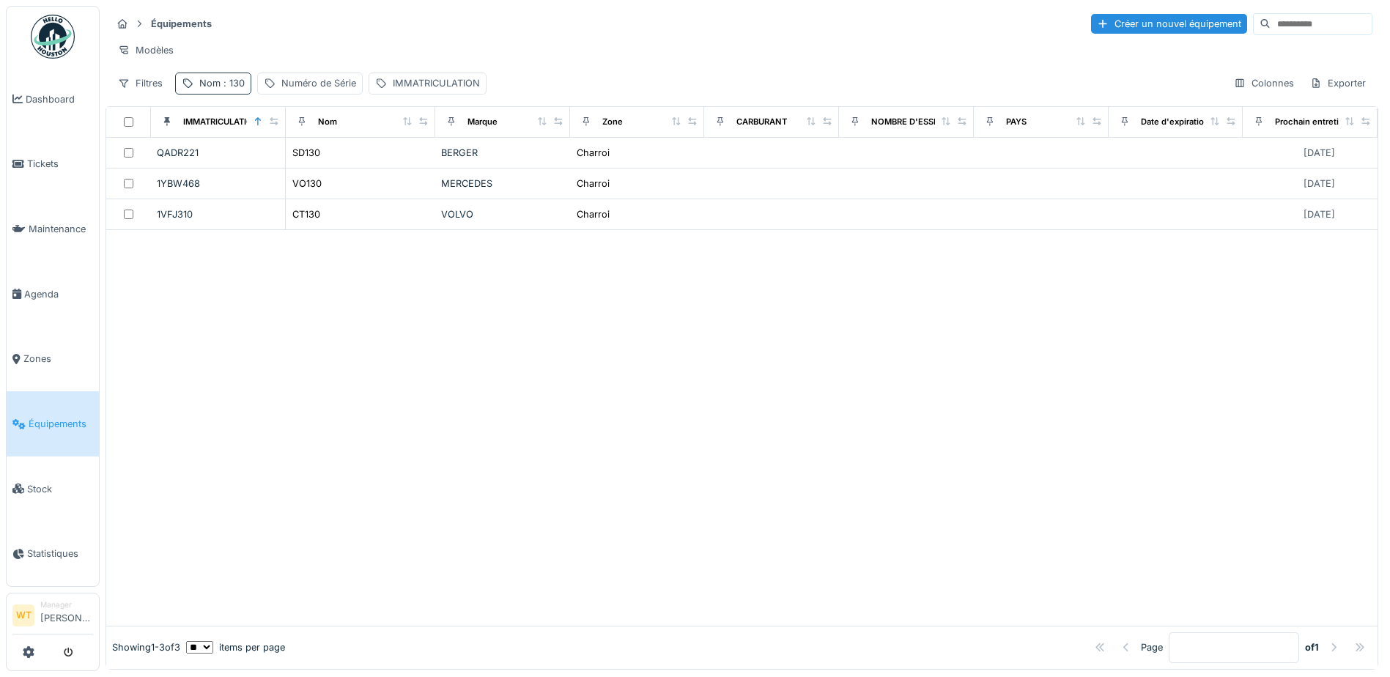
click at [235, 89] on span ": 130" at bounding box center [233, 83] width 24 height 11
click at [316, 165] on icon at bounding box center [310, 165] width 12 height 10
click at [30, 164] on span "Tickets" at bounding box center [60, 164] width 66 height 14
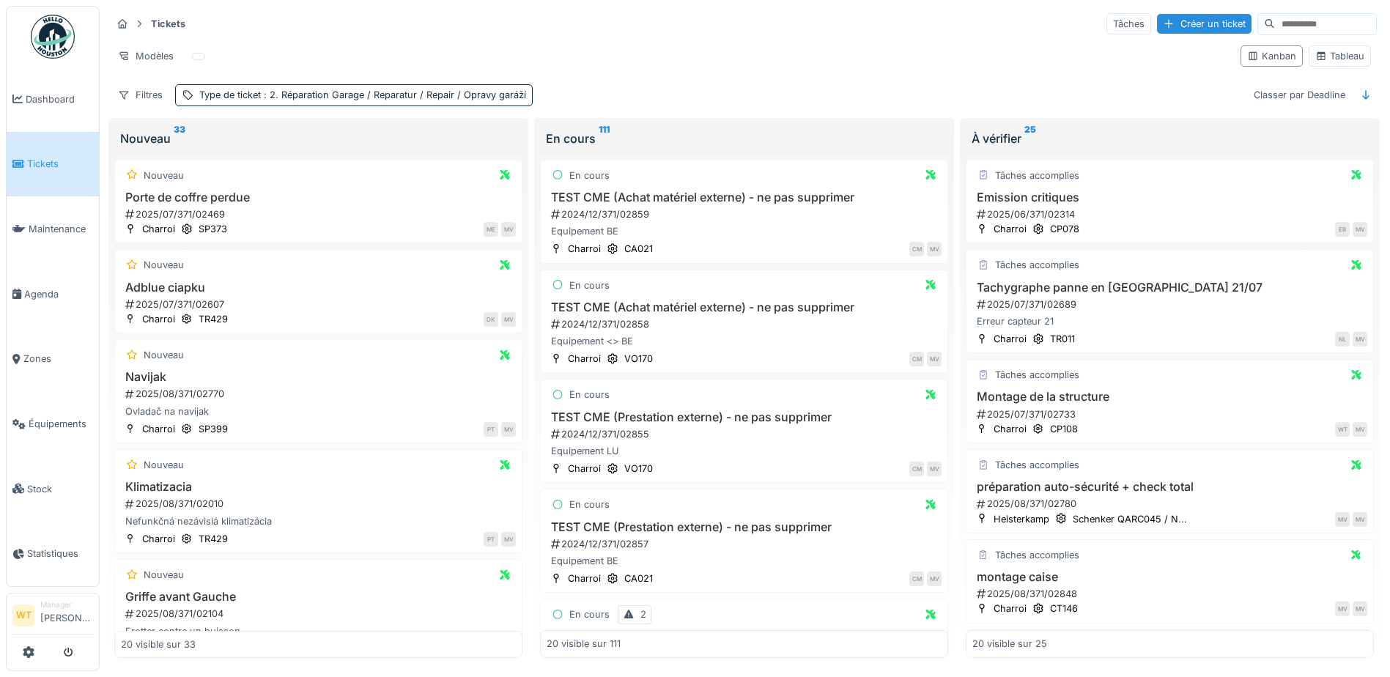
drag, startPoint x: 1176, startPoint y: 25, endPoint x: 1165, endPoint y: 40, distance: 18.9
click at [1176, 25] on div "Créer un ticket" at bounding box center [1204, 24] width 95 height 20
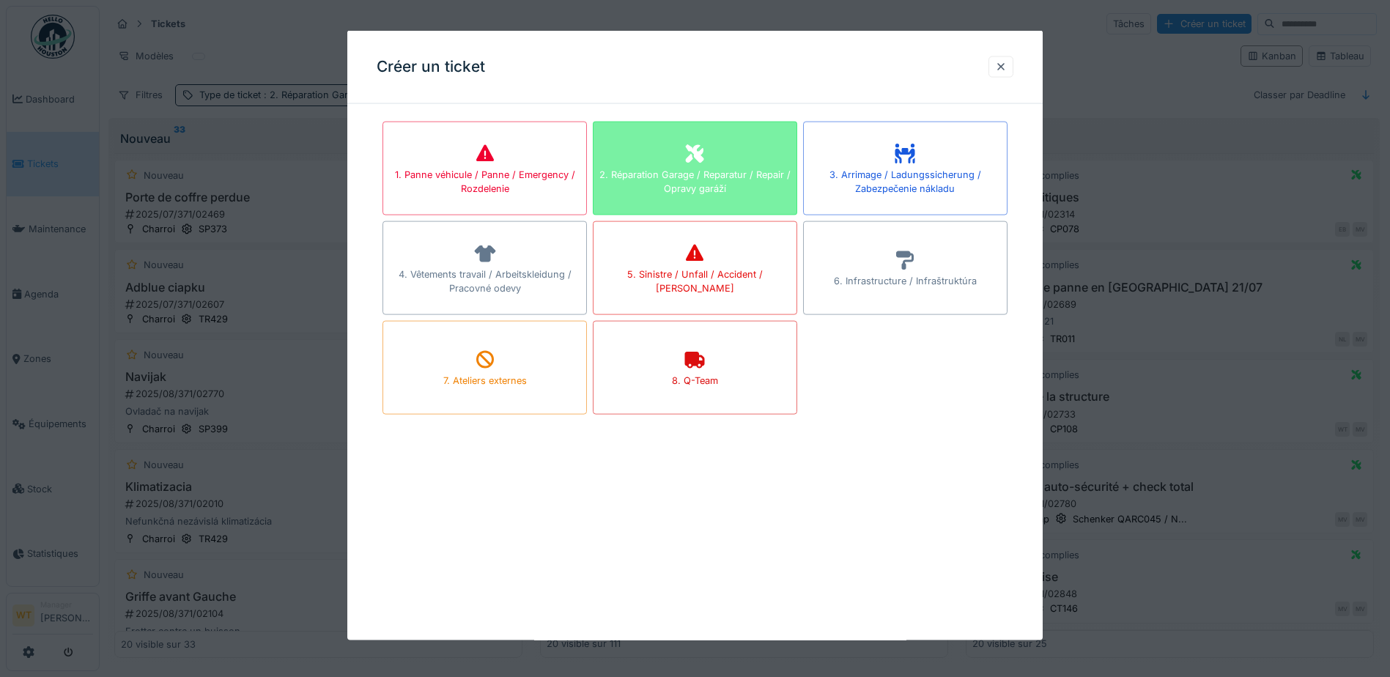
click at [665, 158] on div "2. Réparation Garage / Reparatur / Repair / Opravy garáží" at bounding box center [695, 169] width 204 height 94
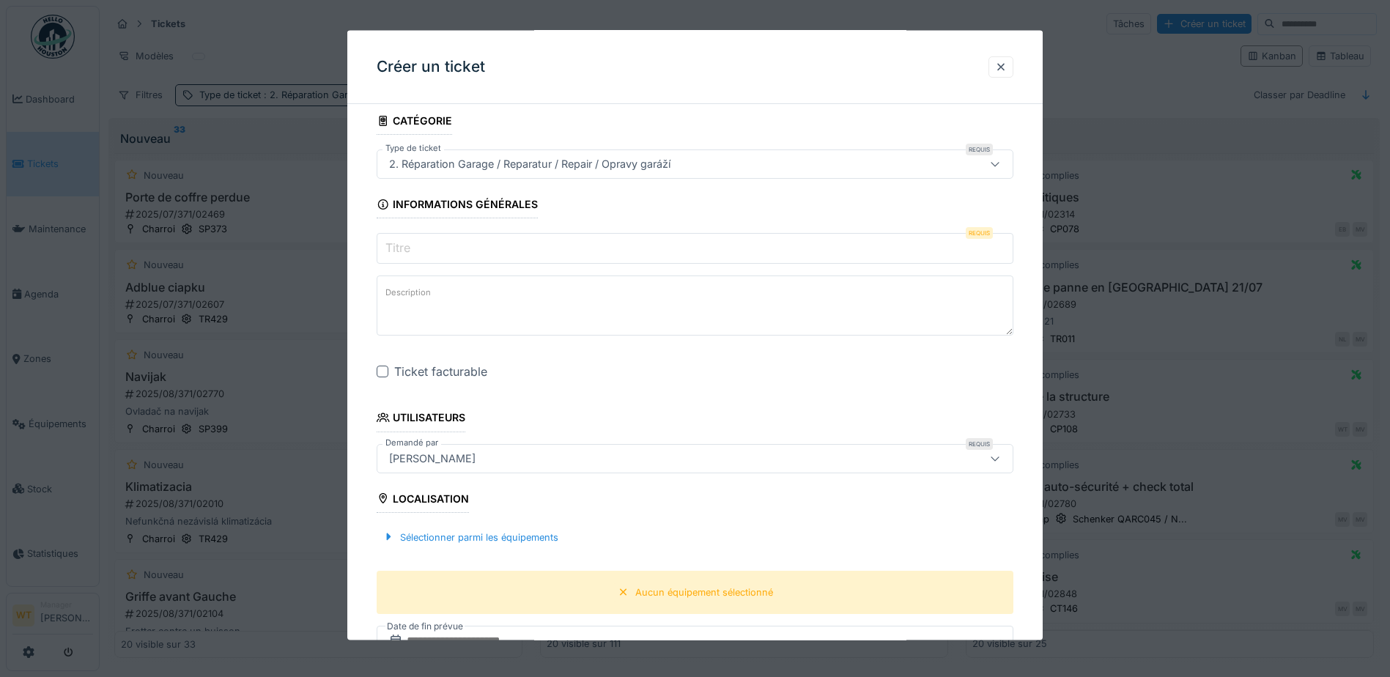
scroll to position [73, 0]
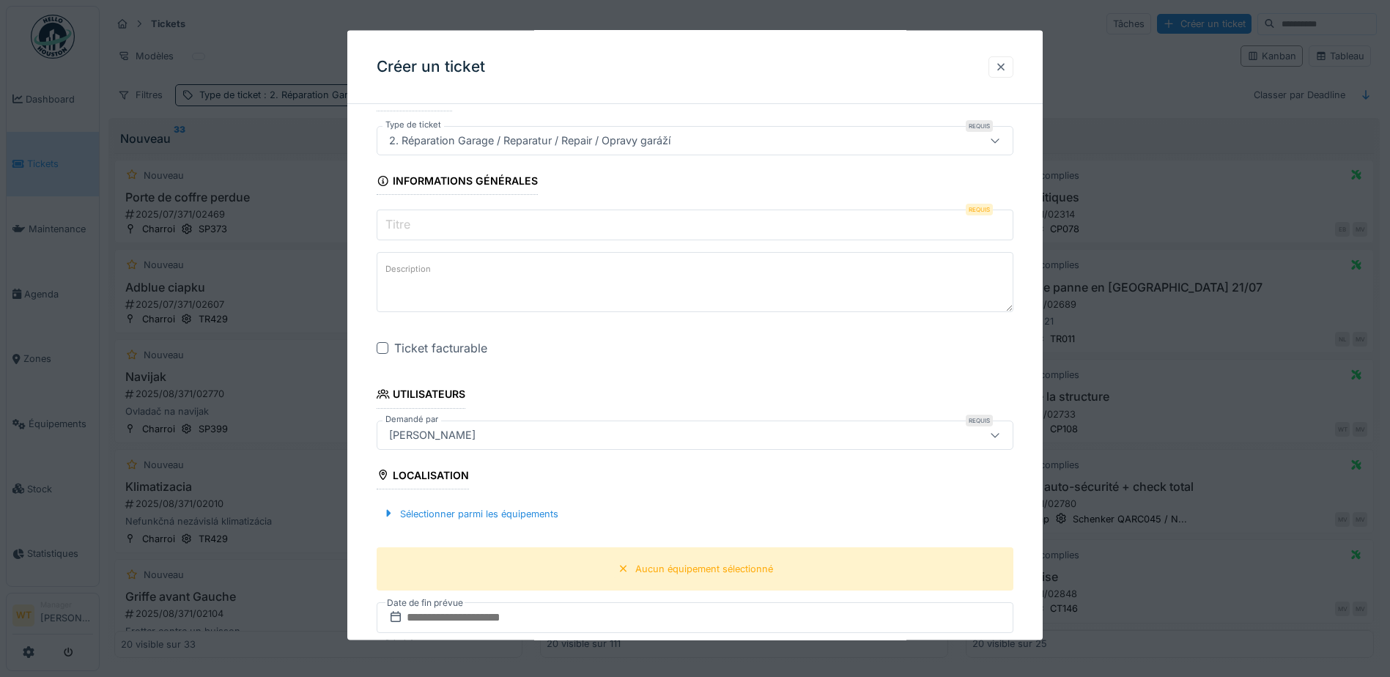
click at [1007, 65] on div at bounding box center [1001, 66] width 12 height 14
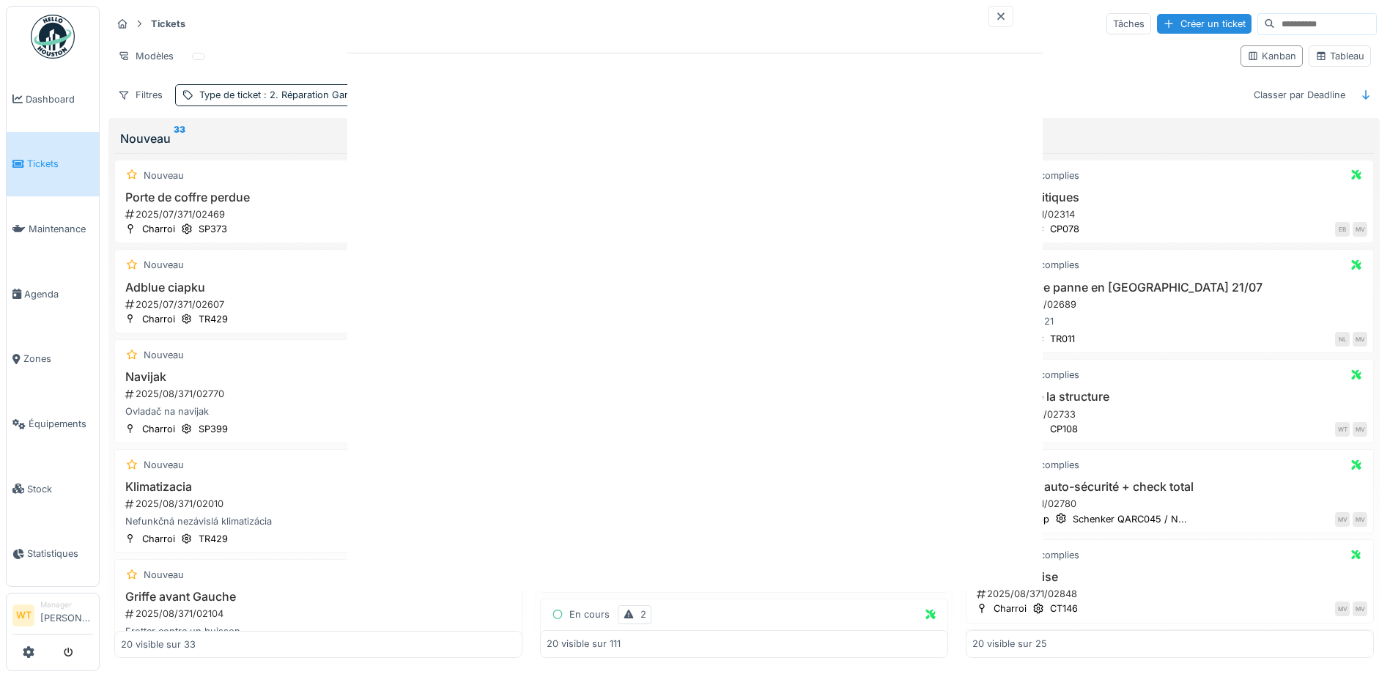
scroll to position [0, 0]
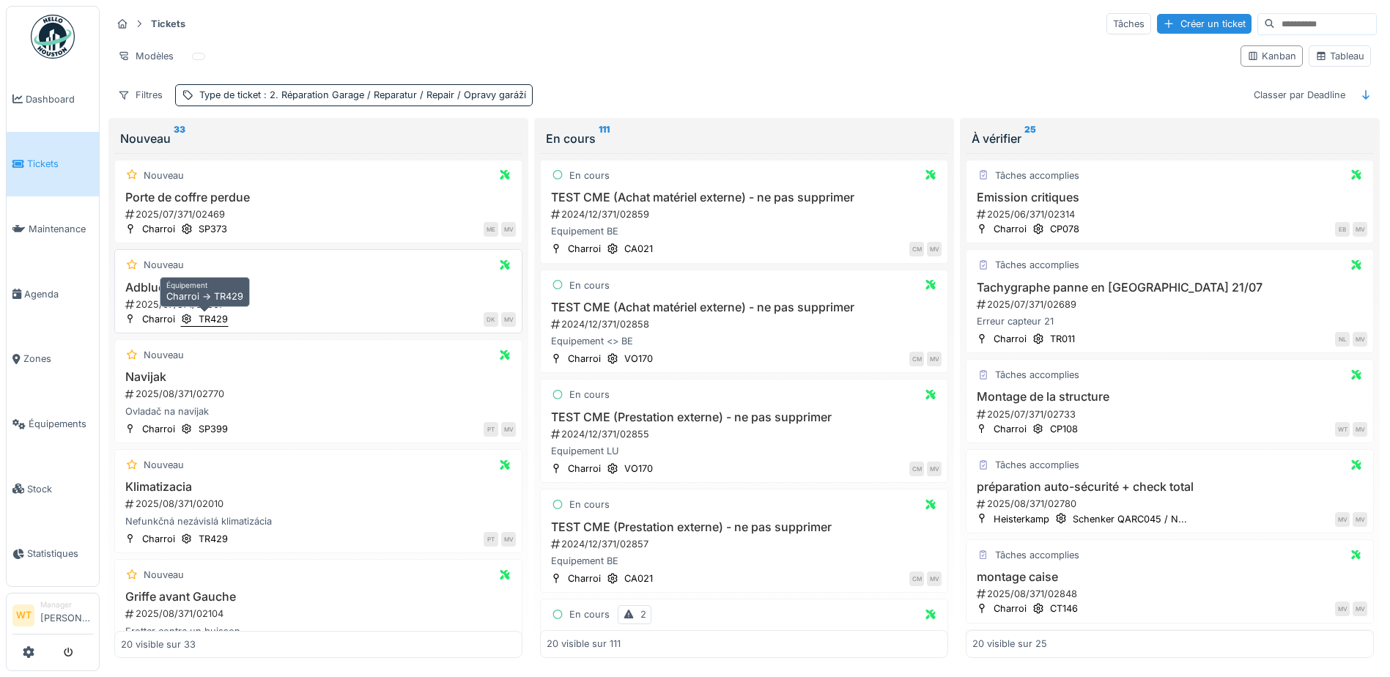
click at [214, 314] on div "TR429" at bounding box center [213, 319] width 29 height 14
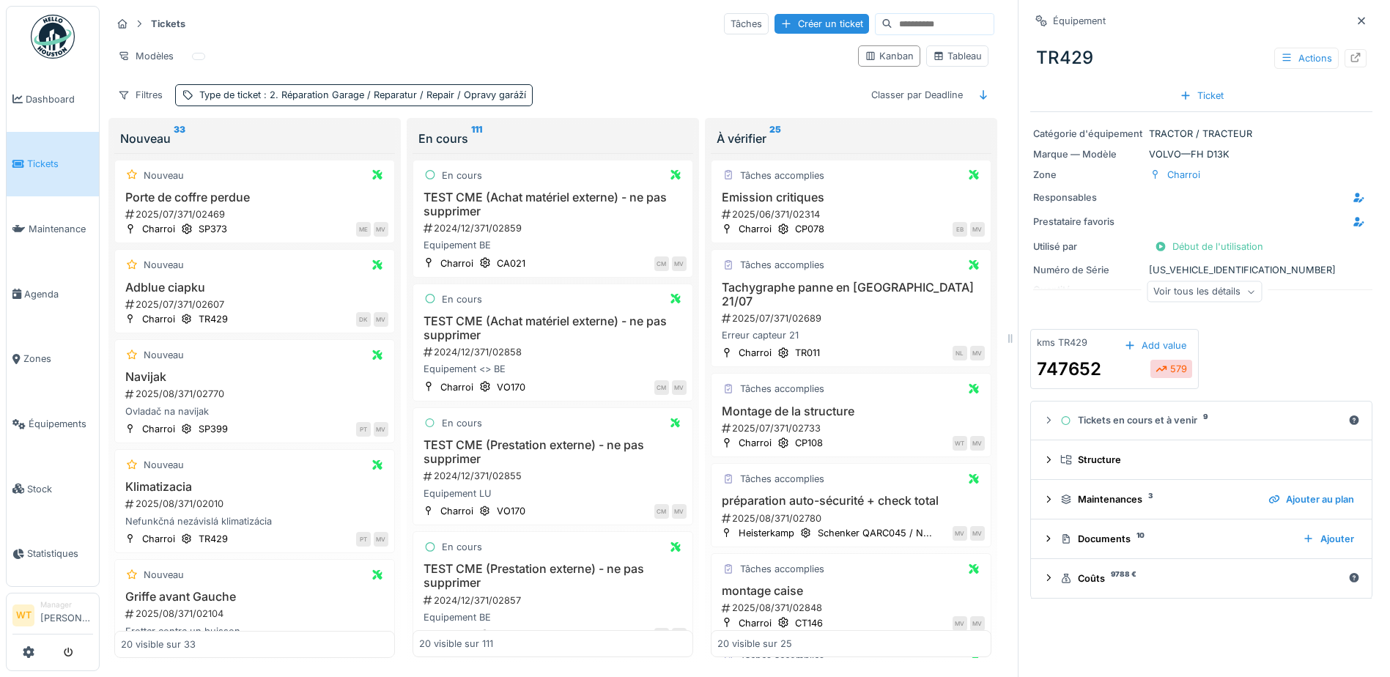
click at [1346, 61] on div "TR429 Actions" at bounding box center [1202, 58] width 342 height 38
click at [1345, 60] on div at bounding box center [1356, 58] width 22 height 18
click at [57, 418] on span "Équipements" at bounding box center [61, 424] width 64 height 14
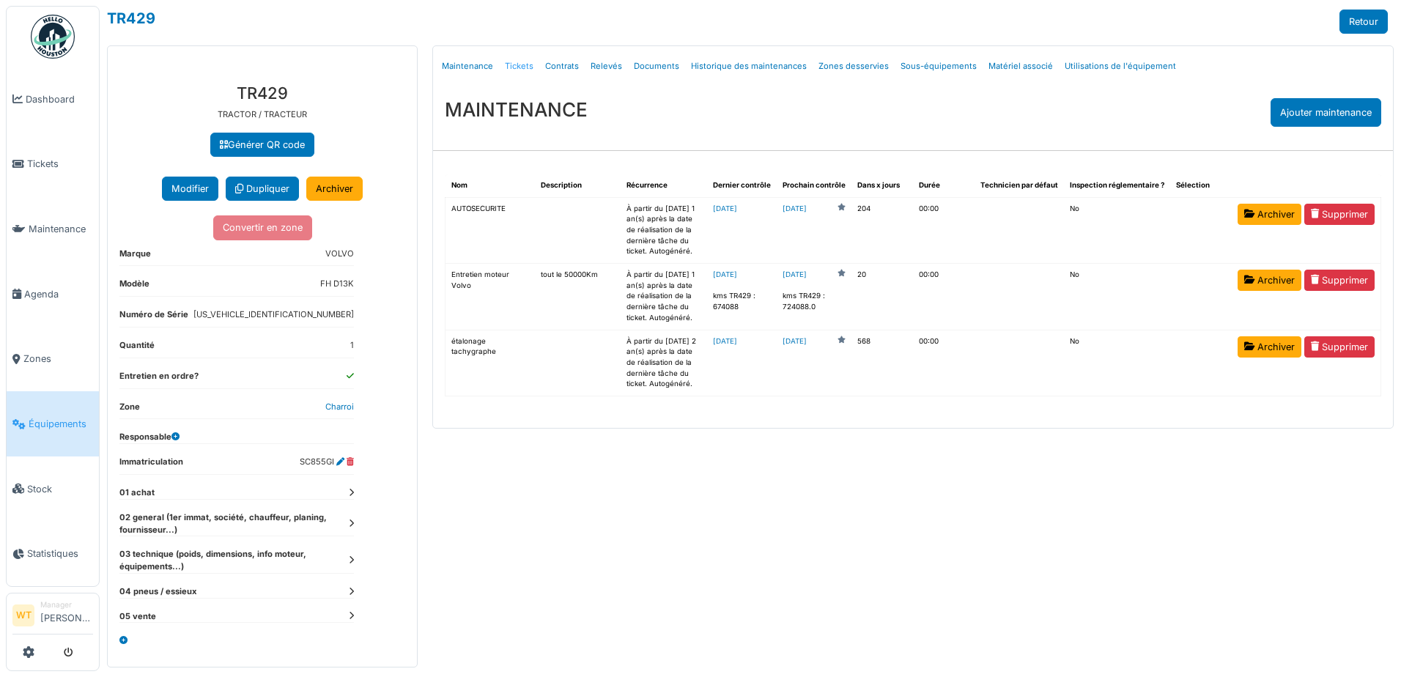
click at [520, 69] on link "Tickets" at bounding box center [519, 66] width 40 height 34
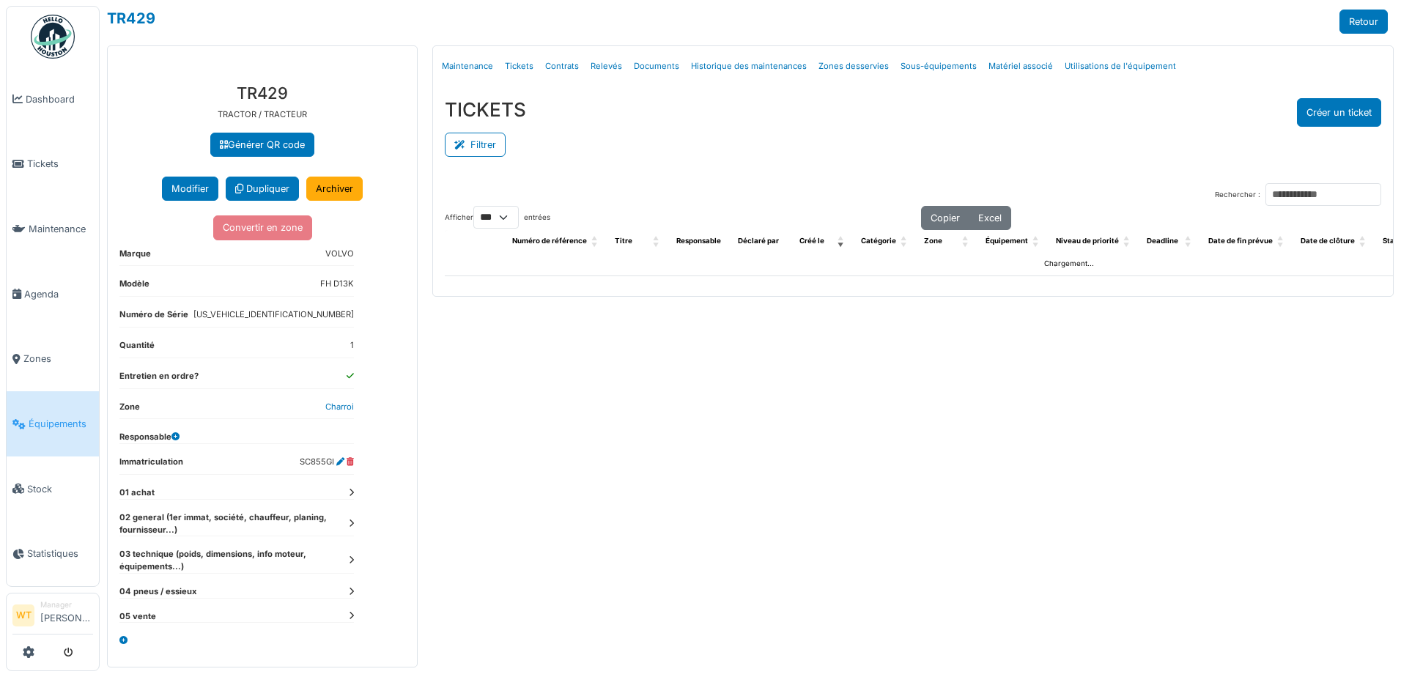
select select "***"
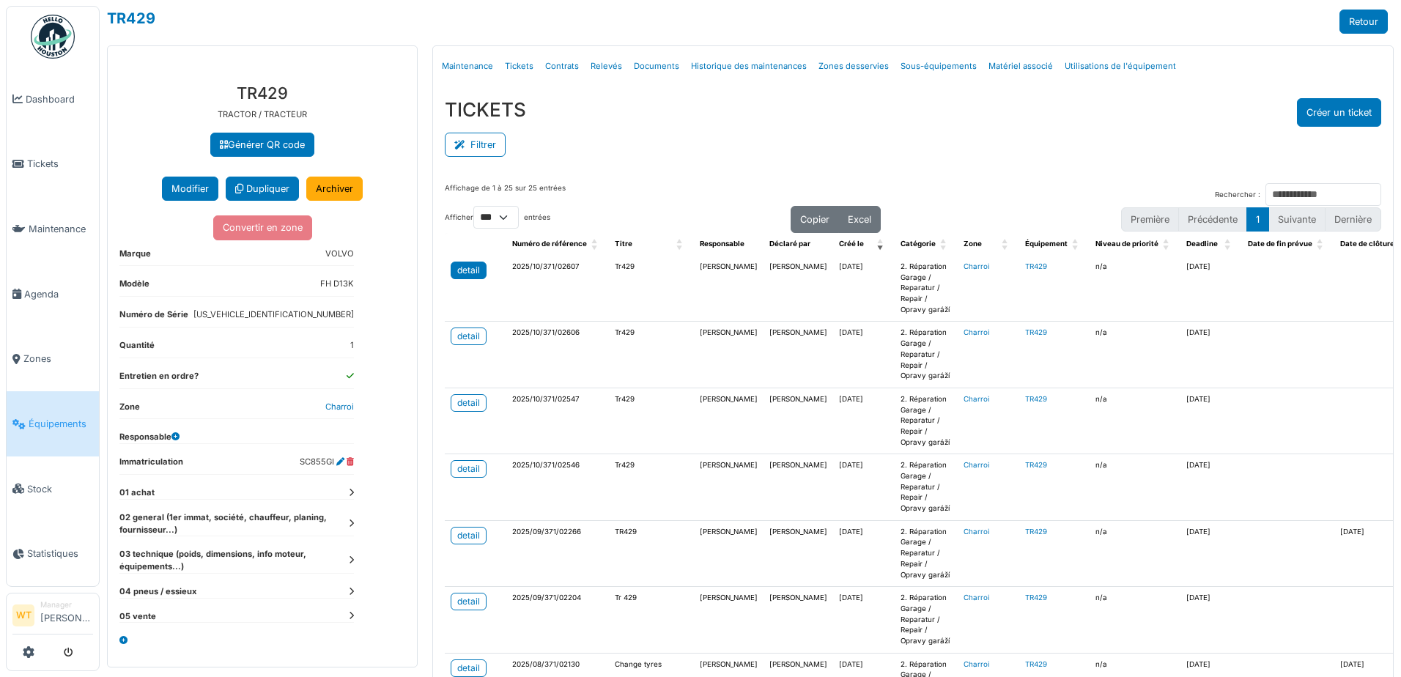
click at [461, 272] on div "detail" at bounding box center [468, 270] width 23 height 13
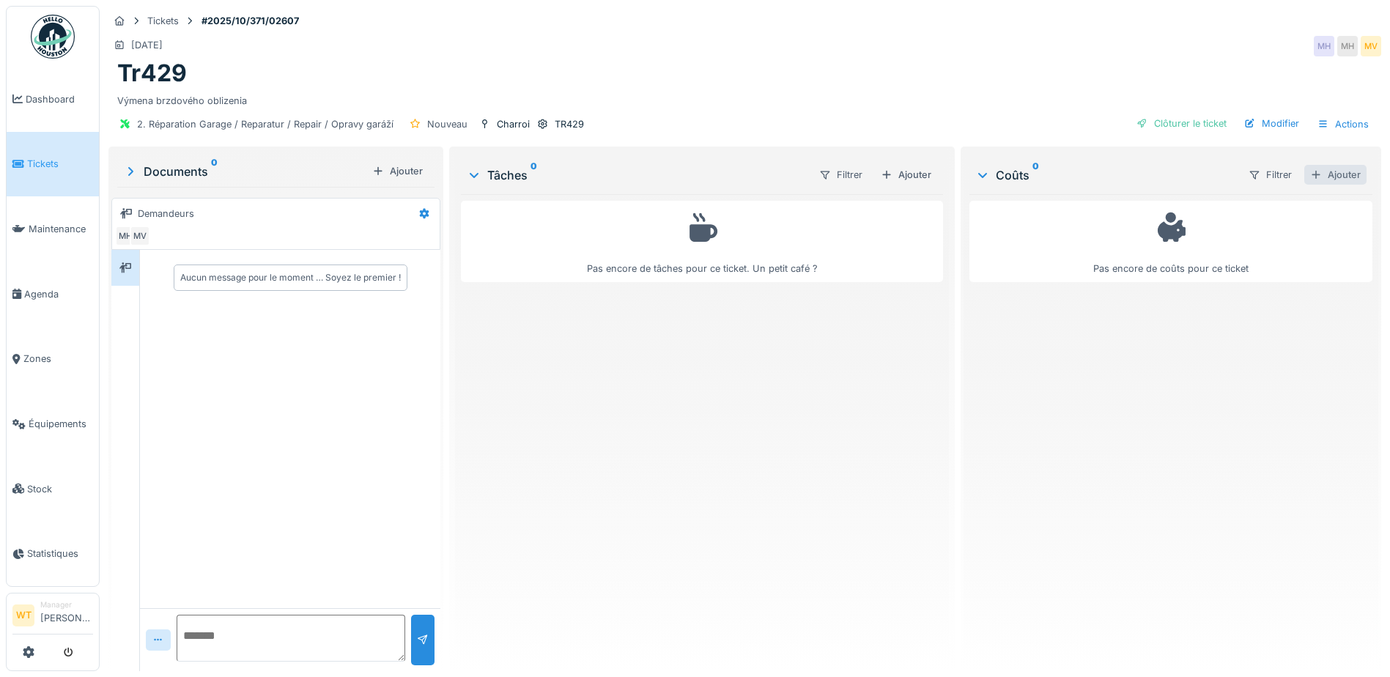
click at [1313, 169] on div "Ajouter" at bounding box center [1336, 175] width 62 height 20
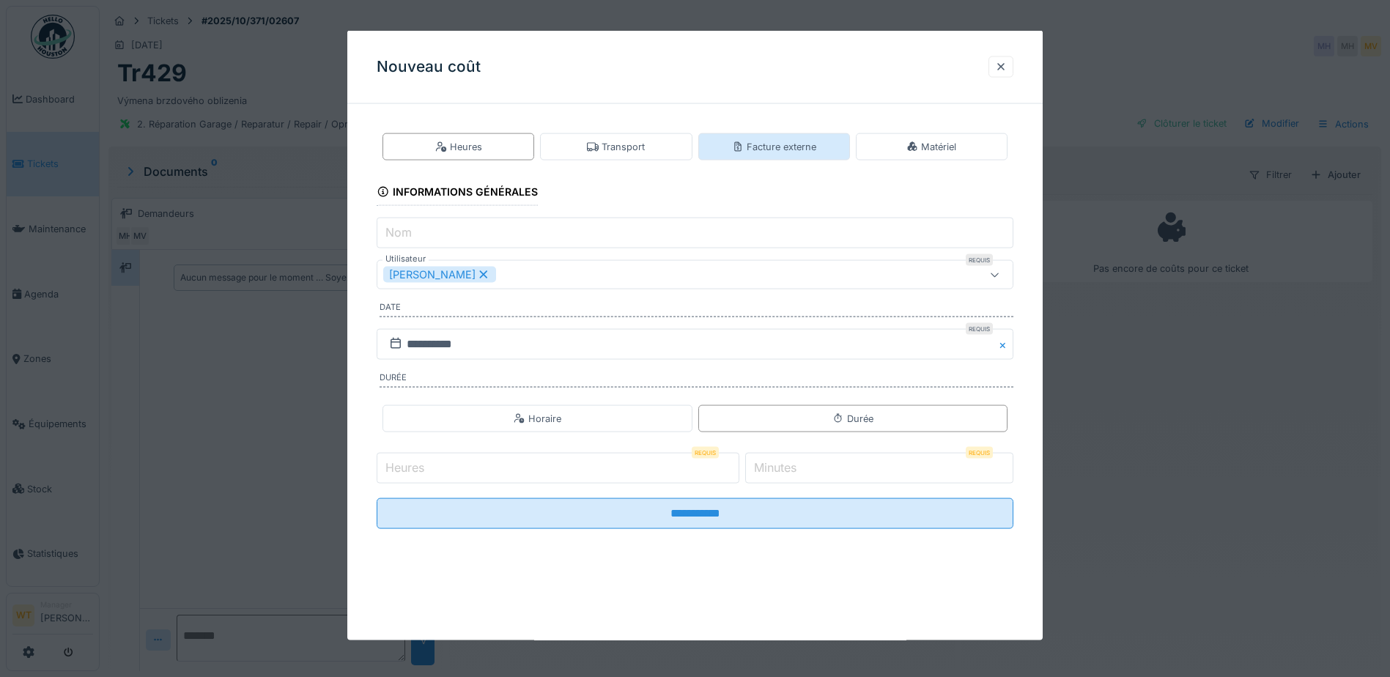
click at [803, 145] on div "Facture externe" at bounding box center [774, 147] width 84 height 14
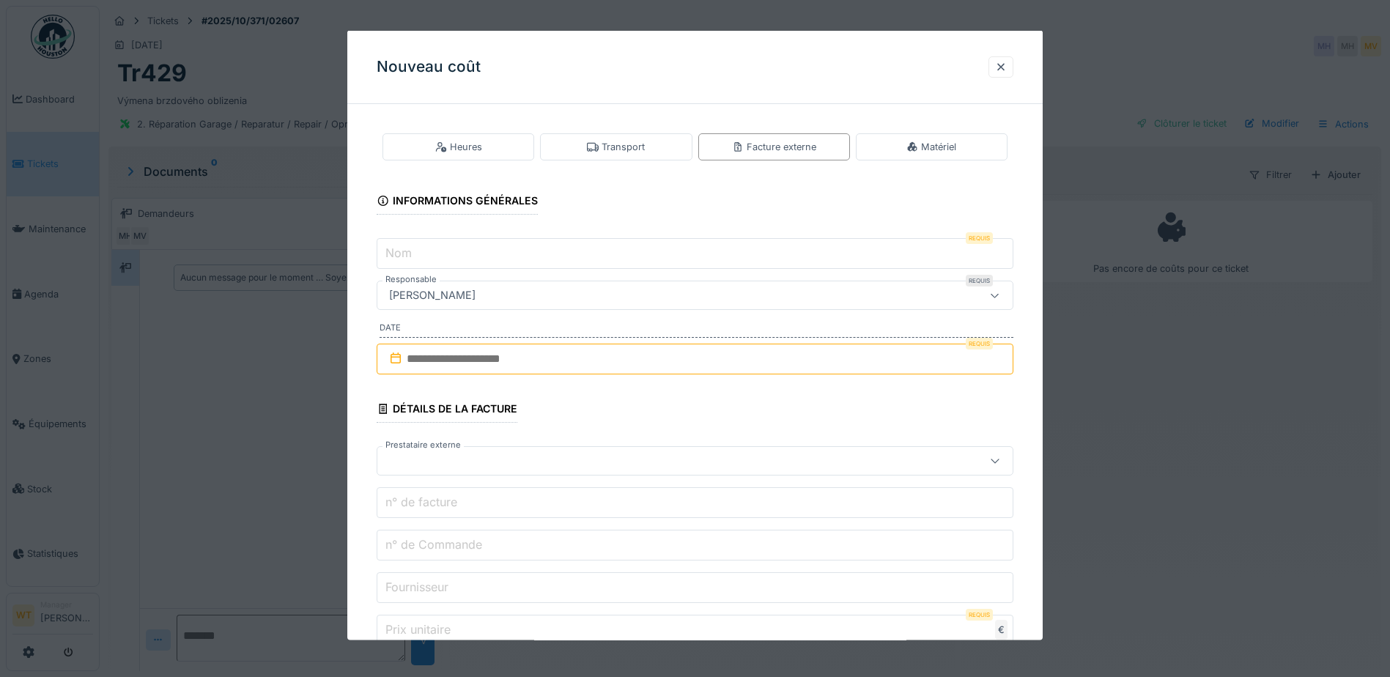
click at [481, 460] on div at bounding box center [657, 461] width 549 height 16
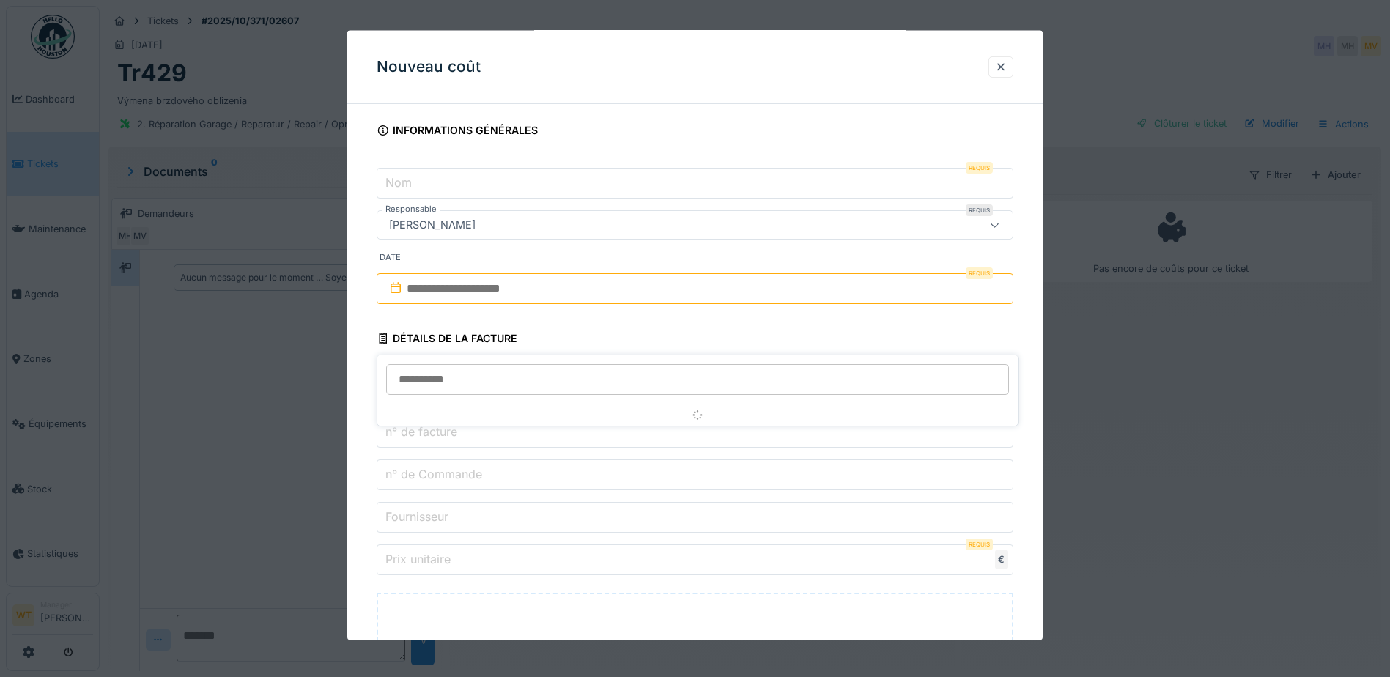
scroll to position [125, 0]
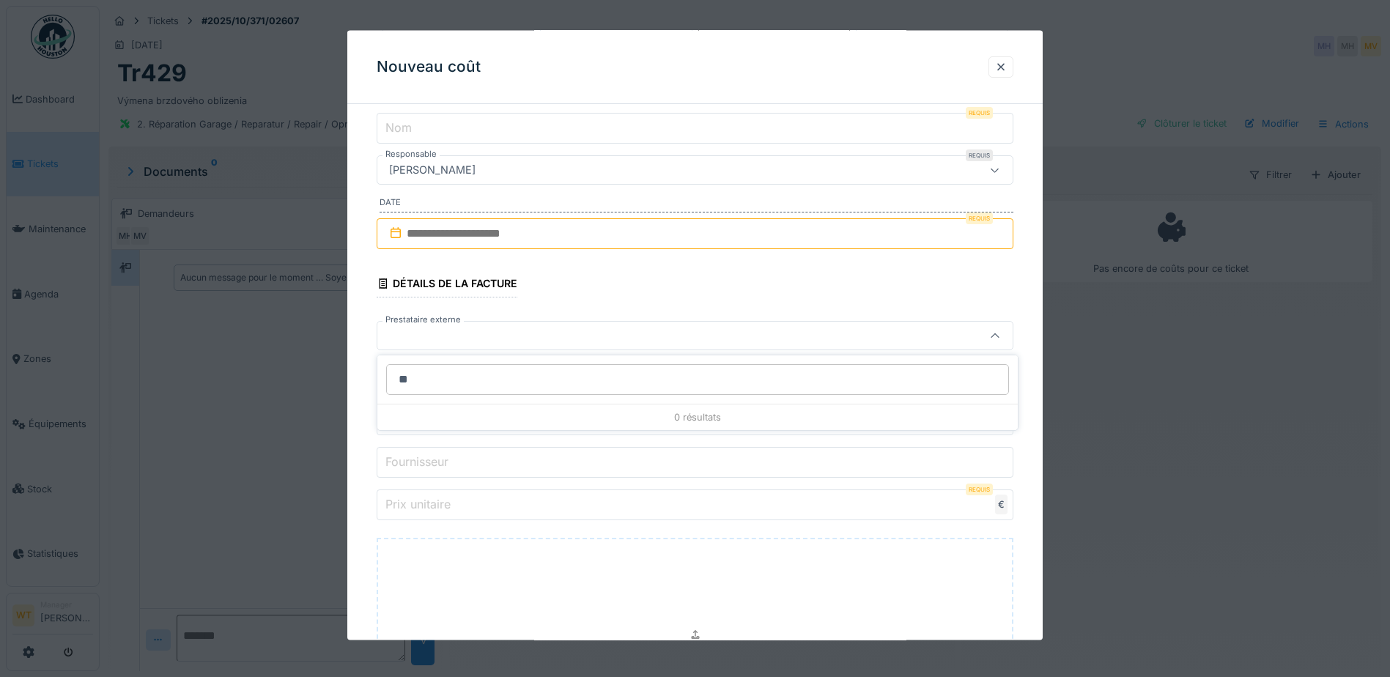
type input "*"
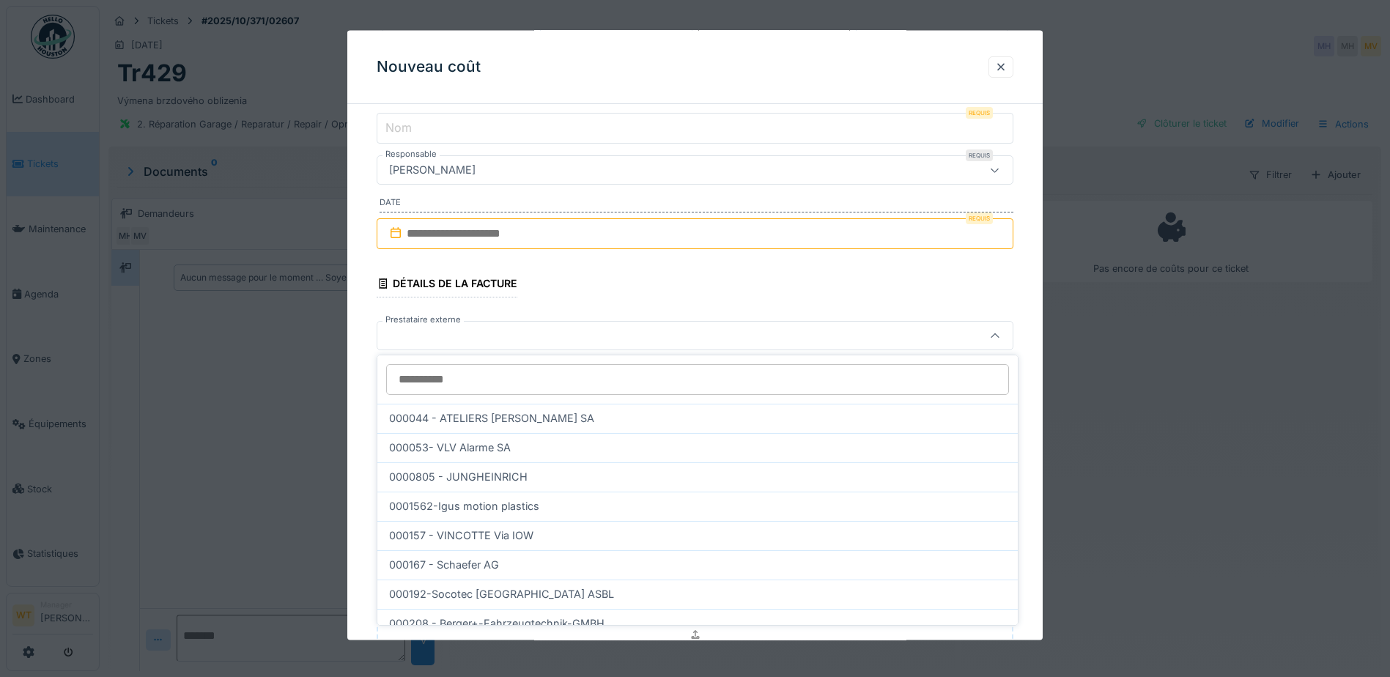
drag, startPoint x: 1234, startPoint y: 353, endPoint x: 1228, endPoint y: 357, distance: 7.5
click at [1234, 356] on div at bounding box center [695, 338] width 1390 height 677
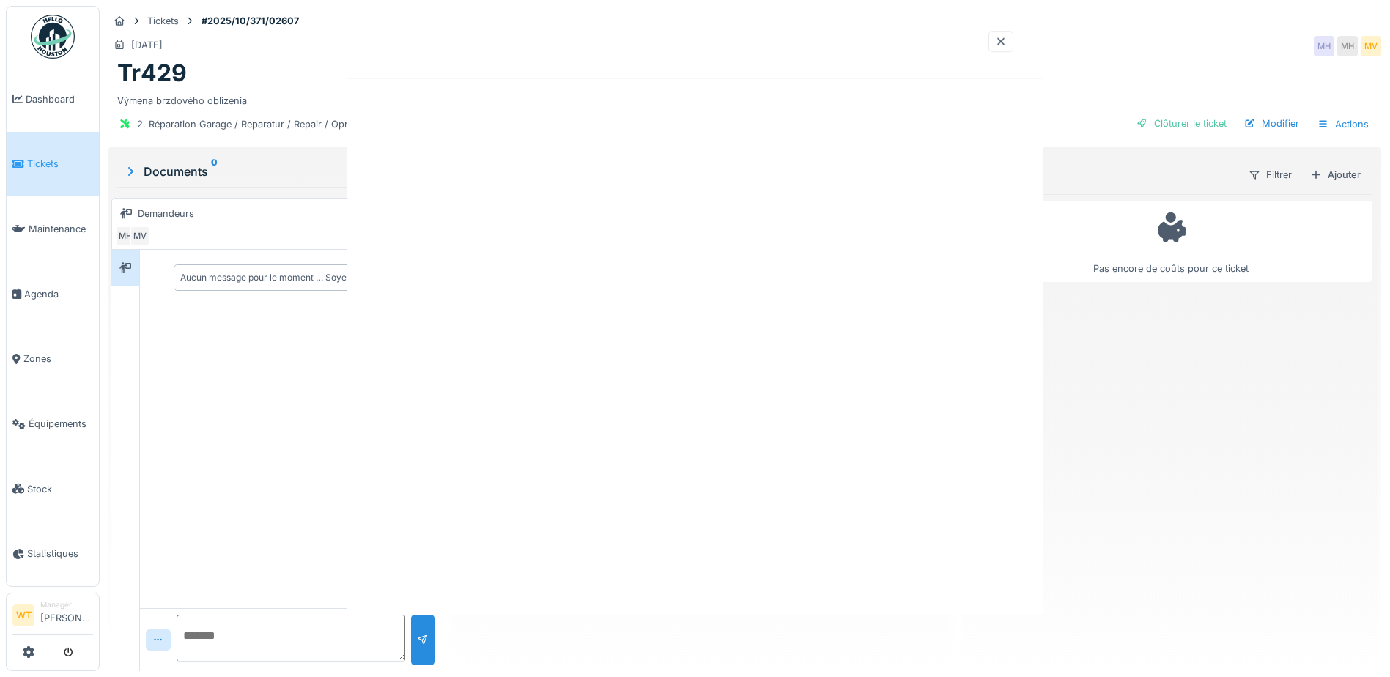
scroll to position [0, 0]
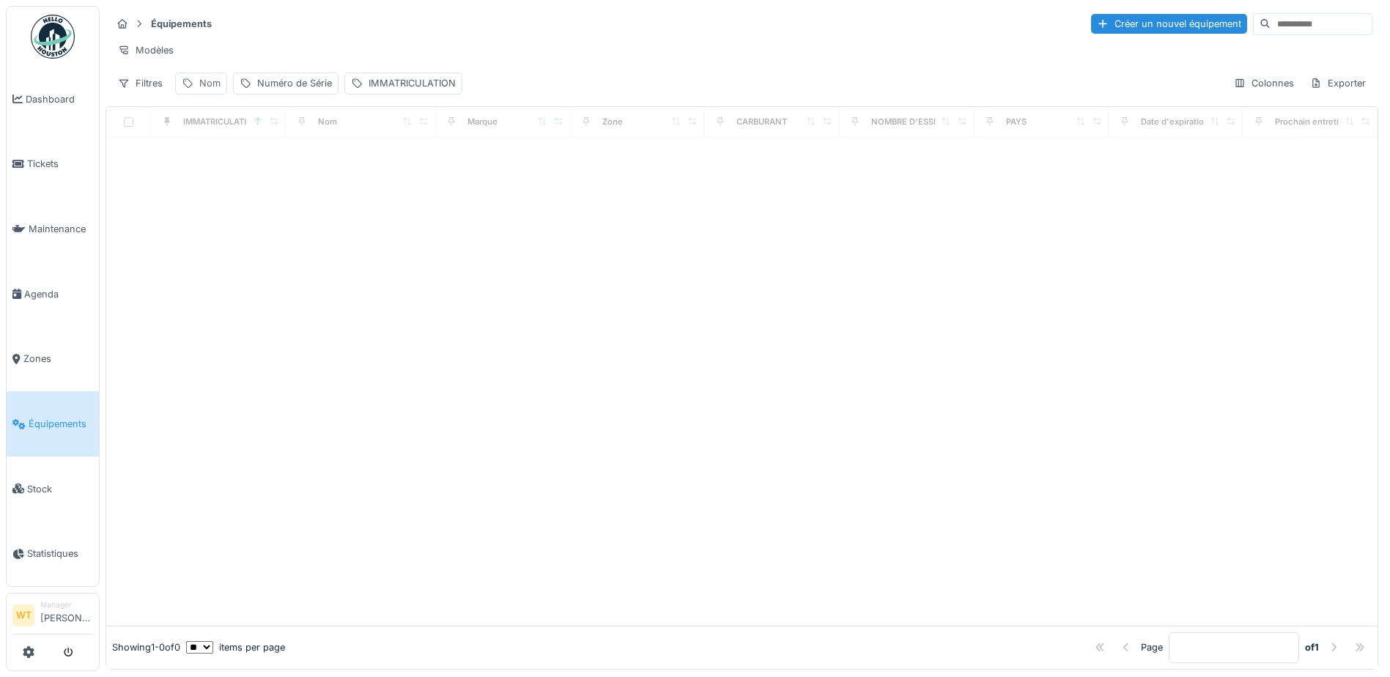
click at [210, 90] on div "Nom" at bounding box center [209, 83] width 21 height 14
click at [247, 160] on input "Nom" at bounding box center [255, 165] width 146 height 31
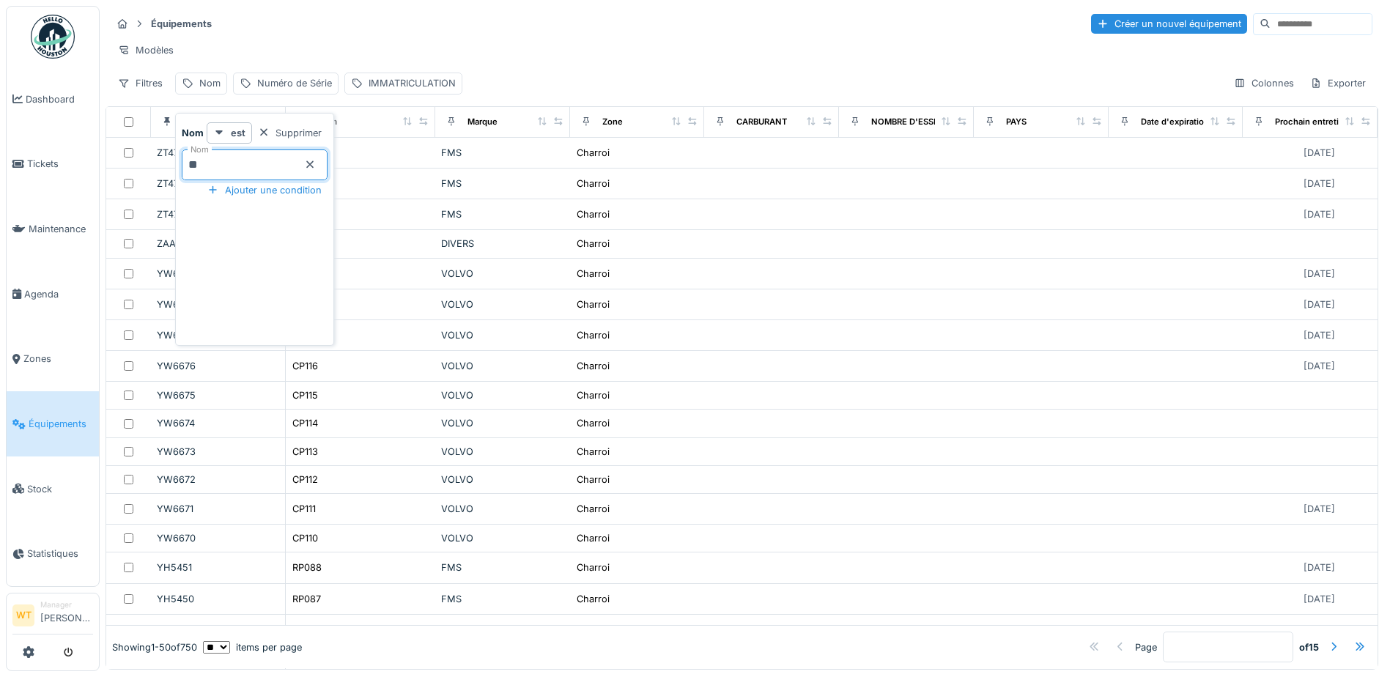
type input "**"
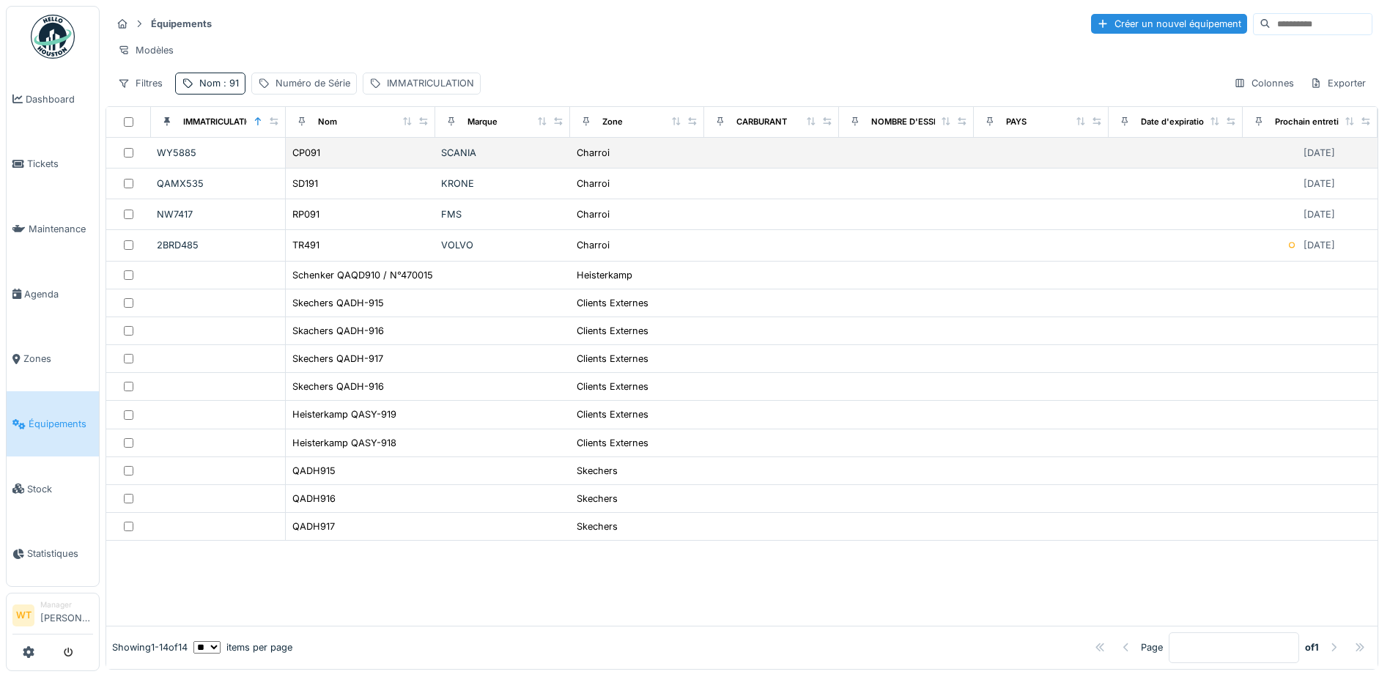
click at [337, 161] on div "CP091" at bounding box center [361, 152] width 138 height 15
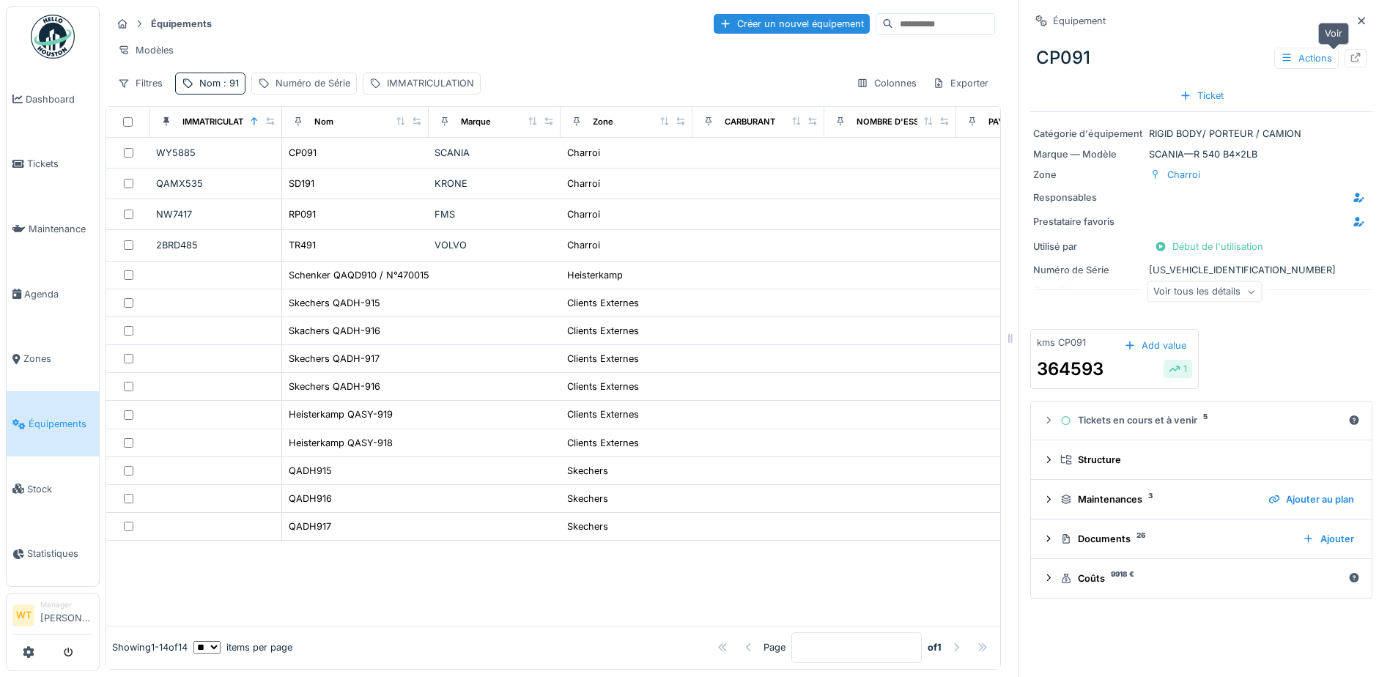
click at [1350, 61] on icon at bounding box center [1356, 58] width 12 height 10
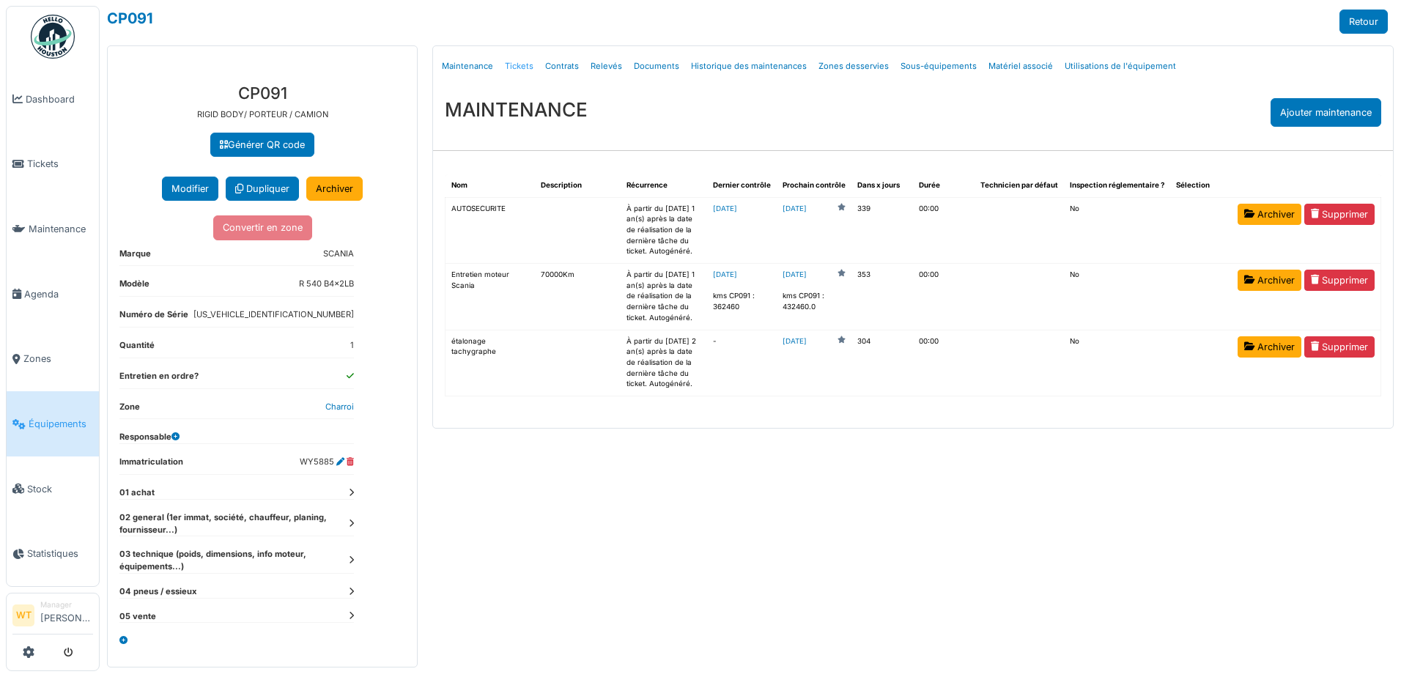
click at [512, 67] on link "Tickets" at bounding box center [519, 66] width 40 height 34
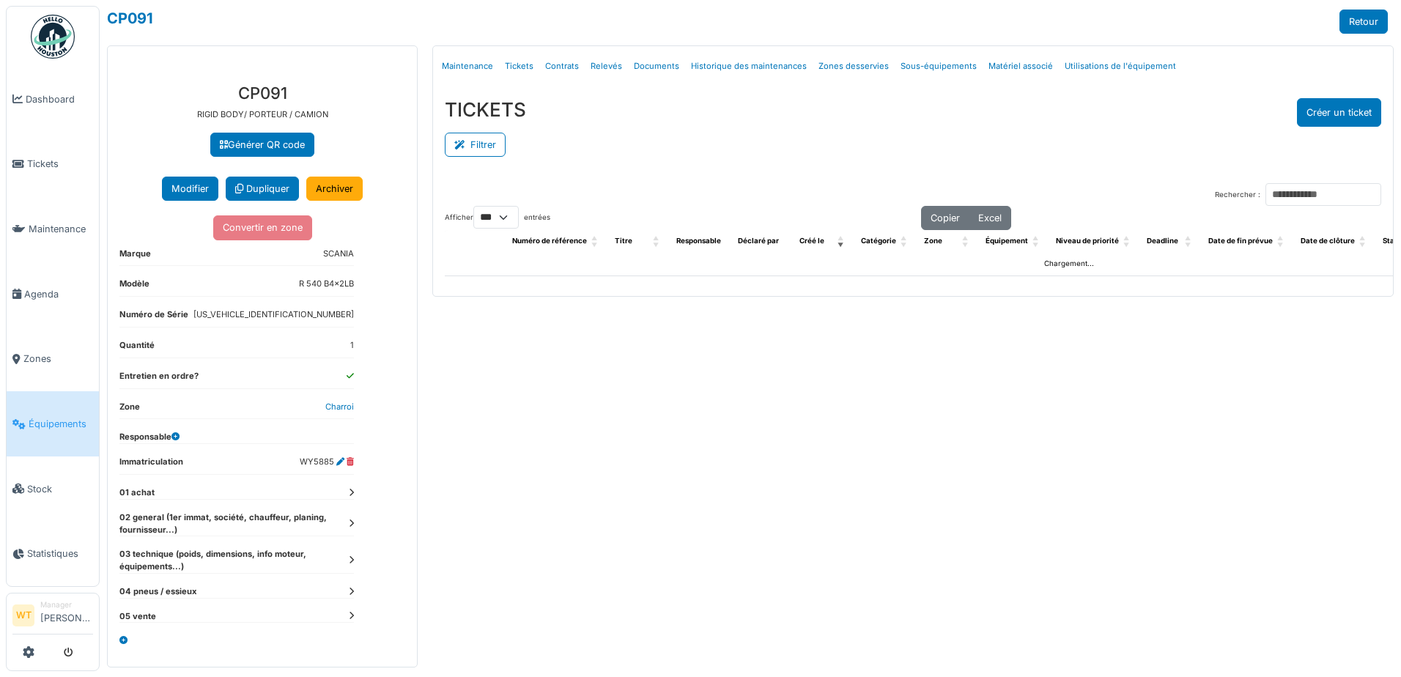
select select "***"
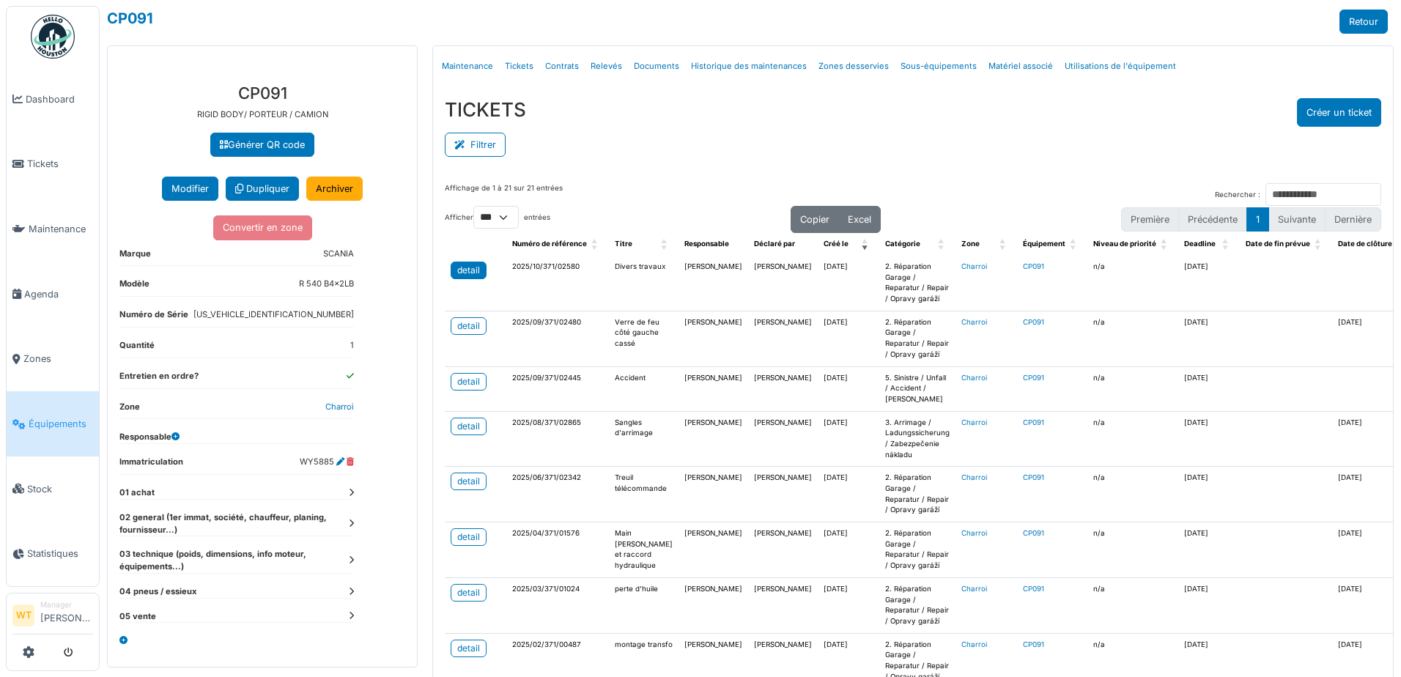
click at [472, 270] on div "detail" at bounding box center [468, 270] width 23 height 13
click at [57, 289] on span "Agenda" at bounding box center [58, 294] width 69 height 14
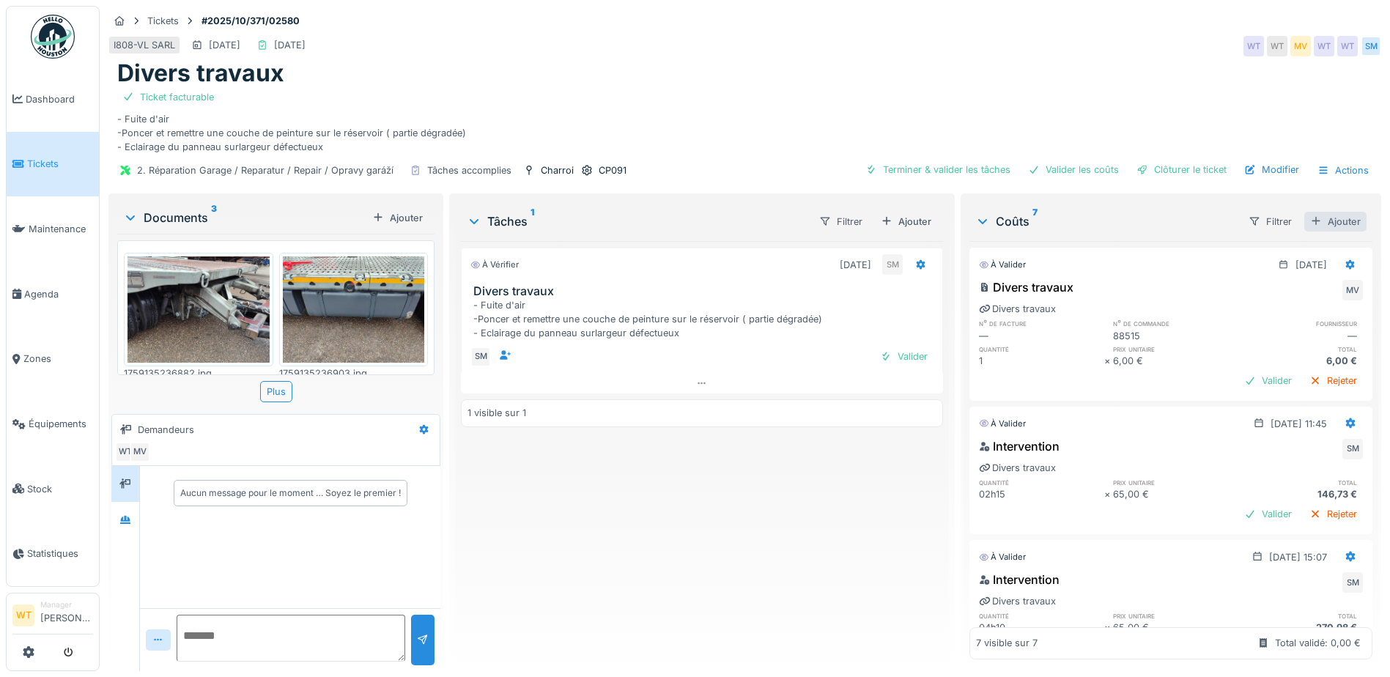
click at [1323, 223] on div "Ajouter" at bounding box center [1336, 222] width 62 height 20
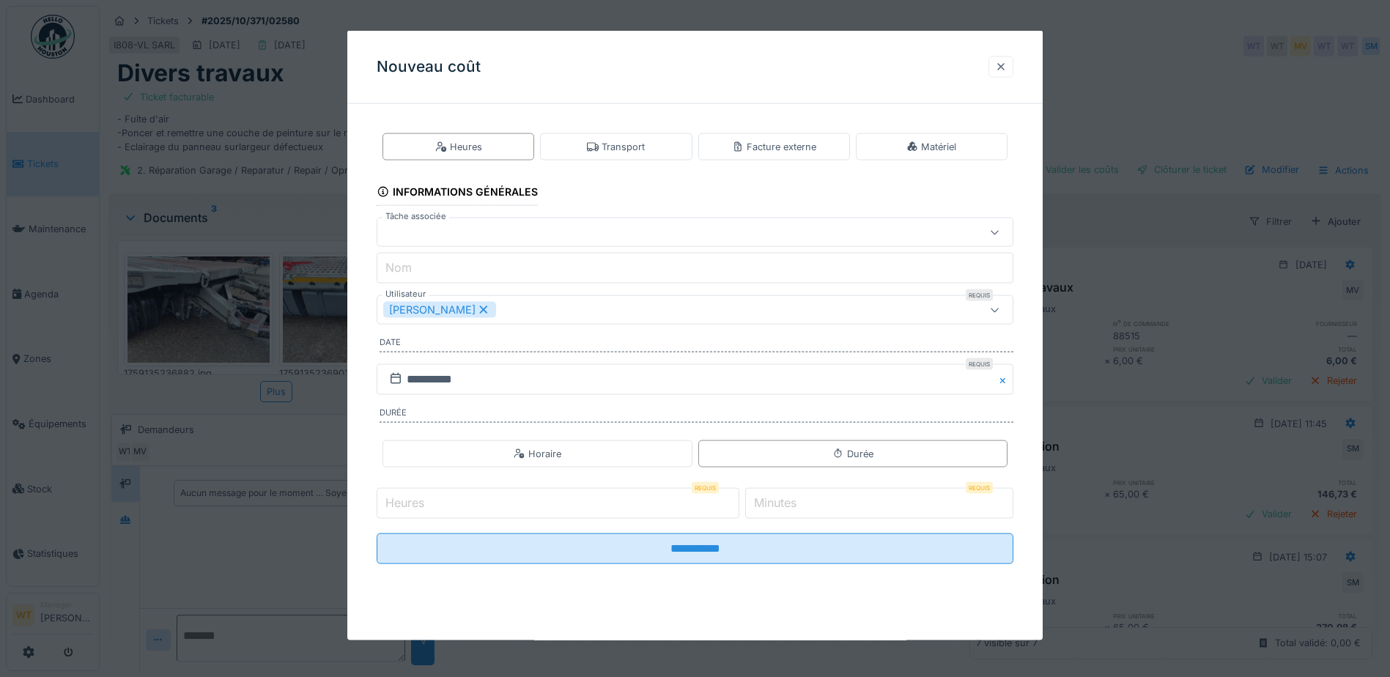
click at [1007, 72] on div at bounding box center [1001, 66] width 12 height 14
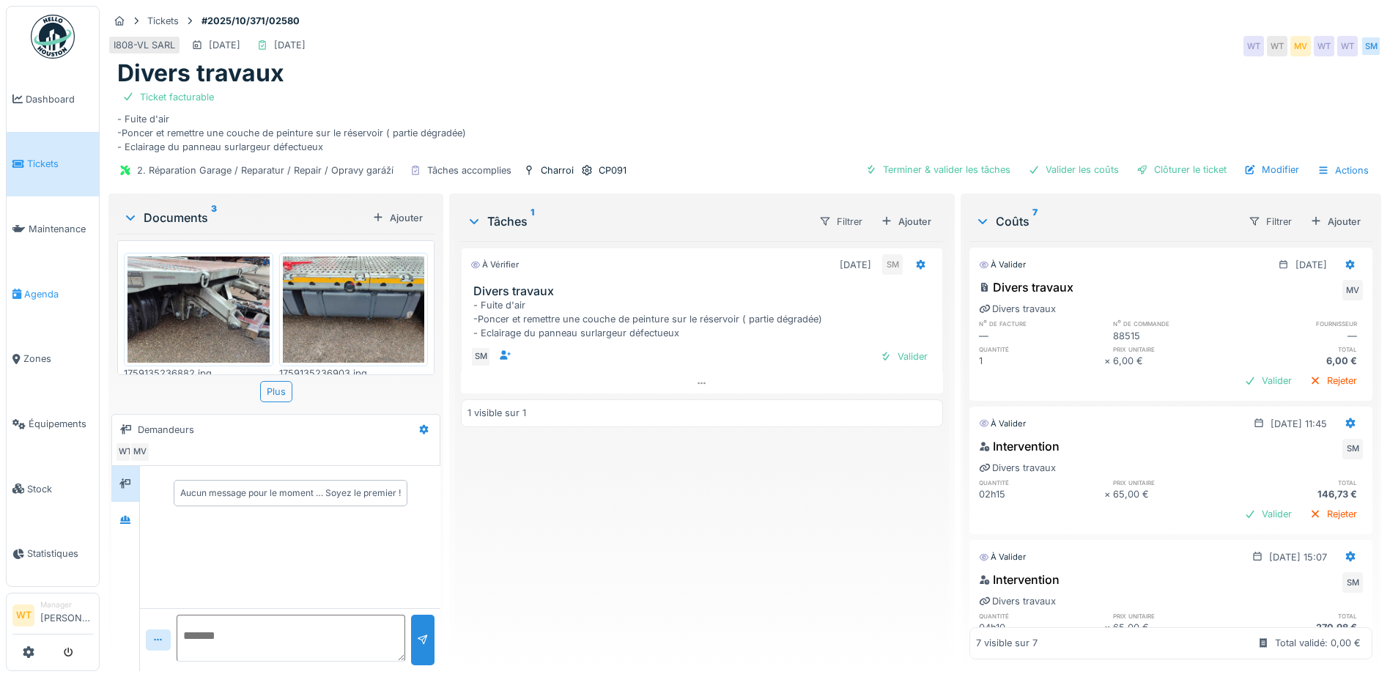
click at [54, 289] on span "Agenda" at bounding box center [58, 294] width 69 height 14
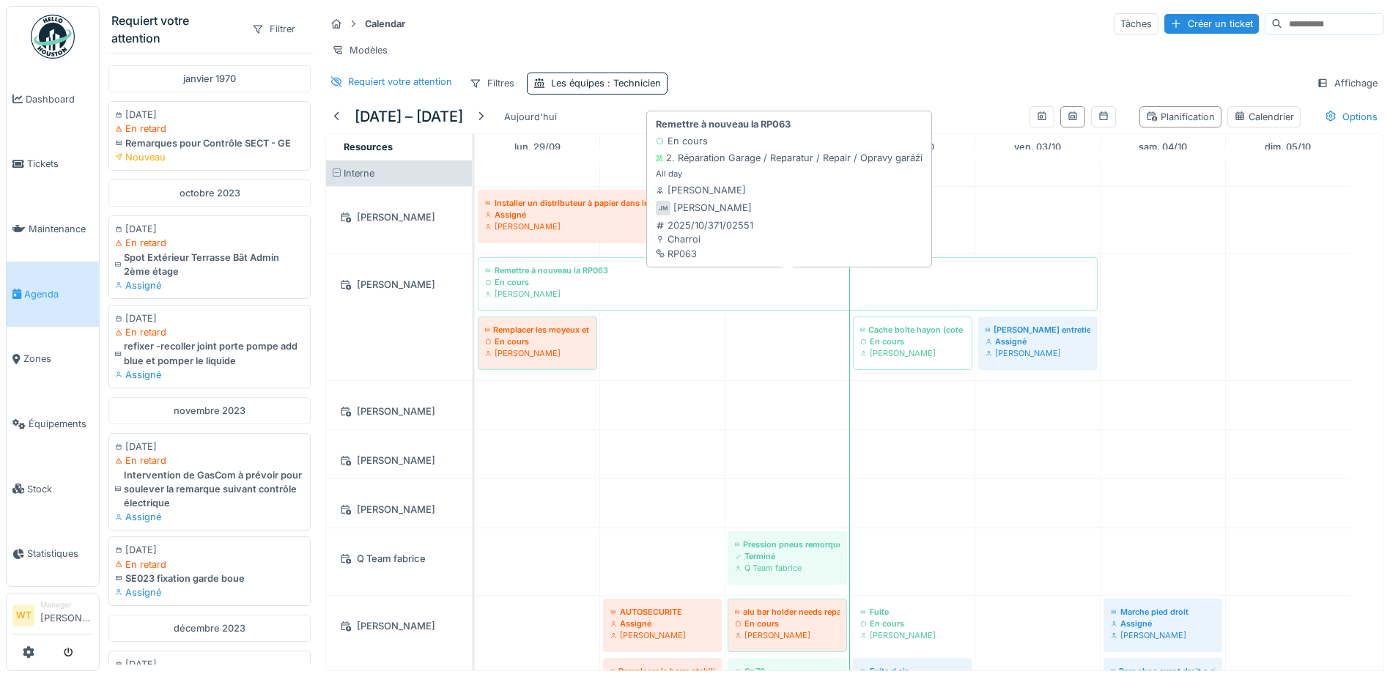
click at [616, 300] on div "[PERSON_NAME]" at bounding box center [787, 294] width 605 height 12
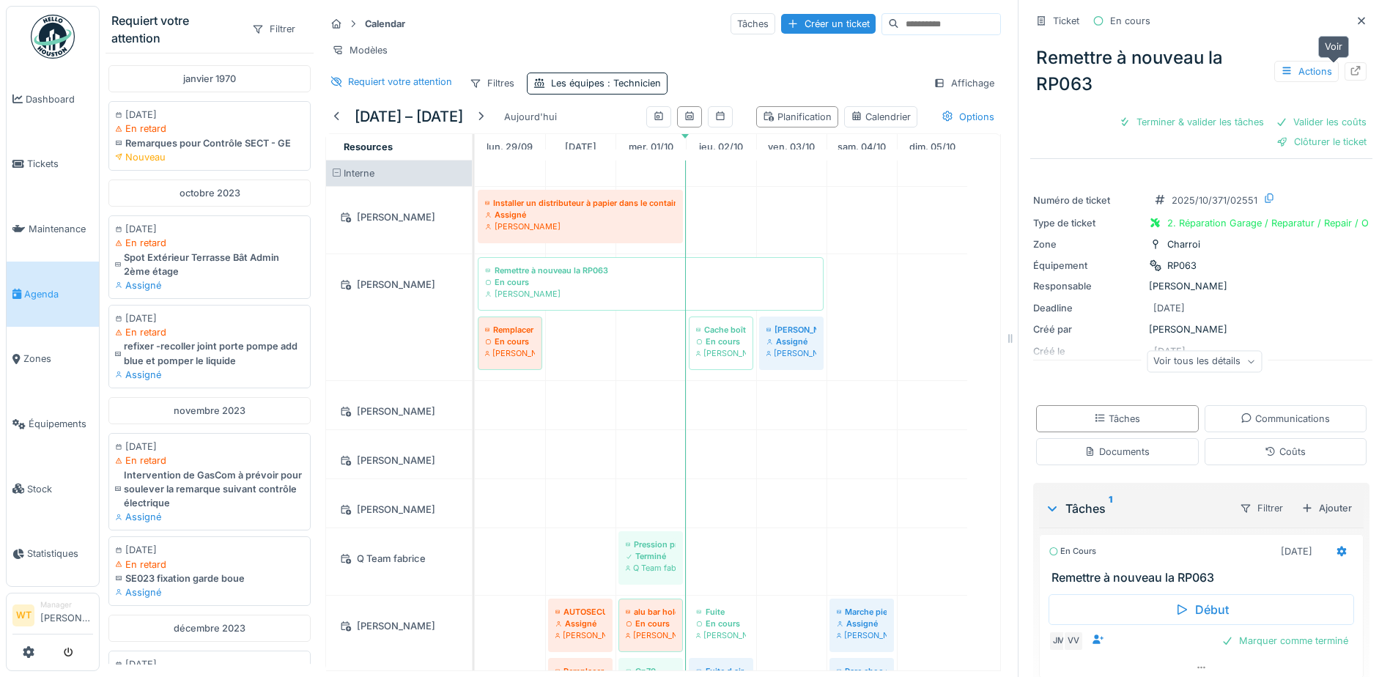
click at [1345, 68] on div at bounding box center [1356, 71] width 22 height 18
click at [344, 124] on div at bounding box center [336, 117] width 23 height 20
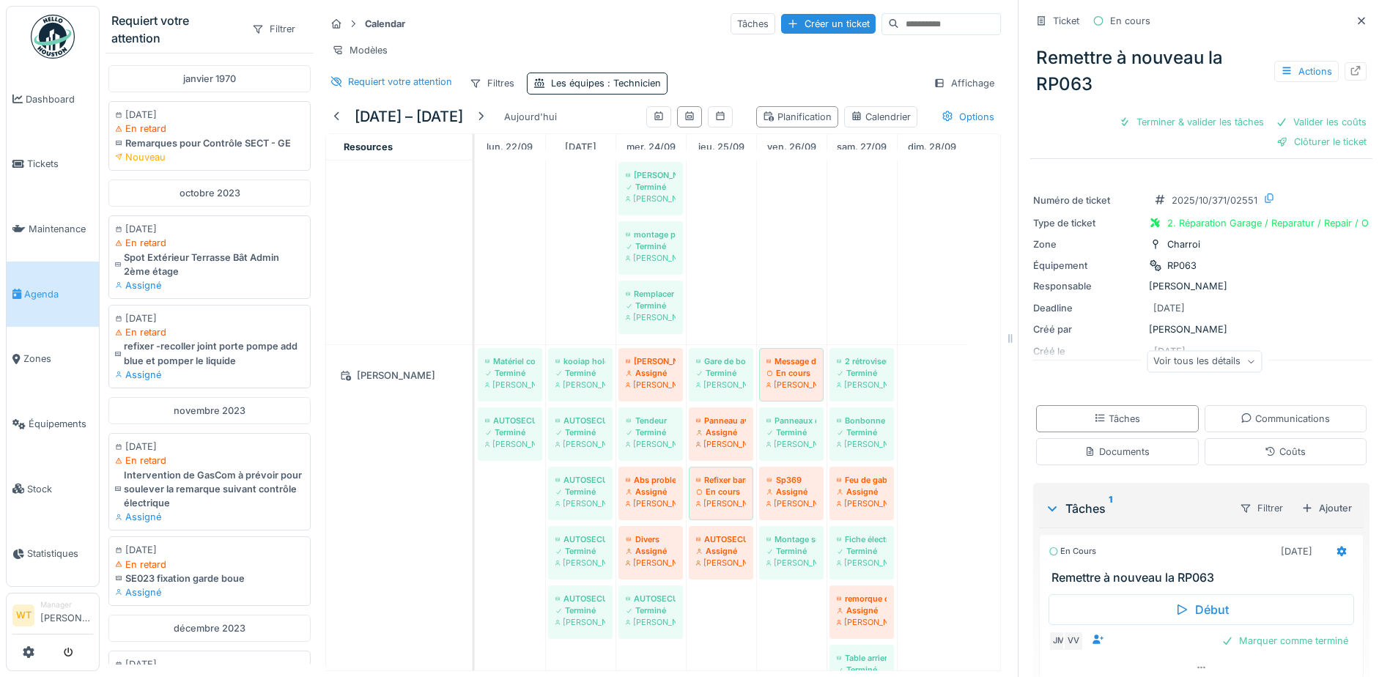
scroll to position [220, 0]
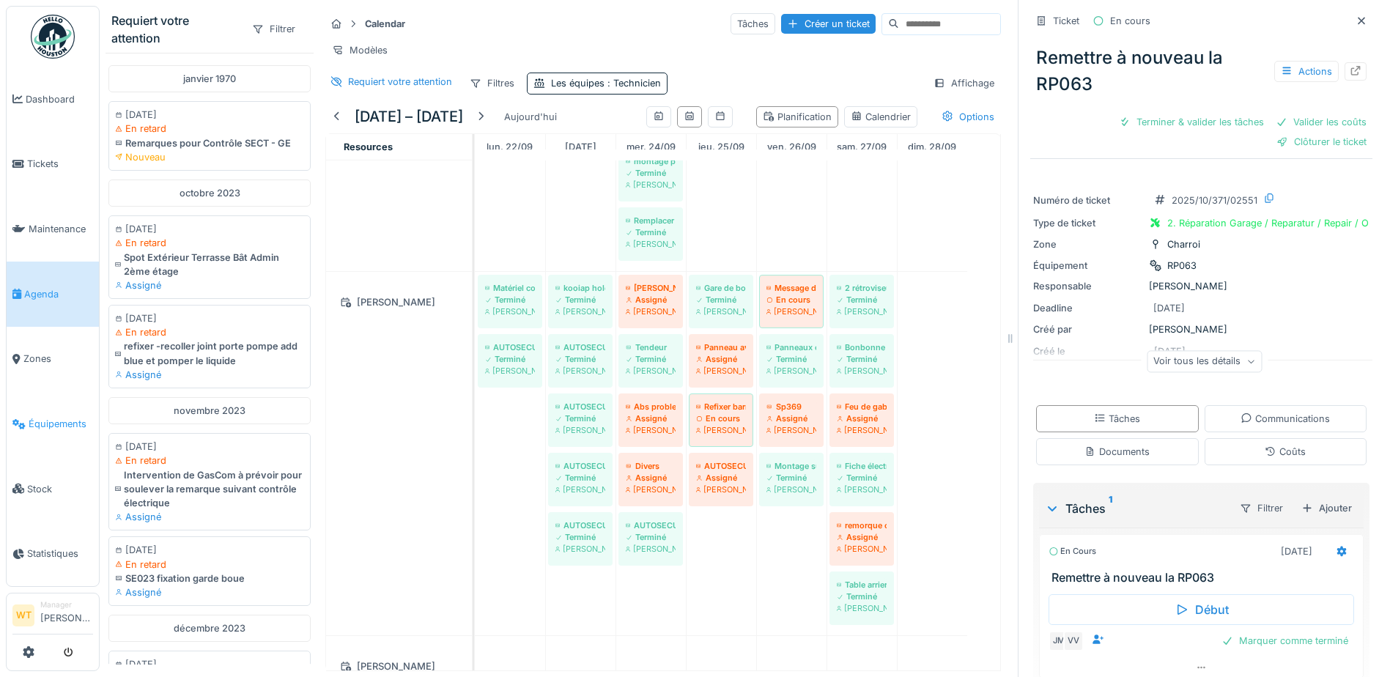
click at [46, 399] on link "Équipements" at bounding box center [53, 423] width 92 height 65
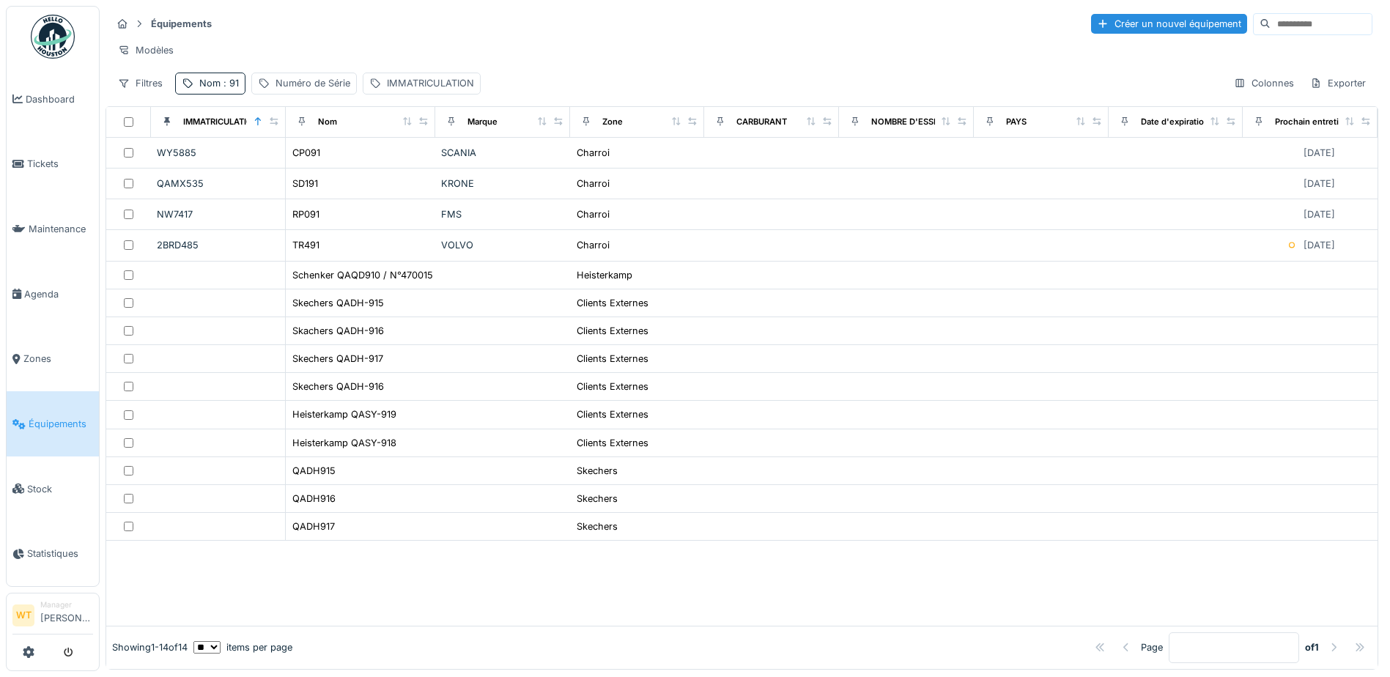
click at [210, 90] on div "Nom : 91" at bounding box center [219, 83] width 40 height 14
click at [316, 164] on icon at bounding box center [310, 165] width 12 height 10
click at [306, 169] on input "Nom" at bounding box center [255, 165] width 146 height 31
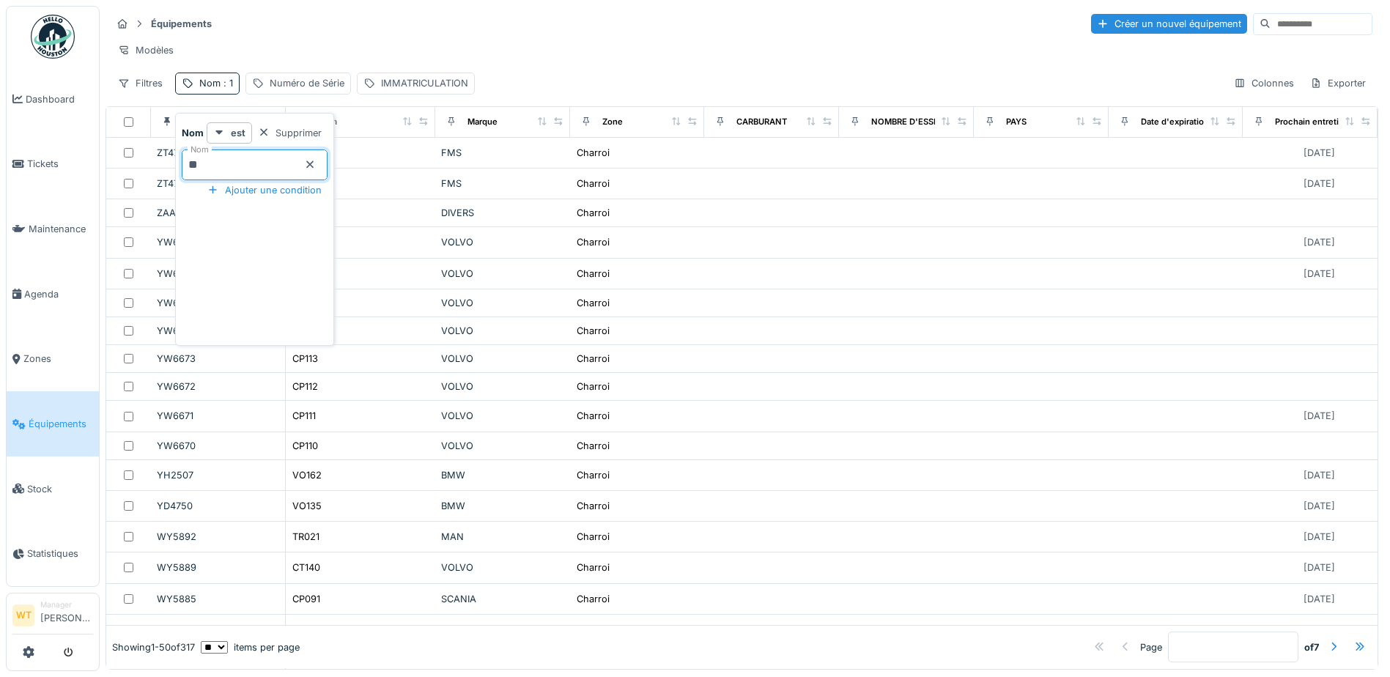
type input "***"
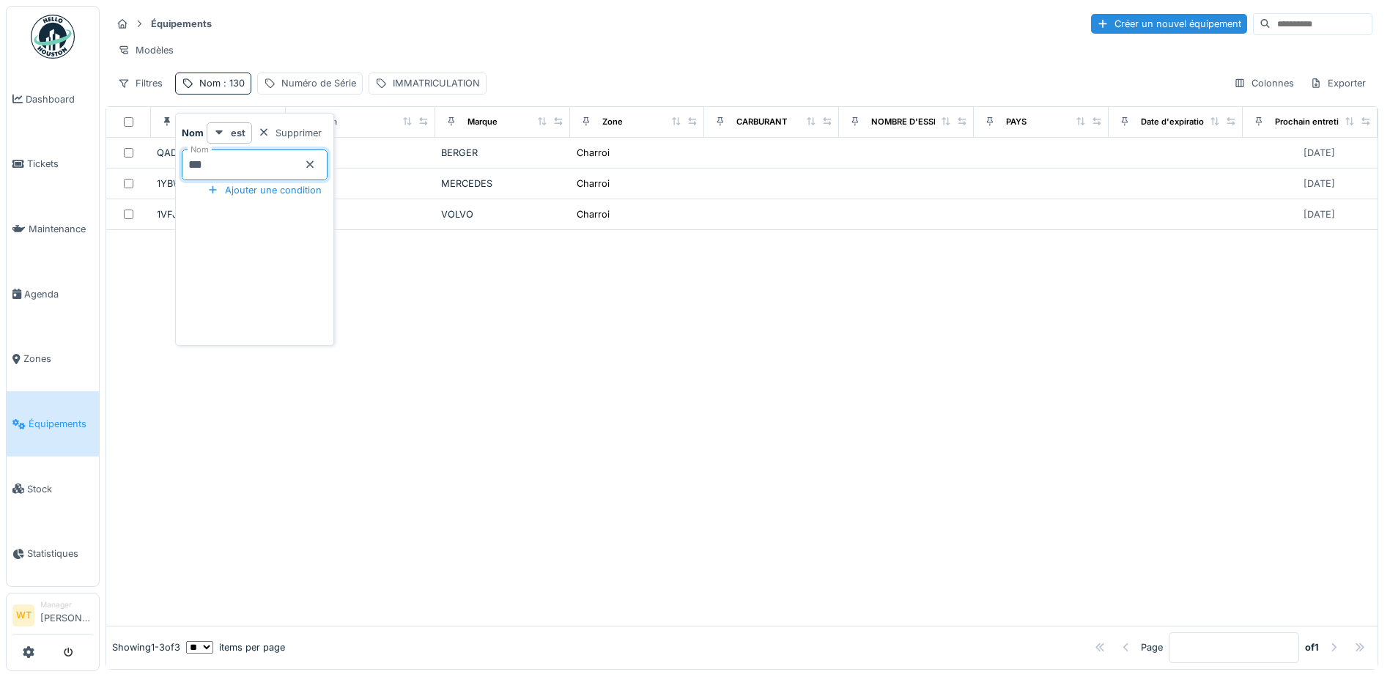
click at [457, 58] on div "Modèles" at bounding box center [741, 50] width 1261 height 21
drag, startPoint x: 225, startPoint y: 97, endPoint x: 228, endPoint y: 106, distance: 10.0
click at [225, 89] on span ": 130" at bounding box center [233, 83] width 24 height 11
click at [235, 158] on input "***" at bounding box center [255, 165] width 146 height 31
type input "*"
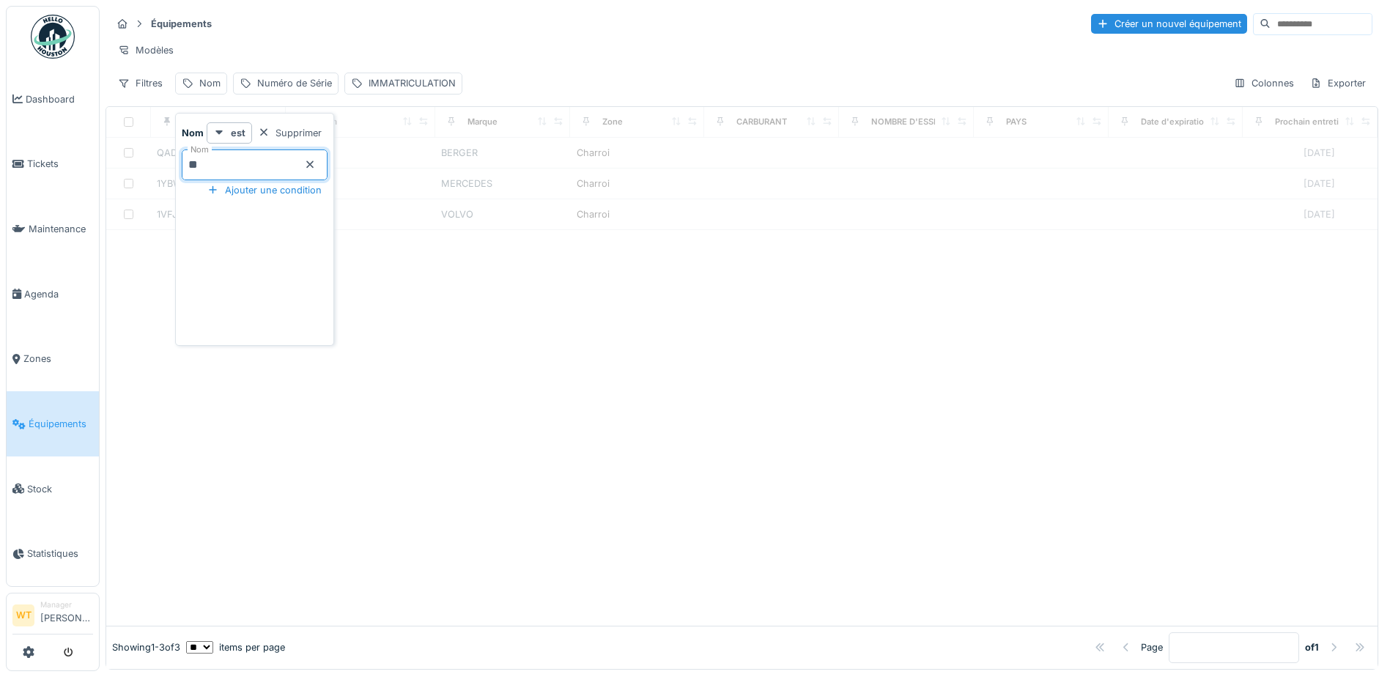
type input "***"
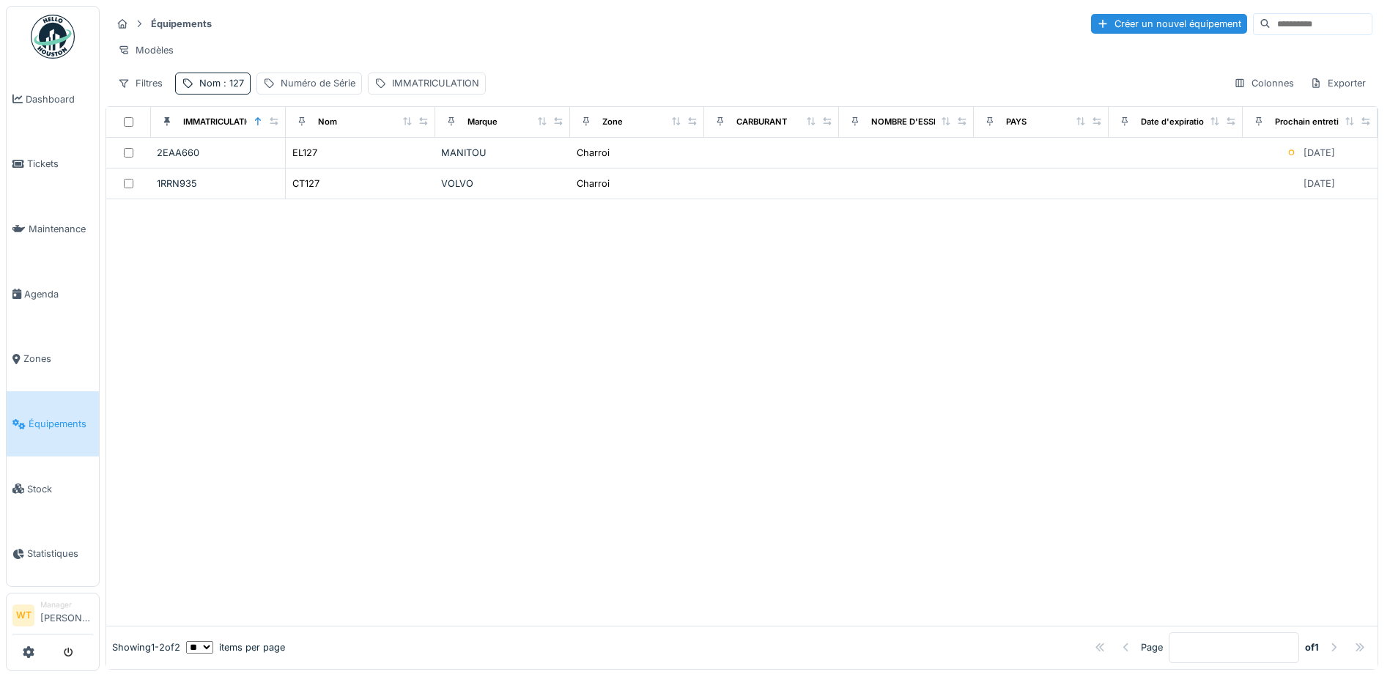
click at [423, 268] on div at bounding box center [742, 412] width 1272 height 426
click at [230, 89] on span ": 127" at bounding box center [232, 83] width 23 height 11
click at [265, 162] on input "***" at bounding box center [255, 165] width 146 height 31
type input "***"
click at [310, 38] on hr at bounding box center [741, 37] width 1261 height 1
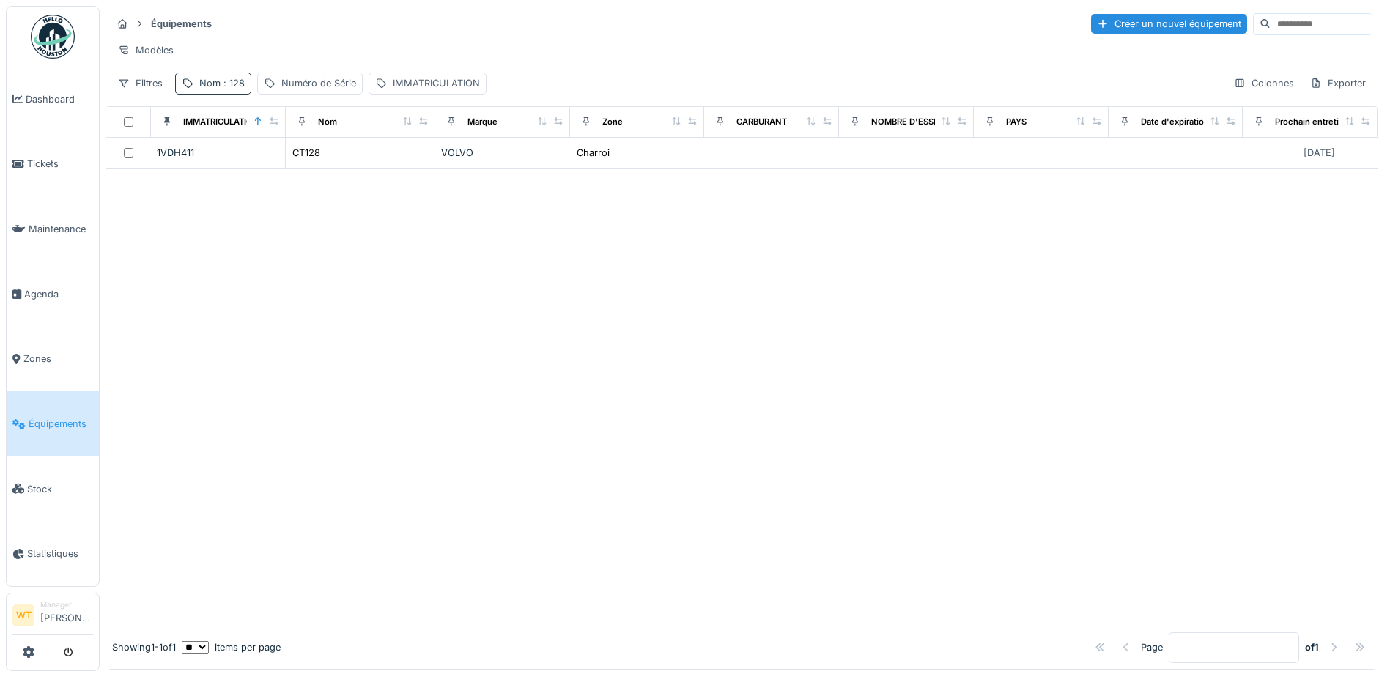
click at [233, 89] on span ": 128" at bounding box center [233, 83] width 24 height 11
click at [265, 158] on input "***" at bounding box center [255, 165] width 146 height 31
type input "***"
click at [402, 16] on div "Équipements Créer un nouvel équipement" at bounding box center [741, 24] width 1261 height 24
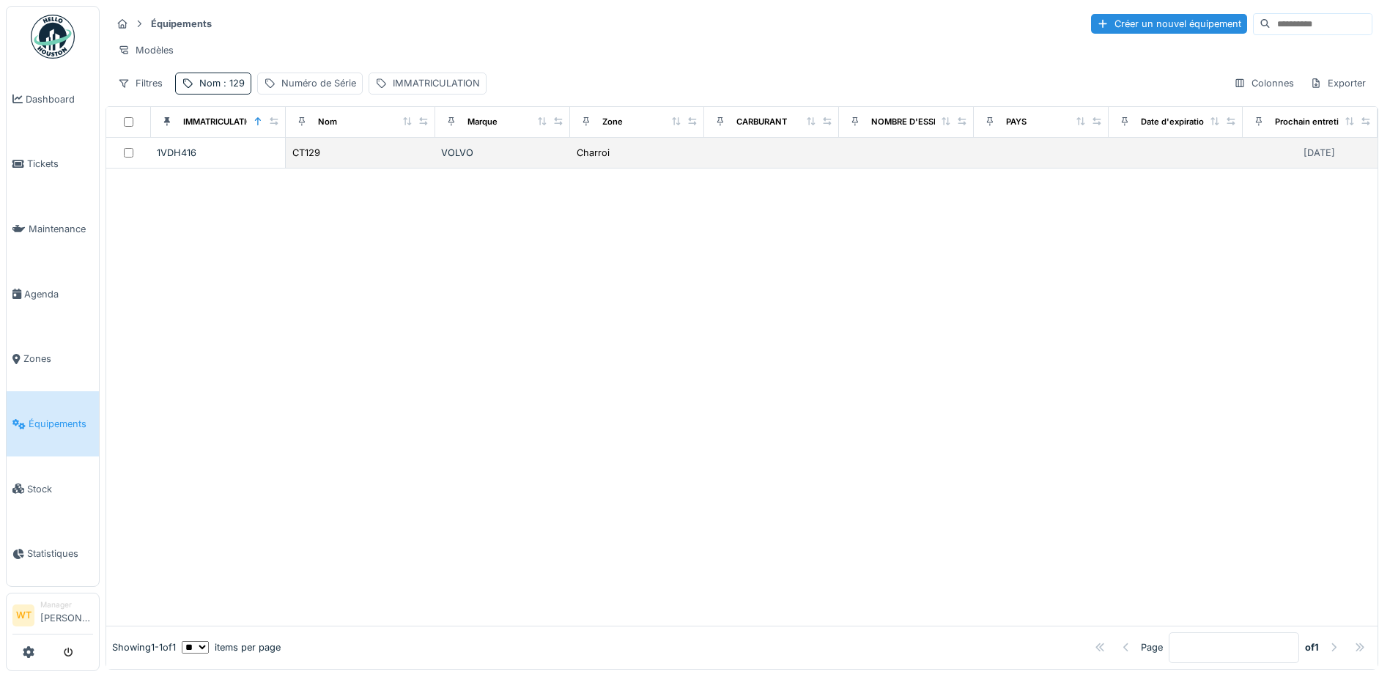
click at [395, 149] on td "CT129" at bounding box center [361, 153] width 150 height 31
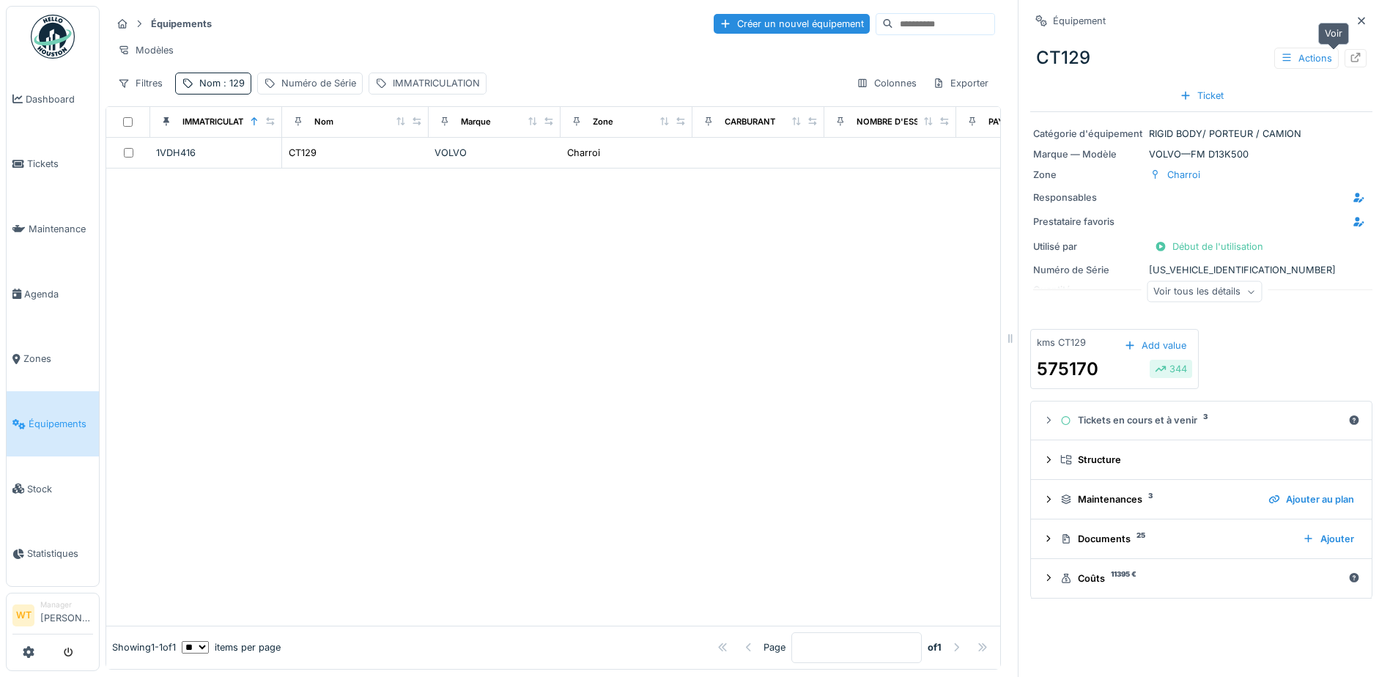
click at [1350, 57] on icon at bounding box center [1356, 58] width 12 height 10
